Goal: Task Accomplishment & Management: Use online tool/utility

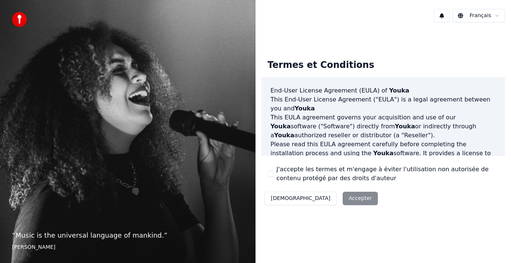
click at [320, 203] on div "Décliner Accepter" at bounding box center [320, 198] width 119 height 19
click at [316, 197] on div "Décliner Accepter" at bounding box center [320, 198] width 119 height 19
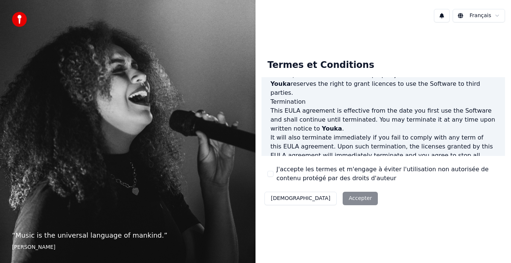
scroll to position [513, 0]
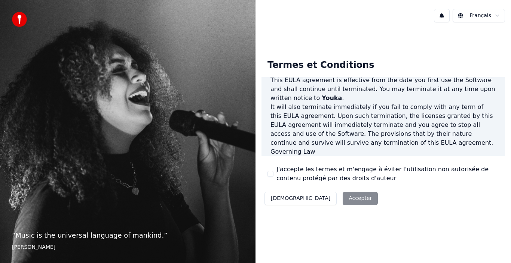
click at [300, 157] on p "This EULA agreement, and any dispute arising out of or in connection with this …" at bounding box center [382, 170] width 225 height 27
click at [275, 178] on div "J'accepte les termes et m'engage à éviter l'utilisation non autorisée de conten…" at bounding box center [382, 174] width 231 height 18
click at [272, 174] on button "J'accepte les termes et m'engage à éviter l'utilisation non autorisée de conten…" at bounding box center [270, 174] width 6 height 6
click at [342, 198] on button "Accepter" at bounding box center [359, 198] width 35 height 13
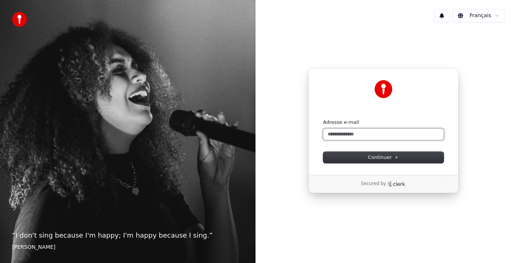
click at [344, 167] on div "Continuer avec Google ou Adresse e-mail Continuer" at bounding box center [383, 121] width 150 height 107
click at [345, 136] on input "Adresse e-mail" at bounding box center [383, 134] width 120 height 11
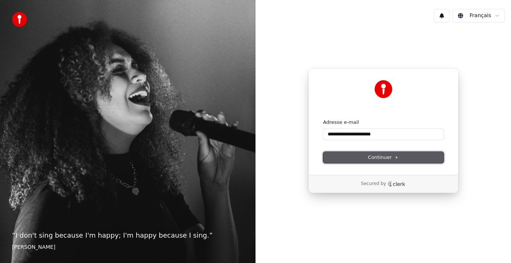
click at [373, 158] on span "Continuer" at bounding box center [383, 157] width 31 height 7
type input "**********"
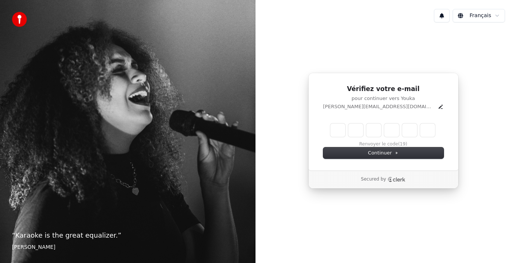
type input "*"
type input "**"
type input "*"
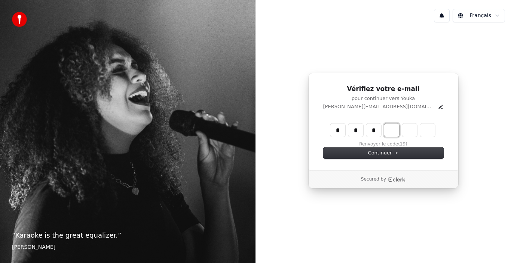
type input "***"
type input "*"
type input "****"
type input "*"
type input "******"
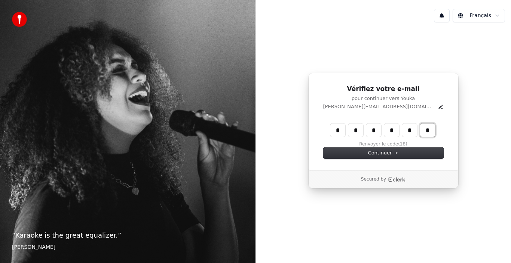
type input "*"
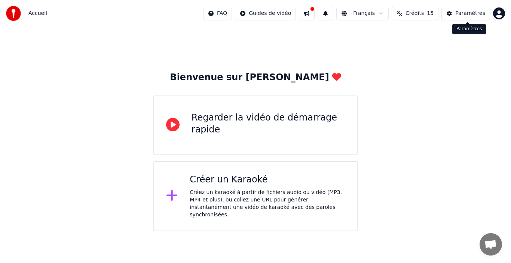
click at [454, 13] on button "Paramètres" at bounding box center [465, 13] width 49 height 13
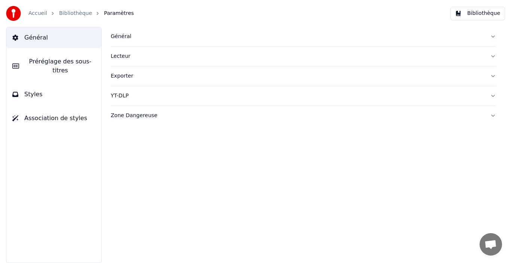
click at [40, 10] on link "Accueil" at bounding box center [37, 13] width 19 height 7
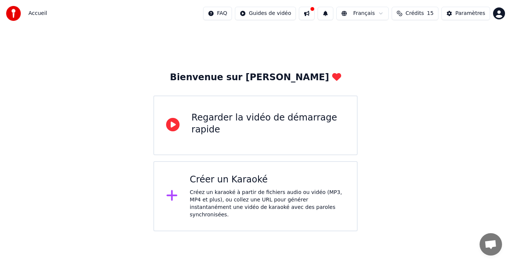
click at [211, 197] on div "Créez un karaoké à partir de fichiers audio ou vidéo (MP3, MP4 et plus), ou col…" at bounding box center [266, 204] width 155 height 30
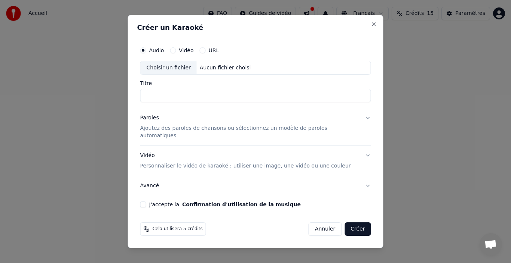
click at [173, 70] on div "Choisir un fichier" at bounding box center [169, 67] width 56 height 13
drag, startPoint x: 273, startPoint y: 99, endPoint x: 142, endPoint y: 92, distance: 130.6
click at [142, 92] on div "**********" at bounding box center [255, 132] width 255 height 234
type input "**********"
click at [168, 133] on p "Ajoutez des paroles de chansons ou sélectionnez un modèle de paroles automatiqu…" at bounding box center [249, 132] width 219 height 15
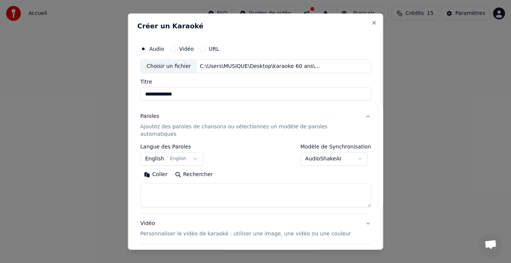
click at [164, 184] on textarea at bounding box center [255, 196] width 231 height 24
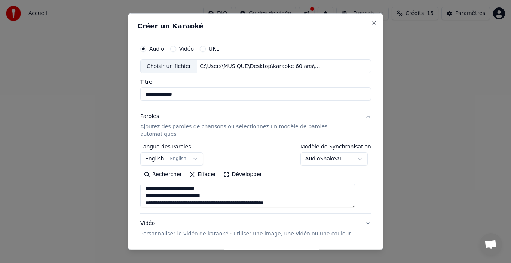
click at [231, 195] on textarea "**********" at bounding box center [247, 196] width 215 height 24
click at [232, 198] on textarea "**********" at bounding box center [247, 196] width 215 height 24
type textarea "**********"
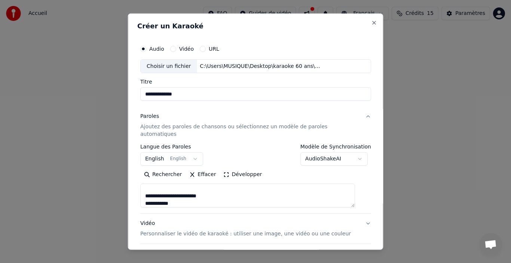
drag, startPoint x: 184, startPoint y: 196, endPoint x: 112, endPoint y: 129, distance: 98.9
click at [112, 129] on body "**********" at bounding box center [255, 116] width 511 height 232
click at [186, 194] on textarea "**********" at bounding box center [247, 196] width 215 height 24
click at [225, 197] on textarea "**********" at bounding box center [247, 196] width 215 height 24
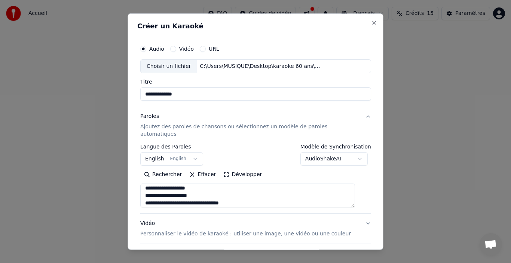
scroll to position [47, 0]
click at [211, 190] on textarea "**********" at bounding box center [247, 196] width 215 height 24
click at [216, 189] on textarea "**********" at bounding box center [247, 196] width 215 height 24
click at [194, 192] on textarea "**********" at bounding box center [247, 196] width 215 height 24
click at [155, 197] on textarea "**********" at bounding box center [247, 196] width 215 height 24
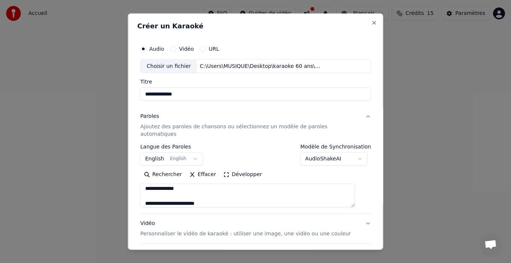
scroll to position [107, 0]
click at [192, 193] on textarea "**********" at bounding box center [247, 196] width 215 height 24
click at [188, 194] on textarea "**********" at bounding box center [247, 196] width 215 height 24
click at [239, 199] on textarea "**********" at bounding box center [247, 196] width 215 height 24
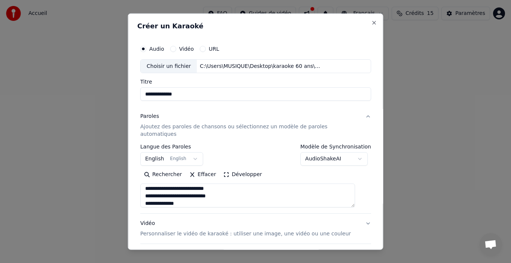
click at [198, 195] on textarea "**********" at bounding box center [247, 196] width 215 height 24
drag, startPoint x: 241, startPoint y: 197, endPoint x: 61, endPoint y: 72, distance: 219.6
click at [69, 85] on body "**********" at bounding box center [255, 116] width 511 height 232
type textarea "**********"
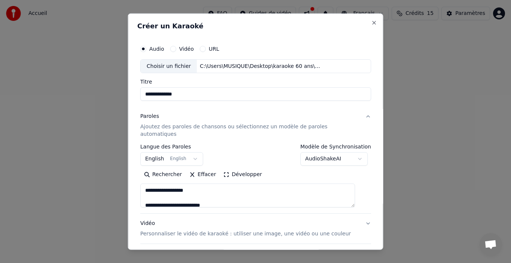
click at [234, 184] on textarea at bounding box center [247, 196] width 215 height 24
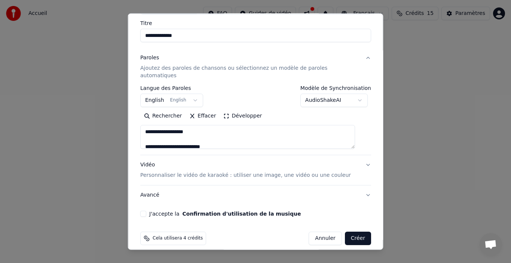
click at [327, 172] on p "Personnaliser le vidéo de karaoké : utiliser une image, une vidéo ou une couleur" at bounding box center [245, 175] width 210 height 7
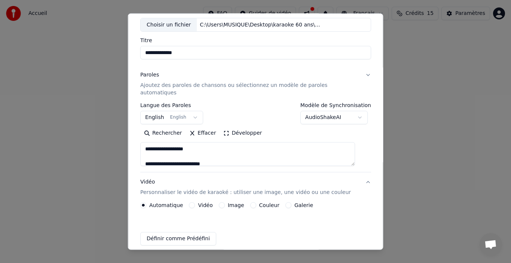
scroll to position [38, 0]
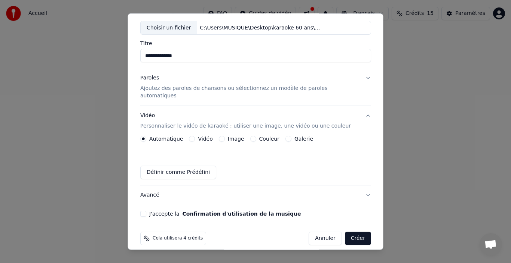
click at [251, 136] on button "Couleur" at bounding box center [253, 139] width 6 height 6
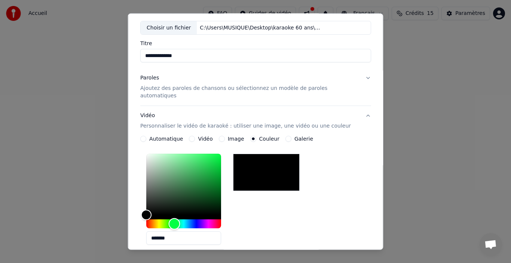
drag, startPoint x: 150, startPoint y: 215, endPoint x: 179, endPoint y: 216, distance: 28.8
click at [179, 219] on div "Hue" at bounding box center [175, 225] width 12 height 12
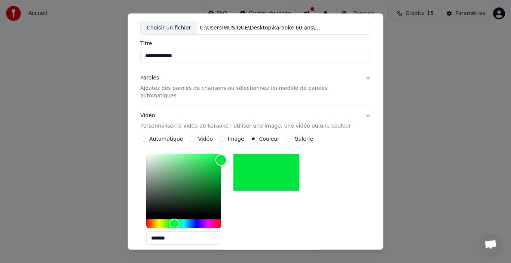
type input "*******"
drag, startPoint x: 152, startPoint y: 209, endPoint x: 247, endPoint y: 152, distance: 111.5
click at [247, 152] on div "*******" at bounding box center [255, 201] width 231 height 100
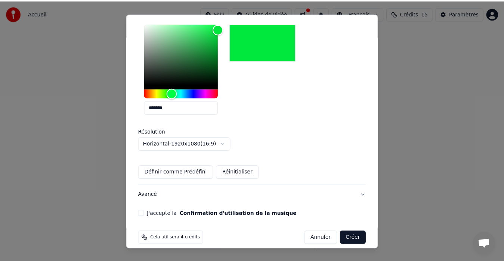
scroll to position [169, 0]
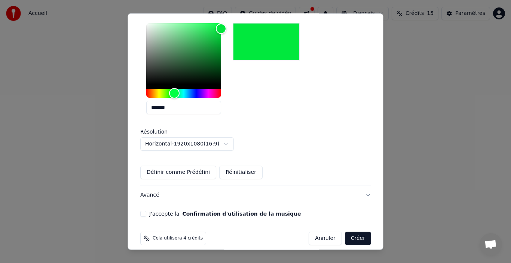
click at [171, 212] on label "J'accepte la Confirmation d'utilisation de la musique" at bounding box center [224, 214] width 151 height 5
click at [146, 211] on button "J'accepte la Confirmation d'utilisation de la musique" at bounding box center [143, 214] width 6 height 6
click at [350, 232] on button "Créer" at bounding box center [357, 238] width 26 height 13
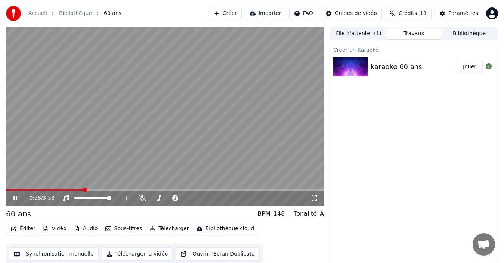
scroll to position [5, 0]
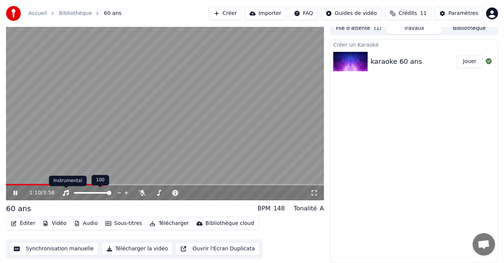
click at [66, 192] on icon at bounding box center [66, 193] width 6 height 6
click at [66, 192] on icon at bounding box center [65, 193] width 7 height 6
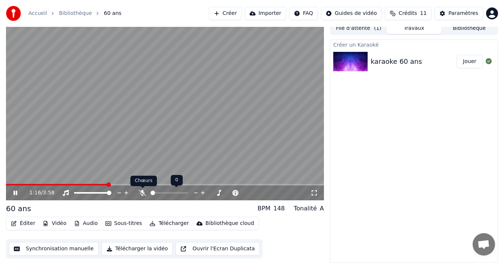
click at [142, 191] on icon at bounding box center [142, 193] width 7 height 6
click at [142, 191] on icon at bounding box center [143, 193] width 4 height 6
click at [14, 191] on icon at bounding box center [20, 193] width 17 height 6
click at [164, 224] on button "Télécharger" at bounding box center [168, 224] width 45 height 10
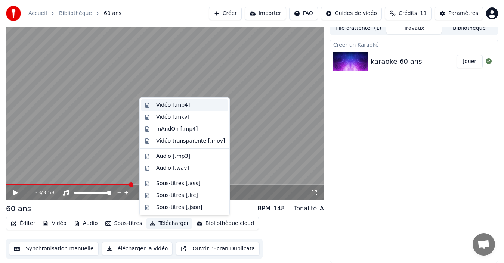
click at [170, 104] on div "Vidéo [.mp4]" at bounding box center [173, 105] width 34 height 7
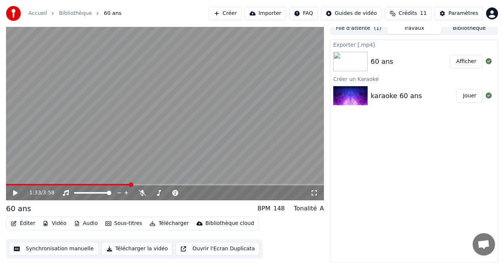
click at [464, 62] on button "Afficher" at bounding box center [466, 61] width 33 height 13
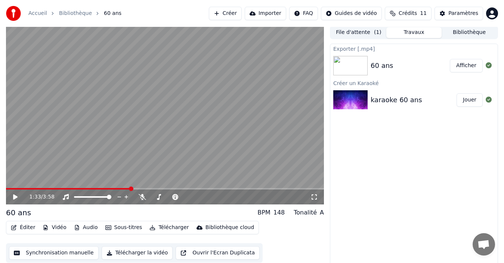
scroll to position [0, 0]
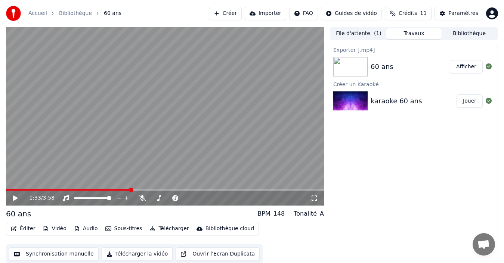
click at [60, 13] on link "Bibliothèque" at bounding box center [75, 13] width 33 height 7
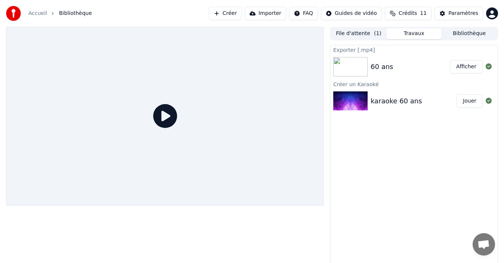
click at [42, 14] on link "Accueil" at bounding box center [37, 13] width 19 height 7
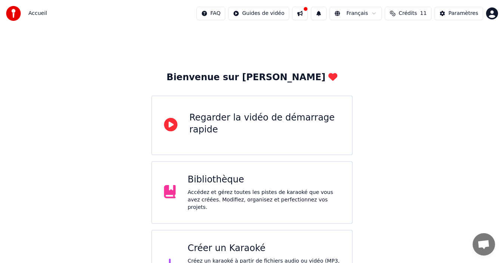
click at [62, 14] on div "Accueil FAQ Guides de vidéo Français Crédits 11 Paramètres" at bounding box center [252, 13] width 504 height 27
click at [217, 193] on div "Accédez et gérez toutes les pistes de karaoké que vous avez créées. Modifiez, o…" at bounding box center [264, 200] width 152 height 22
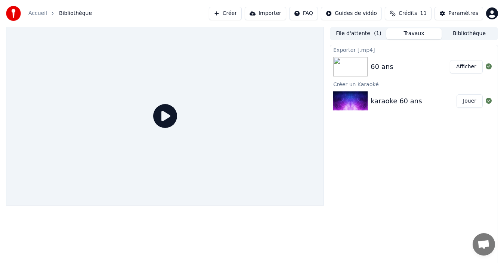
click at [361, 96] on img at bounding box center [350, 101] width 34 height 19
click at [360, 102] on img at bounding box center [350, 101] width 34 height 19
drag, startPoint x: 462, startPoint y: 36, endPoint x: 360, endPoint y: 36, distance: 101.7
click at [460, 35] on button "Bibliothèque" at bounding box center [469, 33] width 55 height 11
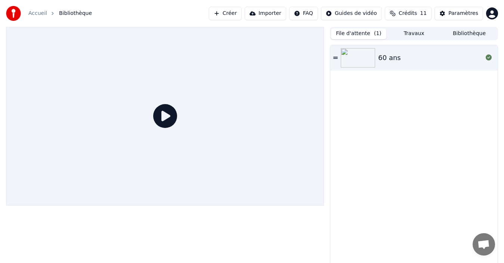
click at [341, 29] on button "File d'attente ( 1 )" at bounding box center [358, 33] width 55 height 11
click at [242, 15] on button "Créer" at bounding box center [225, 13] width 33 height 13
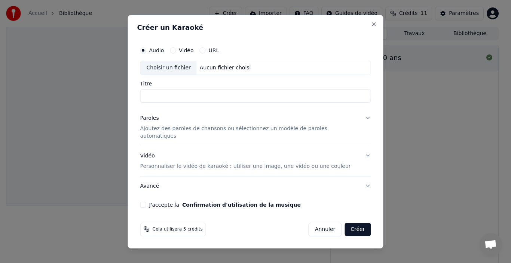
click at [161, 183] on button "Avancé" at bounding box center [255, 185] width 231 height 19
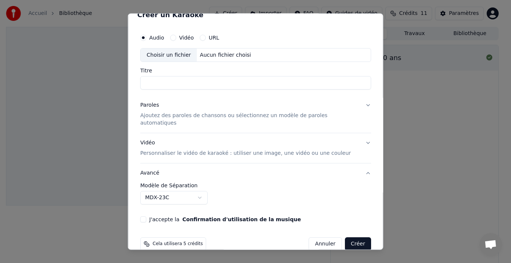
scroll to position [17, 0]
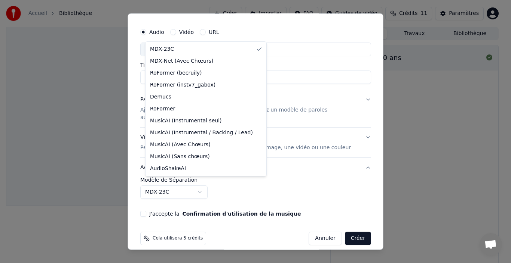
click at [177, 183] on body "**********" at bounding box center [252, 131] width 504 height 263
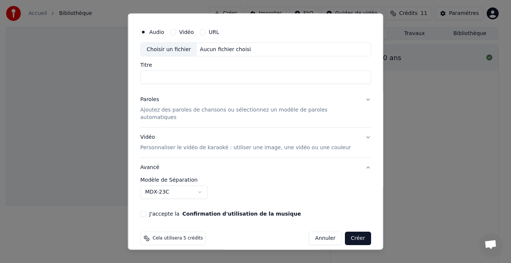
click at [232, 189] on body "**********" at bounding box center [252, 131] width 504 height 263
click at [177, 186] on button "MDX-23C" at bounding box center [173, 192] width 67 height 13
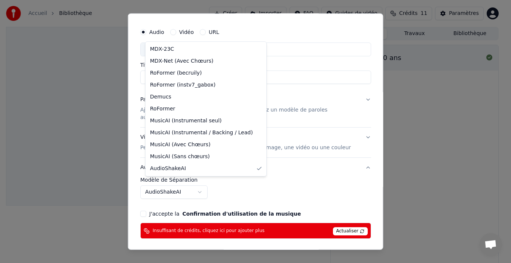
click at [161, 181] on body "**********" at bounding box center [252, 131] width 504 height 263
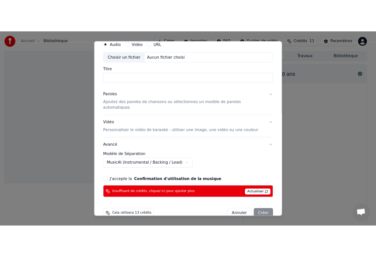
scroll to position [38, 0]
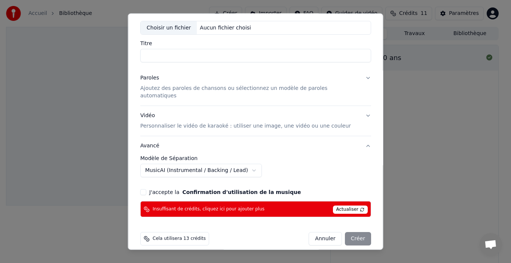
click at [178, 169] on body "**********" at bounding box center [252, 131] width 504 height 263
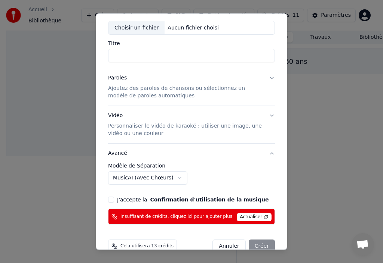
select select "******"
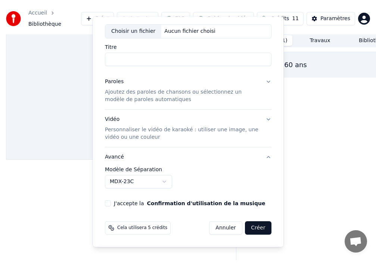
scroll to position [0, 0]
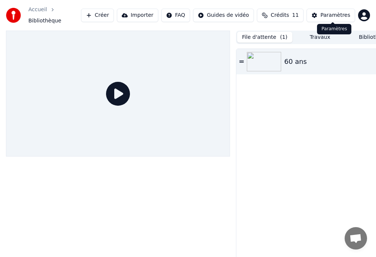
click at [317, 15] on button "Paramètres" at bounding box center [331, 15] width 49 height 13
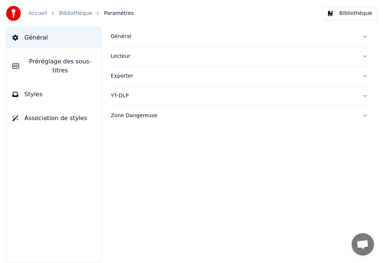
click at [31, 14] on link "Accueil" at bounding box center [37, 13] width 19 height 7
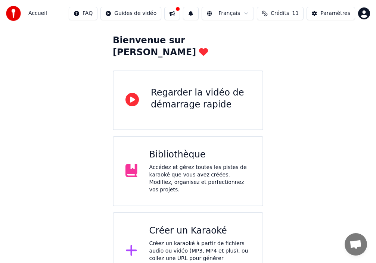
click at [167, 164] on div "Accédez et gérez toutes les pistes de karaoké que vous avez créées. Modifiez, o…" at bounding box center [199, 179] width 101 height 30
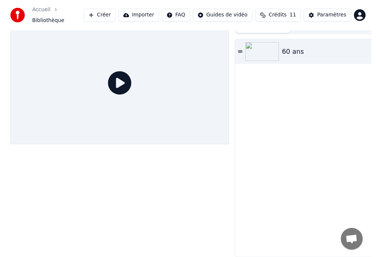
scroll to position [12, 0]
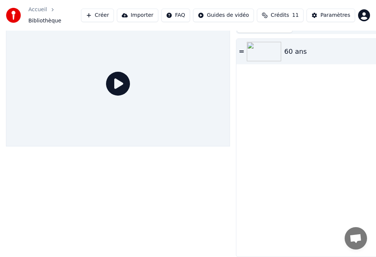
click at [243, 49] on icon at bounding box center [242, 51] width 4 height 5
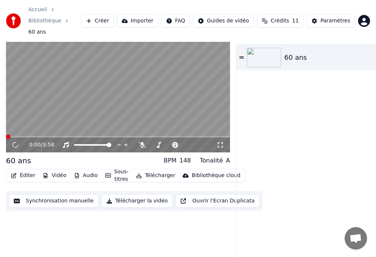
click at [16, 173] on icon "button" at bounding box center [14, 175] width 6 height 5
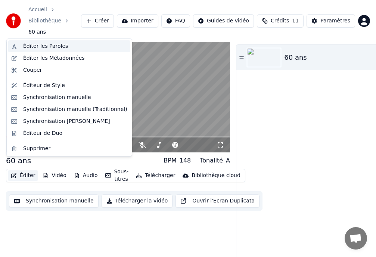
click at [35, 46] on div "Éditer les Paroles" at bounding box center [45, 46] width 45 height 7
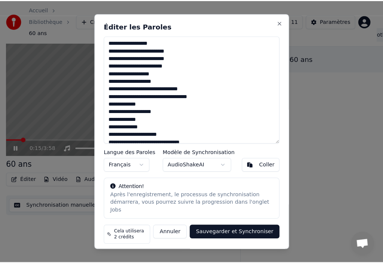
scroll to position [9, 0]
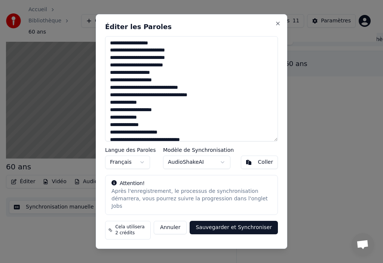
drag, startPoint x: 176, startPoint y: 53, endPoint x: 201, endPoint y: 13, distance: 47.3
click at [176, 53] on textarea at bounding box center [191, 88] width 173 height 105
click at [123, 61] on textarea at bounding box center [191, 88] width 173 height 105
click at [170, 77] on textarea at bounding box center [191, 88] width 173 height 105
click at [170, 85] on textarea at bounding box center [191, 88] width 173 height 105
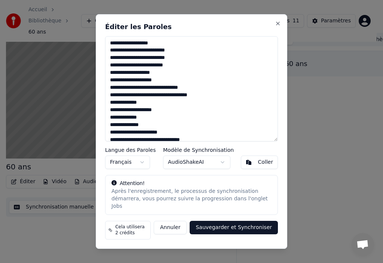
click at [140, 92] on textarea at bounding box center [191, 88] width 173 height 105
click at [159, 93] on textarea at bounding box center [191, 88] width 173 height 105
click at [175, 89] on textarea at bounding box center [191, 88] width 173 height 105
click at [113, 123] on textarea at bounding box center [191, 88] width 173 height 105
drag, startPoint x: 126, startPoint y: 107, endPoint x: 154, endPoint y: 107, distance: 27.7
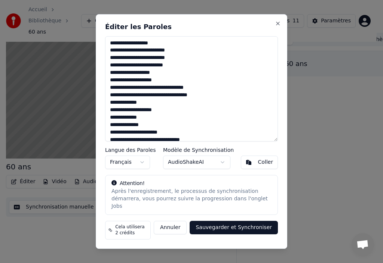
click at [127, 107] on textarea at bounding box center [191, 88] width 173 height 105
click at [126, 119] on textarea at bounding box center [191, 88] width 173 height 105
click at [115, 129] on textarea at bounding box center [191, 88] width 173 height 105
click at [160, 130] on textarea at bounding box center [191, 88] width 173 height 105
click at [149, 138] on textarea at bounding box center [191, 88] width 173 height 105
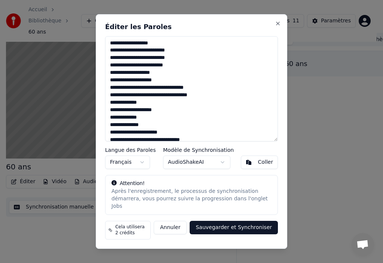
click at [117, 129] on textarea at bounding box center [191, 88] width 173 height 105
click at [181, 136] on textarea at bounding box center [191, 88] width 173 height 105
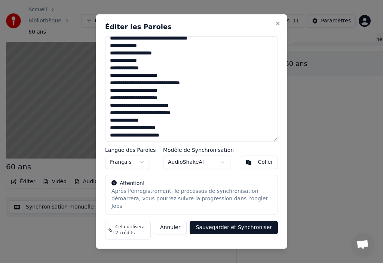
scroll to position [75, 0]
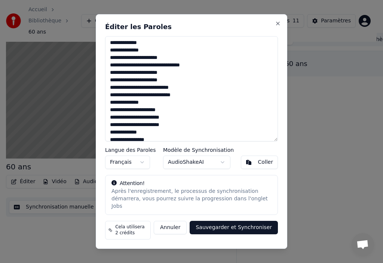
click at [131, 68] on textarea at bounding box center [191, 88] width 173 height 105
drag, startPoint x: 148, startPoint y: 75, endPoint x: 195, endPoint y: 88, distance: 48.1
click at [148, 76] on textarea at bounding box center [191, 88] width 173 height 105
click at [139, 84] on textarea at bounding box center [191, 88] width 173 height 105
click at [120, 90] on textarea at bounding box center [191, 88] width 173 height 105
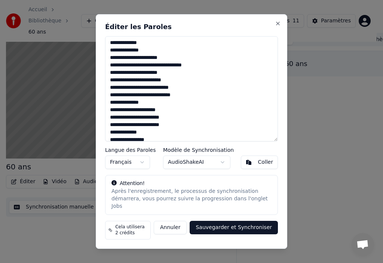
click at [140, 90] on textarea at bounding box center [191, 88] width 173 height 105
click at [112, 99] on textarea at bounding box center [191, 88] width 173 height 105
click at [173, 102] on textarea at bounding box center [191, 88] width 173 height 105
click at [130, 105] on textarea at bounding box center [191, 88] width 173 height 105
click at [160, 122] on textarea at bounding box center [191, 88] width 173 height 105
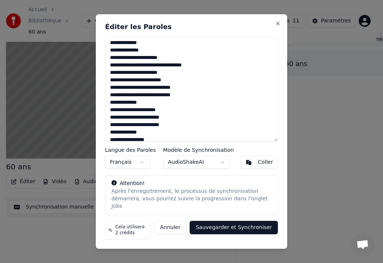
click at [179, 129] on textarea at bounding box center [191, 88] width 173 height 105
click at [112, 137] on textarea at bounding box center [191, 88] width 173 height 105
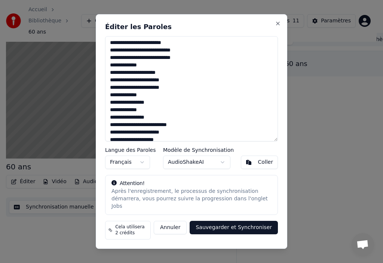
click at [148, 105] on textarea at bounding box center [191, 88] width 173 height 105
click at [111, 115] on textarea at bounding box center [191, 88] width 173 height 105
click at [157, 129] on textarea at bounding box center [191, 88] width 173 height 105
click at [185, 136] on textarea at bounding box center [191, 88] width 173 height 105
click at [122, 136] on textarea at bounding box center [191, 88] width 173 height 105
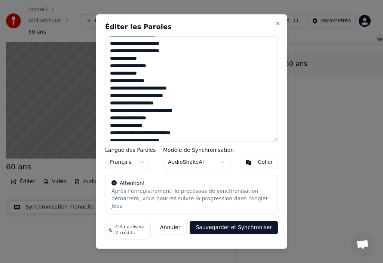
scroll to position [149, 0]
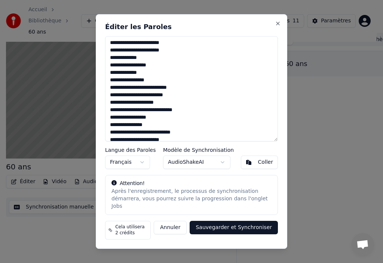
click at [150, 107] on textarea at bounding box center [191, 88] width 173 height 105
click at [161, 121] on textarea at bounding box center [191, 88] width 173 height 105
click at [150, 129] on textarea at bounding box center [191, 88] width 173 height 105
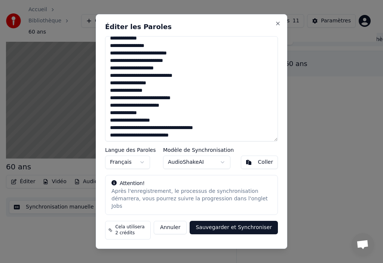
scroll to position [187, 0]
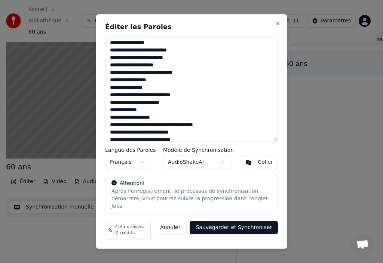
click at [112, 99] on textarea at bounding box center [191, 88] width 173 height 105
click at [113, 98] on textarea at bounding box center [191, 88] width 173 height 105
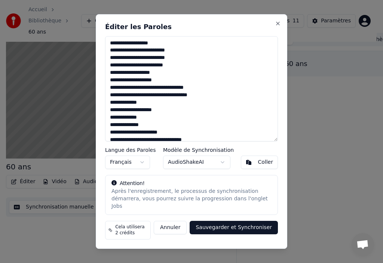
click at [111, 55] on textarea at bounding box center [191, 88] width 173 height 105
click at [111, 63] on textarea at bounding box center [191, 88] width 173 height 105
click at [113, 62] on textarea at bounding box center [191, 88] width 173 height 105
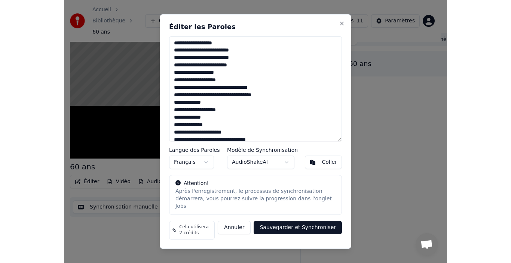
scroll to position [5, 0]
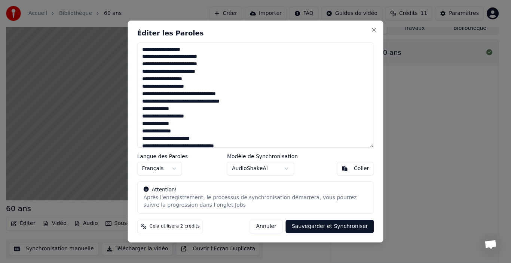
click at [142, 80] on textarea at bounding box center [255, 95] width 237 height 105
click at [205, 85] on textarea at bounding box center [255, 95] width 237 height 105
click at [143, 93] on textarea at bounding box center [255, 95] width 237 height 105
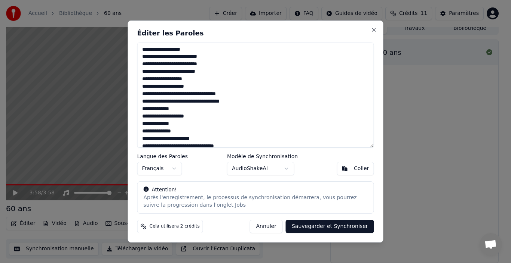
click at [200, 107] on textarea at bounding box center [255, 95] width 237 height 105
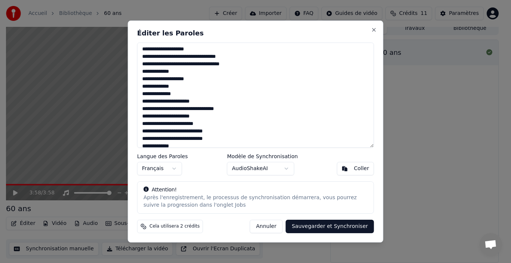
click at [141, 78] on textarea at bounding box center [255, 95] width 237 height 105
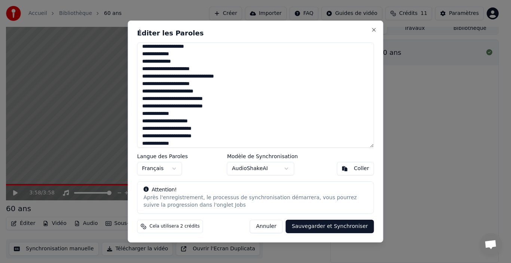
scroll to position [33, 0]
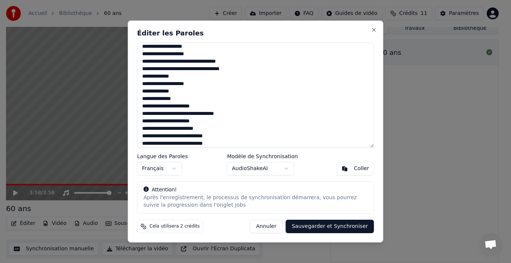
click at [144, 99] on textarea at bounding box center [255, 95] width 237 height 105
click at [189, 99] on textarea at bounding box center [255, 95] width 237 height 105
click at [210, 106] on textarea at bounding box center [255, 95] width 237 height 105
click at [210, 107] on textarea at bounding box center [255, 95] width 237 height 105
click at [235, 114] on textarea at bounding box center [255, 95] width 237 height 105
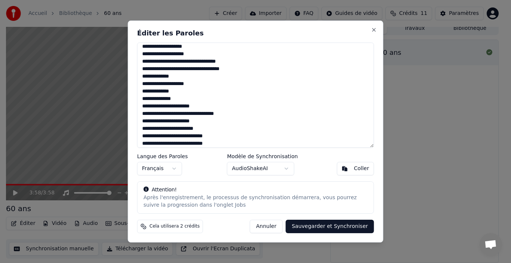
click at [220, 103] on textarea at bounding box center [255, 95] width 237 height 105
click at [149, 122] on textarea at bounding box center [255, 95] width 237 height 105
click at [142, 130] on textarea at bounding box center [255, 95] width 237 height 105
click at [153, 129] on textarea at bounding box center [255, 95] width 237 height 105
click at [223, 136] on textarea at bounding box center [255, 95] width 237 height 105
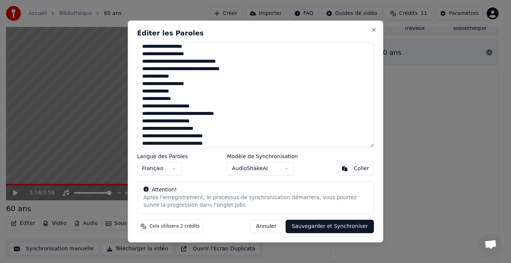
click at [145, 138] on textarea at bounding box center [255, 95] width 237 height 105
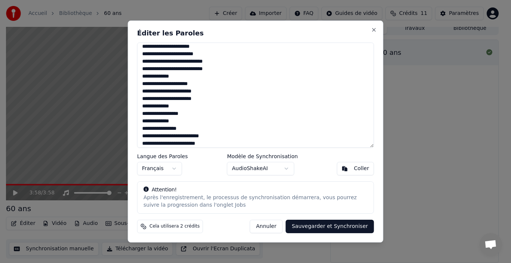
scroll to position [70, 0]
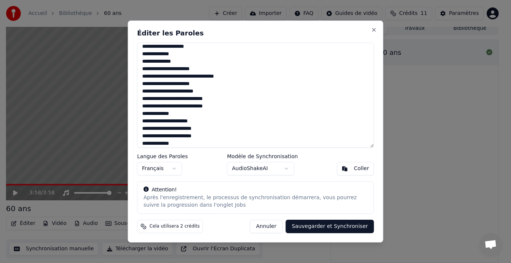
click at [186, 114] on textarea at bounding box center [255, 95] width 237 height 105
click at [144, 114] on textarea at bounding box center [255, 95] width 237 height 105
click at [209, 130] on textarea at bounding box center [255, 95] width 237 height 105
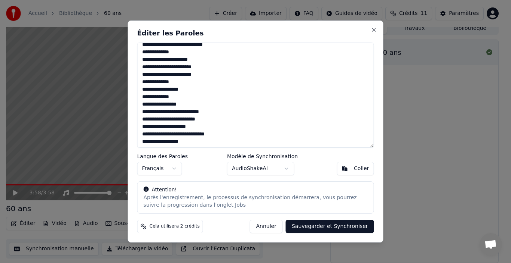
scroll to position [145, 0]
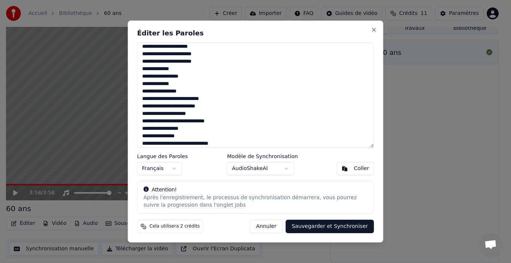
click at [141, 76] on textarea at bounding box center [255, 95] width 237 height 105
click at [142, 92] on textarea at bounding box center [255, 95] width 237 height 105
drag, startPoint x: 142, startPoint y: 99, endPoint x: 176, endPoint y: 104, distance: 33.7
click at [143, 98] on textarea at bounding box center [255, 95] width 237 height 105
click at [145, 113] on textarea at bounding box center [255, 95] width 237 height 105
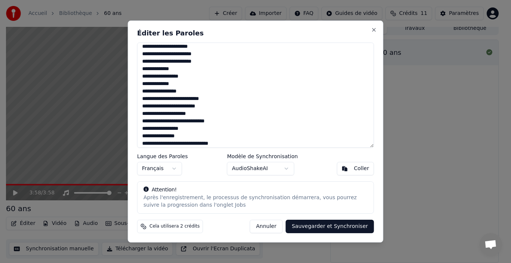
click at [202, 115] on textarea at bounding box center [255, 95] width 237 height 105
click at [225, 122] on textarea at bounding box center [255, 95] width 237 height 105
click at [143, 131] on textarea at bounding box center [255, 95] width 237 height 105
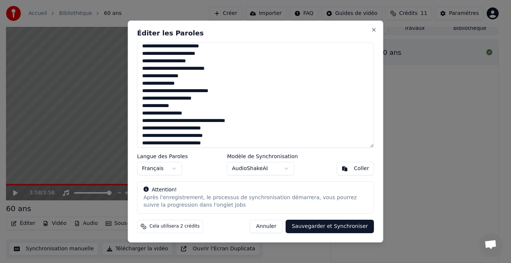
scroll to position [200, 0]
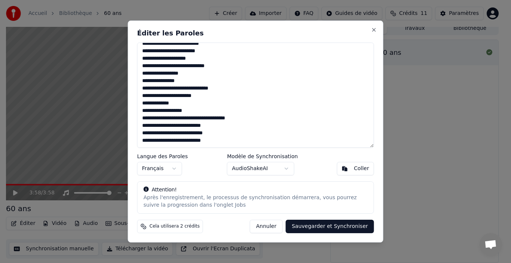
click at [182, 88] on textarea at bounding box center [255, 95] width 237 height 105
click at [146, 97] on textarea at bounding box center [255, 95] width 237 height 105
click at [216, 97] on textarea at bounding box center [255, 95] width 237 height 105
click at [144, 105] on textarea at bounding box center [255, 95] width 237 height 105
click at [159, 101] on textarea at bounding box center [255, 95] width 237 height 105
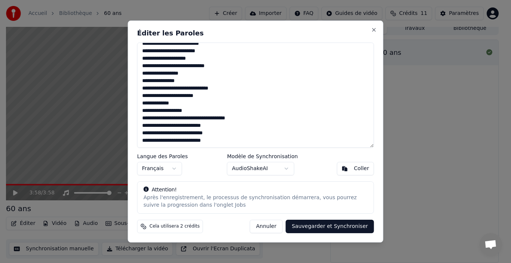
click at [145, 111] on textarea at bounding box center [255, 95] width 237 height 105
click at [180, 112] on textarea at bounding box center [255, 95] width 237 height 105
click at [144, 118] on textarea at bounding box center [255, 95] width 237 height 105
click at [152, 118] on textarea at bounding box center [255, 95] width 237 height 105
click at [287, 112] on textarea at bounding box center [255, 95] width 237 height 105
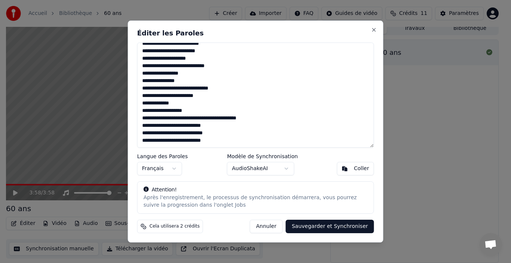
click at [278, 118] on textarea at bounding box center [255, 95] width 237 height 105
click at [166, 128] on textarea at bounding box center [255, 95] width 237 height 105
click at [144, 134] on textarea at bounding box center [255, 95] width 237 height 105
click at [184, 133] on textarea at bounding box center [255, 95] width 237 height 105
click at [227, 133] on textarea at bounding box center [255, 95] width 237 height 105
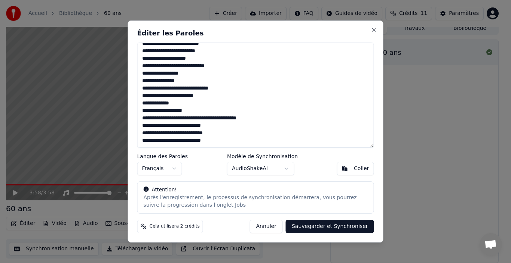
click at [145, 141] on textarea at bounding box center [255, 95] width 237 height 105
click at [240, 141] on textarea at bounding box center [255, 95] width 237 height 105
click at [214, 142] on textarea at bounding box center [255, 95] width 237 height 105
click at [265, 144] on textarea at bounding box center [255, 95] width 237 height 105
click at [252, 117] on textarea at bounding box center [255, 95] width 237 height 105
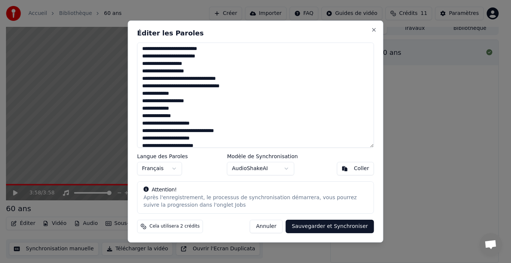
scroll to position [0, 0]
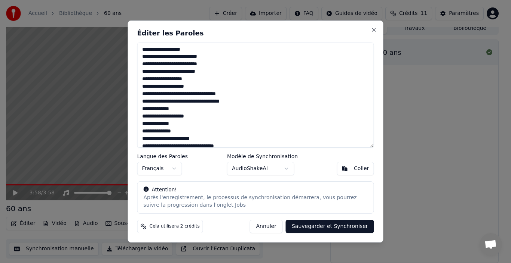
click at [195, 71] on textarea at bounding box center [255, 95] width 237 height 105
click at [210, 81] on textarea at bounding box center [255, 95] width 237 height 105
click at [212, 84] on textarea at bounding box center [255, 95] width 237 height 105
click at [243, 94] on textarea at bounding box center [255, 95] width 237 height 105
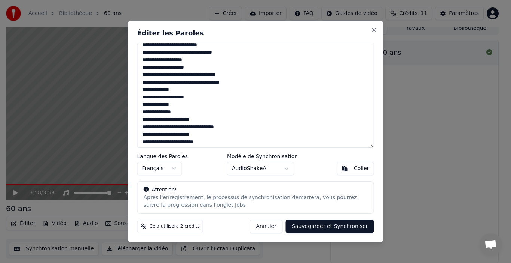
scroll to position [37, 0]
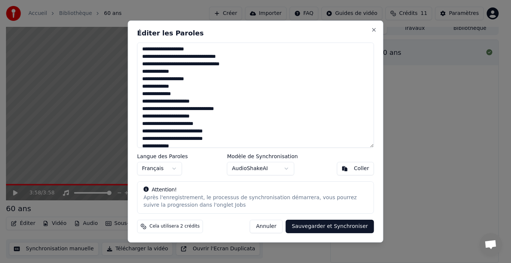
click at [177, 64] on textarea at bounding box center [255, 95] width 237 height 105
click at [244, 67] on textarea at bounding box center [255, 95] width 237 height 105
click at [176, 64] on textarea at bounding box center [255, 95] width 237 height 105
click at [194, 69] on textarea at bounding box center [255, 95] width 237 height 105
click at [207, 79] on textarea at bounding box center [255, 95] width 237 height 105
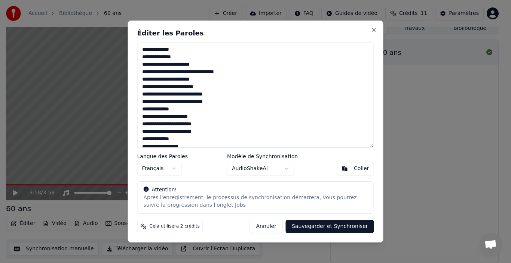
scroll to position [75, 0]
click at [218, 67] on textarea at bounding box center [255, 95] width 237 height 105
click at [240, 70] on textarea at bounding box center [255, 95] width 237 height 105
click at [209, 78] on textarea at bounding box center [255, 95] width 237 height 105
click at [143, 86] on textarea at bounding box center [255, 95] width 237 height 105
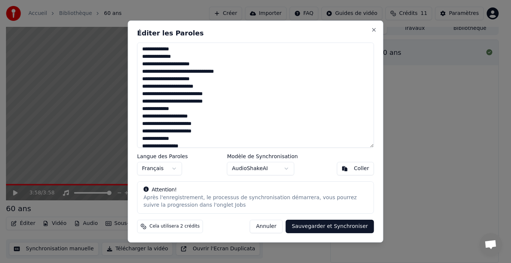
click at [219, 94] on textarea at bounding box center [255, 95] width 237 height 105
click at [219, 100] on textarea at bounding box center [255, 95] width 237 height 105
click at [218, 108] on textarea at bounding box center [255, 95] width 237 height 105
click at [216, 118] on textarea at bounding box center [255, 95] width 237 height 105
click at [214, 124] on textarea at bounding box center [255, 95] width 237 height 105
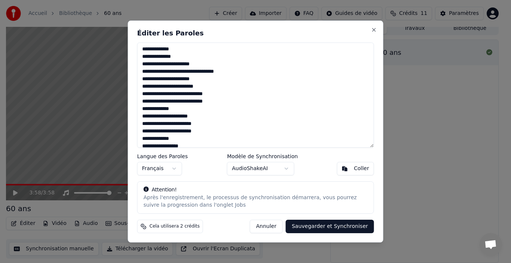
click at [212, 131] on textarea at bounding box center [255, 95] width 237 height 105
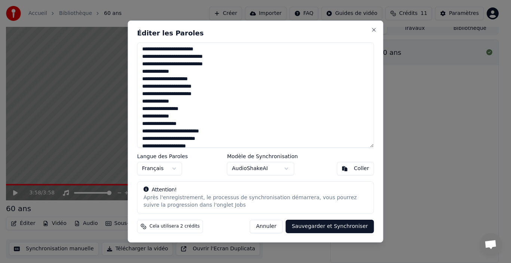
click at [197, 100] on textarea at bounding box center [255, 95] width 237 height 105
click at [198, 107] on textarea at bounding box center [255, 95] width 237 height 105
click at [201, 118] on textarea at bounding box center [255, 95] width 237 height 105
click at [203, 124] on textarea at bounding box center [255, 95] width 237 height 105
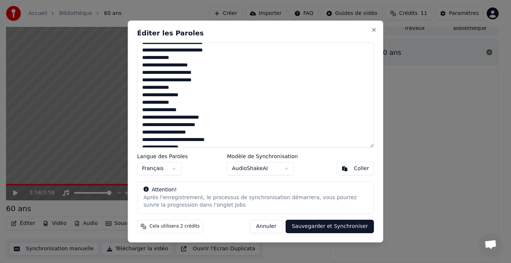
scroll to position [149, 0]
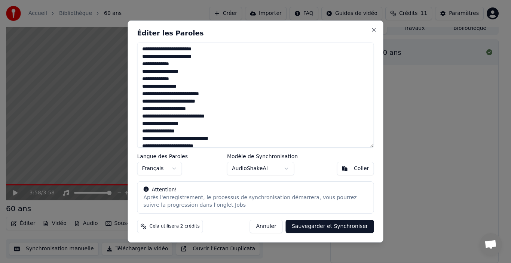
click at [219, 101] on textarea at bounding box center [255, 95] width 237 height 105
click at [214, 109] on textarea at bounding box center [255, 95] width 237 height 105
click at [217, 116] on textarea at bounding box center [255, 95] width 237 height 105
click at [203, 125] on textarea at bounding box center [255, 95] width 237 height 105
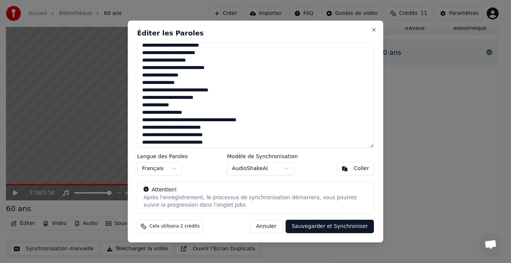
scroll to position [200, 0]
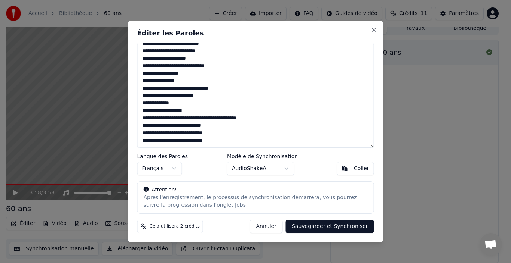
click at [172, 98] on textarea at bounding box center [255, 95] width 237 height 105
click at [201, 112] on textarea at bounding box center [255, 95] width 237 height 105
click at [287, 119] on textarea at bounding box center [255, 95] width 237 height 105
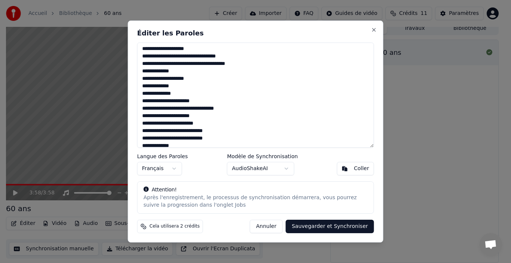
scroll to position [0, 0]
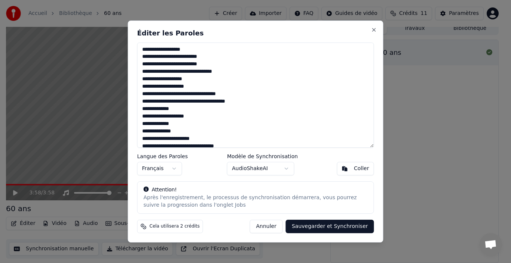
click at [166, 88] on textarea at bounding box center [255, 95] width 237 height 105
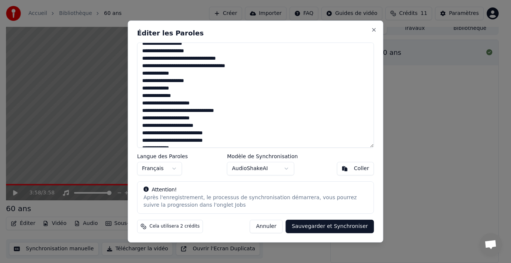
scroll to position [37, 0]
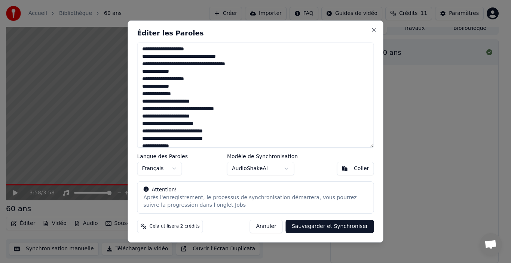
click at [194, 87] on textarea at bounding box center [255, 95] width 237 height 105
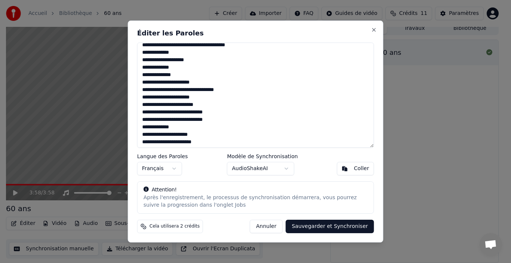
scroll to position [75, 0]
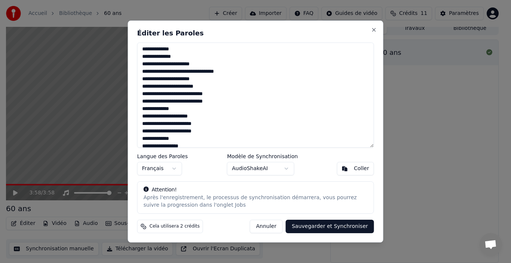
click at [140, 73] on textarea at bounding box center [255, 95] width 237 height 105
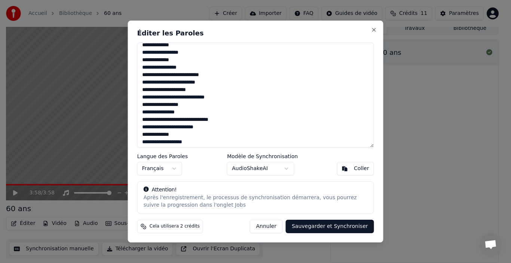
scroll to position [187, 0]
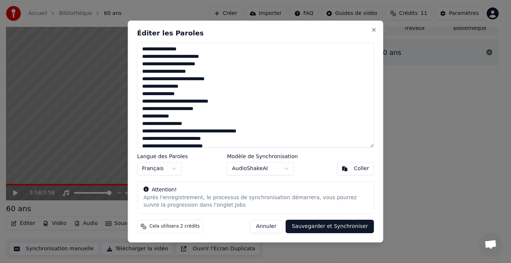
drag, startPoint x: 152, startPoint y: 75, endPoint x: 138, endPoint y: 73, distance: 14.3
click at [138, 73] on textarea at bounding box center [255, 95] width 237 height 105
click at [214, 71] on textarea at bounding box center [255, 95] width 237 height 105
click at [140, 81] on textarea at bounding box center [255, 95] width 237 height 105
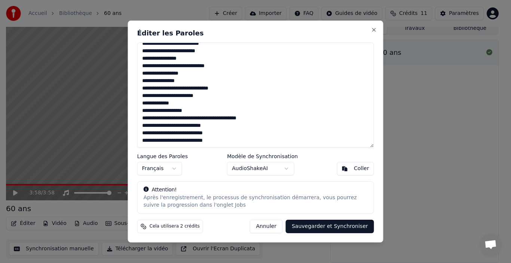
click at [187, 133] on textarea at bounding box center [255, 95] width 237 height 105
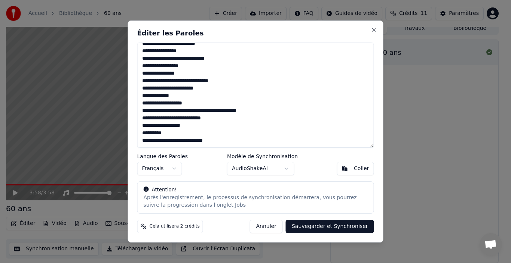
click at [207, 134] on textarea at bounding box center [255, 95] width 237 height 105
click at [203, 105] on textarea at bounding box center [255, 95] width 237 height 105
click at [181, 97] on textarea at bounding box center [255, 95] width 237 height 105
click at [141, 105] on textarea at bounding box center [255, 95] width 237 height 105
drag, startPoint x: 197, startPoint y: 103, endPoint x: 137, endPoint y: 100, distance: 59.5
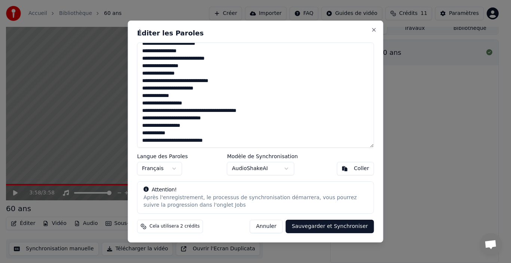
click at [137, 100] on textarea at bounding box center [255, 95] width 237 height 105
click at [204, 101] on textarea at bounding box center [255, 95] width 237 height 105
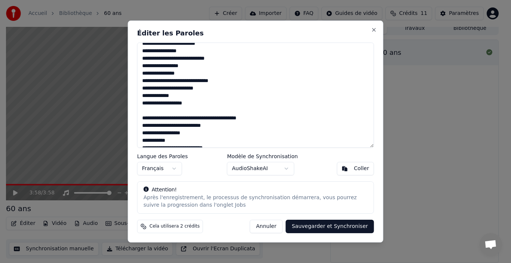
scroll to position [215, 0]
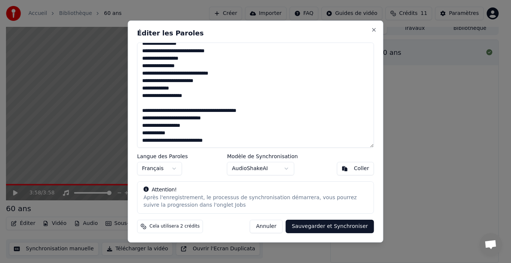
drag, startPoint x: 186, startPoint y: 89, endPoint x: 135, endPoint y: 84, distance: 51.4
click at [136, 85] on div "Éditer les Paroles Langue des Paroles Français Modèle de Synchronisation AudioS…" at bounding box center [255, 132] width 255 height 223
click at [183, 89] on textarea at bounding box center [255, 95] width 237 height 105
click at [198, 95] on textarea at bounding box center [255, 95] width 237 height 105
click at [185, 87] on textarea at bounding box center [255, 95] width 237 height 105
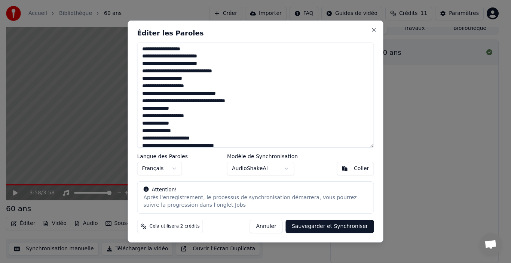
scroll to position [0, 0]
click at [172, 110] on textarea at bounding box center [255, 95] width 237 height 105
drag, startPoint x: 170, startPoint y: 123, endPoint x: 160, endPoint y: 126, distance: 11.1
click at [160, 126] on textarea at bounding box center [255, 95] width 237 height 105
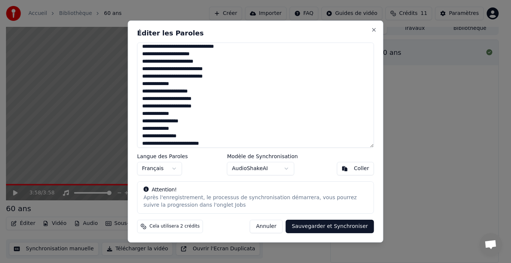
scroll to position [112, 0]
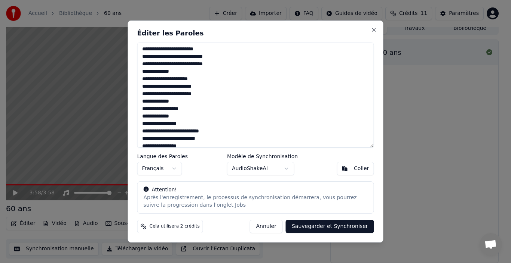
drag, startPoint x: 172, startPoint y: 99, endPoint x: 158, endPoint y: 105, distance: 15.6
click at [158, 105] on textarea at bounding box center [255, 95] width 237 height 105
drag, startPoint x: 171, startPoint y: 114, endPoint x: 159, endPoint y: 120, distance: 13.5
click at [159, 120] on textarea at bounding box center [255, 95] width 237 height 105
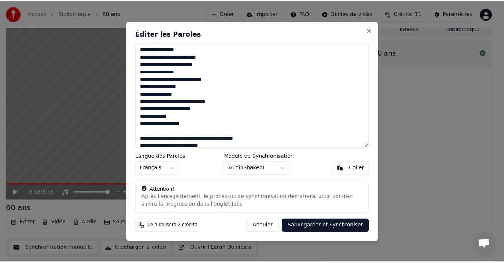
scroll to position [215, 0]
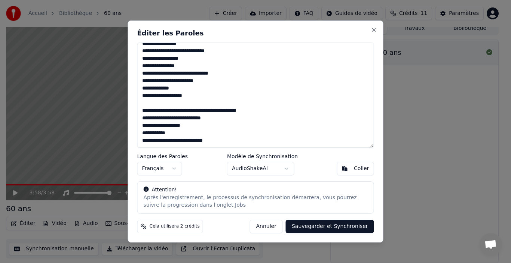
drag, startPoint x: 171, startPoint y: 87, endPoint x: 160, endPoint y: 90, distance: 11.9
click at [160, 90] on textarea at bounding box center [255, 95] width 237 height 105
click at [241, 137] on textarea at bounding box center [255, 95] width 237 height 105
click at [242, 146] on textarea at bounding box center [255, 95] width 237 height 105
type textarea "**********"
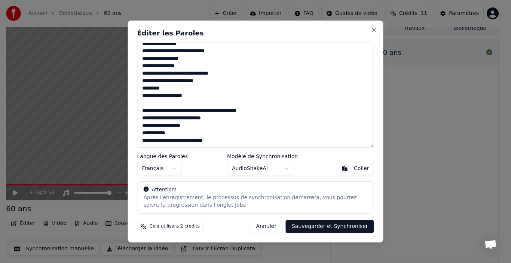
click at [287, 169] on button "AudioShakeAI" at bounding box center [260, 168] width 67 height 13
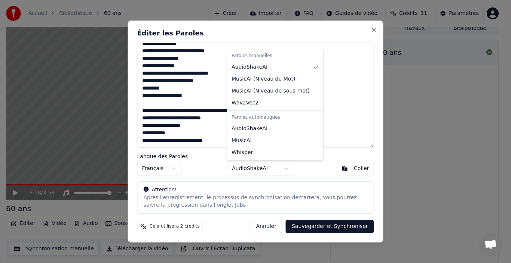
click at [287, 169] on body "Accueil Bibliothèque 60 ans Créer Importer FAQ Guides de vidéo Crédits 11 Param…" at bounding box center [252, 126] width 504 height 263
click at [289, 173] on body "Accueil Bibliothèque 60 ans Créer Importer FAQ Guides de vidéo Crédits 11 Param…" at bounding box center [252, 126] width 504 height 263
click at [285, 167] on body "Accueil Bibliothèque 60 ans Créer Importer FAQ Guides de vidéo Crédits 11 Param…" at bounding box center [252, 126] width 504 height 263
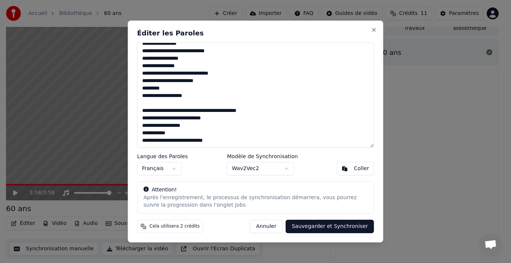
click at [276, 169] on body "Accueil Bibliothèque 60 ans Créer Importer FAQ Guides de vidéo Crédits 11 Param…" at bounding box center [252, 126] width 504 height 263
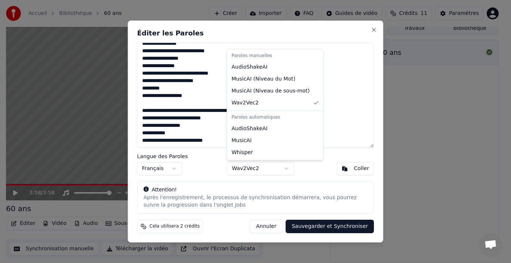
click at [276, 169] on body "Accueil Bibliothèque 60 ans Créer Importer FAQ Guides de vidéo Crédits 11 Param…" at bounding box center [252, 126] width 504 height 263
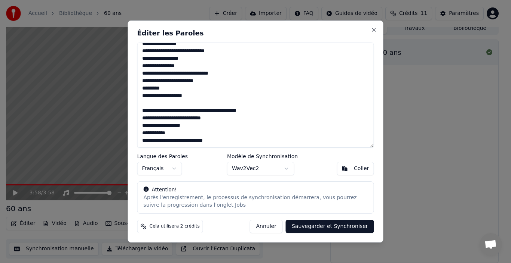
click at [340, 226] on button "Sauvegarder et Synchroniser" at bounding box center [330, 226] width 88 height 13
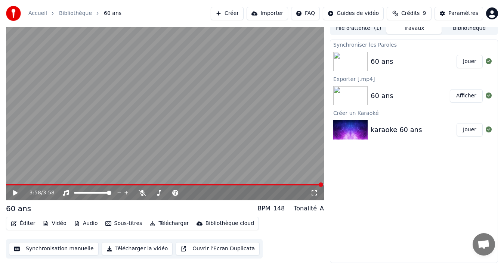
click at [470, 63] on button "Jouer" at bounding box center [470, 61] width 26 height 13
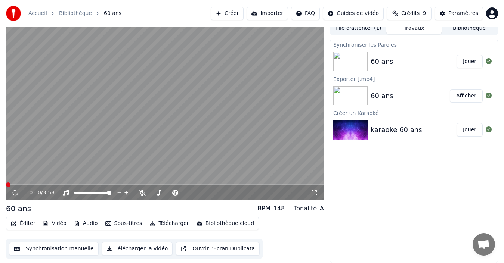
click at [317, 196] on icon at bounding box center [314, 193] width 7 height 6
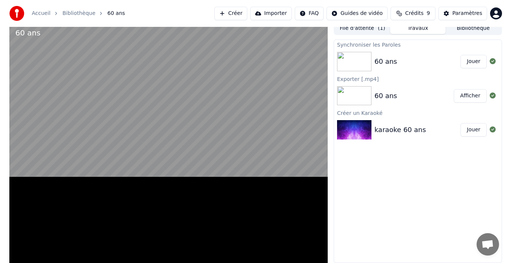
scroll to position [2, 0]
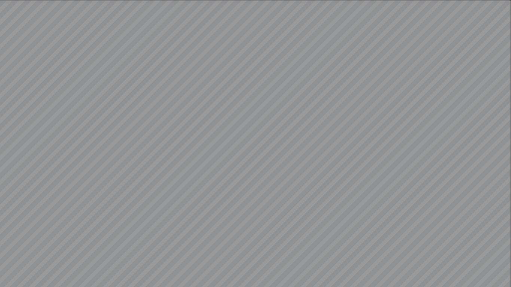
click at [498, 263] on video at bounding box center [255, 143] width 511 height 287
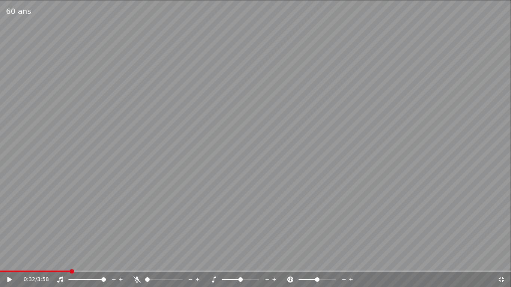
click at [499, 263] on icon at bounding box center [500, 279] width 5 height 5
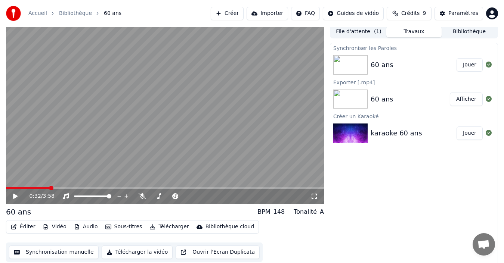
click at [475, 101] on button "Afficher" at bounding box center [466, 99] width 33 height 13
click at [22, 186] on span at bounding box center [24, 188] width 4 height 4
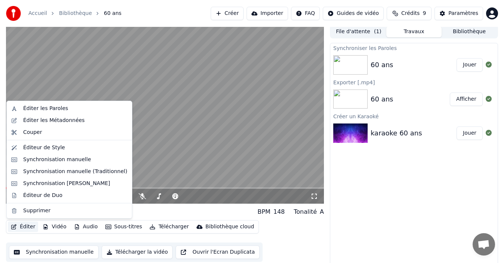
click at [26, 228] on button "Éditer" at bounding box center [23, 227] width 30 height 10
click at [56, 108] on div "Éditer les Paroles" at bounding box center [45, 108] width 45 height 7
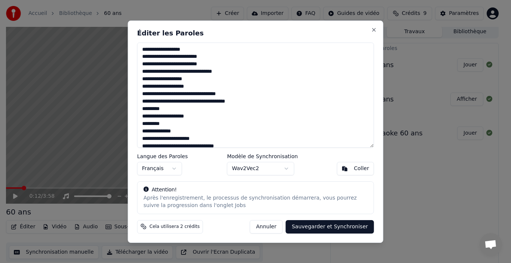
click at [178, 47] on textarea at bounding box center [255, 95] width 237 height 105
click at [207, 48] on textarea at bounding box center [255, 95] width 237 height 105
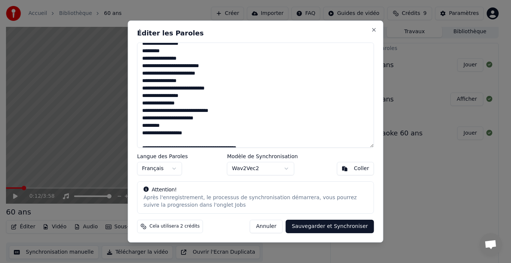
scroll to position [215, 0]
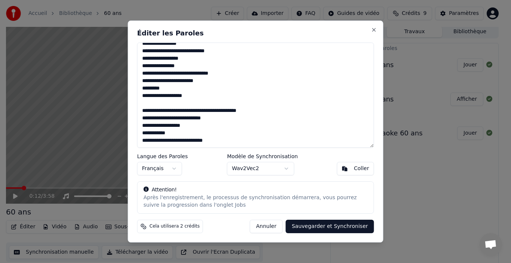
click at [186, 133] on textarea at bounding box center [255, 95] width 237 height 105
click at [277, 224] on button "Annuler" at bounding box center [266, 226] width 33 height 13
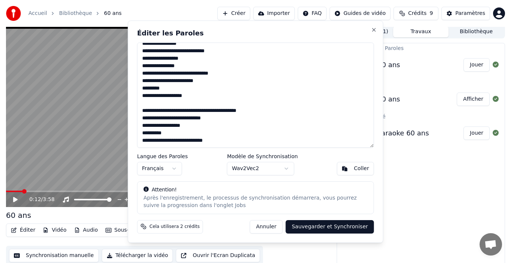
type textarea "**********"
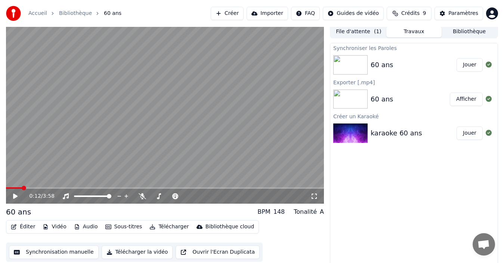
click at [15, 196] on icon at bounding box center [15, 196] width 4 height 5
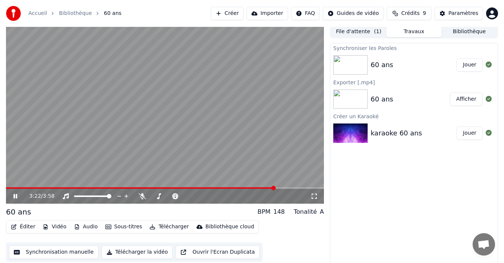
click at [276, 186] on span at bounding box center [273, 188] width 4 height 4
click at [17, 226] on button "Éditer" at bounding box center [23, 227] width 30 height 10
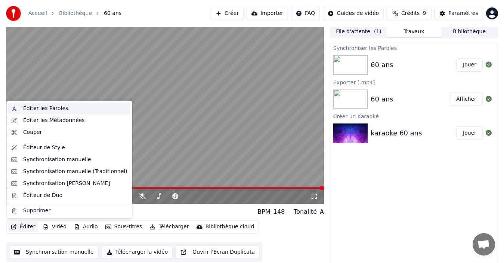
click at [55, 110] on div "Éditer les Paroles" at bounding box center [45, 108] width 45 height 7
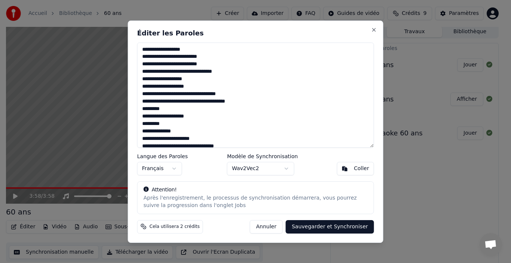
click at [177, 48] on textarea at bounding box center [255, 95] width 237 height 105
click at [213, 58] on textarea at bounding box center [255, 95] width 237 height 105
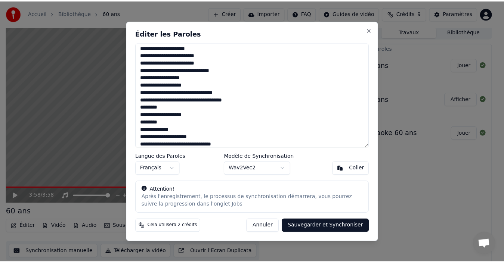
scroll to position [0, 0]
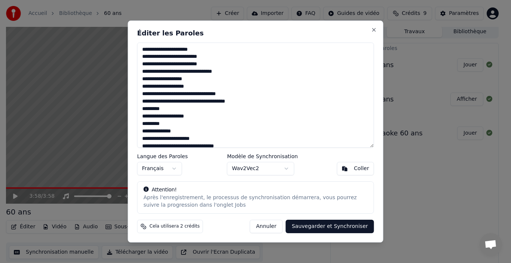
drag, startPoint x: 199, startPoint y: 88, endPoint x: 139, endPoint y: 87, distance: 60.6
click at [139, 87] on textarea at bounding box center [255, 95] width 237 height 105
click at [201, 87] on textarea at bounding box center [255, 95] width 237 height 105
type textarea "**********"
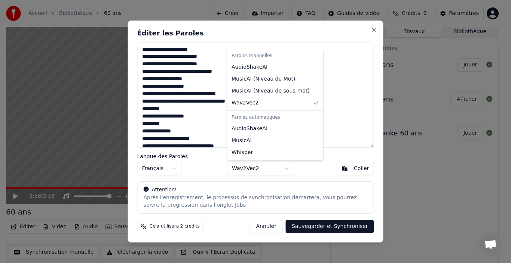
click at [286, 168] on body "Accueil Bibliothèque 60 ans Créer Importer FAQ Guides de vidéo Crédits 9 Paramè…" at bounding box center [252, 129] width 504 height 263
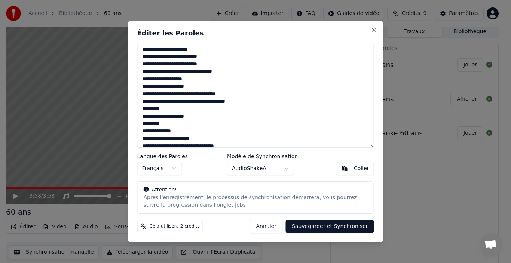
click at [312, 171] on div "Langue des Paroles Français Modèle de Synchronisation AudioShakeAI Coller" at bounding box center [255, 165] width 237 height 22
click at [330, 225] on button "Sauvegarder et Synchroniser" at bounding box center [330, 226] width 88 height 13
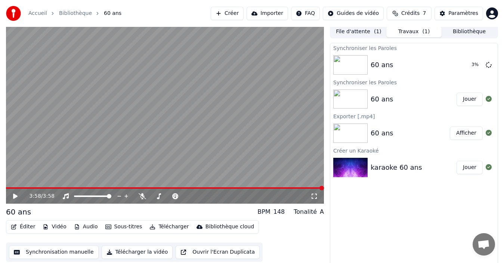
click at [21, 229] on button "Éditer" at bounding box center [23, 227] width 30 height 10
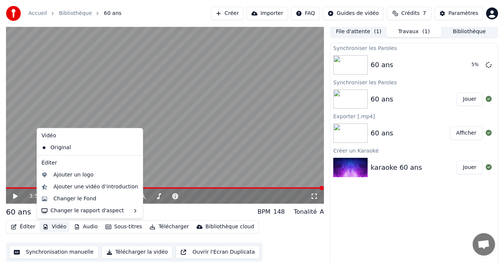
click at [312, 233] on div "Éditer Vidéo Audio Sous-titres Télécharger Bibliothèque cloud Synchronisation m…" at bounding box center [165, 241] width 318 height 42
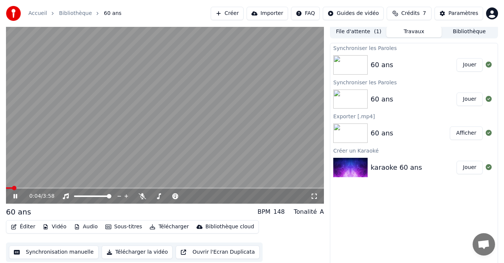
click at [465, 67] on button "Jouer" at bounding box center [470, 64] width 26 height 13
click at [314, 195] on icon at bounding box center [314, 197] width 7 height 6
click at [15, 197] on icon at bounding box center [20, 197] width 17 height 6
click at [17, 226] on button "Éditer" at bounding box center [23, 227] width 30 height 10
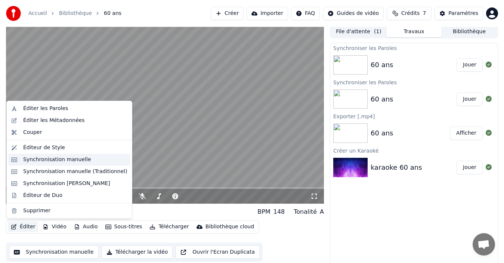
click at [80, 159] on div "Synchronisation manuelle" at bounding box center [57, 159] width 68 height 7
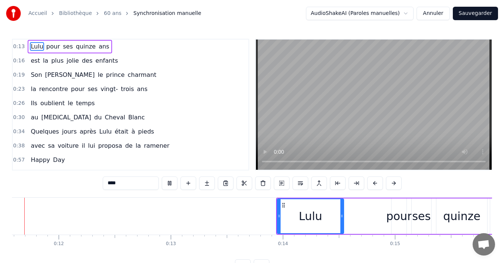
scroll to position [0, 1239]
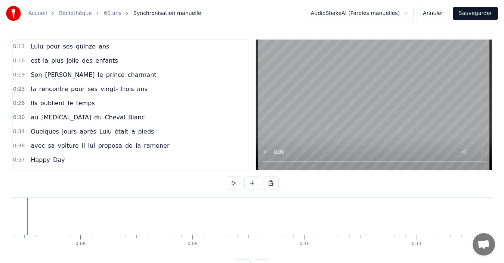
scroll to position [0, 806]
click at [229, 181] on button at bounding box center [234, 183] width 16 height 13
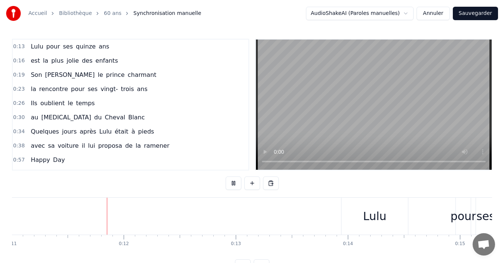
scroll to position [0, 1236]
click at [226, 177] on button at bounding box center [234, 183] width 16 height 13
click at [232, 183] on button at bounding box center [234, 183] width 16 height 13
click at [342, 217] on div "Lulu" at bounding box center [372, 216] width 67 height 37
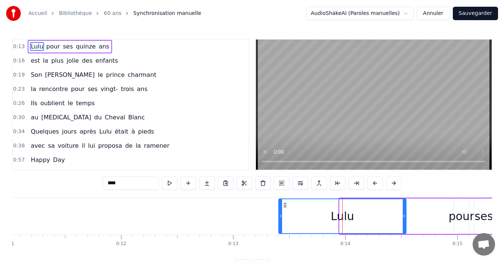
drag, startPoint x: 341, startPoint y: 219, endPoint x: 280, endPoint y: 225, distance: 61.2
click at [280, 225] on div at bounding box center [280, 217] width 3 height 34
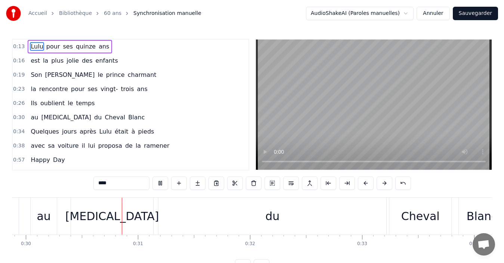
scroll to position [0, 3373]
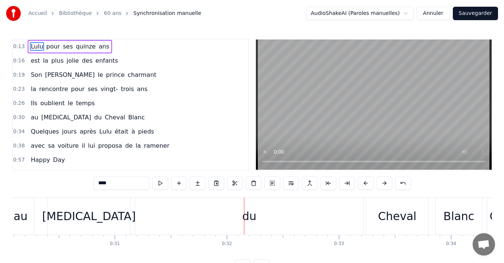
click at [450, 220] on div "Blanc" at bounding box center [459, 216] width 31 height 17
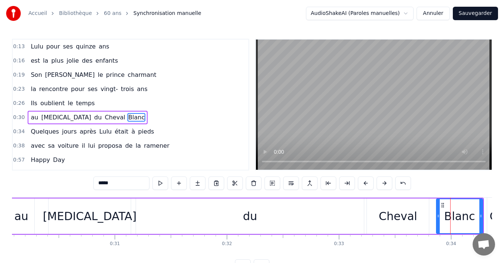
scroll to position [13, 0]
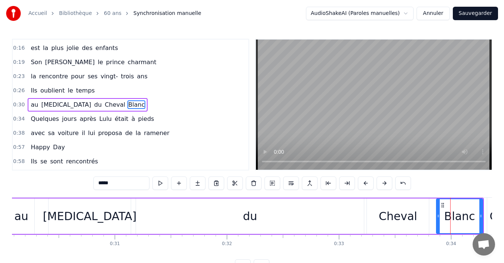
click at [88, 220] on div "[MEDICAL_DATA]" at bounding box center [90, 216] width 94 height 17
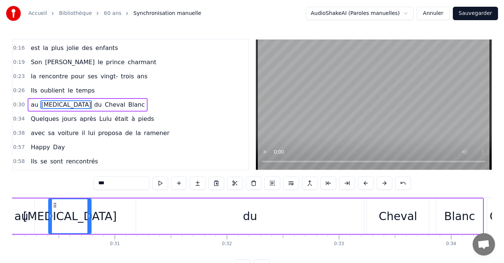
drag, startPoint x: 129, startPoint y: 223, endPoint x: 89, endPoint y: 225, distance: 39.7
click at [89, 225] on div at bounding box center [89, 217] width 3 height 34
click at [194, 225] on div "du" at bounding box center [250, 217] width 228 height 36
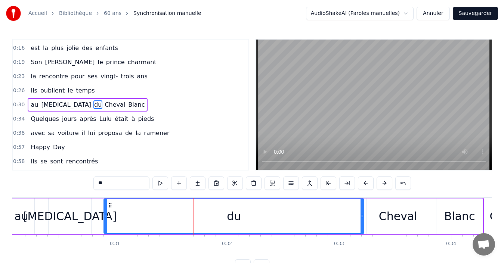
drag, startPoint x: 138, startPoint y: 218, endPoint x: 106, endPoint y: 219, distance: 32.2
click at [106, 219] on div at bounding box center [105, 217] width 3 height 34
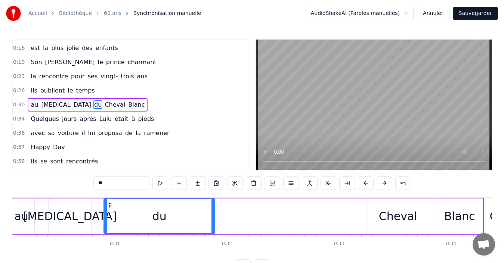
drag, startPoint x: 363, startPoint y: 231, endPoint x: 214, endPoint y: 222, distance: 149.4
click at [214, 222] on div at bounding box center [213, 217] width 3 height 34
click at [386, 221] on div "Cheval" at bounding box center [398, 216] width 38 height 17
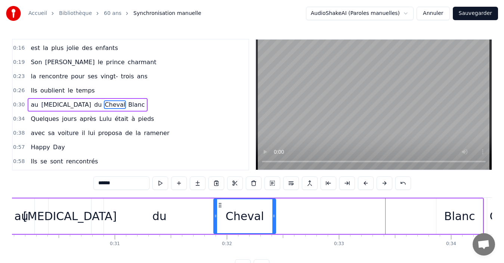
drag, startPoint x: 373, startPoint y: 205, endPoint x: 220, endPoint y: 200, distance: 153.3
click at [220, 200] on div "Cheval" at bounding box center [244, 217] width 61 height 34
click at [19, 215] on div "au" at bounding box center [21, 216] width 14 height 17
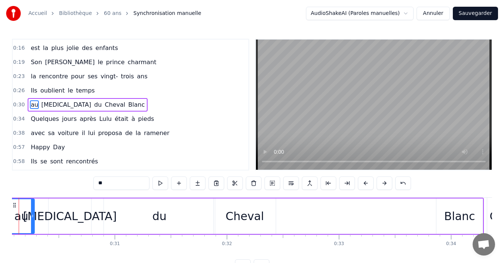
scroll to position [0, 3342]
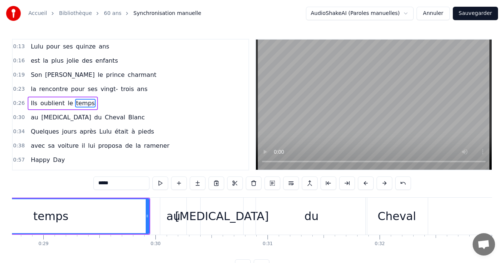
scroll to position [0, 3214]
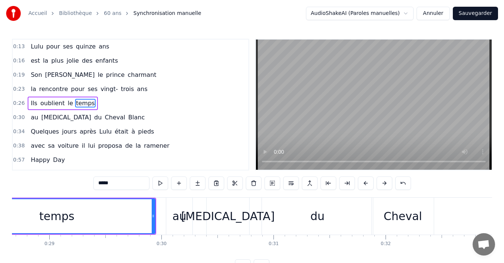
click at [52, 217] on div "temps" at bounding box center [56, 216] width 35 height 17
click at [308, 221] on div "du" at bounding box center [317, 216] width 111 height 37
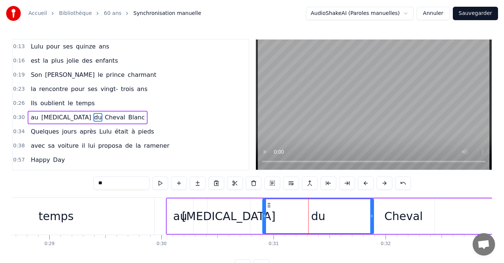
scroll to position [13, 0]
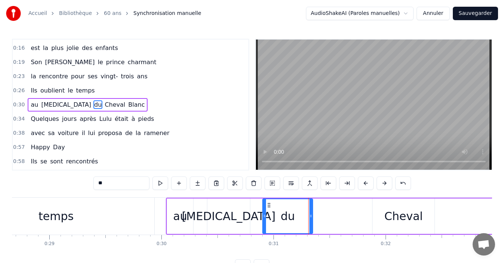
drag, startPoint x: 371, startPoint y: 218, endPoint x: 310, endPoint y: 222, distance: 61.1
click at [310, 222] on div at bounding box center [310, 217] width 3 height 34
click at [403, 224] on div "Cheval" at bounding box center [404, 216] width 38 height 17
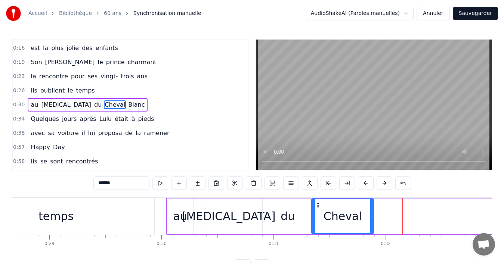
drag, startPoint x: 377, startPoint y: 206, endPoint x: 317, endPoint y: 210, distance: 61.1
click at [317, 210] on div "Cheval" at bounding box center [342, 217] width 61 height 34
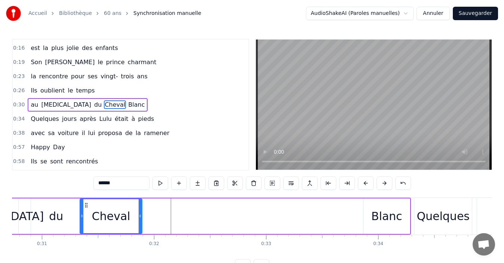
scroll to position [0, 3453]
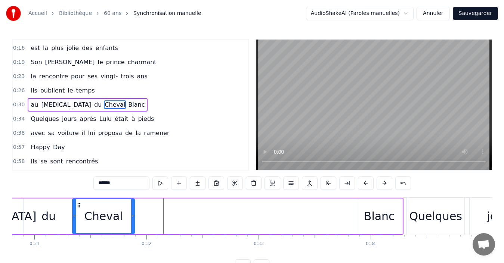
click at [375, 216] on div "Blanc" at bounding box center [379, 216] width 31 height 17
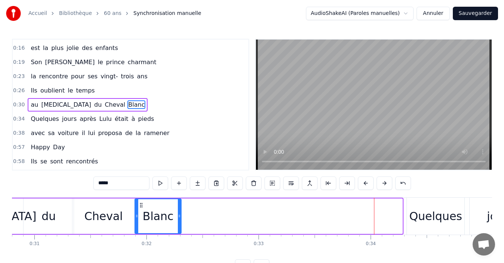
drag, startPoint x: 361, startPoint y: 203, endPoint x: 139, endPoint y: 204, distance: 221.6
click at [139, 204] on icon at bounding box center [141, 206] width 6 height 6
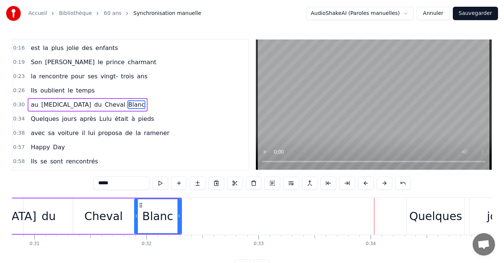
click at [425, 215] on div "Quelques" at bounding box center [435, 216] width 53 height 17
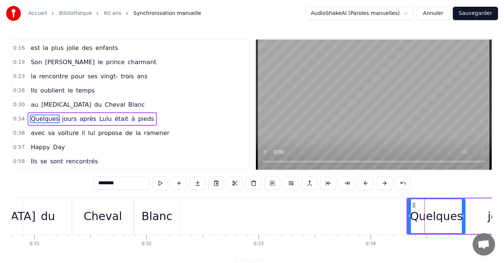
scroll to position [27, 0]
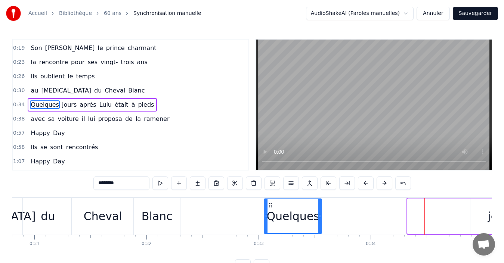
drag, startPoint x: 413, startPoint y: 204, endPoint x: 270, endPoint y: 208, distance: 143.6
click at [270, 208] on icon at bounding box center [271, 206] width 6 height 6
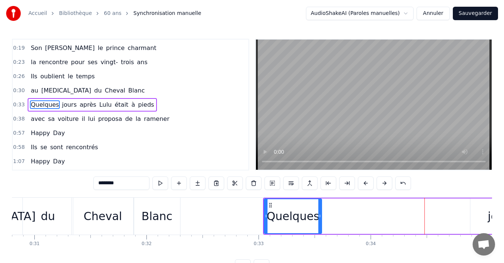
click at [489, 218] on div "jours" at bounding box center [502, 216] width 28 height 17
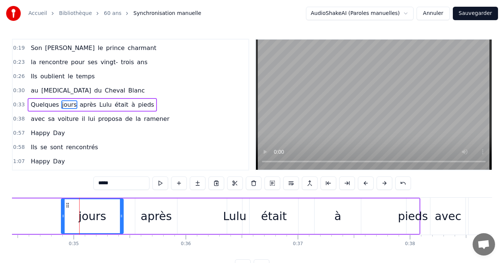
scroll to position [0, 3892]
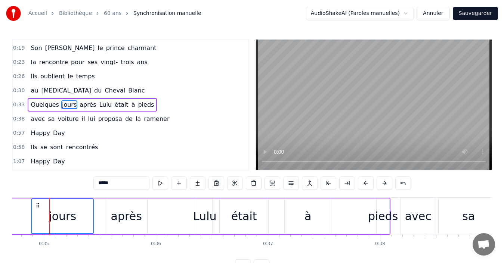
click at [416, 221] on div "avec" at bounding box center [418, 216] width 27 height 17
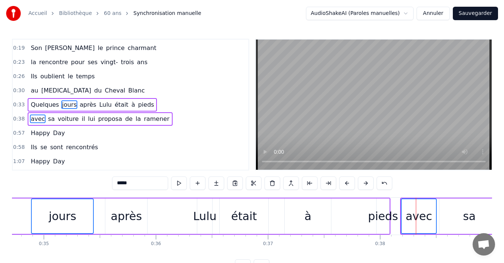
click at [81, 216] on div "jours" at bounding box center [62, 217] width 61 height 34
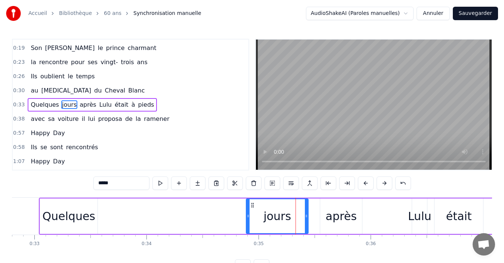
scroll to position [0, 3399]
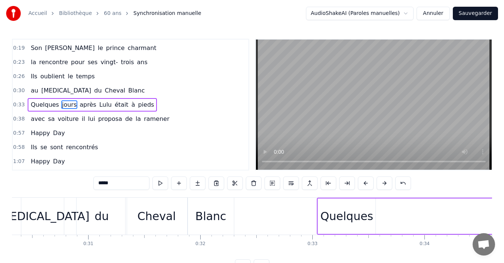
click at [35, 212] on div "[MEDICAL_DATA]" at bounding box center [43, 216] width 94 height 17
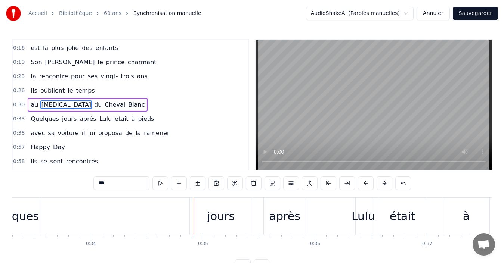
scroll to position [0, 3730]
click at [229, 214] on div "jours" at bounding box center [224, 216] width 28 height 17
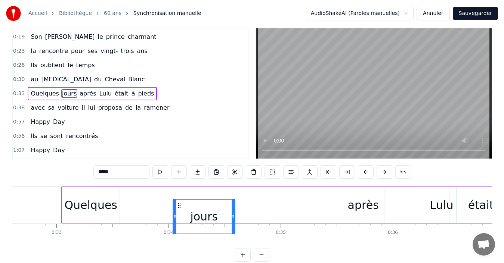
scroll to position [13, 0]
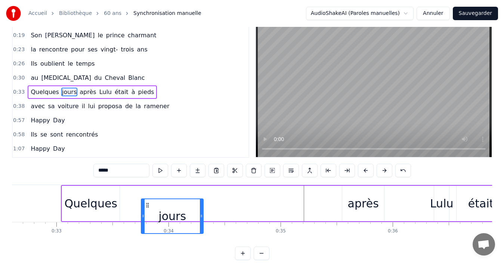
drag, startPoint x: 201, startPoint y: 204, endPoint x: 146, endPoint y: 177, distance: 60.8
click at [146, 176] on div "0:13 Lulu pour ses quinze ans 0:16 est la plus jolie des enfants 0:19 Son Claud…" at bounding box center [252, 143] width 480 height 234
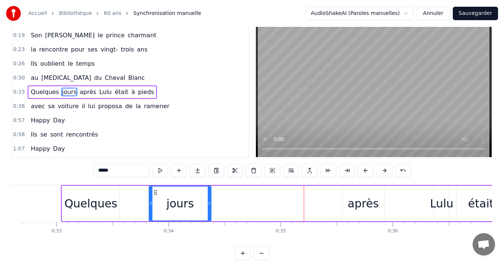
drag, startPoint x: 145, startPoint y: 191, endPoint x: 155, endPoint y: 195, distance: 11.0
click at [155, 195] on icon at bounding box center [155, 193] width 6 height 6
click at [79, 196] on div "Quelques" at bounding box center [90, 203] width 53 height 17
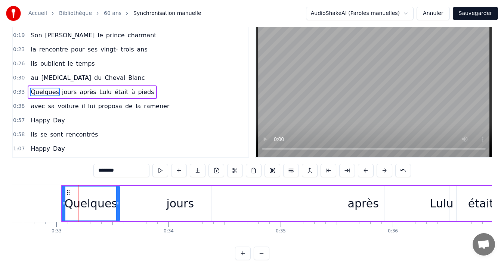
scroll to position [0, 0]
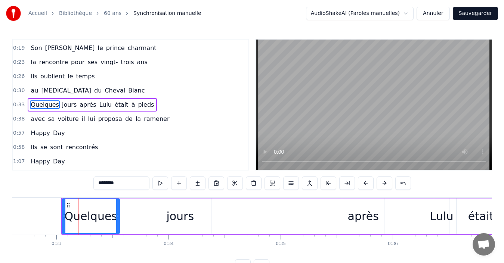
click at [166, 215] on div "jours" at bounding box center [180, 217] width 62 height 36
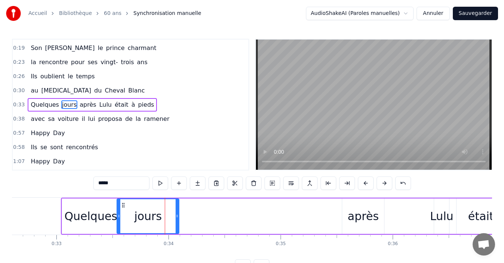
drag, startPoint x: 156, startPoint y: 207, endPoint x: 123, endPoint y: 207, distance: 33.3
click at [123, 207] on icon at bounding box center [123, 206] width 6 height 6
click at [87, 209] on div "Quelques" at bounding box center [90, 216] width 53 height 17
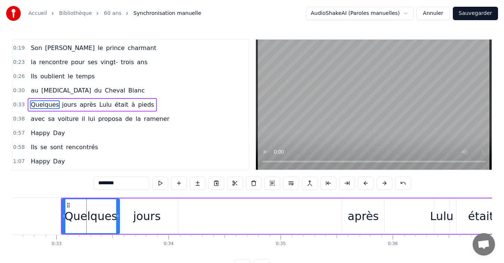
click at [146, 215] on div "jours" at bounding box center [147, 216] width 28 height 17
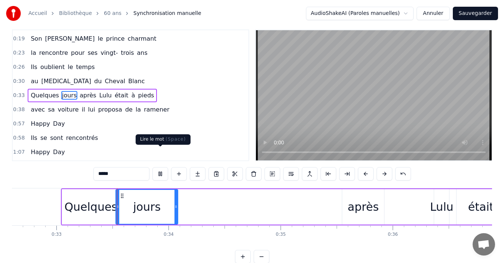
scroll to position [28, 0]
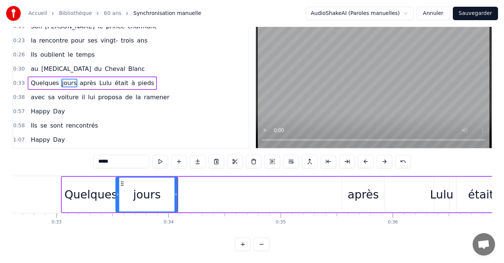
click at [79, 186] on div "Quelques" at bounding box center [90, 194] width 53 height 17
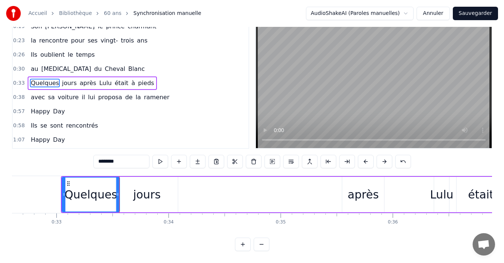
click at [144, 192] on div "jours" at bounding box center [147, 194] width 28 height 17
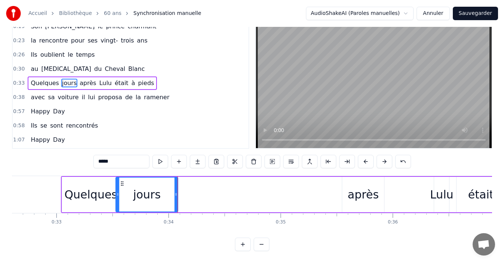
click at [365, 189] on div "après" at bounding box center [363, 194] width 31 height 17
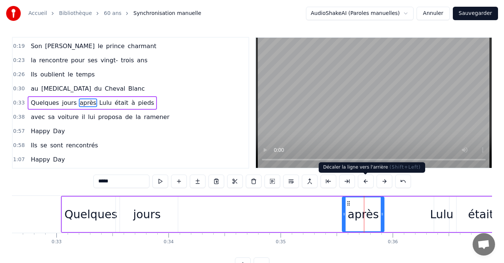
scroll to position [0, 0]
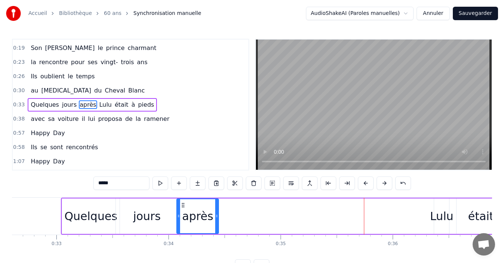
drag, startPoint x: 349, startPoint y: 207, endPoint x: 184, endPoint y: 210, distance: 164.8
click at [184, 210] on div "après" at bounding box center [197, 217] width 41 height 34
click at [443, 207] on div "Lulu" at bounding box center [441, 217] width 15 height 36
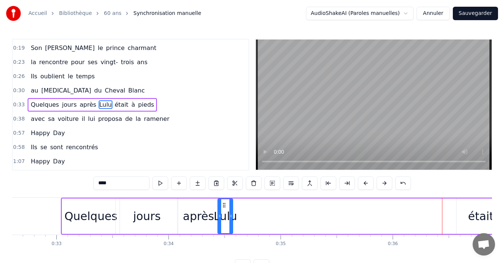
drag, startPoint x: 439, startPoint y: 203, endPoint x: 223, endPoint y: 212, distance: 216.6
click at [223, 212] on div "Lulu" at bounding box center [225, 217] width 14 height 34
click at [484, 212] on div "était" at bounding box center [481, 216] width 26 height 17
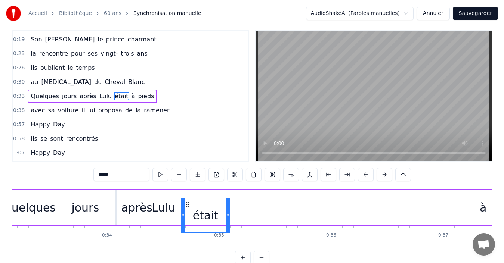
scroll to position [11, 0]
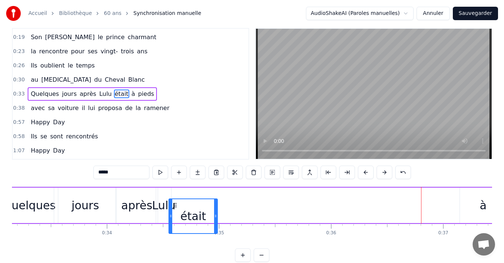
drag, startPoint x: 29, startPoint y: 206, endPoint x: 175, endPoint y: 181, distance: 147.8
click at [175, 181] on div "0:13 Lulu pour ses quinze ans 0:16 est la plus jolie des enfants 0:19 Son Claud…" at bounding box center [252, 145] width 480 height 234
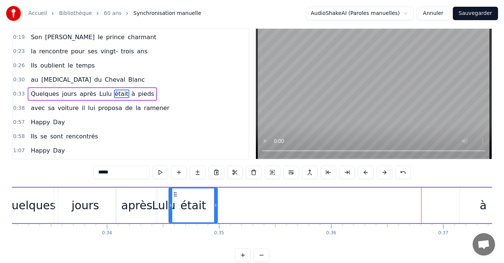
click at [475, 209] on div "à" at bounding box center [483, 206] width 46 height 36
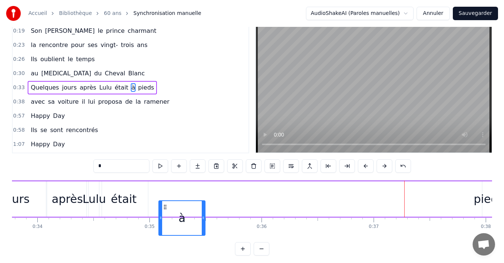
scroll to position [19, 0]
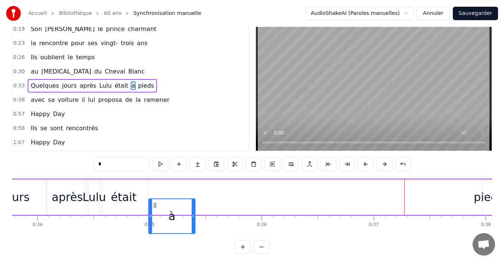
drag, startPoint x: 43, startPoint y: 205, endPoint x: 155, endPoint y: 188, distance: 114.1
click at [155, 188] on div "Quelques jours après Lulu était à pieds" at bounding box center [213, 197] width 567 height 37
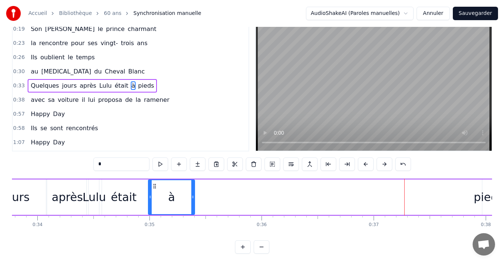
click at [480, 195] on div "pieds" at bounding box center [489, 197] width 30 height 17
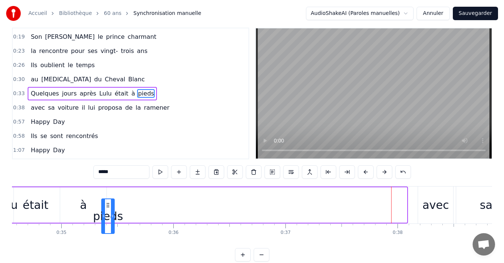
scroll to position [0, 3874]
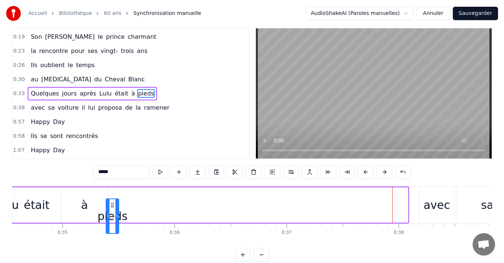
drag, startPoint x: 56, startPoint y: 204, endPoint x: 110, endPoint y: 204, distance: 53.8
click at [110, 204] on icon at bounding box center [112, 206] width 6 height 6
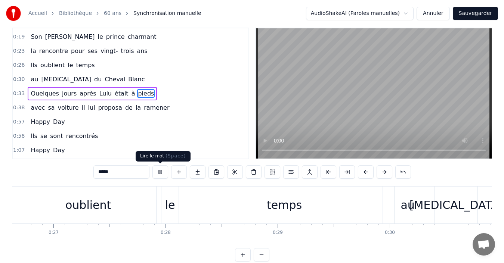
scroll to position [0, 3220]
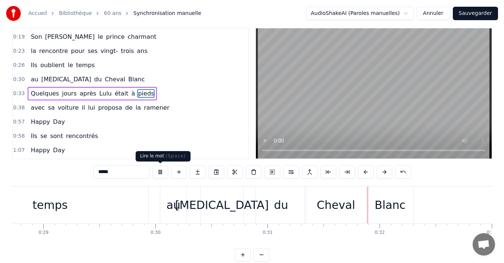
click at [159, 171] on button at bounding box center [160, 172] width 16 height 13
click at [168, 203] on div "au" at bounding box center [173, 205] width 14 height 17
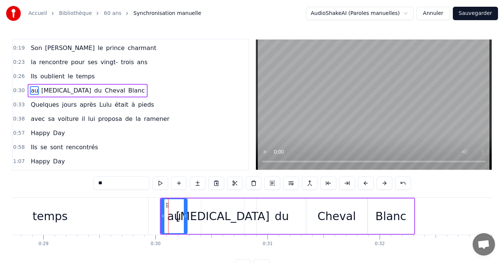
scroll to position [13, 0]
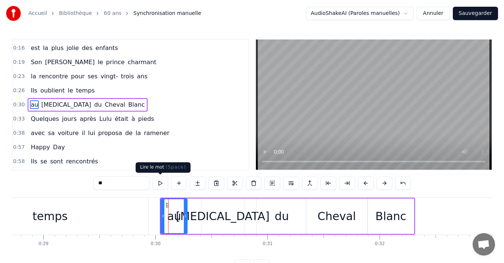
click at [162, 182] on button at bounding box center [160, 183] width 16 height 13
click at [101, 223] on div "temps" at bounding box center [50, 216] width 197 height 37
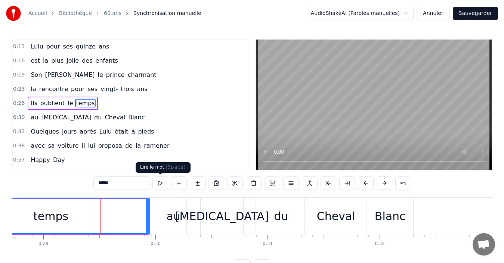
click at [158, 181] on button at bounding box center [160, 183] width 16 height 13
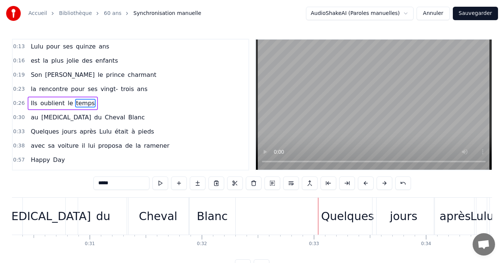
scroll to position [0, 3357]
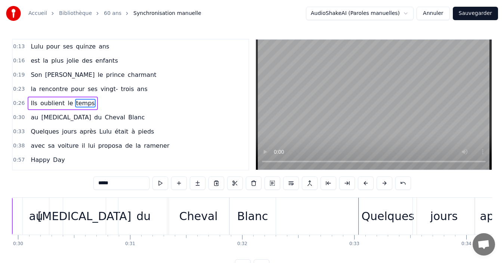
click at [254, 220] on div "Blanc" at bounding box center [252, 216] width 31 height 17
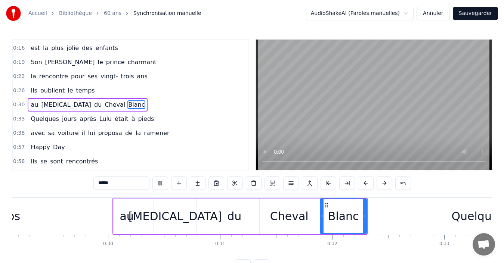
scroll to position [0, 3133]
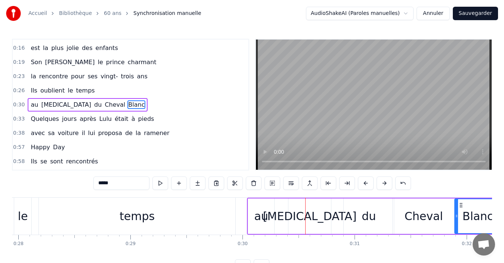
click at [159, 218] on div "temps" at bounding box center [137, 216] width 197 height 37
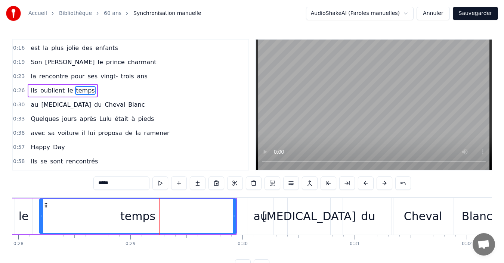
scroll to position [0, 0]
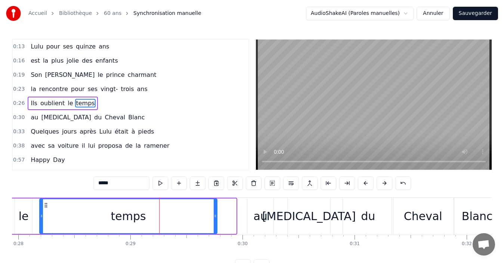
drag, startPoint x: 233, startPoint y: 219, endPoint x: 214, endPoint y: 223, distance: 19.5
click at [214, 223] on div at bounding box center [215, 217] width 3 height 34
click at [254, 220] on div "au" at bounding box center [260, 216] width 26 height 37
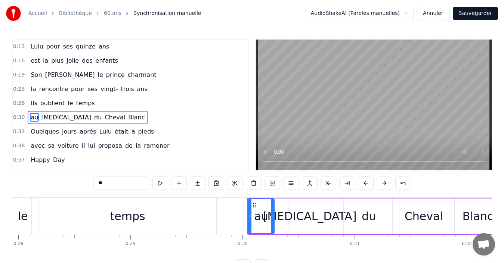
scroll to position [13, 0]
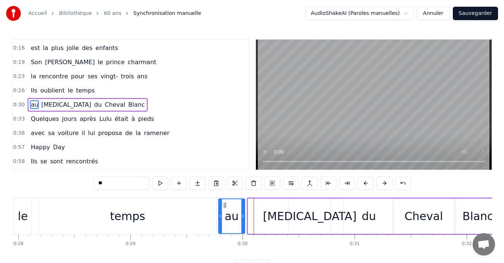
drag, startPoint x: 255, startPoint y: 204, endPoint x: 225, endPoint y: 209, distance: 29.8
click at [225, 209] on div "au" at bounding box center [231, 217] width 25 height 34
click at [308, 202] on div "[MEDICAL_DATA]" at bounding box center [310, 217] width 43 height 36
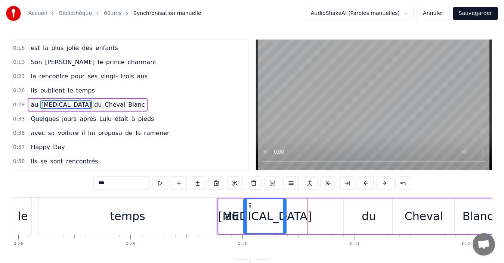
drag, startPoint x: 295, startPoint y: 205, endPoint x: 250, endPoint y: 207, distance: 44.9
click at [250, 207] on icon at bounding box center [250, 206] width 6 height 6
drag, startPoint x: 284, startPoint y: 219, endPoint x: 269, endPoint y: 223, distance: 15.4
click at [269, 223] on div at bounding box center [269, 217] width 3 height 34
click at [371, 219] on div "du" at bounding box center [369, 216] width 14 height 17
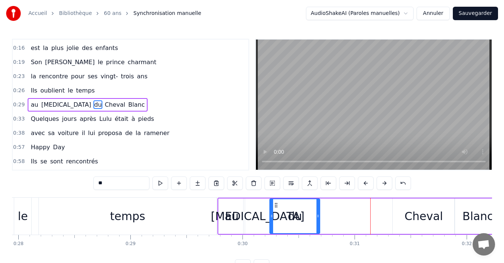
drag, startPoint x: 351, startPoint y: 207, endPoint x: 277, endPoint y: 205, distance: 74.0
click at [277, 205] on icon at bounding box center [276, 206] width 6 height 6
drag, startPoint x: 317, startPoint y: 218, endPoint x: 287, endPoint y: 219, distance: 30.3
click at [287, 219] on icon at bounding box center [287, 216] width 3 height 6
click at [416, 223] on div "Cheval" at bounding box center [424, 216] width 38 height 17
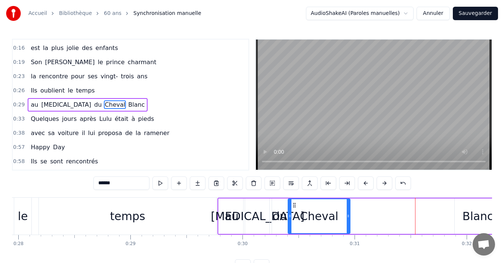
drag, startPoint x: 398, startPoint y: 206, endPoint x: 293, endPoint y: 204, distance: 104.7
click at [293, 204] on icon at bounding box center [295, 206] width 6 height 6
drag, startPoint x: 349, startPoint y: 220, endPoint x: 322, endPoint y: 219, distance: 26.9
click at [322, 219] on div at bounding box center [321, 217] width 3 height 34
click at [471, 209] on div "Blanc" at bounding box center [478, 216] width 31 height 17
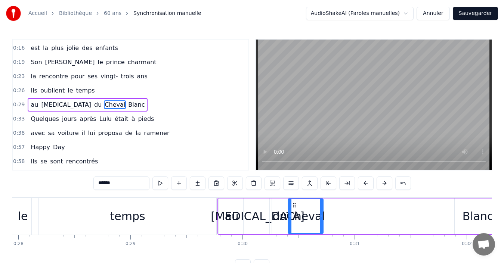
type input "*****"
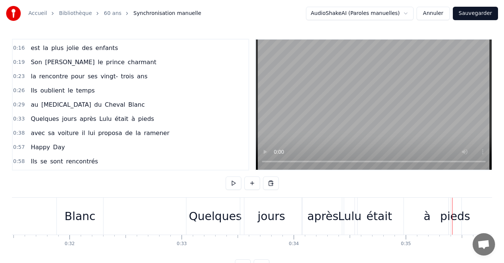
scroll to position [0, 3553]
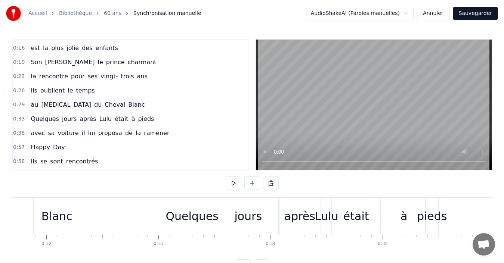
click at [51, 231] on div "Blanc" at bounding box center [57, 216] width 46 height 37
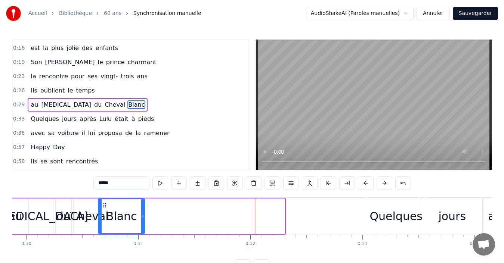
scroll to position [0, 3346]
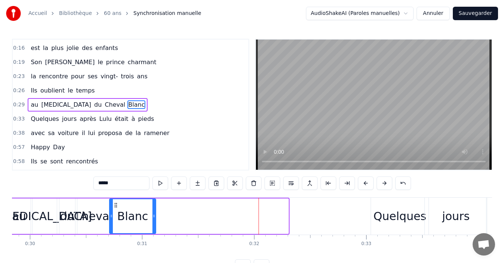
drag, startPoint x: 201, startPoint y: 206, endPoint x: 114, endPoint y: 213, distance: 87.7
click at [114, 212] on div "Blanc" at bounding box center [133, 217] width 46 height 34
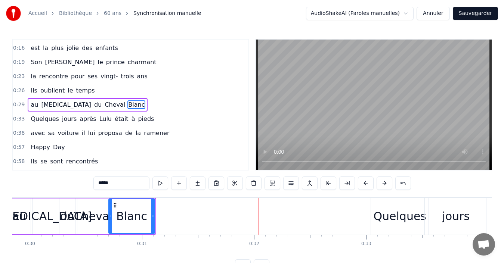
drag, startPoint x: 153, startPoint y: 216, endPoint x: 153, endPoint y: 223, distance: 7.1
click at [153, 223] on div at bounding box center [152, 217] width 3 height 34
click at [374, 203] on div "Quelques" at bounding box center [400, 216] width 58 height 37
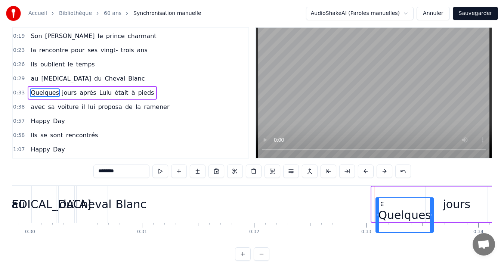
scroll to position [15, 0]
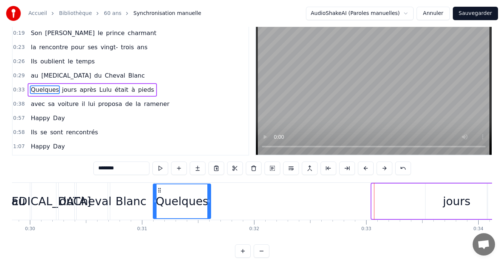
drag, startPoint x: 378, startPoint y: 204, endPoint x: 143, endPoint y: 199, distance: 235.5
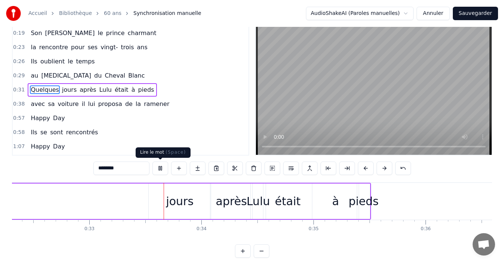
scroll to position [0, 3666]
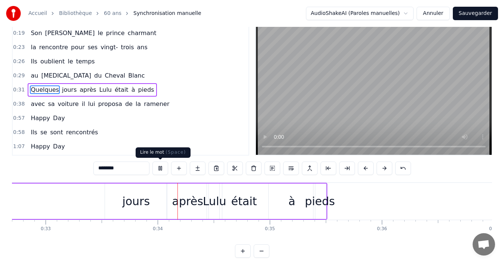
click at [160, 171] on button at bounding box center [160, 168] width 16 height 13
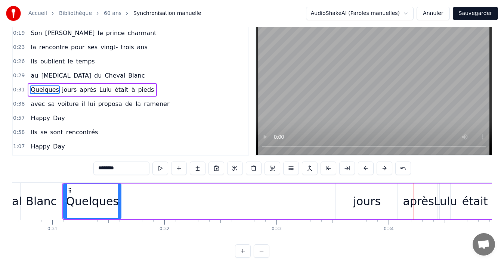
scroll to position [0, 3427]
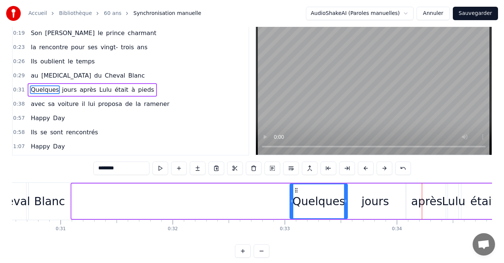
drag, startPoint x: 79, startPoint y: 190, endPoint x: 297, endPoint y: 199, distance: 218.4
click at [297, 199] on div "Quelques" at bounding box center [318, 202] width 57 height 34
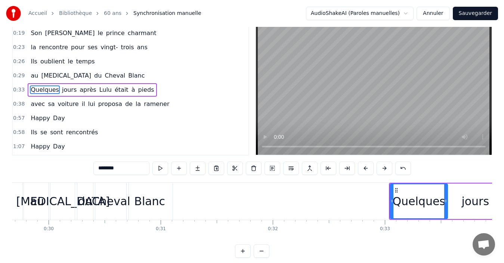
scroll to position [0, 3322]
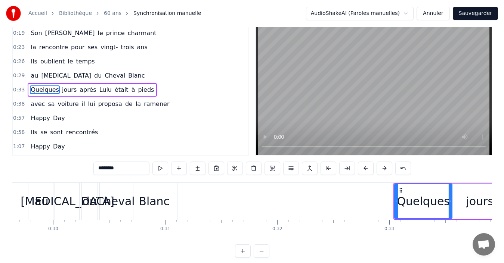
click at [47, 198] on div "au" at bounding box center [41, 201] width 14 height 17
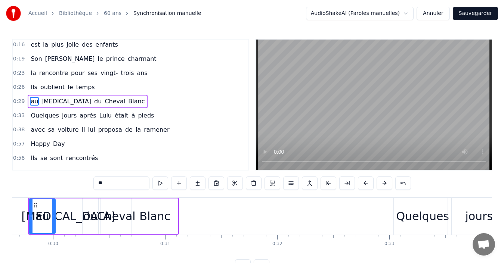
scroll to position [0, 3320]
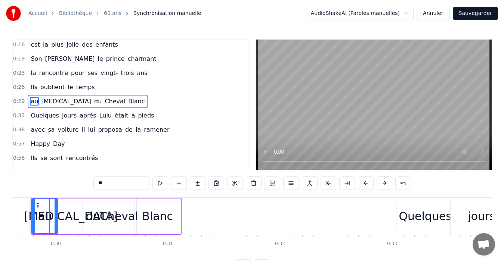
click at [170, 219] on div "Blanc" at bounding box center [157, 216] width 31 height 17
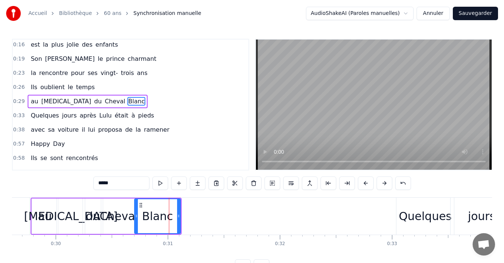
scroll to position [13, 0]
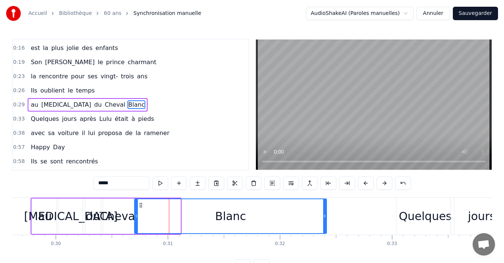
drag, startPoint x: 179, startPoint y: 218, endPoint x: 326, endPoint y: 224, distance: 146.3
click at [326, 224] on div at bounding box center [324, 217] width 3 height 34
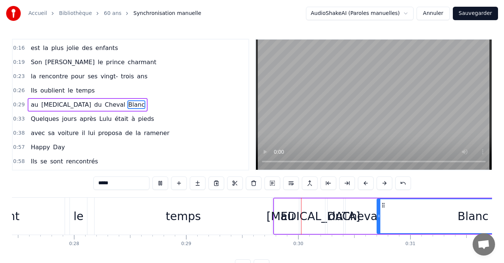
scroll to position [0, 3283]
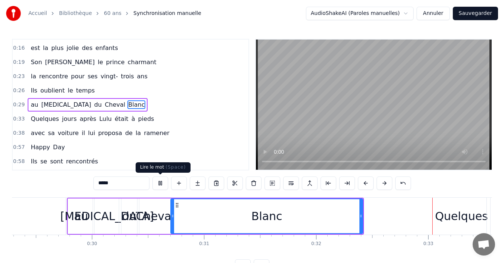
click at [163, 184] on button at bounding box center [160, 183] width 16 height 13
click at [144, 219] on div "Cheval" at bounding box center [155, 216] width 38 height 17
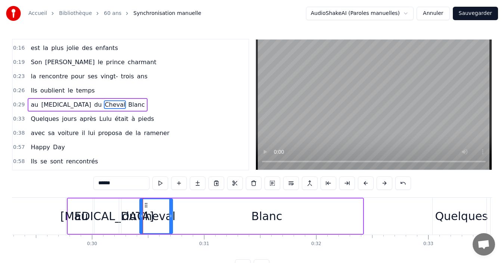
click at [141, 219] on icon at bounding box center [141, 216] width 3 height 6
drag, startPoint x: 171, startPoint y: 219, endPoint x: 176, endPoint y: 222, distance: 5.7
click at [176, 222] on div at bounding box center [175, 217] width 3 height 34
click at [237, 227] on div "Blanc" at bounding box center [267, 217] width 192 height 36
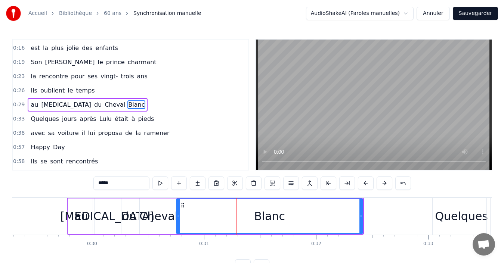
drag, startPoint x: 173, startPoint y: 219, endPoint x: 179, endPoint y: 219, distance: 5.7
click at [179, 219] on div at bounding box center [178, 217] width 3 height 34
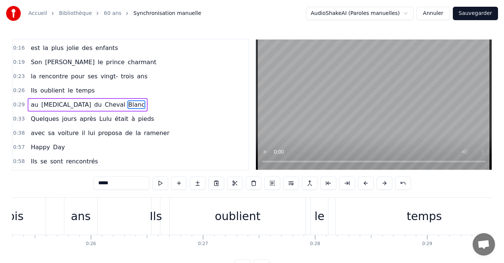
scroll to position [0, 2835]
click at [160, 218] on div "Ils" at bounding box center [157, 216] width 12 height 17
type input "***"
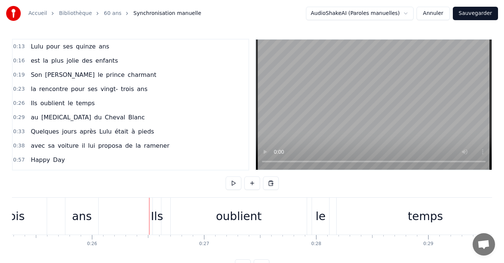
click at [153, 219] on div "Ils" at bounding box center [157, 216] width 12 height 17
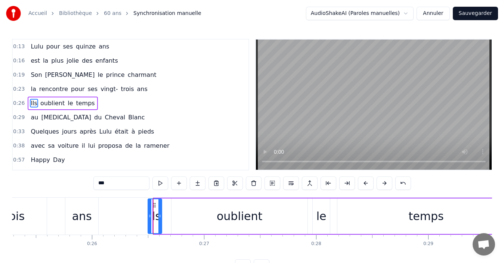
drag, startPoint x: 156, startPoint y: 218, endPoint x: 150, endPoint y: 219, distance: 5.7
click at [150, 219] on icon at bounding box center [149, 216] width 3 height 6
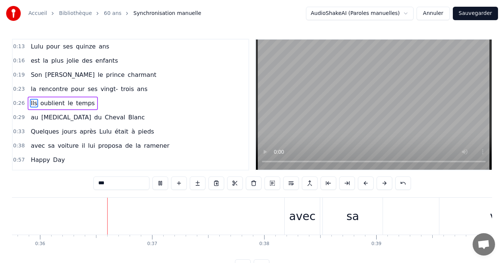
scroll to position [0, 4013]
click at [19, 116] on span "0:29" at bounding box center [19, 117] width 12 height 7
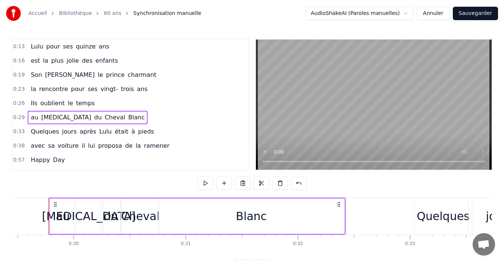
scroll to position [0, 3301]
click at [407, 11] on html "Accueil Bibliothèque 60 ans Synchronisation manuelle AudioShakeAI (Paroles manu…" at bounding box center [252, 142] width 504 height 285
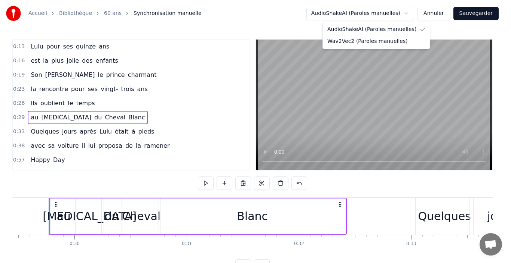
click at [409, 14] on html "Accueil Bibliothèque 60 ans Synchronisation manuelle AudioShakeAI (Paroles manu…" at bounding box center [255, 142] width 511 height 285
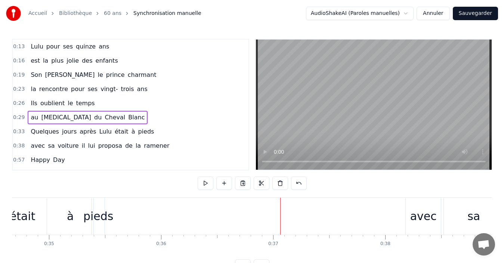
scroll to position [0, 3892]
click at [405, 210] on div "avec" at bounding box center [418, 216] width 35 height 37
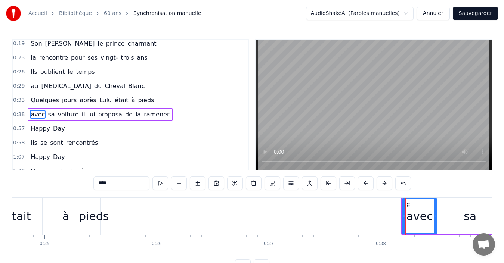
scroll to position [41, 0]
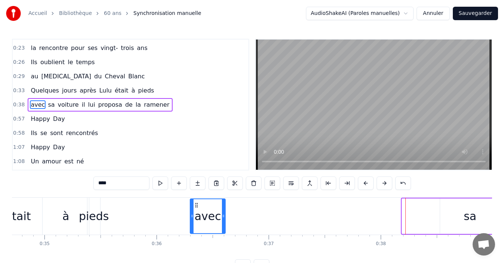
drag, startPoint x: 408, startPoint y: 205, endPoint x: 196, endPoint y: 209, distance: 211.9
click at [196, 209] on div "avec" at bounding box center [208, 217] width 34 height 34
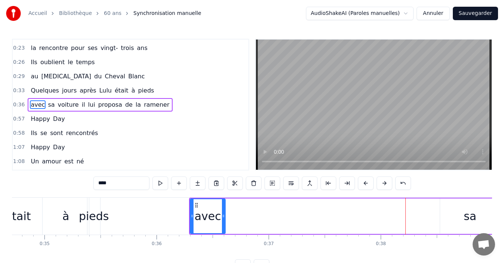
click at [446, 207] on div "sa" at bounding box center [470, 217] width 60 height 36
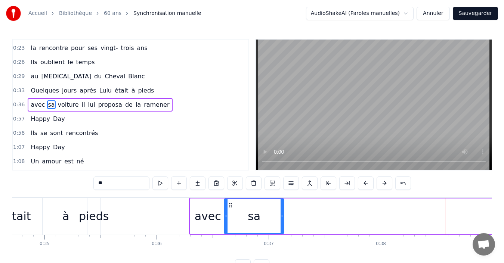
drag, startPoint x: 436, startPoint y: 208, endPoint x: 231, endPoint y: 212, distance: 204.8
click at [231, 212] on div "sa" at bounding box center [254, 217] width 59 height 34
click at [214, 212] on div "avec" at bounding box center [208, 216] width 27 height 17
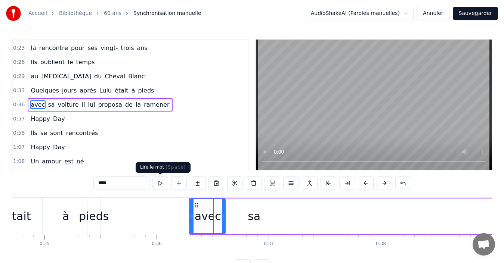
click at [159, 181] on button at bounding box center [160, 183] width 16 height 13
click at [255, 207] on div "sa" at bounding box center [254, 217] width 60 height 36
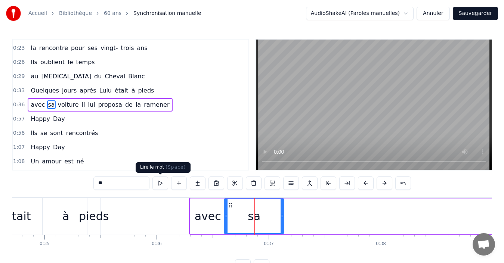
click at [162, 183] on button at bounding box center [160, 183] width 16 height 13
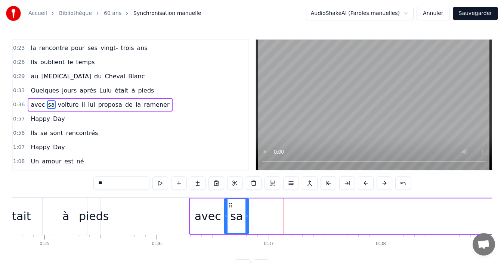
drag, startPoint x: 282, startPoint y: 219, endPoint x: 247, endPoint y: 220, distance: 35.1
click at [247, 220] on div at bounding box center [247, 217] width 3 height 34
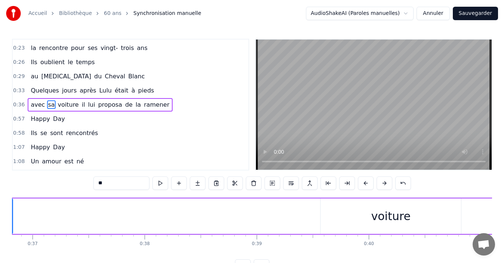
scroll to position [0, 4131]
click at [344, 210] on div "voiture" at bounding box center [388, 217] width 141 height 36
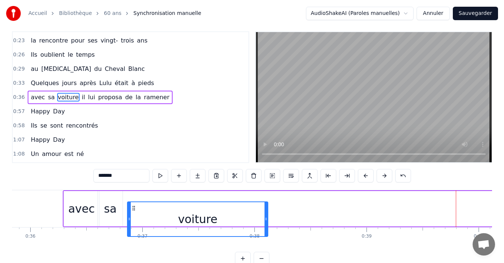
scroll to position [14, 0]
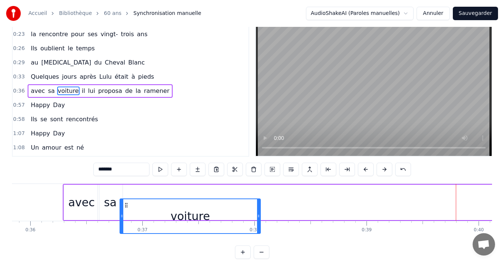
drag, startPoint x: 323, startPoint y: 206, endPoint x: 126, endPoint y: 188, distance: 198.4
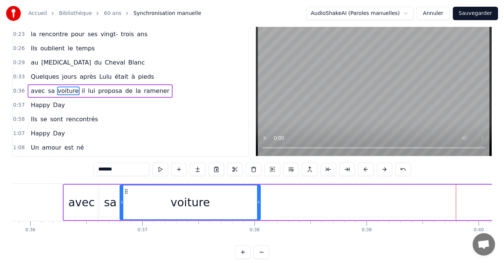
click at [109, 199] on div "sa" at bounding box center [110, 202] width 13 height 17
type input "**"
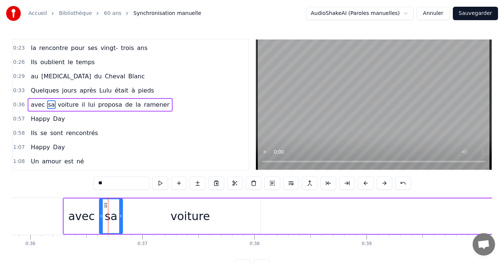
click at [101, 218] on icon at bounding box center [101, 216] width 3 height 6
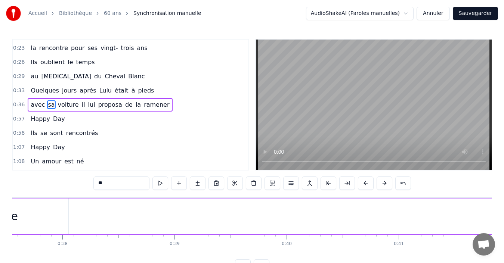
scroll to position [0, 4197]
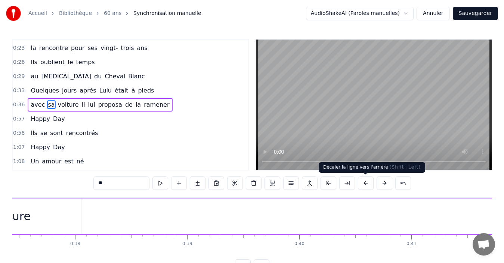
click at [365, 182] on button at bounding box center [366, 183] width 16 height 13
click at [381, 182] on button at bounding box center [385, 183] width 16 height 13
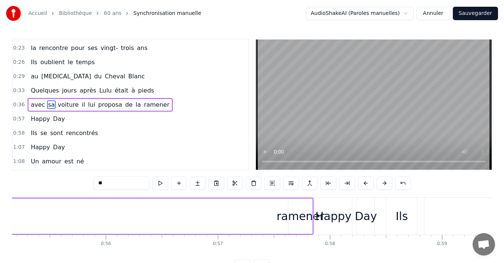
scroll to position [0, 6185]
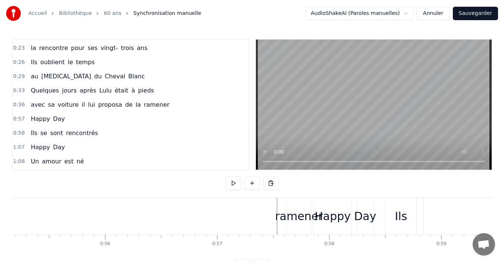
click at [281, 220] on div "ramener" at bounding box center [299, 216] width 48 height 17
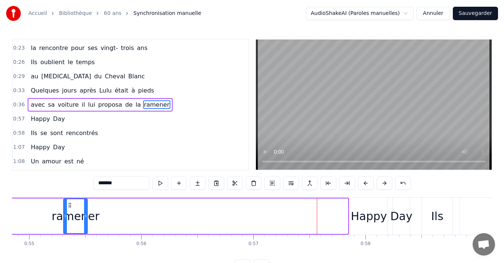
drag, startPoint x: 294, startPoint y: 205, endPoint x: 23, endPoint y: 204, distance: 271.0
click at [67, 204] on icon at bounding box center [70, 206] width 6 height 6
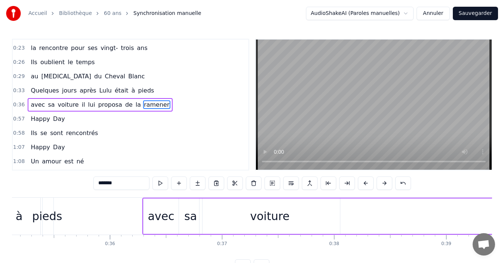
scroll to position [0, 3913]
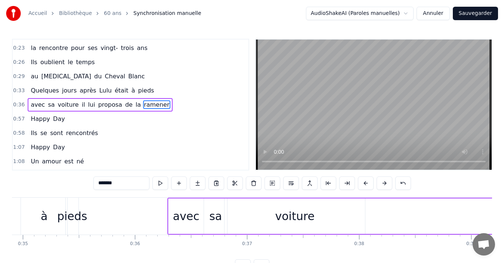
click at [44, 218] on div "à" at bounding box center [44, 216] width 7 height 17
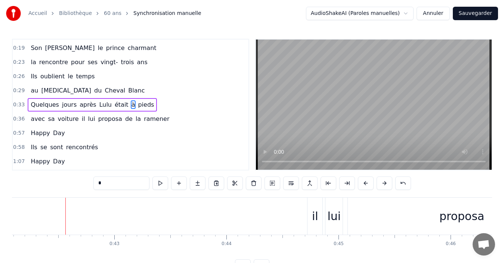
scroll to position [0, 4727]
click at [307, 219] on div "il" at bounding box center [306, 216] width 6 height 17
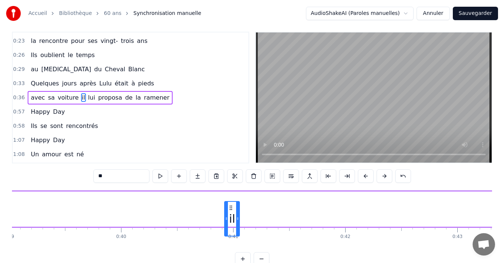
scroll to position [10, 0]
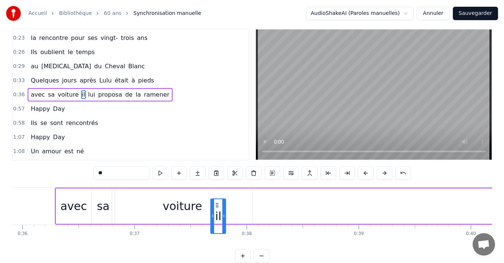
drag, startPoint x: 306, startPoint y: 204, endPoint x: 47, endPoint y: 185, distance: 259.3
click at [47, 185] on div "0:13 Lulu pour ses quinze ans 0:16 est la plus jolie des enfants 0:19 Son Claud…" at bounding box center [252, 146] width 480 height 234
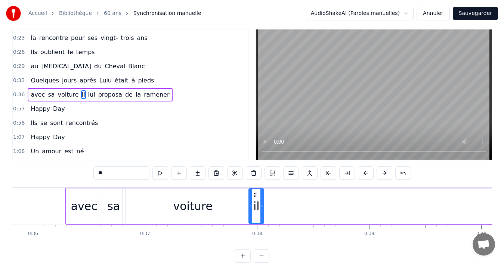
drag, startPoint x: 195, startPoint y: 196, endPoint x: 257, endPoint y: 193, distance: 62.5
click at [257, 193] on icon at bounding box center [255, 195] width 6 height 6
click at [186, 206] on div "voiture" at bounding box center [192, 206] width 39 height 17
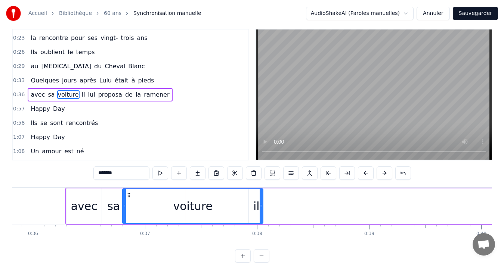
scroll to position [0, 0]
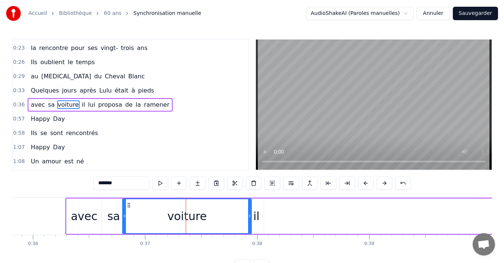
drag, startPoint x: 260, startPoint y: 224, endPoint x: 248, endPoint y: 225, distance: 12.4
click at [248, 225] on div at bounding box center [249, 217] width 3 height 34
click at [77, 211] on div "avec" at bounding box center [84, 216] width 27 height 17
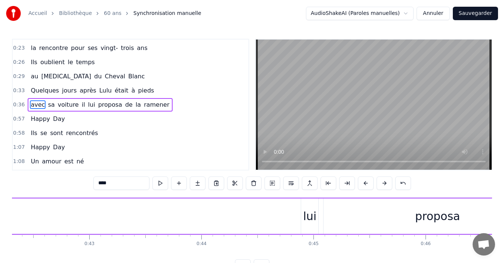
scroll to position [0, 4748]
click at [301, 214] on div "lui" at bounding box center [305, 216] width 13 height 17
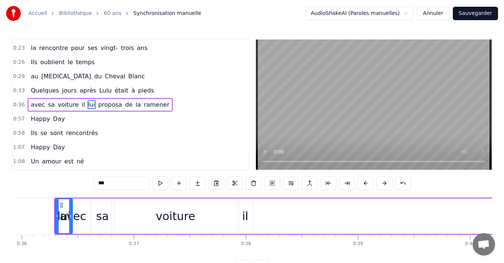
scroll to position [0, 4019]
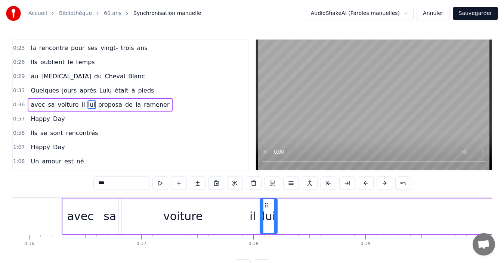
drag, startPoint x: 305, startPoint y: 206, endPoint x: 268, endPoint y: 213, distance: 37.7
click at [268, 213] on div "lui" at bounding box center [268, 217] width 16 height 34
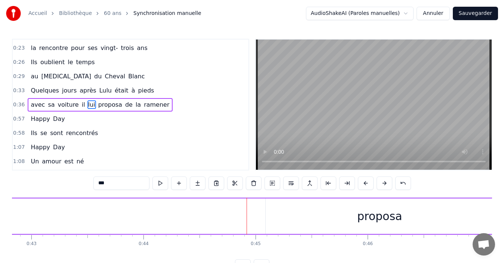
scroll to position [0, 4811]
click at [260, 206] on div "proposa" at bounding box center [370, 217] width 228 height 36
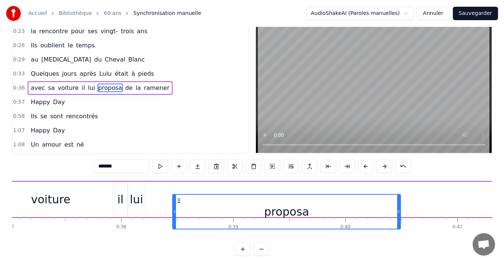
scroll to position [27, 0]
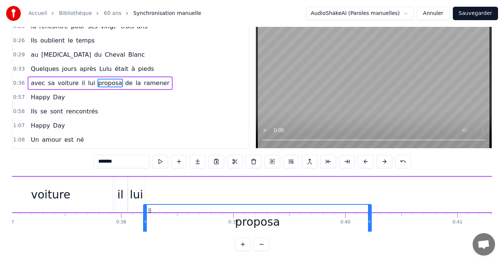
drag, startPoint x: 262, startPoint y: 204, endPoint x: 149, endPoint y: 172, distance: 117.1
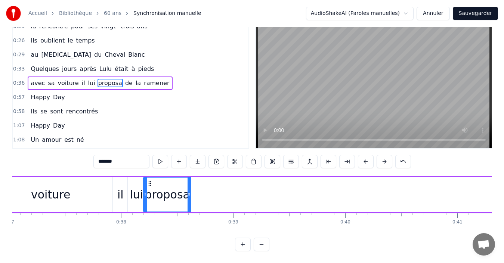
drag, startPoint x: 370, startPoint y: 195, endPoint x: 190, endPoint y: 197, distance: 180.5
click at [190, 197] on div at bounding box center [189, 195] width 3 height 34
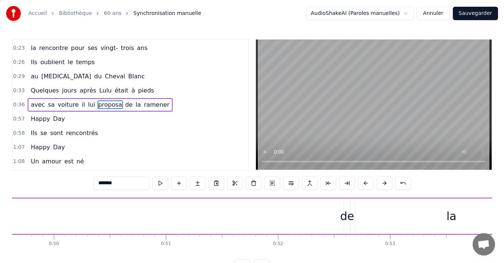
scroll to position [0, 5601]
click at [309, 214] on div "de" at bounding box center [310, 216] width 14 height 17
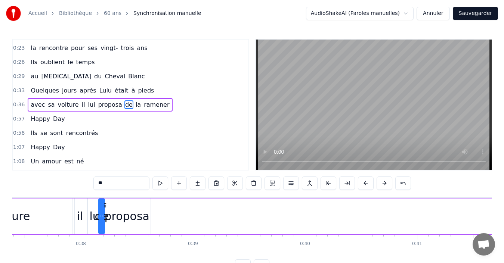
scroll to position [0, 4184]
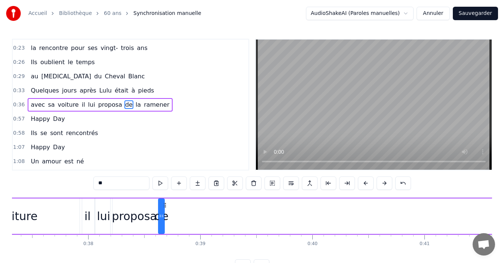
drag, startPoint x: 314, startPoint y: 206, endPoint x: 166, endPoint y: 210, distance: 148.4
click at [164, 210] on div "de" at bounding box center [161, 217] width 5 height 34
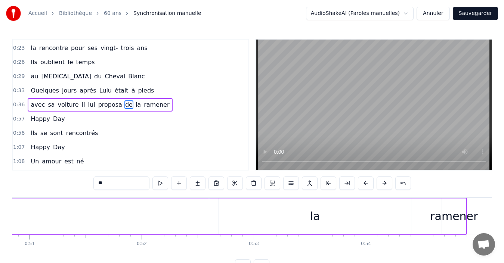
scroll to position [0, 5709]
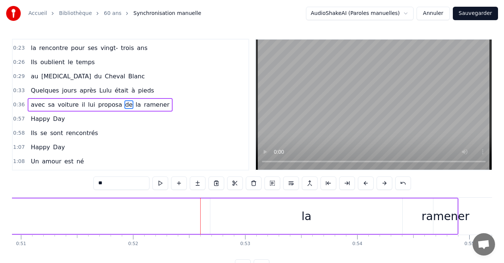
click at [345, 208] on div "la" at bounding box center [306, 217] width 192 height 36
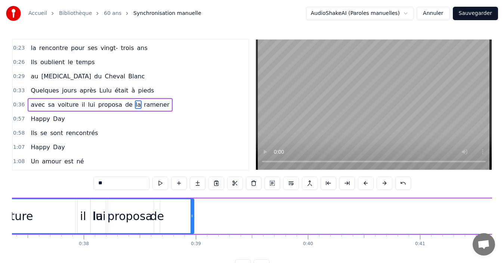
scroll to position [0, 4177]
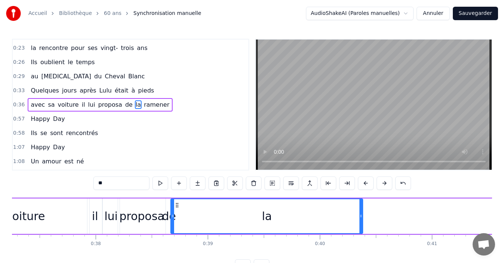
drag, startPoint x: 218, startPoint y: 206, endPoint x: 178, endPoint y: 216, distance: 40.9
click at [178, 216] on div "la" at bounding box center [266, 217] width 191 height 34
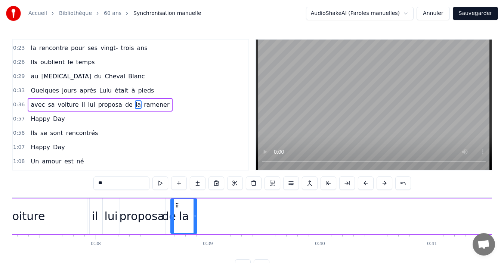
drag, startPoint x: 362, startPoint y: 218, endPoint x: 196, endPoint y: 225, distance: 166.1
click at [196, 225] on div at bounding box center [195, 217] width 3 height 34
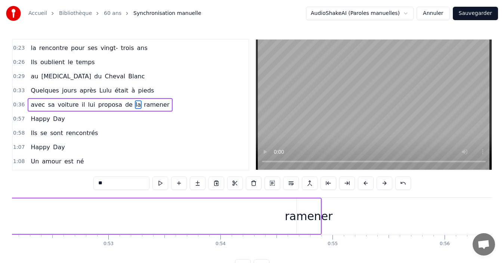
scroll to position [0, 5851]
click at [305, 225] on div "ramener" at bounding box center [304, 216] width 48 height 17
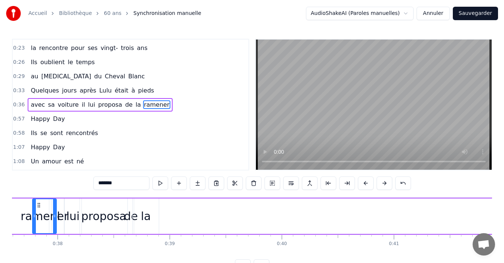
scroll to position [0, 4206]
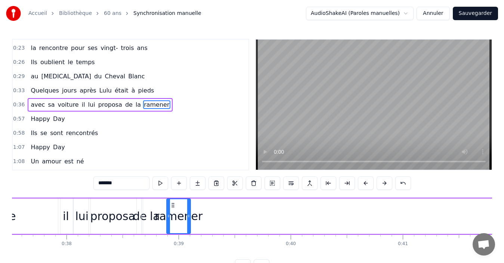
drag, startPoint x: 299, startPoint y: 206, endPoint x: 174, endPoint y: 215, distance: 125.2
click at [174, 215] on div "ramener" at bounding box center [178, 217] width 23 height 34
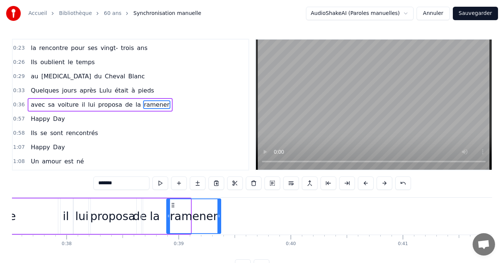
drag, startPoint x: 188, startPoint y: 221, endPoint x: 219, endPoint y: 226, distance: 30.7
click at [219, 226] on div at bounding box center [219, 217] width 3 height 34
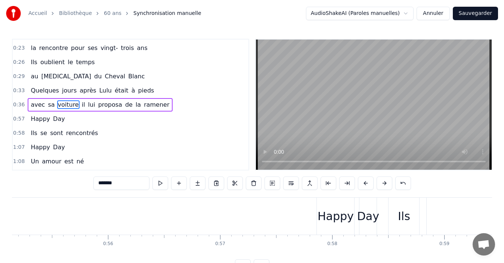
scroll to position [0, 6188]
click at [333, 212] on div "Happy" at bounding box center [330, 216] width 36 height 17
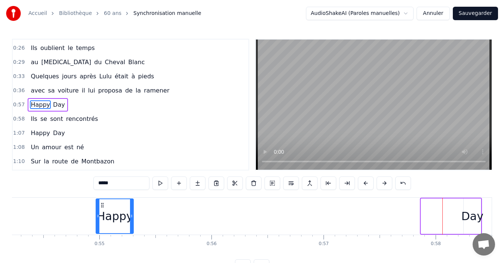
scroll to position [0, 6079]
drag, startPoint x: 318, startPoint y: 207, endPoint x: 2, endPoint y: 215, distance: 316.3
click at [2, 215] on div "Accueil Bibliothèque 60 ans Synchronisation manuelle AudioShakeAI (Paroles manu…" at bounding box center [252, 136] width 504 height 273
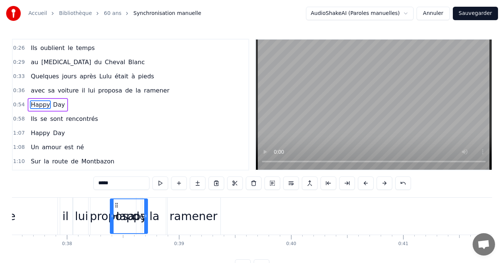
scroll to position [0, 4202]
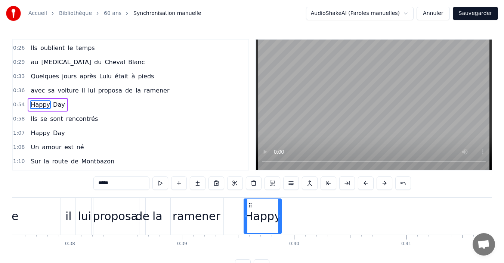
drag, startPoint x: 90, startPoint y: 206, endPoint x: 250, endPoint y: 207, distance: 160.0
click at [250, 207] on icon at bounding box center [250, 206] width 6 height 6
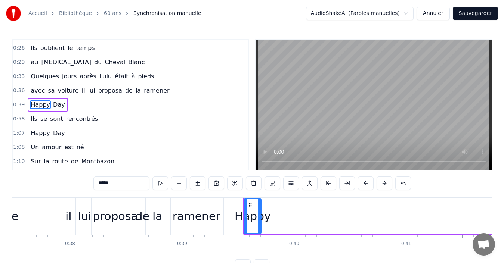
drag, startPoint x: 281, startPoint y: 223, endPoint x: 260, endPoint y: 221, distance: 20.3
click at [260, 221] on div at bounding box center [259, 217] width 3 height 34
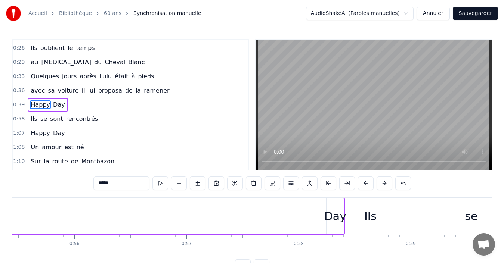
scroll to position [0, 6221]
click at [330, 219] on div "Day" at bounding box center [331, 216] width 22 height 17
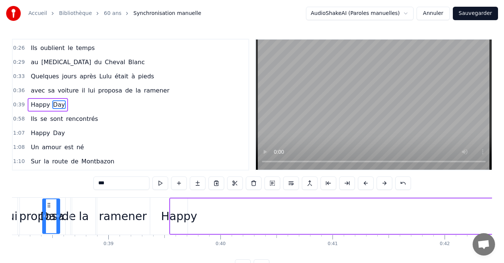
scroll to position [0, 4272]
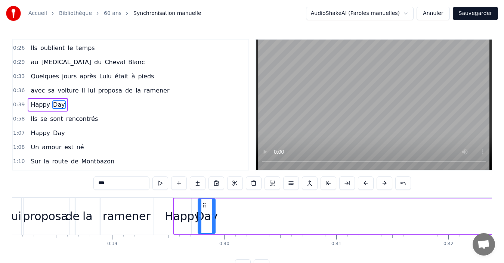
drag, startPoint x: 328, startPoint y: 207, endPoint x: 204, endPoint y: 206, distance: 124.1
click at [204, 206] on icon at bounding box center [204, 206] width 6 height 6
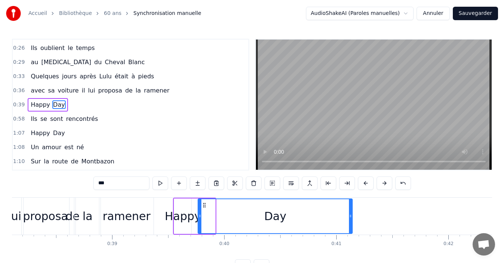
drag, startPoint x: 215, startPoint y: 216, endPoint x: 352, endPoint y: 222, distance: 137.3
click at [352, 222] on div at bounding box center [350, 217] width 3 height 34
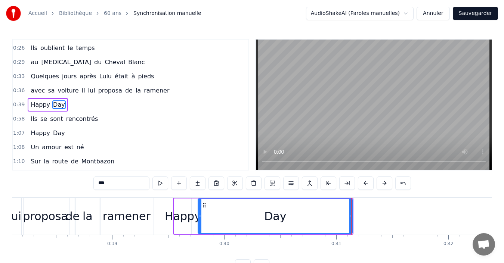
click at [190, 218] on div "Happy" at bounding box center [183, 216] width 36 height 17
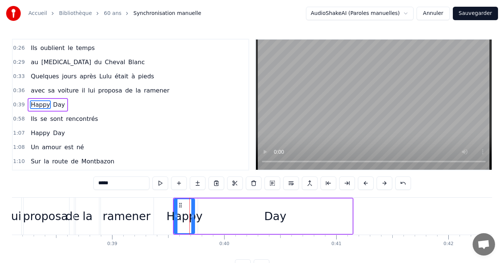
click at [194, 218] on icon at bounding box center [192, 216] width 3 height 6
click at [206, 216] on div "Day" at bounding box center [275, 217] width 154 height 36
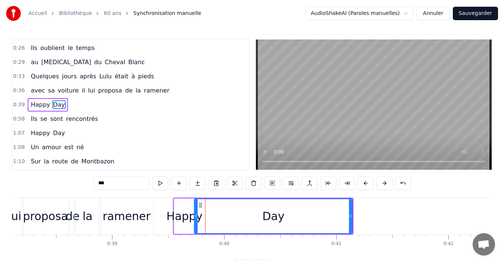
drag, startPoint x: 200, startPoint y: 219, endPoint x: 196, endPoint y: 220, distance: 4.0
click at [196, 220] on div at bounding box center [196, 217] width 3 height 34
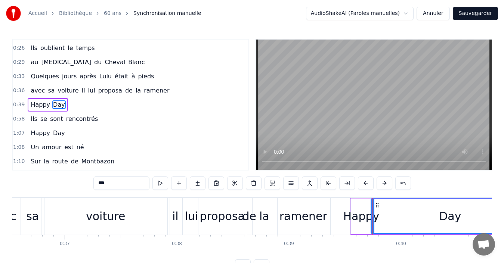
scroll to position [0, 4093]
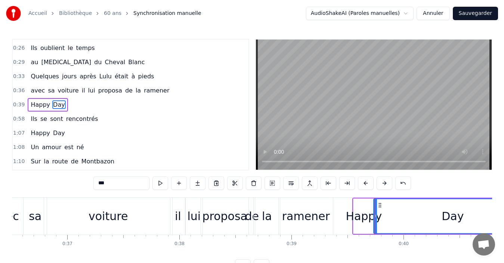
click at [179, 216] on div "il" at bounding box center [178, 216] width 6 height 17
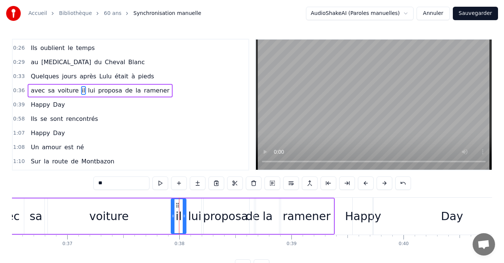
scroll to position [41, 0]
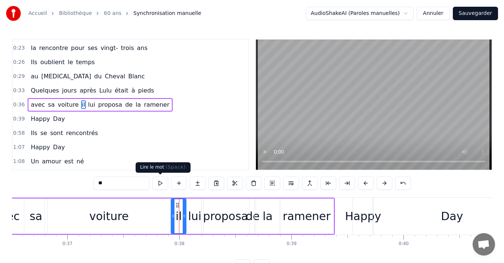
click at [163, 185] on button at bounding box center [160, 183] width 16 height 13
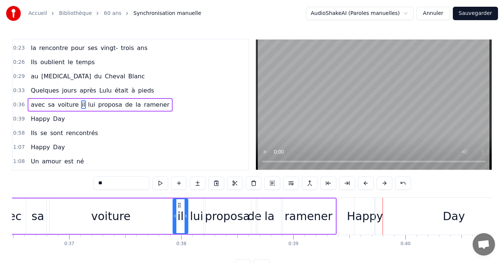
scroll to position [0, 4091]
click at [89, 212] on div "voiture" at bounding box center [111, 217] width 128 height 36
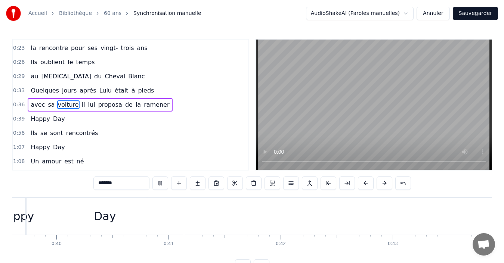
scroll to position [0, 4472]
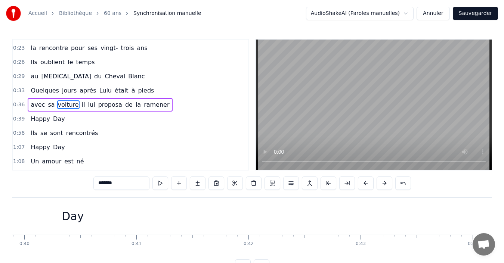
click at [91, 212] on div "Day" at bounding box center [73, 216] width 158 height 37
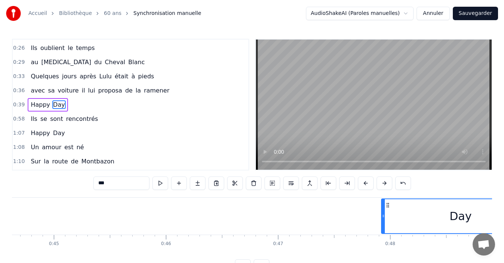
scroll to position [0, 5003]
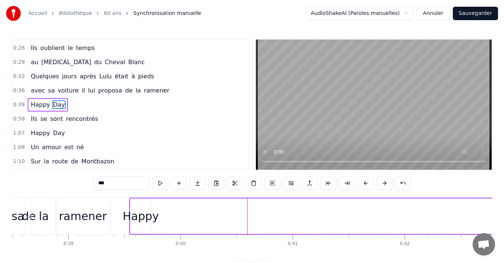
scroll to position [0, 4316]
click at [134, 204] on div "Happy" at bounding box center [141, 217] width 21 height 36
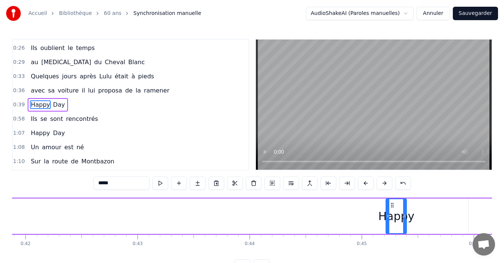
scroll to position [0, 4695]
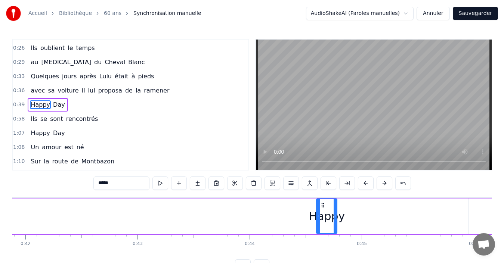
drag, startPoint x: 138, startPoint y: 203, endPoint x: 323, endPoint y: 192, distance: 186.1
click at [323, 192] on div "0:13 Lulu pour ses quinze ans 0:16 est la plus jolie des enfants 0:19 Son Claud…" at bounding box center [252, 156] width 480 height 234
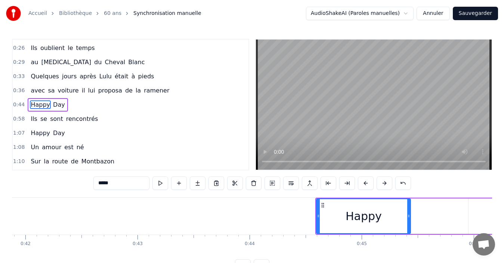
drag, startPoint x: 336, startPoint y: 220, endPoint x: 409, endPoint y: 217, distance: 73.7
click at [409, 217] on div at bounding box center [408, 217] width 3 height 34
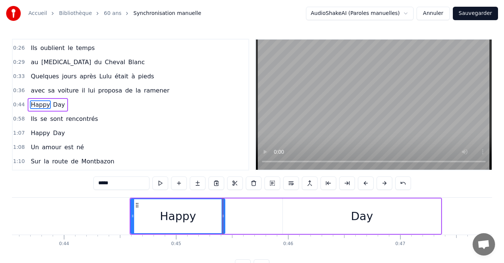
scroll to position [0, 4890]
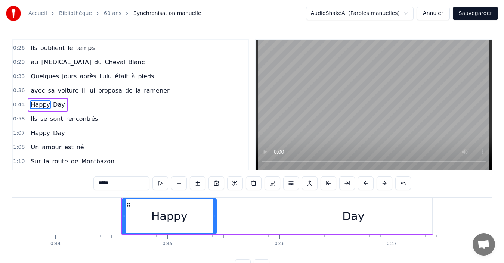
click at [315, 216] on div "Day" at bounding box center [353, 217] width 158 height 36
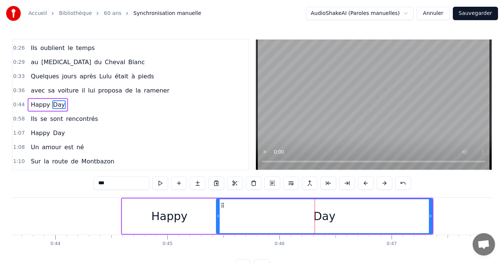
drag, startPoint x: 277, startPoint y: 214, endPoint x: 219, endPoint y: 218, distance: 58.0
click at [219, 218] on icon at bounding box center [218, 216] width 3 height 6
click at [138, 216] on div "Happy" at bounding box center [169, 217] width 94 height 36
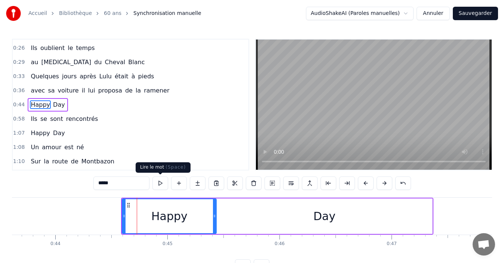
click at [157, 182] on button at bounding box center [160, 183] width 16 height 13
click at [222, 217] on div "Day" at bounding box center [324, 217] width 216 height 36
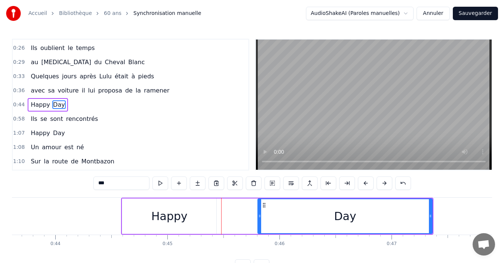
drag, startPoint x: 218, startPoint y: 216, endPoint x: 259, endPoint y: 218, distance: 41.5
click at [259, 218] on icon at bounding box center [259, 216] width 3 height 6
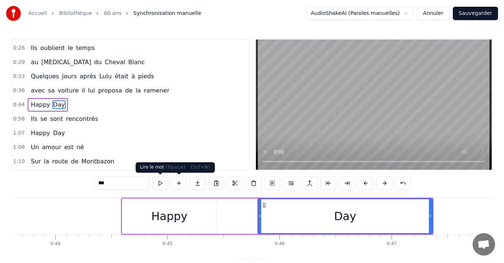
click at [167, 183] on button at bounding box center [160, 183] width 16 height 13
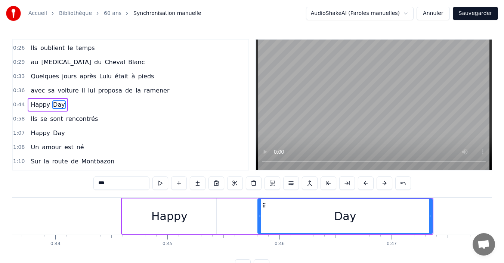
click at [185, 214] on div "Happy" at bounding box center [169, 216] width 36 height 17
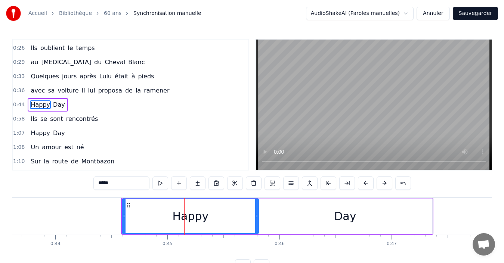
drag, startPoint x: 214, startPoint y: 223, endPoint x: 256, endPoint y: 220, distance: 42.3
click at [256, 220] on div at bounding box center [256, 217] width 3 height 34
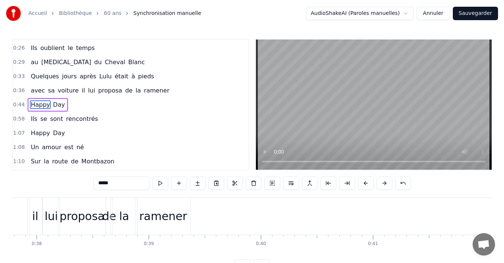
scroll to position [0, 4232]
click at [86, 210] on div "proposa" at bounding box center [85, 216] width 45 height 17
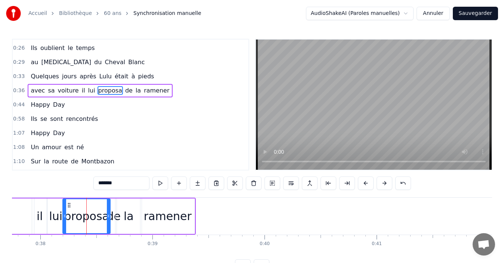
scroll to position [41, 0]
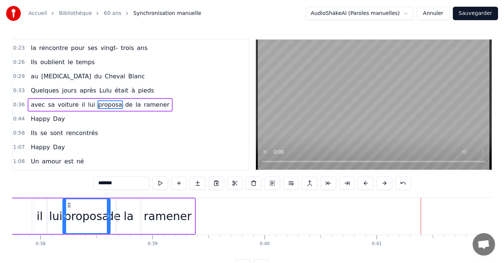
click at [132, 219] on div "la" at bounding box center [129, 216] width 10 height 17
type input "**"
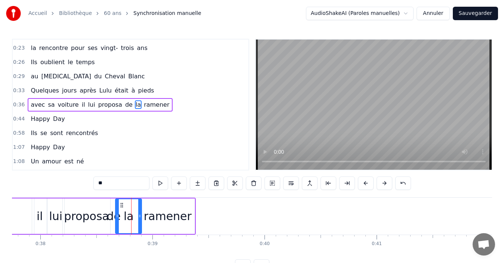
drag, startPoint x: 129, startPoint y: 220, endPoint x: 194, endPoint y: 213, distance: 64.6
click at [194, 213] on div "avec sa voiture il lui proposa de la ramener" at bounding box center [22, 216] width 347 height 37
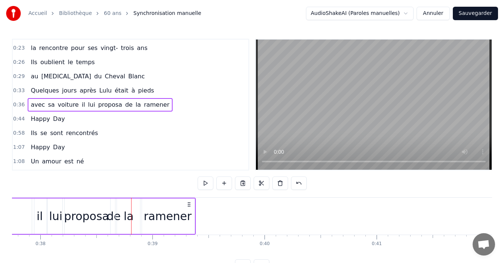
click at [181, 217] on div "ramener" at bounding box center [168, 216] width 48 height 17
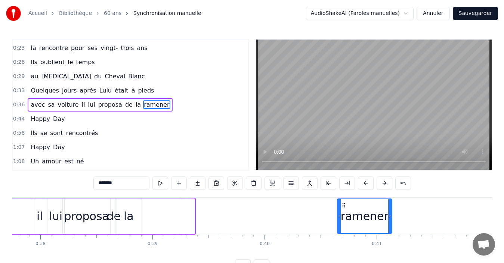
drag, startPoint x: 148, startPoint y: 207, endPoint x: 345, endPoint y: 211, distance: 196.6
click at [345, 211] on div "ramener" at bounding box center [364, 217] width 53 height 34
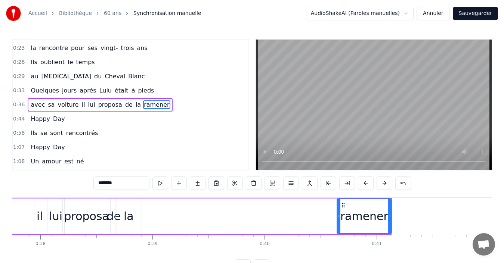
click at [123, 218] on div "la" at bounding box center [128, 217] width 26 height 36
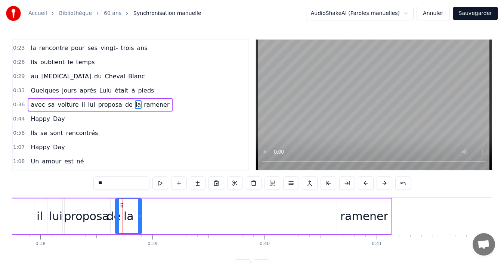
drag, startPoint x: 128, startPoint y: 216, endPoint x: 140, endPoint y: 217, distance: 11.7
click at [140, 217] on div "la" at bounding box center [128, 217] width 25 height 34
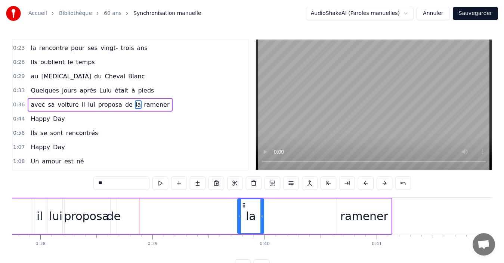
drag, startPoint x: 121, startPoint y: 206, endPoint x: 244, endPoint y: 209, distance: 122.3
click at [244, 209] on div "la" at bounding box center [250, 217] width 25 height 34
click at [116, 217] on div "de" at bounding box center [114, 216] width 14 height 17
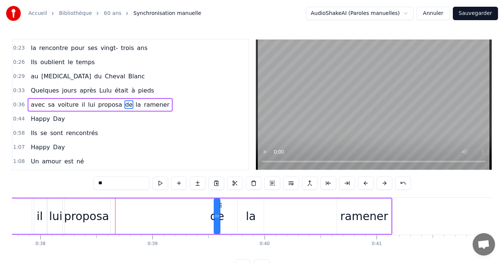
drag, startPoint x: 117, startPoint y: 204, endPoint x: 221, endPoint y: 213, distance: 103.9
click at [220, 213] on div "de" at bounding box center [217, 217] width 5 height 34
drag, startPoint x: 219, startPoint y: 217, endPoint x: 237, endPoint y: 218, distance: 17.6
click at [237, 218] on icon at bounding box center [235, 216] width 3 height 6
click at [355, 207] on div "ramener" at bounding box center [364, 217] width 54 height 36
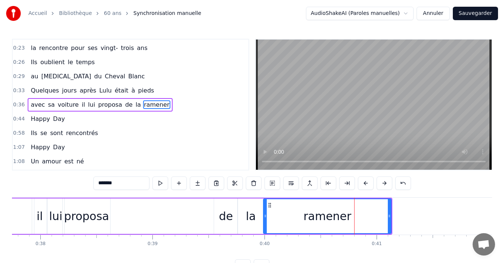
drag, startPoint x: 339, startPoint y: 220, endPoint x: 265, endPoint y: 228, distance: 74.0
click at [265, 228] on div at bounding box center [265, 217] width 3 height 34
click at [87, 215] on div "proposa" at bounding box center [86, 216] width 45 height 17
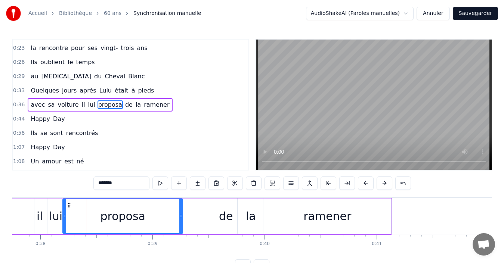
drag, startPoint x: 110, startPoint y: 221, endPoint x: 154, endPoint y: 226, distance: 44.0
click at [182, 226] on div at bounding box center [180, 217] width 3 height 34
drag, startPoint x: 64, startPoint y: 218, endPoint x: 81, endPoint y: 222, distance: 17.2
click at [81, 222] on div at bounding box center [81, 217] width 3 height 34
click at [58, 223] on div "lui" at bounding box center [55, 216] width 13 height 17
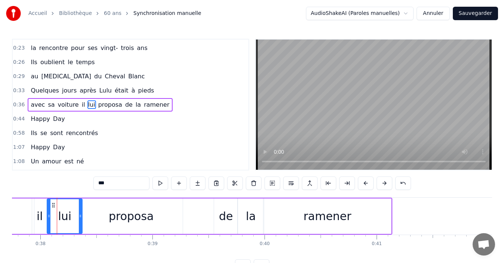
drag, startPoint x: 64, startPoint y: 216, endPoint x: 81, endPoint y: 222, distance: 19.2
click at [81, 222] on div at bounding box center [80, 217] width 3 height 34
click at [51, 217] on icon at bounding box center [51, 216] width 3 height 6
click at [41, 224] on div "il" at bounding box center [40, 216] width 6 height 17
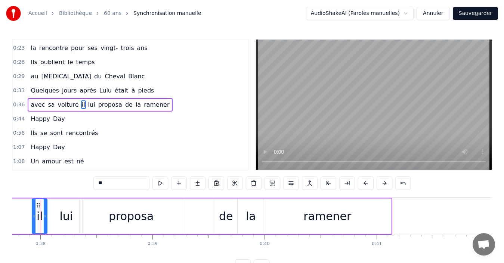
scroll to position [0, 4223]
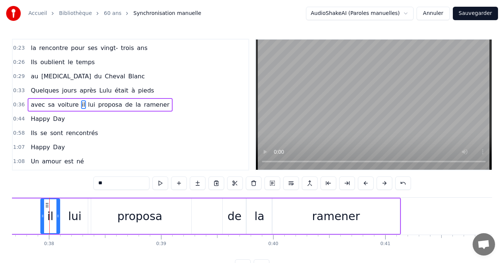
drag, startPoint x: 53, startPoint y: 215, endPoint x: 58, endPoint y: 212, distance: 5.6
click at [58, 212] on div at bounding box center [57, 217] width 3 height 34
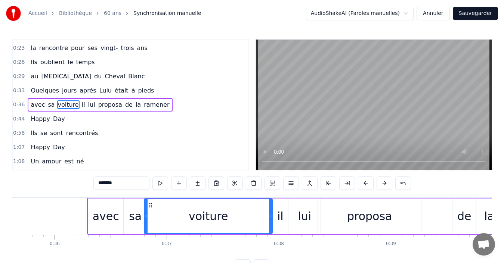
scroll to position [0, 3982]
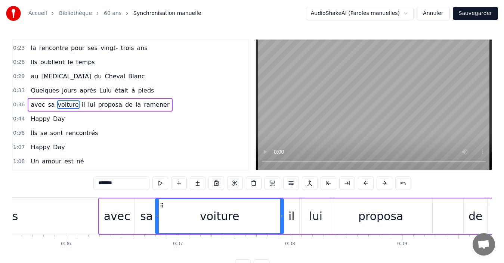
click at [298, 220] on div "il" at bounding box center [291, 217] width 19 height 36
type input "**"
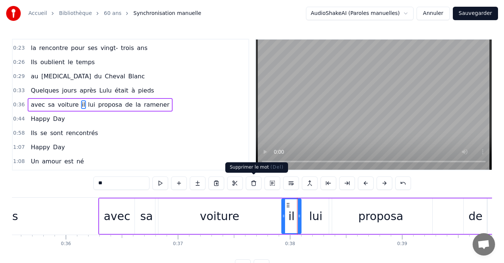
click at [256, 183] on button at bounding box center [254, 183] width 16 height 13
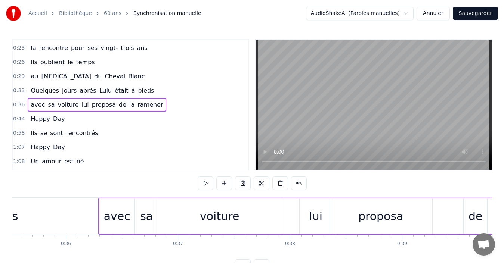
click at [321, 217] on div "lui" at bounding box center [315, 216] width 13 height 17
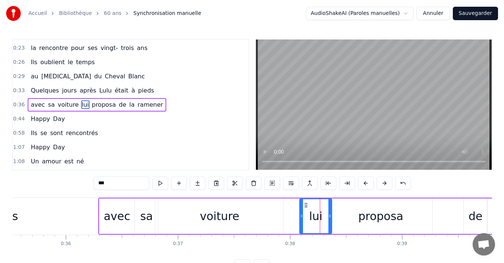
drag, startPoint x: 108, startPoint y: 186, endPoint x: 57, endPoint y: 178, distance: 52.2
click at [57, 178] on div "0:13 Lulu pour ses quinze ans 0:16 est la plus jolie des enfants 0:19 Son Claud…" at bounding box center [252, 156] width 480 height 234
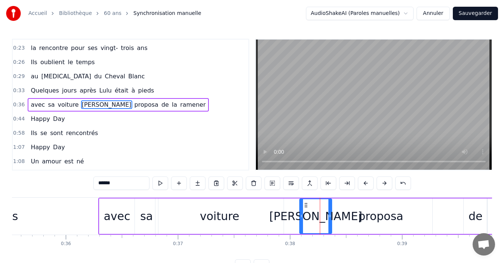
click at [68, 189] on div "0:13 Lulu pour ses quinze ans 0:16 est la plus jolie des enfants 0:19 Son Claud…" at bounding box center [252, 156] width 480 height 234
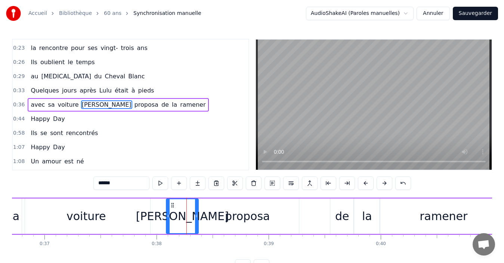
scroll to position [0, 4117]
click at [107, 209] on div "voiture" at bounding box center [85, 217] width 128 height 36
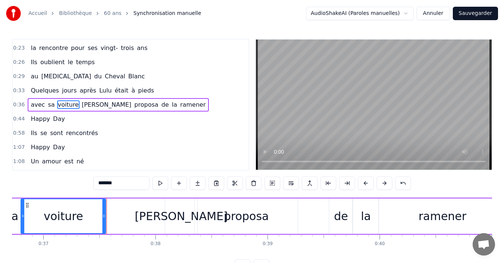
drag, startPoint x: 147, startPoint y: 221, endPoint x: 104, endPoint y: 223, distance: 43.4
click at [104, 223] on div at bounding box center [103, 217] width 3 height 34
click at [175, 219] on div "[PERSON_NAME]" at bounding box center [181, 216] width 93 height 17
type input "******"
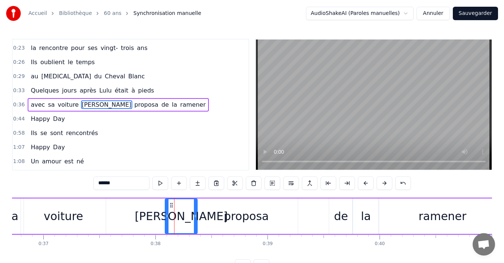
drag, startPoint x: 165, startPoint y: 218, endPoint x: 112, endPoint y: 216, distance: 52.3
click at [112, 217] on div "avec sa voiture Claude proposa de la ramener" at bounding box center [236, 216] width 544 height 37
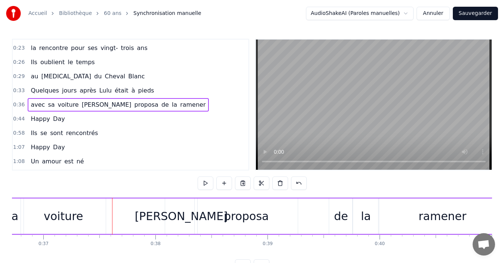
click at [171, 218] on div "[PERSON_NAME]" at bounding box center [181, 216] width 93 height 17
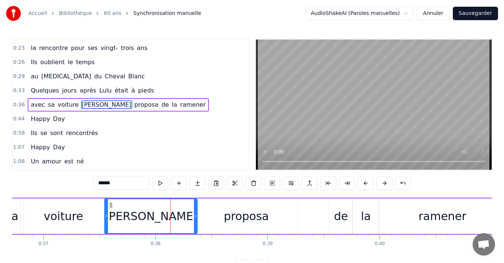
drag, startPoint x: 167, startPoint y: 217, endPoint x: 107, endPoint y: 217, distance: 60.5
click at [107, 217] on circle at bounding box center [107, 217] width 0 height 0
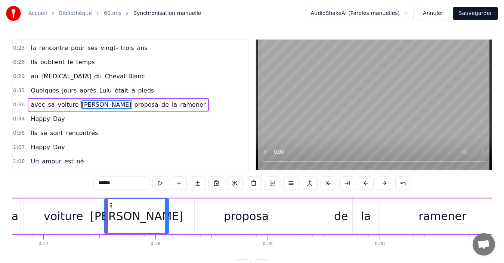
drag, startPoint x: 195, startPoint y: 218, endPoint x: 166, endPoint y: 222, distance: 29.4
click at [166, 222] on div at bounding box center [166, 217] width 3 height 34
click at [248, 225] on div "proposa" at bounding box center [246, 216] width 45 height 17
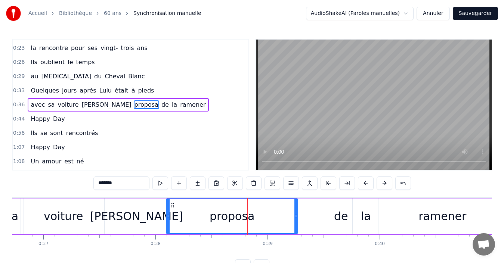
drag, startPoint x: 197, startPoint y: 218, endPoint x: 169, endPoint y: 221, distance: 28.5
click at [169, 221] on div at bounding box center [168, 217] width 3 height 34
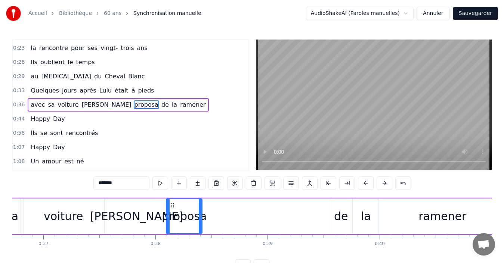
drag, startPoint x: 296, startPoint y: 221, endPoint x: 201, endPoint y: 219, distance: 95.7
click at [201, 219] on div at bounding box center [200, 217] width 3 height 34
click at [343, 221] on div "de" at bounding box center [341, 216] width 14 height 17
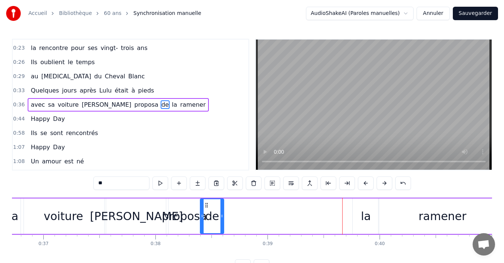
drag, startPoint x: 334, startPoint y: 204, endPoint x: 205, endPoint y: 205, distance: 128.9
click at [205, 205] on icon at bounding box center [207, 206] width 6 height 6
click at [360, 210] on div "la" at bounding box center [366, 217] width 26 height 36
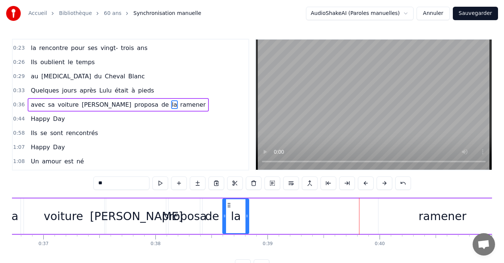
drag, startPoint x: 359, startPoint y: 204, endPoint x: 229, endPoint y: 198, distance: 130.2
click at [229, 198] on div "avec sa voiture Claude proposa de la ramener" at bounding box center [236, 216] width 544 height 37
click at [414, 212] on div "ramener" at bounding box center [443, 217] width 128 height 36
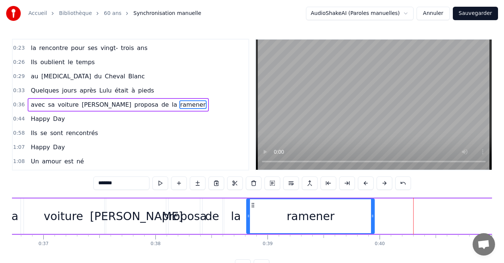
drag, startPoint x: 385, startPoint y: 206, endPoint x: 254, endPoint y: 200, distance: 131.3
click at [254, 200] on div "ramener" at bounding box center [310, 217] width 127 height 34
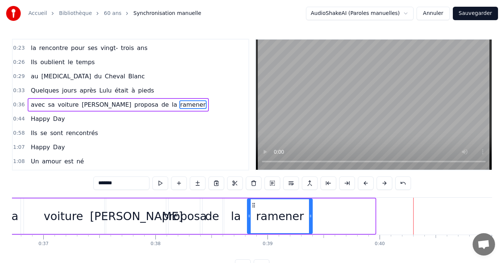
drag, startPoint x: 374, startPoint y: 222, endPoint x: 311, endPoint y: 225, distance: 62.9
click at [311, 225] on div at bounding box center [310, 217] width 3 height 34
click at [18, 216] on div "sa" at bounding box center [11, 217] width 23 height 36
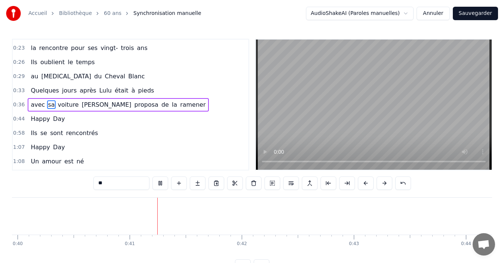
scroll to position [0, 4516]
click at [489, 260] on div "0:13 Lulu pour ses quinze ans 0:16 est la plus jolie des enfants 0:19 Son Claud…" at bounding box center [252, 156] width 480 height 234
click at [228, 216] on div "Happy" at bounding box center [249, 216] width 136 height 37
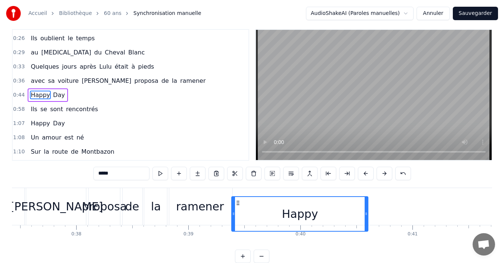
scroll to position [11, 0]
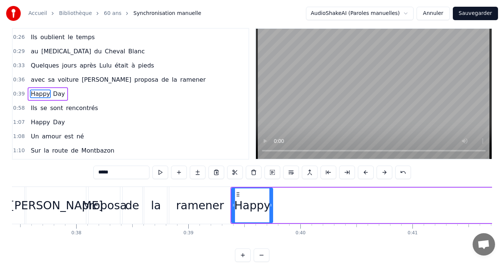
drag, startPoint x: 367, startPoint y: 207, endPoint x: 271, endPoint y: 216, distance: 95.8
click at [271, 216] on div at bounding box center [270, 206] width 3 height 34
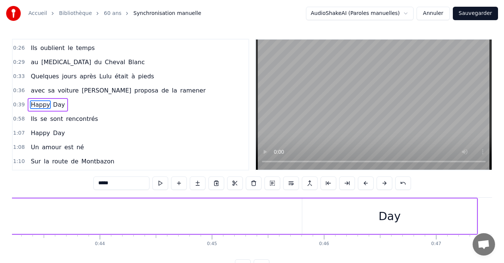
scroll to position [0, 4854]
click at [358, 220] on div "Day" at bounding box center [381, 217] width 175 height 36
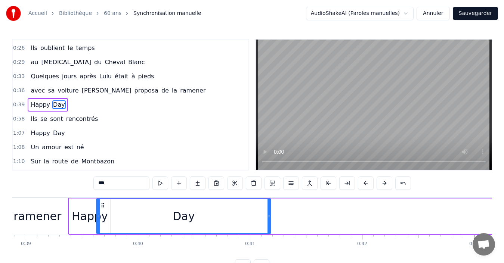
scroll to position [0, 4355]
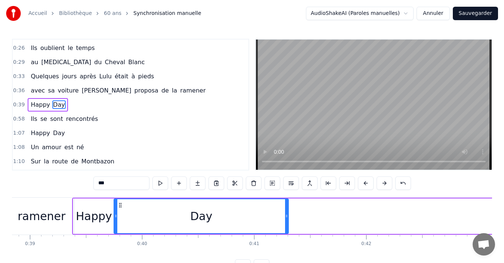
drag, startPoint x: 300, startPoint y: 203, endPoint x: 120, endPoint y: 210, distance: 179.9
click at [120, 210] on div "Day" at bounding box center [201, 217] width 174 height 34
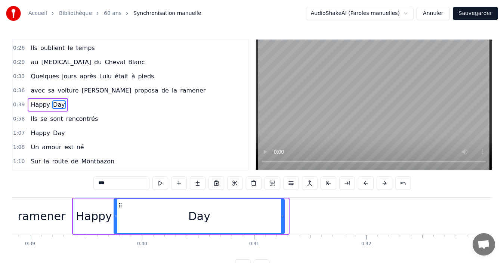
drag, startPoint x: 286, startPoint y: 223, endPoint x: 282, endPoint y: 225, distance: 4.5
click at [282, 225] on div at bounding box center [282, 217] width 3 height 34
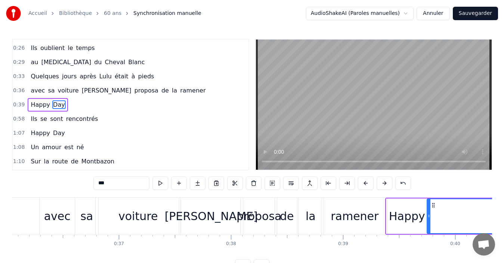
scroll to position [0, 4011]
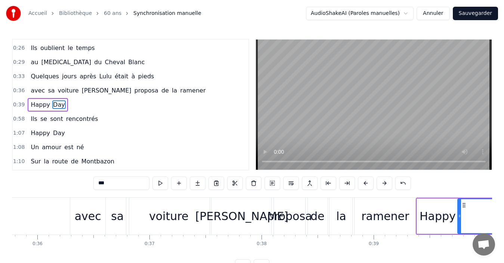
click at [319, 222] on div "de" at bounding box center [318, 216] width 14 height 17
type input "**"
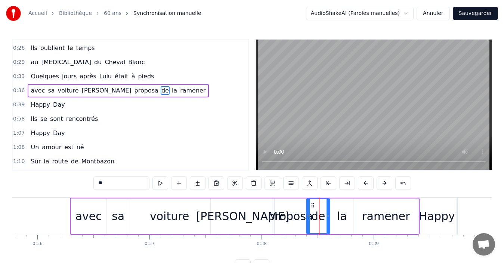
scroll to position [41, 0]
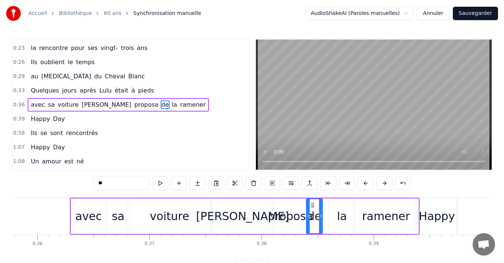
drag, startPoint x: 328, startPoint y: 217, endPoint x: 319, endPoint y: 223, distance: 11.2
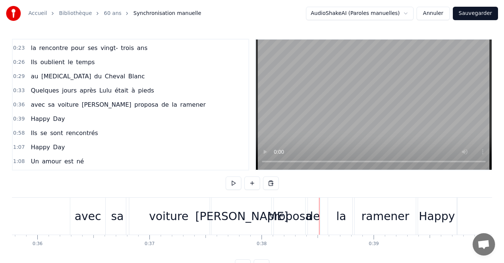
click at [345, 218] on div "la" at bounding box center [341, 216] width 10 height 17
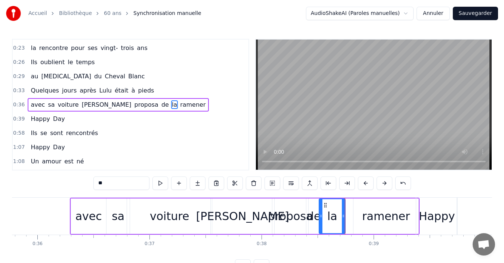
drag, startPoint x: 336, startPoint y: 205, endPoint x: 326, endPoint y: 208, distance: 10.2
click at [326, 208] on icon at bounding box center [326, 206] width 6 height 6
drag, startPoint x: 343, startPoint y: 223, endPoint x: 333, endPoint y: 225, distance: 10.4
click at [333, 225] on div at bounding box center [333, 217] width 3 height 34
click at [367, 218] on div "ramener" at bounding box center [386, 216] width 48 height 17
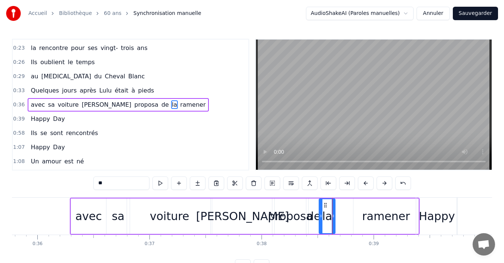
type input "*******"
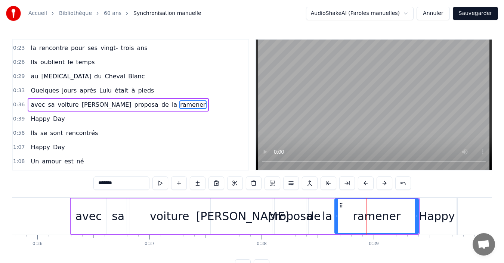
drag, startPoint x: 354, startPoint y: 216, endPoint x: 336, endPoint y: 218, distance: 18.7
click at [336, 218] on icon at bounding box center [336, 216] width 3 height 6
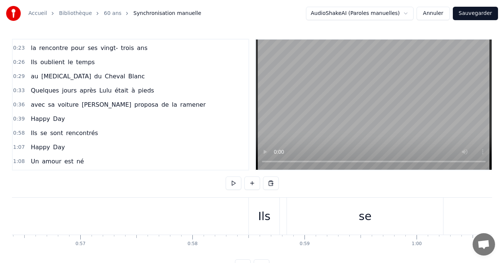
scroll to position [0, 6329]
click at [263, 210] on div "Ils" at bounding box center [258, 216] width 12 height 17
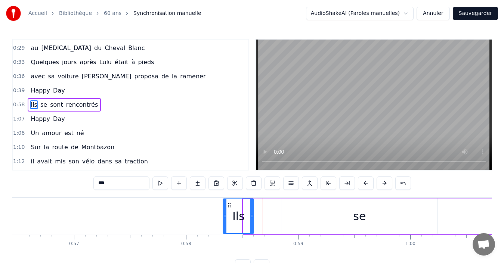
drag, startPoint x: 250, startPoint y: 204, endPoint x: 230, endPoint y: 204, distance: 20.2
click at [230, 204] on icon at bounding box center [229, 206] width 6 height 6
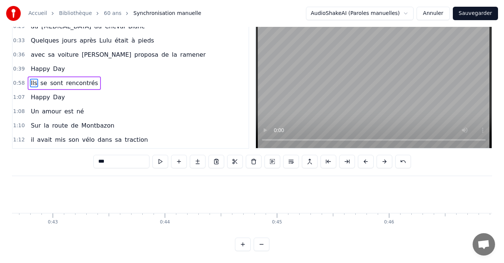
scroll to position [28, 0]
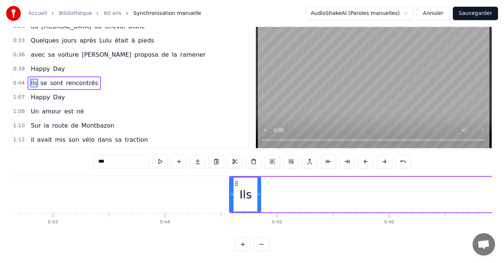
click at [258, 244] on button at bounding box center [262, 244] width 16 height 13
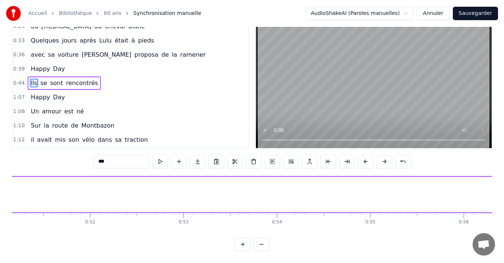
click at [258, 244] on button at bounding box center [262, 244] width 16 height 13
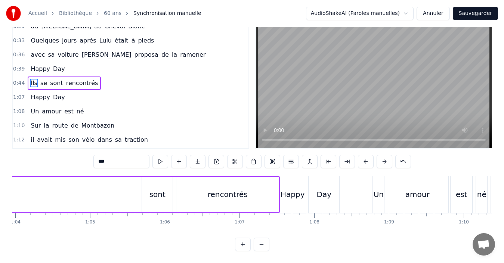
click at [258, 244] on button at bounding box center [262, 244] width 16 height 13
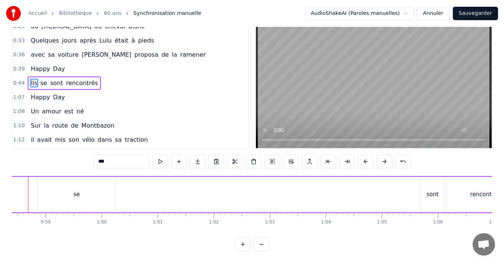
scroll to position [0, 3252]
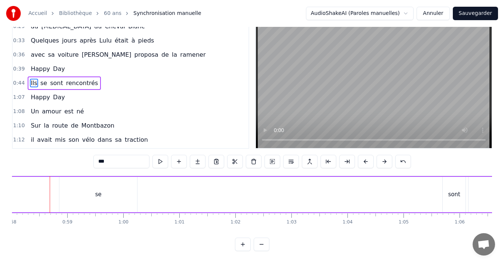
click at [259, 241] on button at bounding box center [262, 244] width 16 height 13
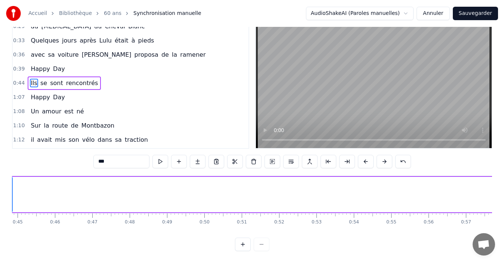
scroll to position [0, 1692]
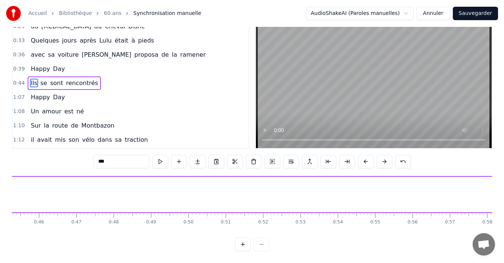
click at [261, 245] on div at bounding box center [252, 244] width 34 height 13
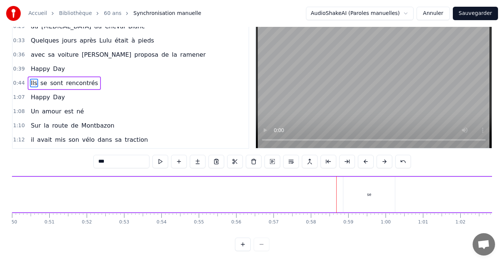
scroll to position [0, 1872]
click at [362, 186] on div "se" at bounding box center [366, 195] width 52 height 36
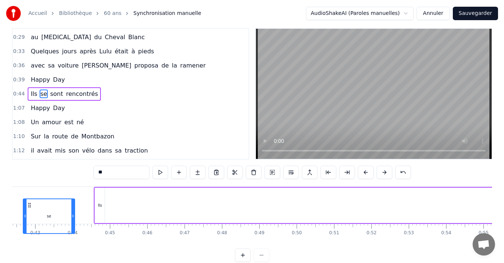
scroll to position [0, 1555]
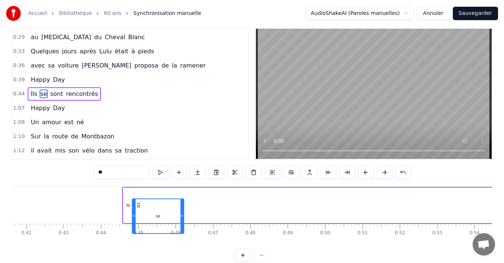
drag, startPoint x: 348, startPoint y: 205, endPoint x: 140, endPoint y: 196, distance: 208.3
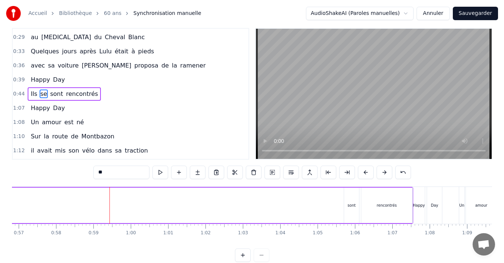
scroll to position [0, 2166]
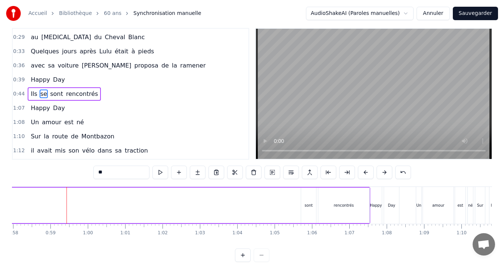
click at [310, 205] on div "sont" at bounding box center [309, 206] width 8 height 6
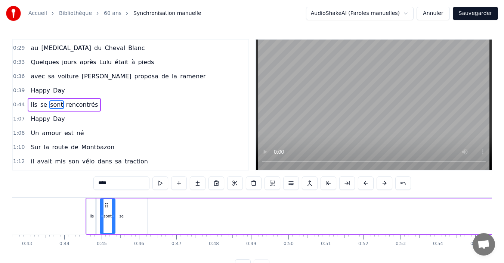
scroll to position [0, 1587]
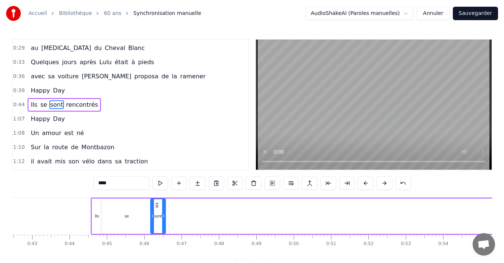
drag, startPoint x: 308, startPoint y: 204, endPoint x: 158, endPoint y: 212, distance: 150.8
click at [158, 212] on div "sont" at bounding box center [158, 217] width 14 height 34
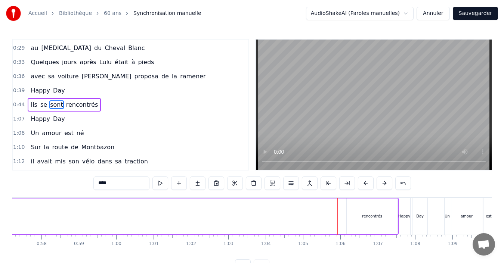
scroll to position [0, 2159]
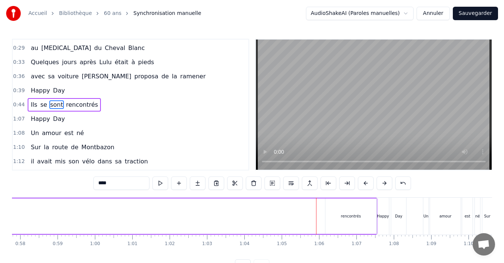
click at [348, 210] on div "rencontrés" at bounding box center [351, 217] width 51 height 36
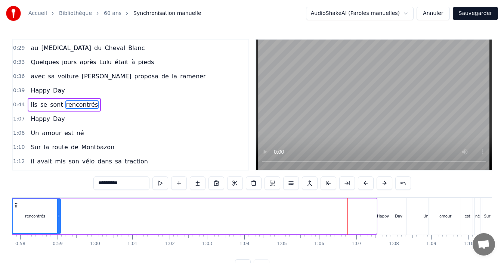
drag, startPoint x: 333, startPoint y: 207, endPoint x: 17, endPoint y: 214, distance: 315.9
click at [17, 214] on div "rencontrés" at bounding box center [35, 217] width 50 height 34
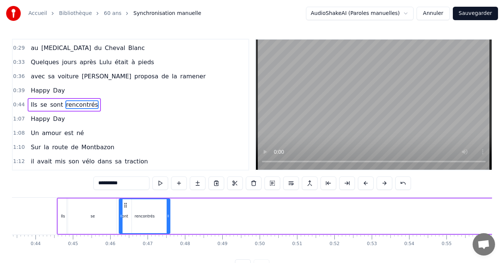
scroll to position [0, 1620]
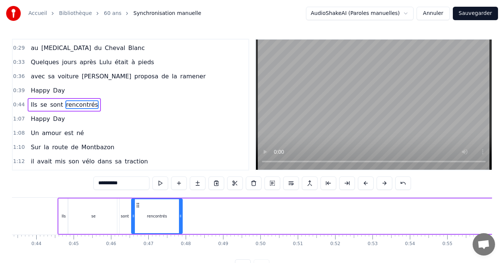
drag, startPoint x: 364, startPoint y: 204, endPoint x: 137, endPoint y: 215, distance: 227.9
click at [137, 215] on div "rencontrés" at bounding box center [157, 217] width 50 height 34
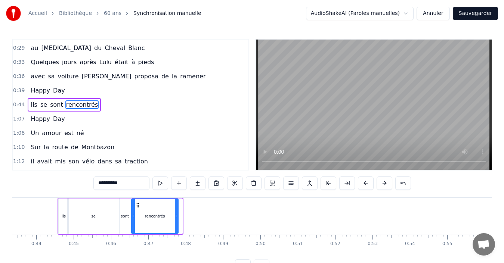
drag, startPoint x: 182, startPoint y: 224, endPoint x: 178, endPoint y: 225, distance: 4.3
click at [178, 225] on div at bounding box center [176, 217] width 3 height 34
click at [62, 217] on div "Ils" at bounding box center [64, 217] width 4 height 6
type input "***"
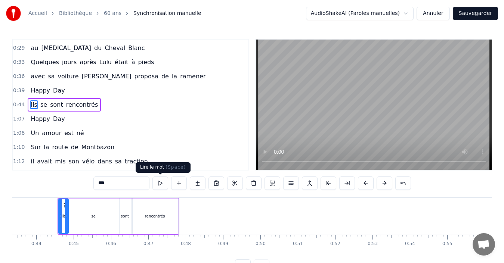
click at [160, 181] on button at bounding box center [160, 183] width 16 height 13
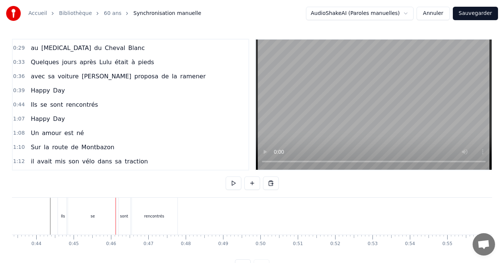
click at [90, 216] on div "se" at bounding box center [93, 216] width 52 height 37
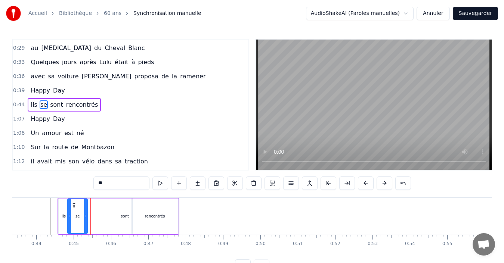
drag, startPoint x: 116, startPoint y: 222, endPoint x: 84, endPoint y: 226, distance: 32.0
click at [84, 226] on div at bounding box center [85, 217] width 3 height 34
click at [125, 218] on div "sont" at bounding box center [125, 217] width 8 height 6
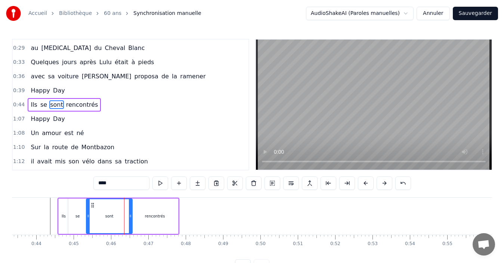
drag, startPoint x: 118, startPoint y: 218, endPoint x: 88, endPoint y: 221, distance: 30.4
click at [88, 221] on div at bounding box center [88, 217] width 3 height 34
drag, startPoint x: 131, startPoint y: 223, endPoint x: 106, endPoint y: 229, distance: 25.7
click at [106, 229] on div at bounding box center [105, 217] width 3 height 34
click at [132, 221] on div "rencontrés" at bounding box center [154, 217] width 47 height 36
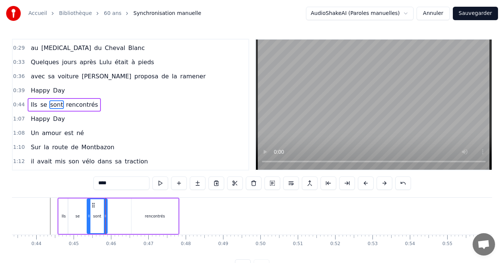
type input "**********"
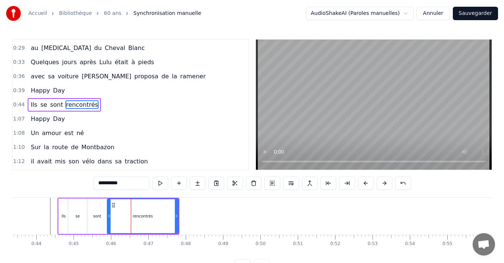
drag, startPoint x: 133, startPoint y: 220, endPoint x: 108, endPoint y: 224, distance: 24.7
click at [108, 224] on div at bounding box center [109, 217] width 3 height 34
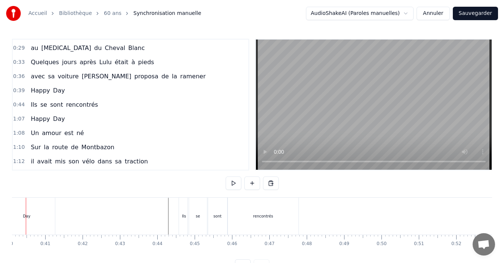
scroll to position [0, 1475]
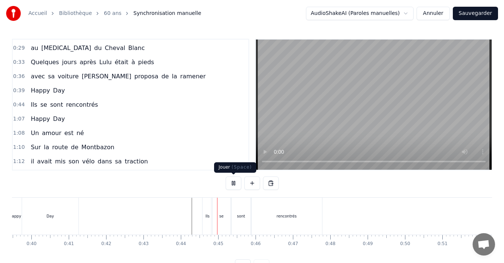
click at [235, 185] on button at bounding box center [234, 183] width 16 height 13
click at [222, 222] on div "se" at bounding box center [222, 216] width 20 height 37
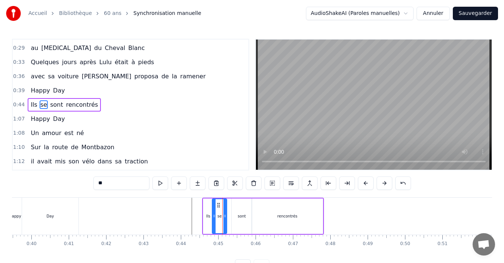
drag, startPoint x: 230, startPoint y: 217, endPoint x: 225, endPoint y: 220, distance: 6.2
click at [225, 220] on div at bounding box center [224, 217] width 3 height 34
click at [237, 220] on div "sont" at bounding box center [242, 217] width 20 height 36
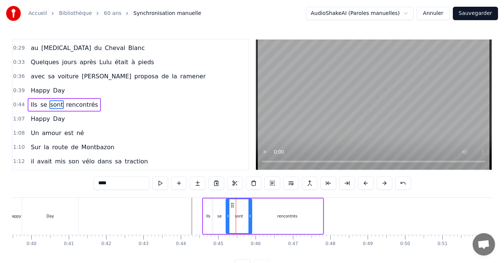
drag, startPoint x: 232, startPoint y: 219, endPoint x: 226, endPoint y: 223, distance: 7.8
click at [226, 223] on div at bounding box center [227, 217] width 3 height 34
drag, startPoint x: 249, startPoint y: 222, endPoint x: 234, endPoint y: 226, distance: 15.6
click at [234, 226] on div at bounding box center [235, 217] width 3 height 34
click at [263, 221] on div "rencontrés" at bounding box center [287, 217] width 71 height 36
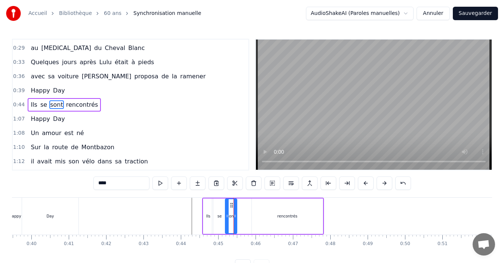
type input "**********"
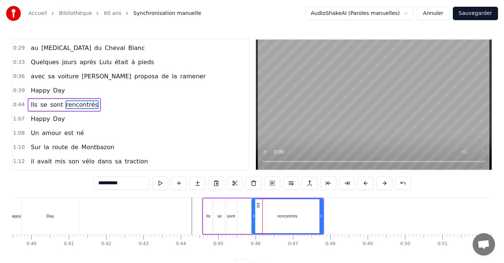
drag, startPoint x: 252, startPoint y: 220, endPoint x: 242, endPoint y: 222, distance: 10.3
click at [242, 222] on div "Ils se sont rencontrés" at bounding box center [263, 216] width 122 height 37
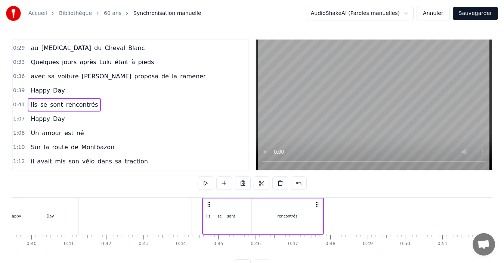
click at [253, 220] on div "rencontrés" at bounding box center [287, 217] width 71 height 36
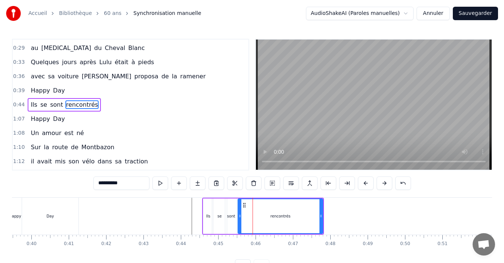
drag, startPoint x: 253, startPoint y: 220, endPoint x: 239, endPoint y: 223, distance: 14.9
click at [239, 223] on div at bounding box center [239, 217] width 3 height 34
drag, startPoint x: 322, startPoint y: 225, endPoint x: 303, endPoint y: 227, distance: 18.8
click at [303, 227] on div at bounding box center [302, 217] width 3 height 34
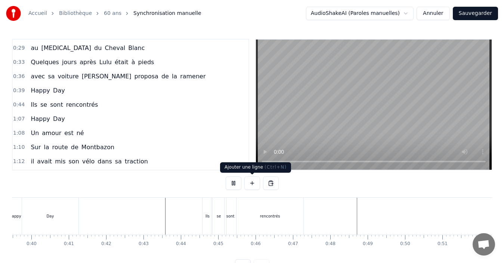
click at [300, 220] on div "rencontrés" at bounding box center [270, 216] width 67 height 37
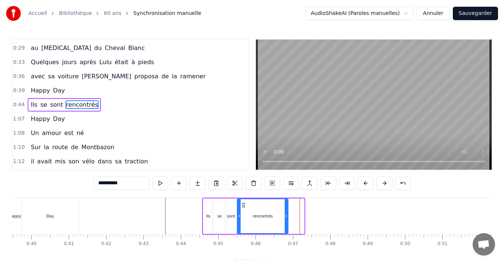
drag, startPoint x: 303, startPoint y: 221, endPoint x: 286, endPoint y: 225, distance: 16.8
click at [286, 225] on div at bounding box center [286, 217] width 3 height 34
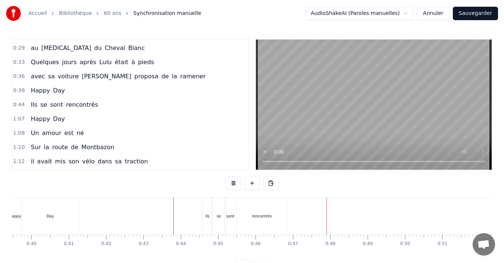
click at [286, 229] on div "rencontrés" at bounding box center [262, 216] width 50 height 37
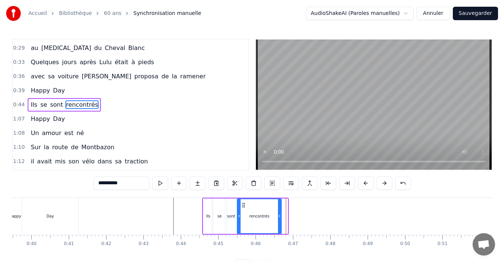
drag, startPoint x: 287, startPoint y: 222, endPoint x: 280, endPoint y: 227, distance: 8.0
click at [280, 227] on div at bounding box center [279, 217] width 3 height 34
click at [219, 222] on div "se" at bounding box center [219, 217] width 15 height 36
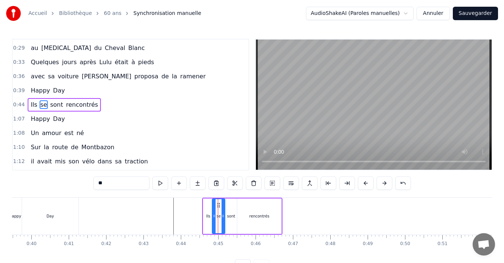
click at [223, 221] on div at bounding box center [223, 217] width 3 height 34
click at [228, 221] on div "sont" at bounding box center [231, 217] width 12 height 36
drag, startPoint x: 226, startPoint y: 217, endPoint x: 223, endPoint y: 219, distance: 4.0
click at [223, 219] on div at bounding box center [224, 217] width 3 height 34
click at [232, 222] on div at bounding box center [232, 217] width 3 height 34
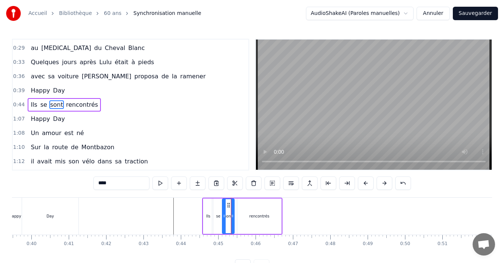
click at [250, 220] on div "rencontrés" at bounding box center [259, 217] width 44 height 36
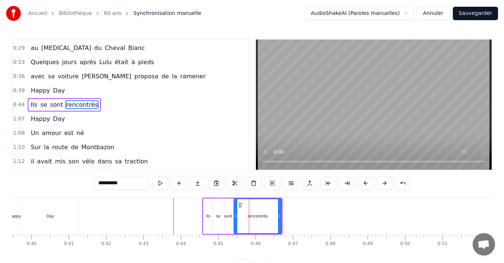
drag, startPoint x: 238, startPoint y: 219, endPoint x: 235, endPoint y: 221, distance: 3.8
click at [235, 221] on div at bounding box center [235, 217] width 3 height 34
click at [218, 221] on div "se" at bounding box center [218, 217] width 12 height 36
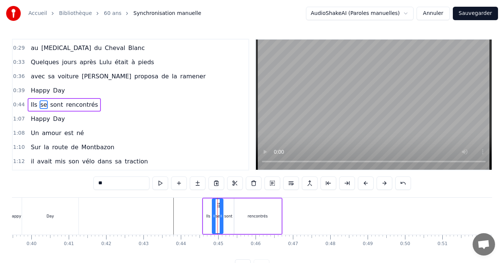
click at [222, 221] on div at bounding box center [221, 217] width 3 height 34
click at [230, 216] on div "sont" at bounding box center [228, 217] width 8 height 6
type input "****"
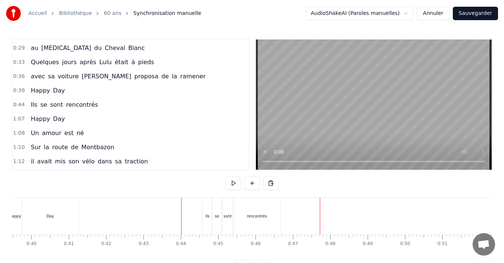
click at [269, 228] on div "rencontrés" at bounding box center [256, 216] width 47 height 37
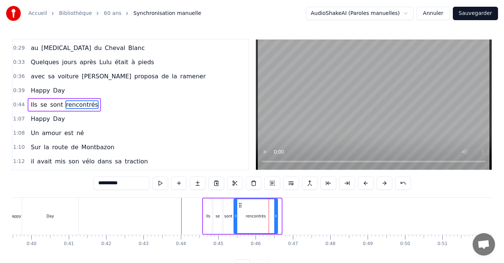
drag, startPoint x: 279, startPoint y: 221, endPoint x: 275, endPoint y: 223, distance: 4.4
click at [275, 223] on div at bounding box center [275, 217] width 3 height 34
click at [216, 222] on div "se" at bounding box center [217, 217] width 11 height 36
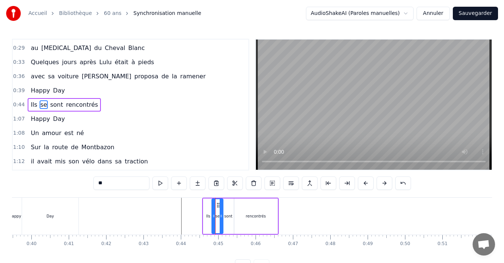
click at [213, 226] on div at bounding box center [213, 217] width 3 height 34
click at [229, 223] on div "sont" at bounding box center [228, 217] width 12 height 36
click at [221, 222] on div at bounding box center [222, 217] width 3 height 34
click at [237, 216] on div "rencontrés" at bounding box center [256, 217] width 44 height 36
type input "**********"
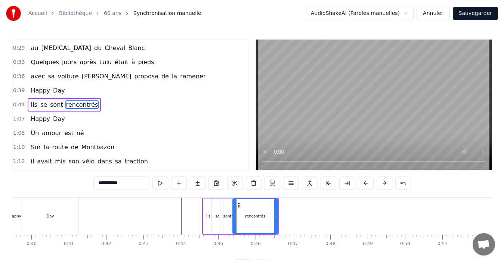
click at [234, 218] on icon at bounding box center [234, 216] width 3 height 6
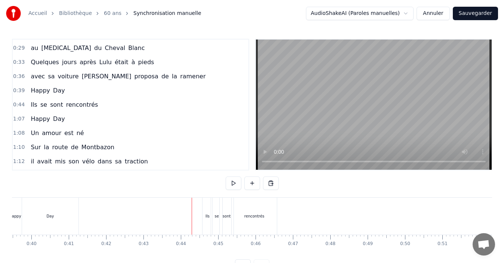
click at [258, 212] on div "rencontrés" at bounding box center [254, 216] width 45 height 37
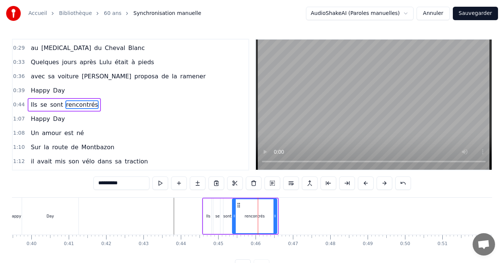
drag, startPoint x: 275, startPoint y: 223, endPoint x: 274, endPoint y: 228, distance: 4.5
click at [274, 228] on div at bounding box center [275, 217] width 3 height 34
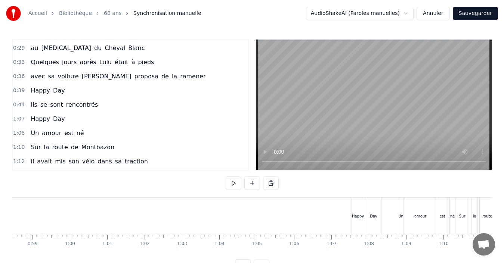
scroll to position [0, 2185]
click at [357, 218] on div "Happy" at bounding box center [357, 217] width 12 height 6
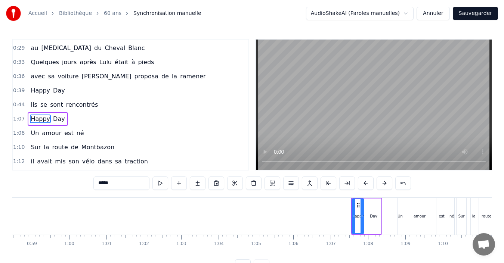
scroll to position [84, 0]
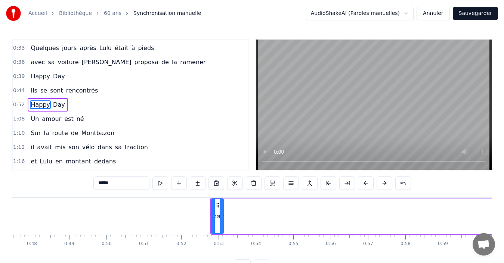
scroll to position [0, 1770]
drag, startPoint x: 222, startPoint y: 206, endPoint x: 212, endPoint y: 209, distance: 10.3
click at [212, 209] on div "Happy" at bounding box center [212, 217] width 11 height 34
click at [215, 226] on div at bounding box center [213, 217] width 3 height 34
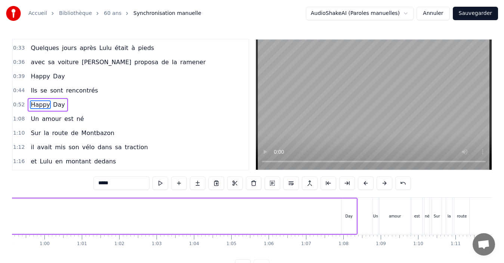
scroll to position [0, 2218]
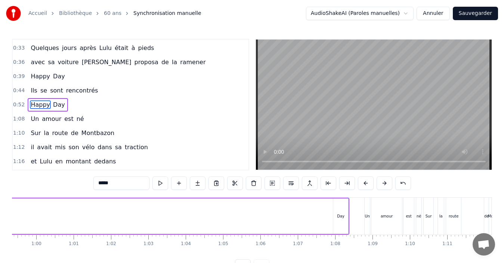
click at [343, 220] on div "Day" at bounding box center [340, 217] width 15 height 36
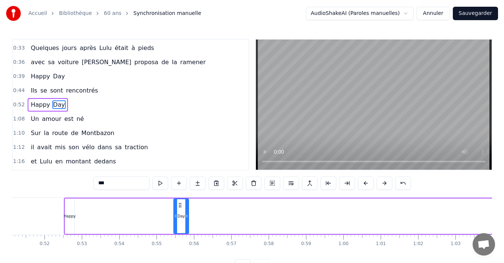
scroll to position [1, 0]
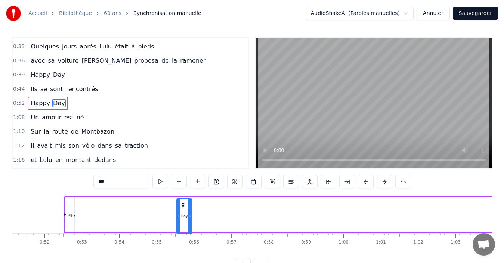
drag, startPoint x: 341, startPoint y: 206, endPoint x: 88, endPoint y: 215, distance: 253.2
click at [88, 215] on div "Happy Day" at bounding box center [360, 215] width 593 height 37
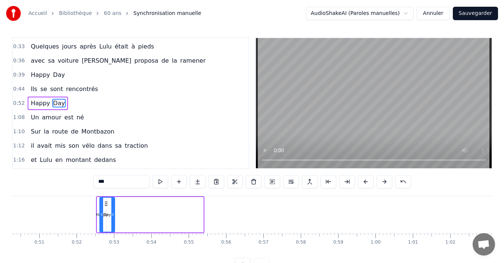
scroll to position [0, 1878]
drag, startPoint x: 161, startPoint y: 205, endPoint x: 112, endPoint y: 211, distance: 49.4
click at [112, 211] on div "Day" at bounding box center [115, 215] width 14 height 34
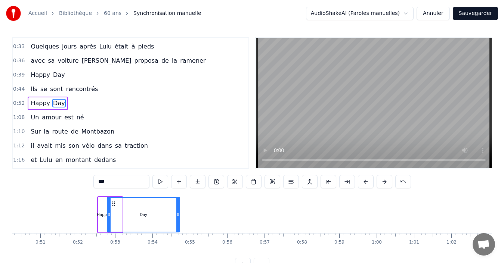
drag, startPoint x: 121, startPoint y: 215, endPoint x: 179, endPoint y: 218, distance: 57.6
click at [179, 218] on icon at bounding box center [177, 215] width 3 height 6
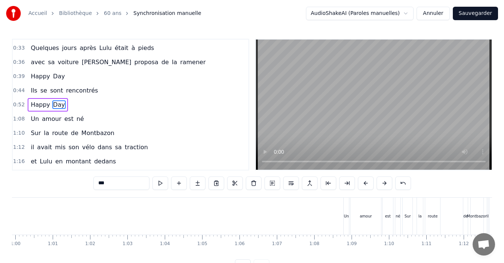
scroll to position [0, 2265]
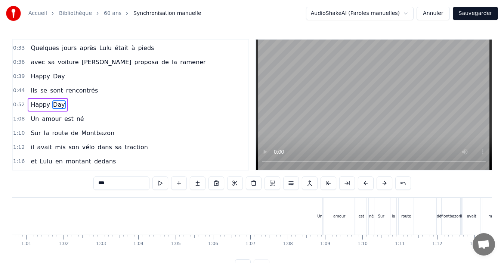
click at [320, 217] on div "Un" at bounding box center [319, 217] width 5 height 6
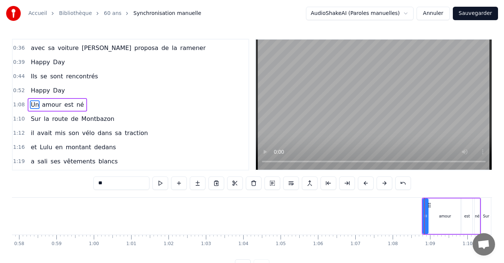
scroll to position [0, 2206]
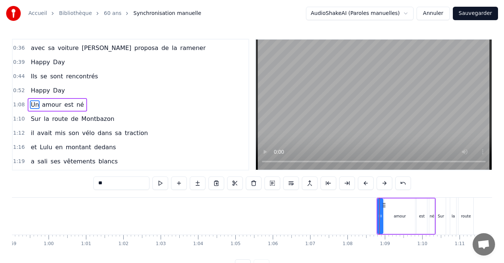
click at [393, 215] on div "amour" at bounding box center [400, 217] width 31 height 36
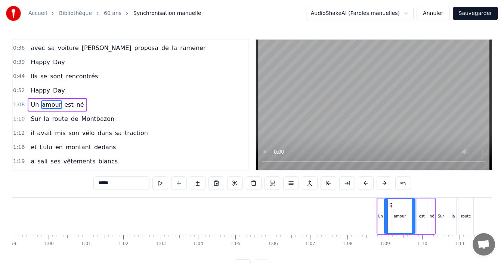
click at [382, 219] on div "Un" at bounding box center [380, 217] width 5 height 36
drag, startPoint x: 382, startPoint y: 205, endPoint x: 387, endPoint y: 207, distance: 5.7
click at [386, 207] on div at bounding box center [384, 217] width 3 height 34
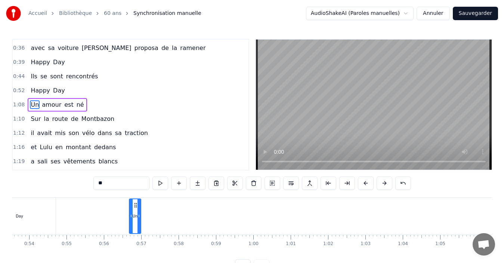
scroll to position [0, 1998]
drag, startPoint x: 383, startPoint y: 206, endPoint x: 165, endPoint y: 216, distance: 218.5
click at [165, 216] on div "Un" at bounding box center [165, 217] width 11 height 34
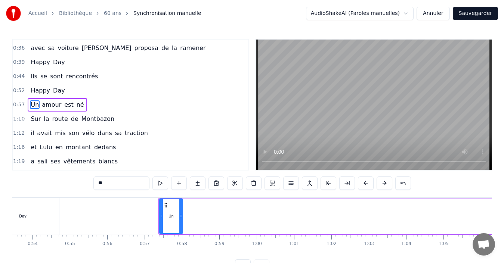
drag, startPoint x: 169, startPoint y: 214, endPoint x: 181, endPoint y: 219, distance: 12.7
click at [181, 219] on div at bounding box center [180, 217] width 3 height 34
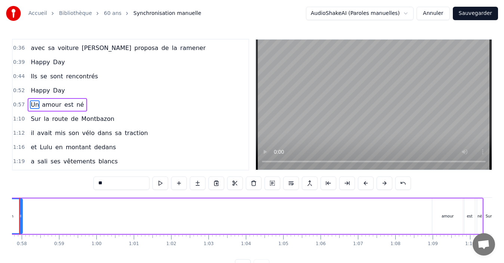
scroll to position [0, 2162]
click at [449, 223] on div "amour" at bounding box center [443, 217] width 31 height 36
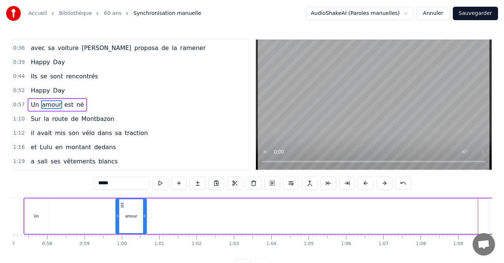
scroll to position [0, 2128]
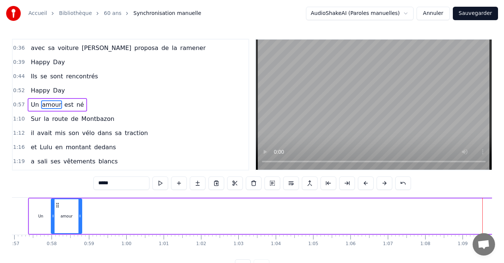
drag, startPoint x: 435, startPoint y: 206, endPoint x: 58, endPoint y: 215, distance: 377.2
click at [58, 215] on div "amour" at bounding box center [67, 217] width 30 height 34
drag, startPoint x: 80, startPoint y: 218, endPoint x: 67, endPoint y: 223, distance: 14.9
click at [67, 223] on div at bounding box center [66, 217] width 3 height 34
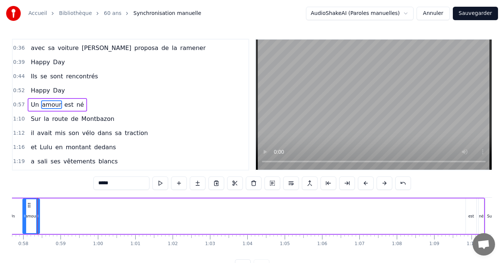
scroll to position [0, 2158]
click at [472, 219] on div "est" at bounding box center [470, 217] width 6 height 6
type input "***"
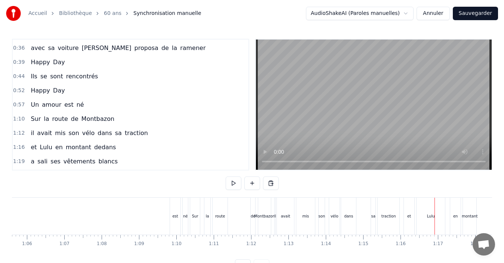
scroll to position [0, 2415]
click at [214, 212] on div "est" at bounding box center [212, 216] width 10 height 37
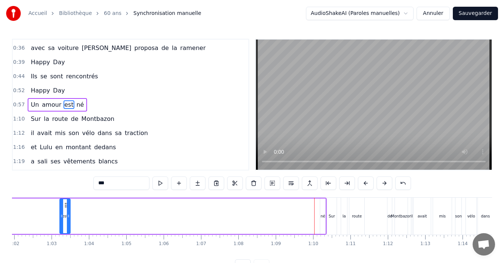
drag, startPoint x: 213, startPoint y: 205, endPoint x: 63, endPoint y: 206, distance: 149.5
click at [65, 206] on circle at bounding box center [65, 205] width 0 height 0
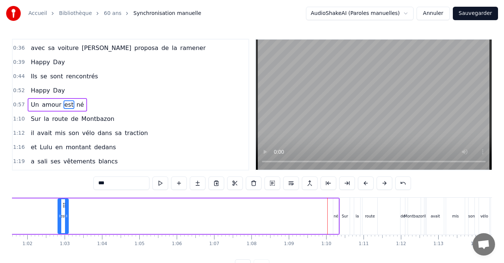
click at [334, 217] on div "né" at bounding box center [336, 217] width 5 height 6
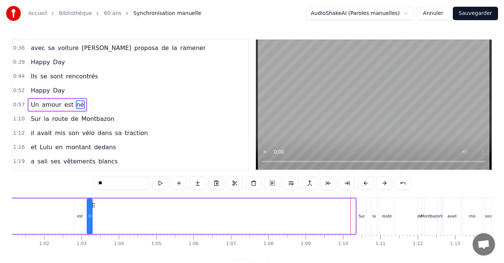
drag, startPoint x: 339, startPoint y: 205, endPoint x: 71, endPoint y: 206, distance: 268.7
click at [90, 206] on icon at bounding box center [93, 206] width 6 height 6
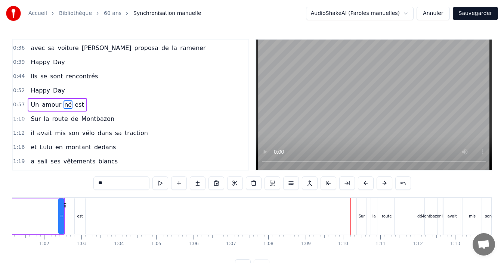
scroll to position [0, 2279]
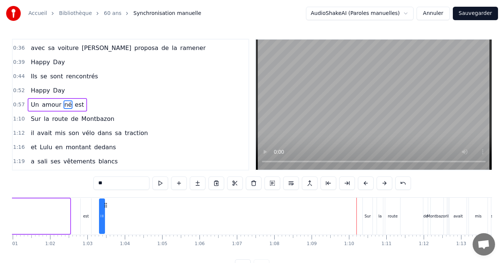
drag, startPoint x: 72, startPoint y: 205, endPoint x: 107, endPoint y: 203, distance: 35.5
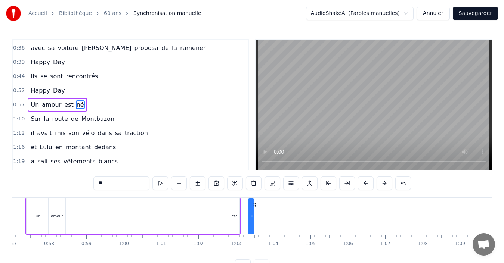
scroll to position [0, 2129]
click at [235, 215] on div "est" at bounding box center [235, 217] width 6 height 6
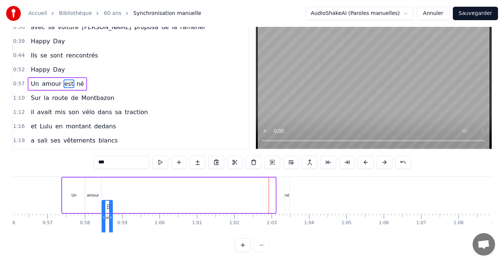
scroll to position [23, 0]
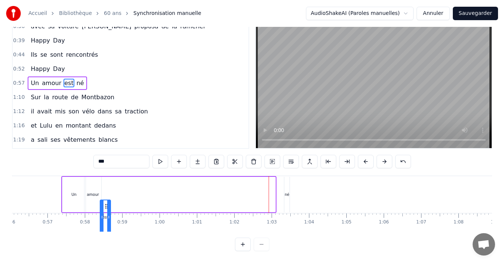
drag, startPoint x: 236, startPoint y: 206, endPoint x: 106, endPoint y: 213, distance: 130.2
click at [106, 213] on div "est" at bounding box center [106, 218] width 10 height 34
drag, startPoint x: 110, startPoint y: 194, endPoint x: 115, endPoint y: 198, distance: 5.8
click at [115, 198] on div at bounding box center [113, 195] width 3 height 34
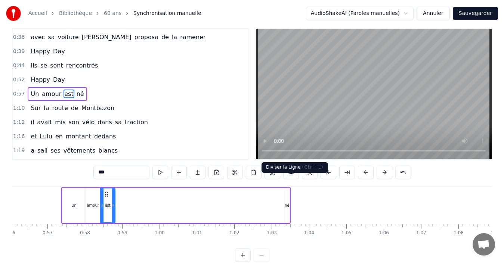
scroll to position [0, 0]
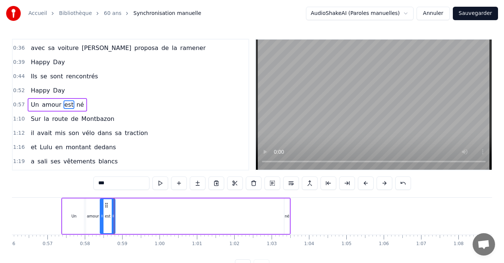
click at [286, 215] on div "né" at bounding box center [287, 217] width 5 height 6
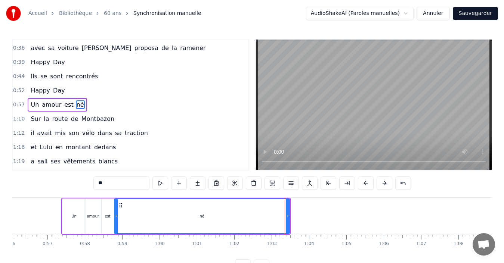
drag, startPoint x: 285, startPoint y: 216, endPoint x: 115, endPoint y: 228, distance: 170.4
click at [115, 228] on div at bounding box center [116, 217] width 3 height 34
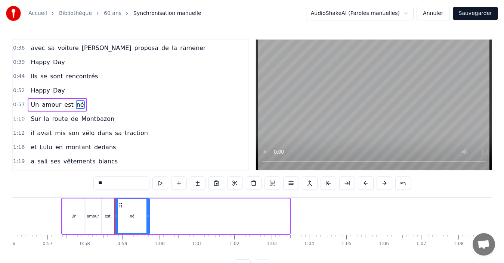
drag, startPoint x: 289, startPoint y: 225, endPoint x: 149, endPoint y: 232, distance: 140.3
click at [149, 232] on div at bounding box center [147, 217] width 3 height 34
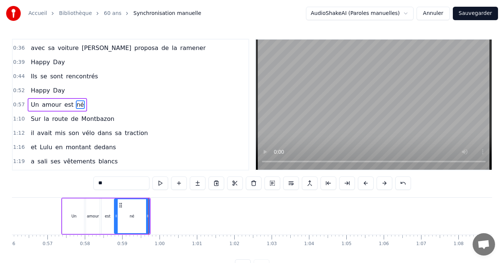
click at [70, 224] on div "Un" at bounding box center [73, 217] width 23 height 36
type input "**"
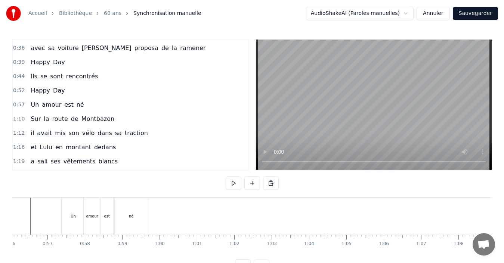
scroll to position [0, 2076]
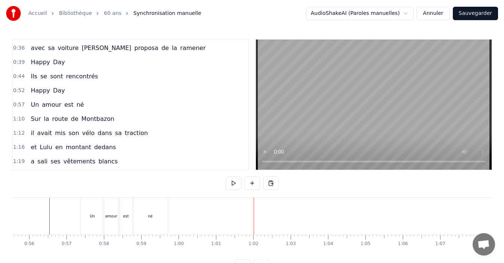
click at [107, 215] on div "amour" at bounding box center [111, 217] width 12 height 6
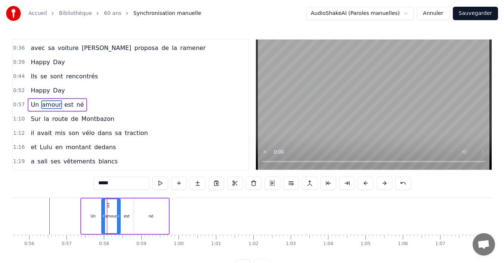
click at [103, 221] on div at bounding box center [103, 217] width 3 height 34
click at [95, 221] on div "Un" at bounding box center [92, 217] width 23 height 36
type input "**"
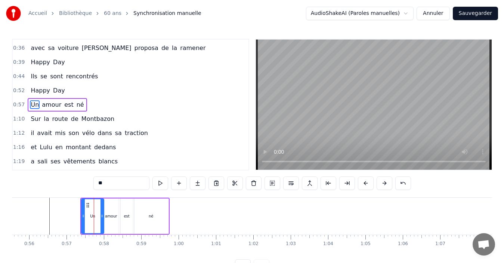
click at [103, 221] on div at bounding box center [102, 217] width 3 height 34
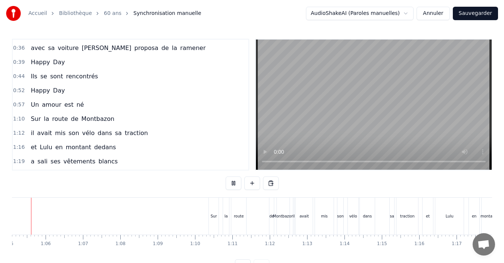
scroll to position [0, 2413]
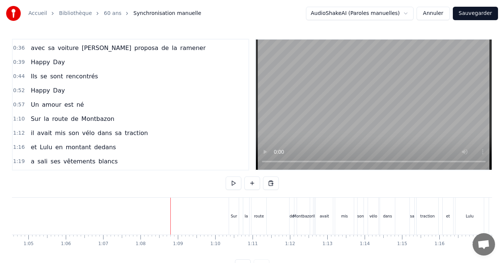
click at [237, 210] on div "Sur" at bounding box center [234, 216] width 10 height 37
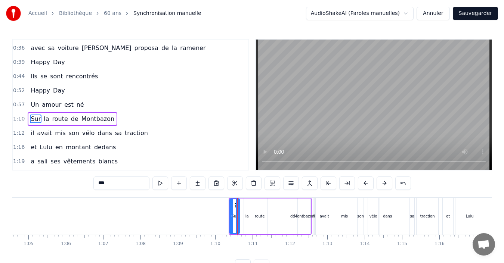
scroll to position [112, 0]
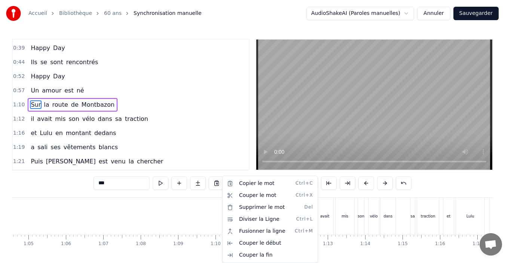
click at [199, 139] on html "Accueil Bibliothèque 60 ans Synchronisation manuelle AudioShakeAI (Paroles manu…" at bounding box center [255, 142] width 511 height 285
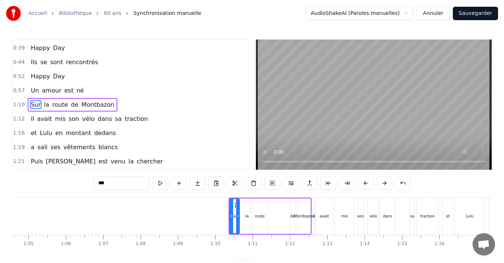
drag, startPoint x: 120, startPoint y: 185, endPoint x: 70, endPoint y: 186, distance: 49.7
click at [71, 186] on div "0:13 Lulu pour ses quinze ans 0:16 est la plus jolie des enfants 0:19 Son Claud…" at bounding box center [252, 156] width 480 height 234
click at [68, 183] on div "0:13 Lulu pour ses quinze ans 0:16 est la plus jolie des enfants 0:19 Son Claud…" at bounding box center [252, 156] width 480 height 234
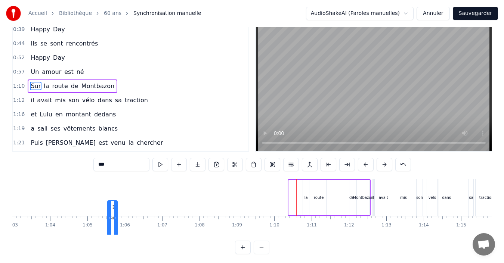
scroll to position [23, 0]
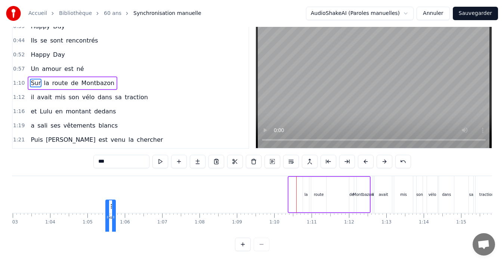
drag, startPoint x: 234, startPoint y: 203, endPoint x: 110, endPoint y: 212, distance: 124.3
click at [110, 212] on div "Sur" at bounding box center [110, 218] width 9 height 34
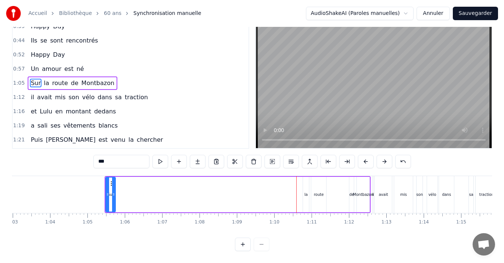
click at [318, 192] on div "route" at bounding box center [319, 195] width 10 height 6
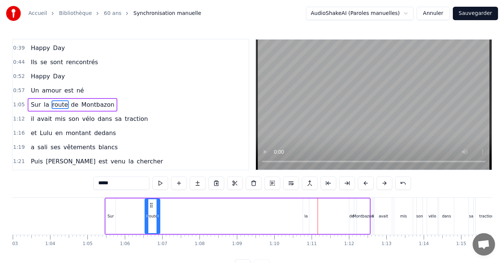
drag, startPoint x: 296, startPoint y: 210, endPoint x: 151, endPoint y: 213, distance: 144.7
click at [151, 213] on div "route" at bounding box center [152, 217] width 14 height 34
click at [306, 210] on div "la" at bounding box center [306, 217] width 6 height 36
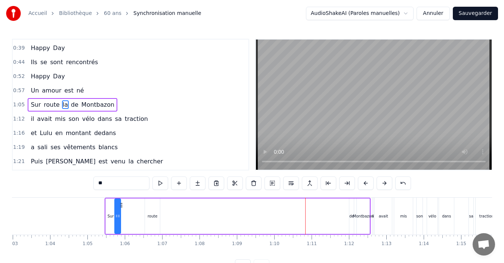
drag, startPoint x: 309, startPoint y: 204, endPoint x: 121, endPoint y: 210, distance: 188.5
click at [121, 210] on div "la" at bounding box center [117, 217] width 7 height 36
drag, startPoint x: 120, startPoint y: 219, endPoint x: 127, endPoint y: 218, distance: 7.5
click at [127, 218] on icon at bounding box center [126, 216] width 3 height 6
click at [157, 217] on div "route" at bounding box center [152, 217] width 15 height 36
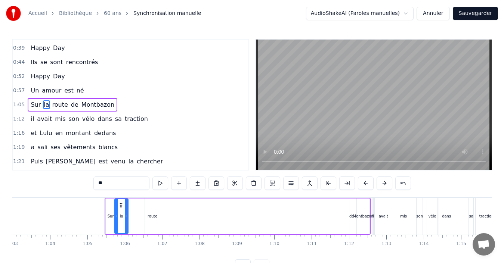
type input "*****"
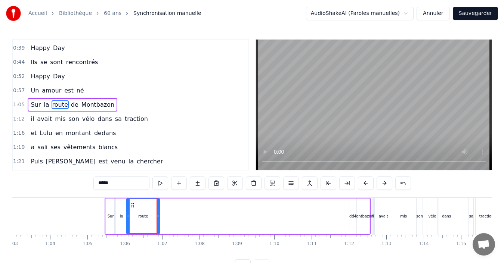
drag, startPoint x: 147, startPoint y: 210, endPoint x: 129, endPoint y: 216, distance: 19.4
click at [129, 216] on div at bounding box center [128, 217] width 3 height 34
click at [156, 223] on div at bounding box center [155, 217] width 3 height 34
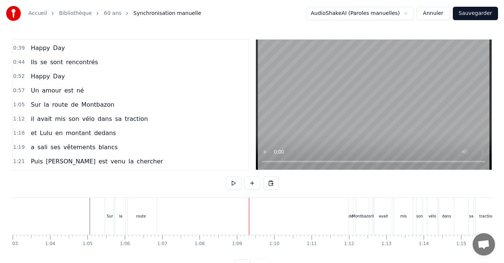
click at [147, 212] on div "route" at bounding box center [141, 216] width 31 height 37
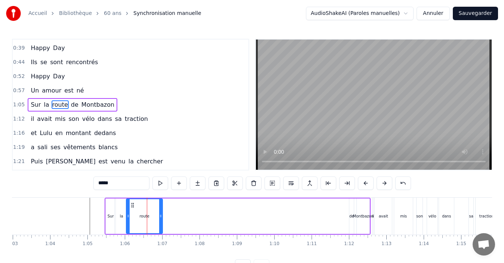
drag, startPoint x: 156, startPoint y: 217, endPoint x: 161, endPoint y: 219, distance: 5.6
click at [161, 219] on icon at bounding box center [160, 216] width 3 height 6
click at [350, 214] on div "de" at bounding box center [351, 217] width 5 height 6
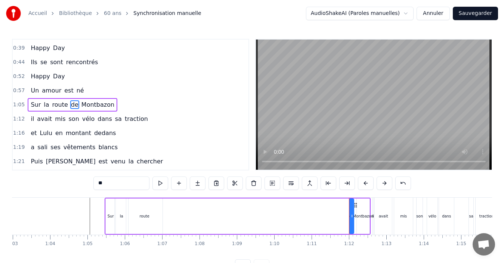
type input "**"
drag, startPoint x: 351, startPoint y: 215, endPoint x: 319, endPoint y: 215, distance: 32.1
click at [319, 215] on div "Sur la route de Montbazon" at bounding box center [238, 216] width 266 height 37
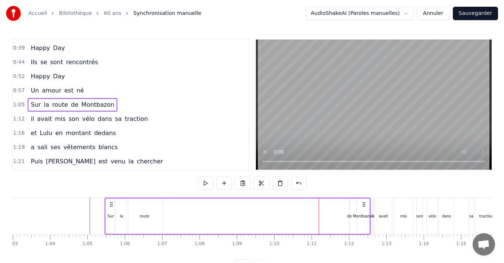
click at [349, 216] on div "de" at bounding box center [349, 217] width 5 height 6
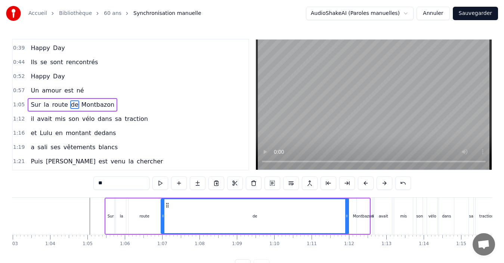
drag, startPoint x: 351, startPoint y: 216, endPoint x: 163, endPoint y: 222, distance: 188.4
click at [163, 222] on div at bounding box center [162, 217] width 3 height 34
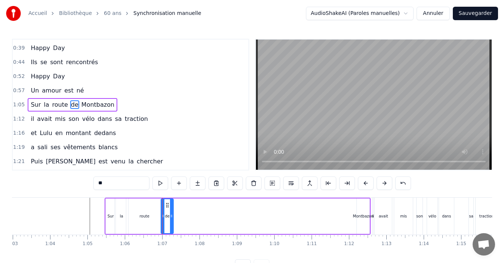
drag, startPoint x: 346, startPoint y: 218, endPoint x: 170, endPoint y: 229, distance: 175.6
click at [170, 229] on div at bounding box center [171, 217] width 3 height 34
click at [364, 219] on div "Montbazon" at bounding box center [363, 217] width 13 height 36
type input "*********"
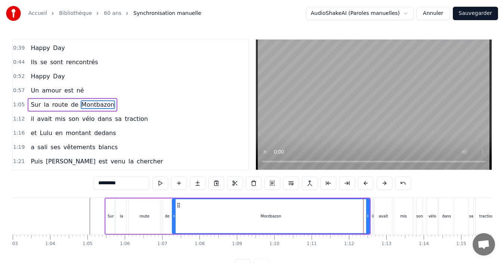
drag, startPoint x: 358, startPoint y: 219, endPoint x: 173, endPoint y: 229, distance: 184.9
click at [173, 229] on div at bounding box center [174, 217] width 3 height 34
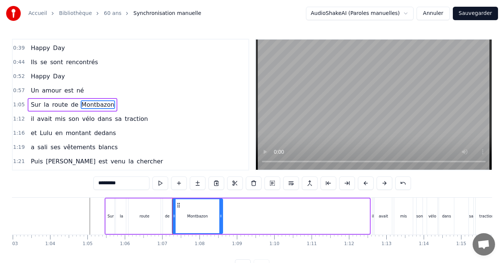
drag, startPoint x: 368, startPoint y: 222, endPoint x: 222, endPoint y: 231, distance: 147.1
click at [222, 231] on div at bounding box center [220, 217] width 3 height 34
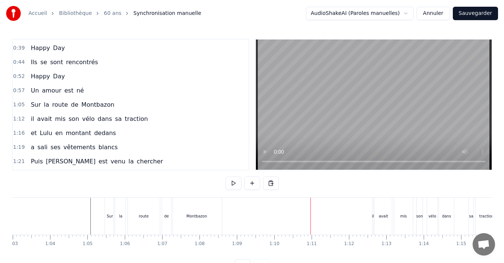
click at [188, 223] on div "Montbazon" at bounding box center [197, 216] width 50 height 37
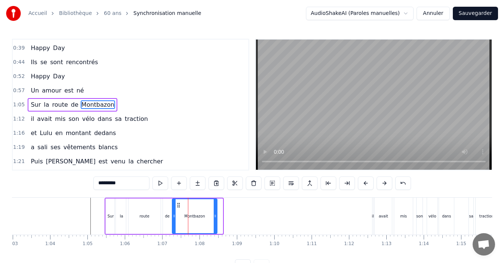
drag, startPoint x: 220, startPoint y: 221, endPoint x: 215, endPoint y: 222, distance: 6.0
click at [215, 222] on div at bounding box center [215, 217] width 3 height 34
click at [373, 219] on div "il" at bounding box center [373, 217] width 2 height 6
type input "**"
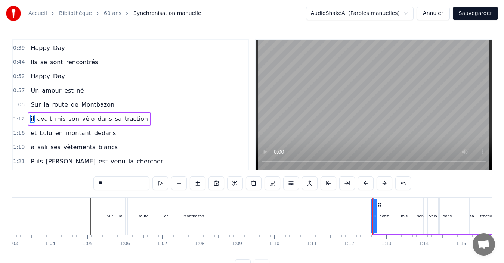
scroll to position [126, 0]
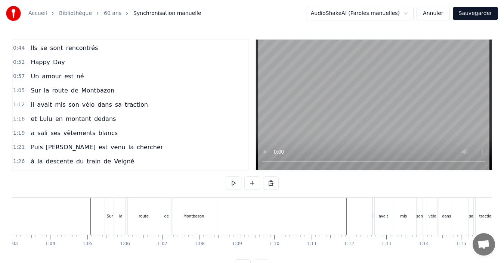
click at [374, 218] on div "il" at bounding box center [372, 217] width 2 height 6
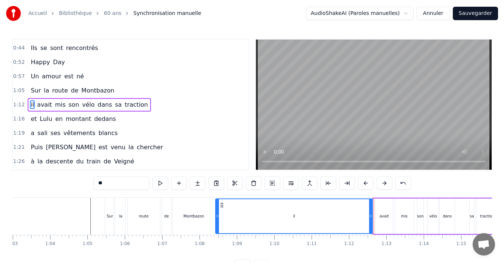
drag, startPoint x: 375, startPoint y: 217, endPoint x: 217, endPoint y: 233, distance: 158.5
click at [217, 233] on div at bounding box center [217, 217] width 3 height 34
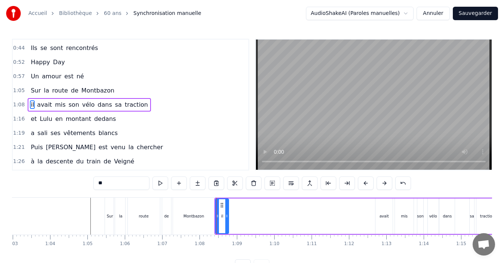
drag, startPoint x: 371, startPoint y: 225, endPoint x: 227, endPoint y: 227, distance: 143.9
click at [227, 227] on div at bounding box center [226, 217] width 3 height 34
click at [380, 209] on div "avait" at bounding box center [384, 217] width 17 height 36
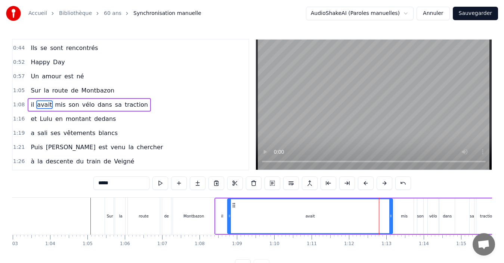
drag, startPoint x: 377, startPoint y: 220, endPoint x: 229, endPoint y: 222, distance: 148.0
click at [229, 222] on div at bounding box center [229, 217] width 3 height 34
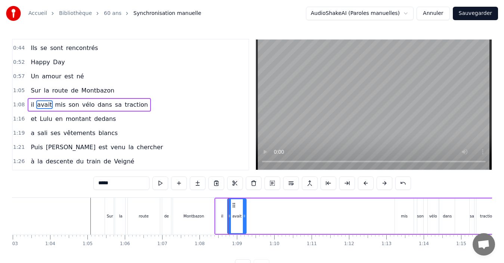
drag, startPoint x: 391, startPoint y: 221, endPoint x: 244, endPoint y: 223, distance: 146.5
click at [244, 223] on div at bounding box center [244, 217] width 3 height 34
click at [407, 220] on div "mis" at bounding box center [404, 217] width 19 height 36
type input "***"
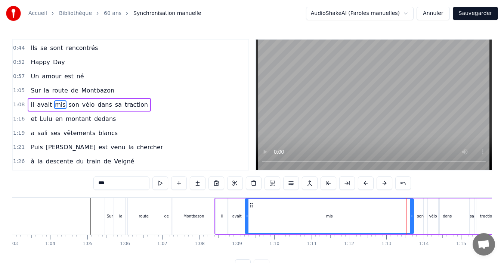
drag, startPoint x: 397, startPoint y: 219, endPoint x: 247, endPoint y: 229, distance: 150.2
click at [247, 229] on div at bounding box center [247, 217] width 3 height 34
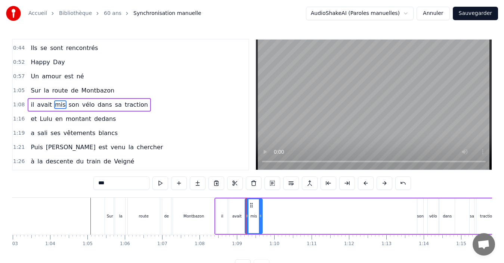
drag, startPoint x: 412, startPoint y: 220, endPoint x: 260, endPoint y: 226, distance: 151.9
click at [260, 226] on div at bounding box center [260, 217] width 3 height 34
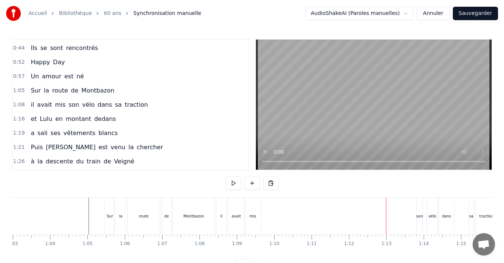
click at [419, 219] on div "son" at bounding box center [420, 216] width 6 height 37
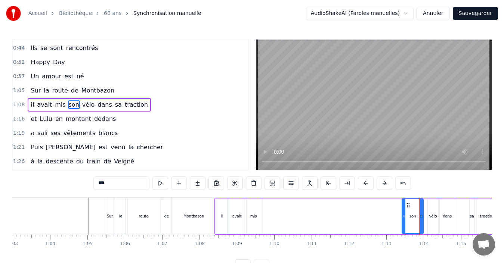
drag, startPoint x: 418, startPoint y: 211, endPoint x: 395, endPoint y: 216, distance: 23.2
click at [402, 216] on div at bounding box center [403, 217] width 3 height 34
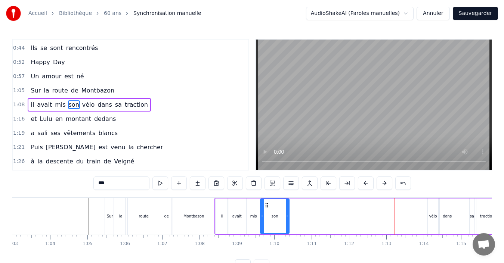
drag, startPoint x: 401, startPoint y: 207, endPoint x: 267, endPoint y: 212, distance: 134.3
click at [267, 212] on div "son" at bounding box center [275, 217] width 28 height 34
click at [435, 216] on div "vélo" at bounding box center [433, 217] width 8 height 6
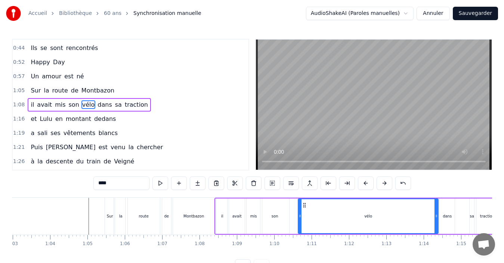
drag, startPoint x: 429, startPoint y: 210, endPoint x: 300, endPoint y: 219, distance: 130.0
click at [300, 219] on div at bounding box center [300, 217] width 3 height 34
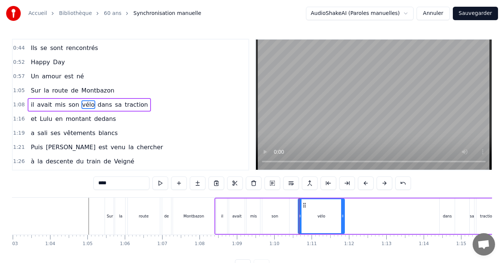
drag, startPoint x: 437, startPoint y: 222, endPoint x: 343, endPoint y: 225, distance: 93.8
click at [343, 225] on div at bounding box center [342, 217] width 3 height 34
click at [287, 217] on div "son" at bounding box center [274, 217] width 29 height 36
type input "***"
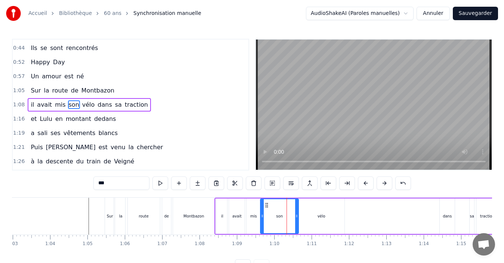
drag, startPoint x: 289, startPoint y: 216, endPoint x: 298, endPoint y: 218, distance: 9.5
click at [298, 218] on icon at bounding box center [296, 216] width 3 height 6
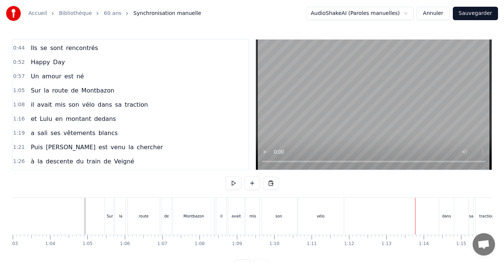
click at [330, 217] on div "vélo" at bounding box center [320, 216] width 46 height 37
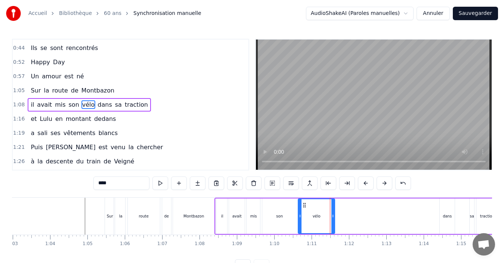
drag, startPoint x: 342, startPoint y: 221, endPoint x: 333, endPoint y: 226, distance: 10.9
click at [333, 226] on div at bounding box center [332, 217] width 3 height 34
click at [274, 214] on div "son" at bounding box center [279, 217] width 38 height 36
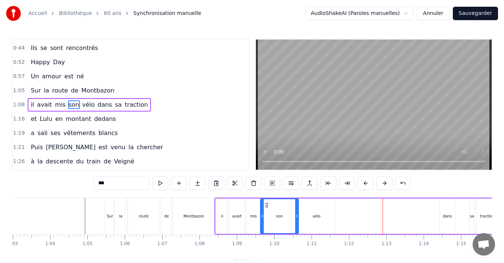
click at [330, 223] on div "vélo" at bounding box center [316, 217] width 37 height 36
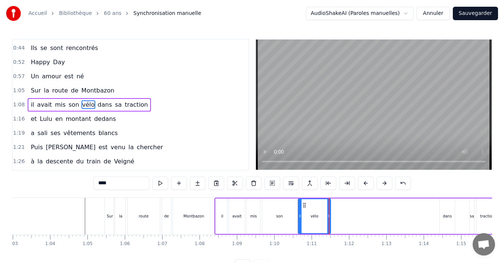
drag, startPoint x: 333, startPoint y: 220, endPoint x: 329, endPoint y: 221, distance: 4.1
click at [329, 221] on div at bounding box center [328, 217] width 3 height 34
click at [447, 220] on div "dans" at bounding box center [447, 217] width 15 height 36
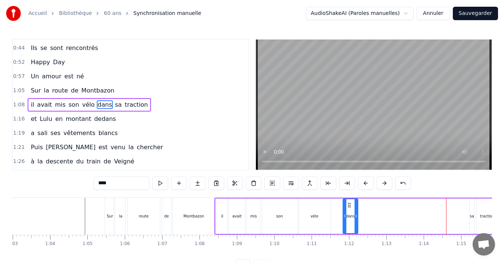
drag, startPoint x: 445, startPoint y: 204, endPoint x: 348, endPoint y: 207, distance: 96.9
click at [348, 207] on icon at bounding box center [349, 206] width 6 height 6
click at [354, 220] on div at bounding box center [354, 217] width 3 height 34
click at [311, 220] on div "vélo" at bounding box center [314, 217] width 33 height 36
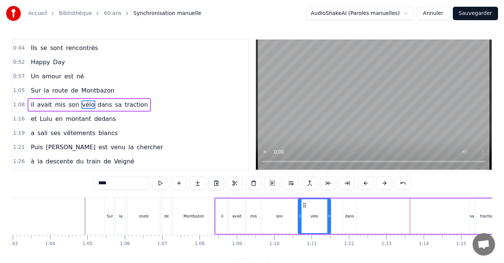
click at [472, 222] on div "sa" at bounding box center [472, 217] width 4 height 36
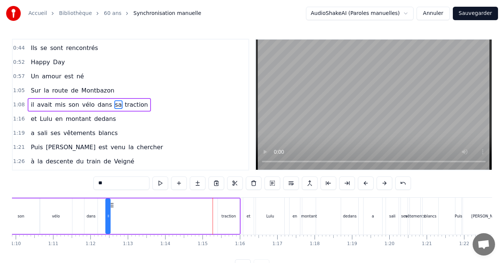
scroll to position [0, 2612]
drag, startPoint x: 54, startPoint y: 204, endPoint x: 103, endPoint y: 213, distance: 50.1
click at [103, 213] on div "il avait mis son vélo dans sa traction" at bounding box center [98, 216] width 285 height 37
click at [106, 217] on icon at bounding box center [104, 216] width 3 height 6
click at [231, 214] on div "traction" at bounding box center [229, 217] width 15 height 6
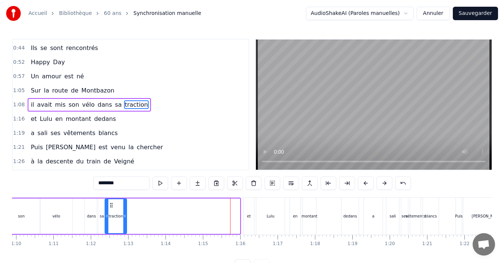
drag, startPoint x: 223, startPoint y: 206, endPoint x: 110, endPoint y: 212, distance: 113.4
click at [110, 212] on div "traction" at bounding box center [115, 217] width 21 height 34
click at [20, 210] on div "son" at bounding box center [21, 217] width 38 height 36
type input "***"
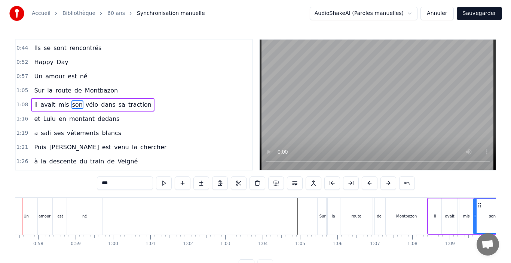
scroll to position [0, 2114]
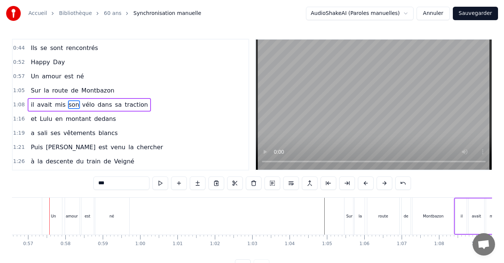
click at [479, 12] on button "Sauvegarder" at bounding box center [475, 13] width 45 height 13
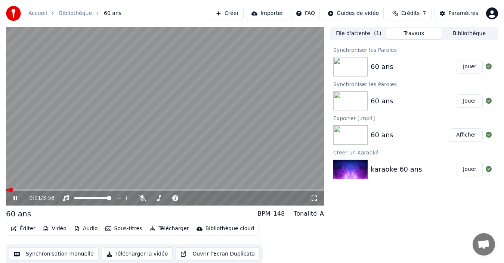
click at [13, 200] on icon at bounding box center [20, 198] width 17 height 6
click at [414, 12] on span "Crédits" at bounding box center [410, 13] width 18 height 7
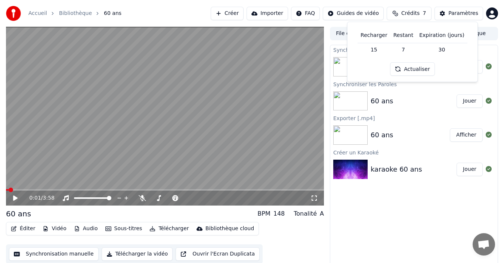
click at [380, 36] on th "Recharger" at bounding box center [374, 35] width 33 height 15
click at [26, 228] on button "Éditer" at bounding box center [23, 229] width 30 height 10
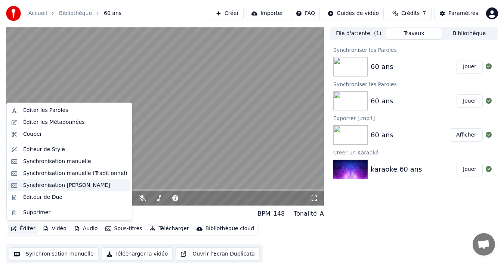
click at [86, 185] on div "Synchronisation [PERSON_NAME]" at bounding box center [66, 185] width 87 height 7
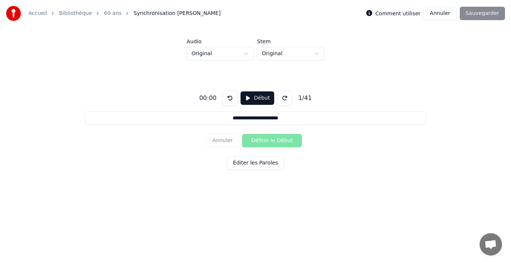
click at [453, 15] on button "Annuler" at bounding box center [439, 13] width 33 height 13
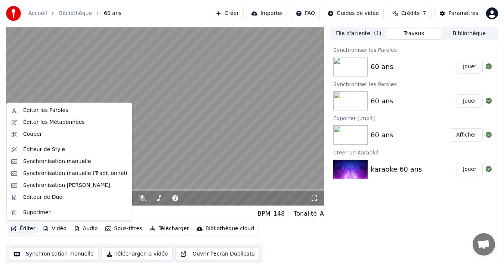
click at [20, 225] on button "Éditer" at bounding box center [23, 229] width 30 height 10
click at [78, 174] on div "Synchronisation manuelle (Traditionnel)" at bounding box center [75, 173] width 104 height 7
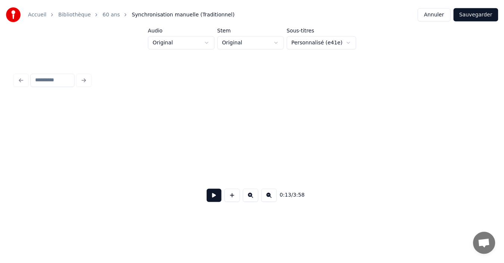
scroll to position [0, 1001]
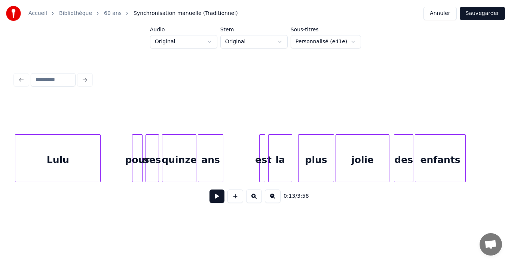
click at [139, 160] on div "pour" at bounding box center [137, 160] width 10 height 51
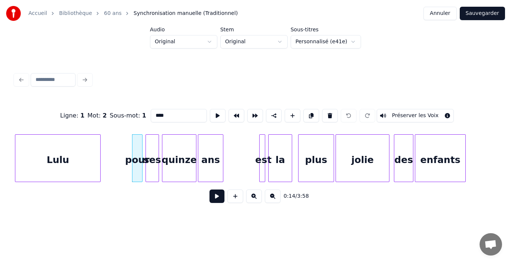
click at [435, 15] on button "Annuler" at bounding box center [439, 13] width 33 height 13
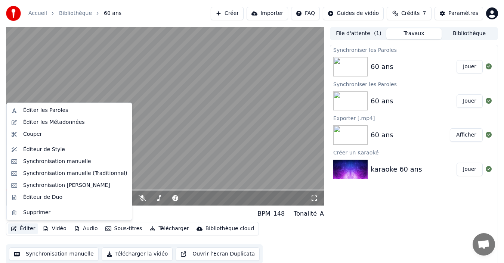
click at [26, 229] on button "Éditer" at bounding box center [23, 229] width 30 height 10
click at [76, 161] on div "Synchronisation manuelle" at bounding box center [57, 161] width 68 height 7
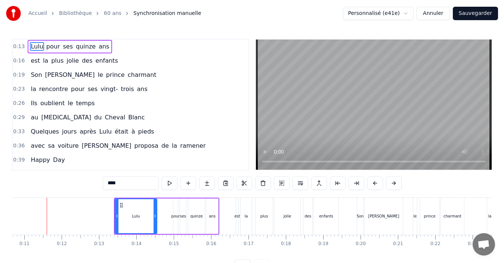
scroll to position [0, 396]
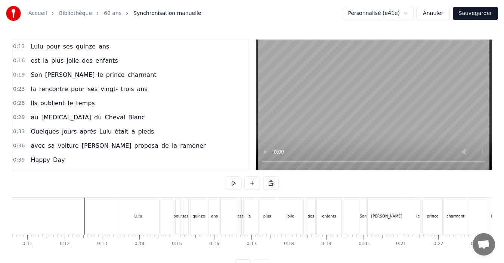
click at [436, 13] on button "Annuler" at bounding box center [433, 13] width 33 height 13
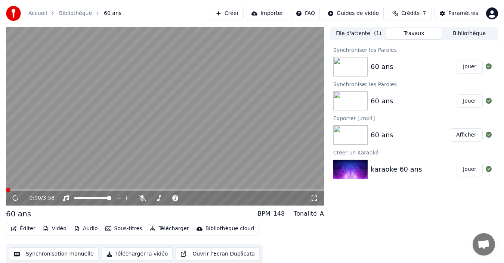
click at [20, 231] on button "Éditer" at bounding box center [23, 229] width 30 height 10
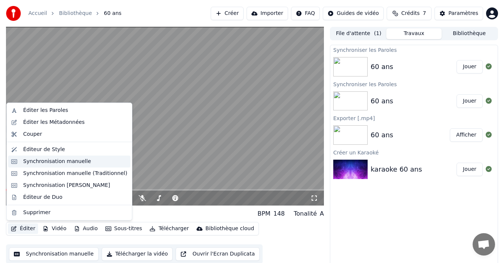
click at [67, 162] on div "Synchronisation manuelle" at bounding box center [57, 161] width 68 height 7
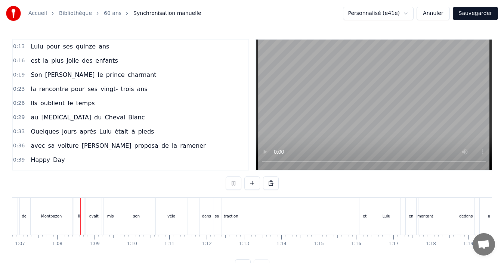
scroll to position [0, 2500]
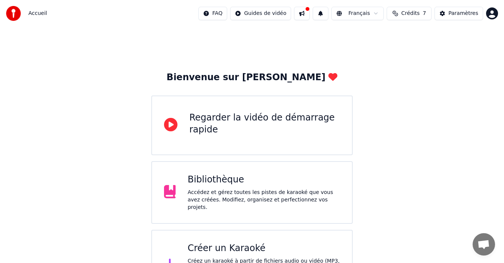
click at [244, 184] on div "Bibliothèque" at bounding box center [264, 180] width 152 height 12
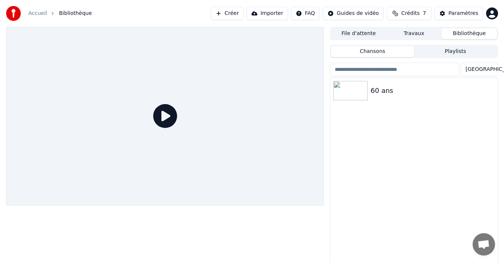
click at [407, 32] on button "Travaux" at bounding box center [413, 33] width 55 height 11
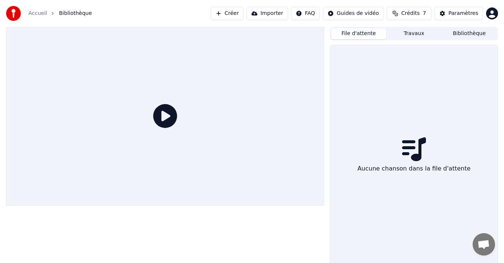
click at [369, 31] on button "File d'attente" at bounding box center [358, 33] width 55 height 11
click at [413, 38] on button "Travaux" at bounding box center [413, 33] width 55 height 11
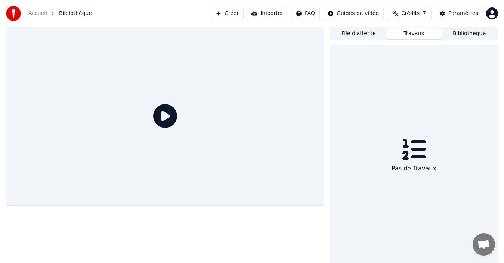
click at [460, 36] on button "Bibliothèque" at bounding box center [469, 33] width 55 height 11
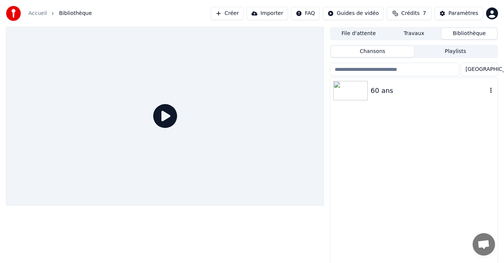
click at [489, 93] on icon "button" at bounding box center [490, 90] width 7 height 6
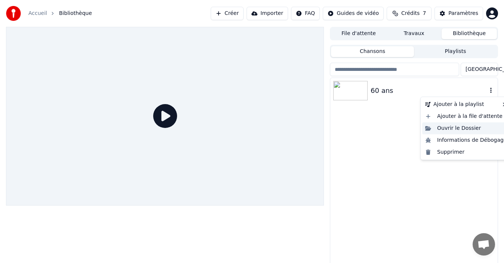
click at [442, 130] on div "Ouvrir le Dossier" at bounding box center [466, 129] width 88 height 12
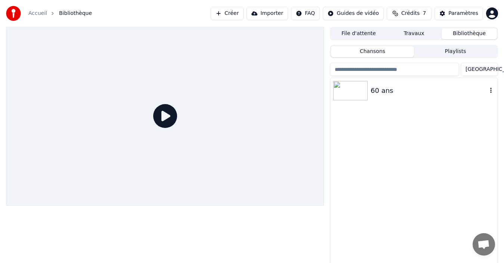
click at [373, 86] on div "60 ans" at bounding box center [429, 91] width 117 height 10
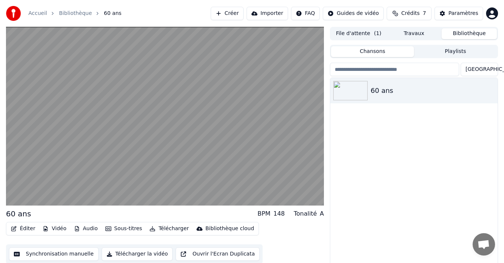
click at [437, 51] on button "Playlists" at bounding box center [455, 51] width 83 height 11
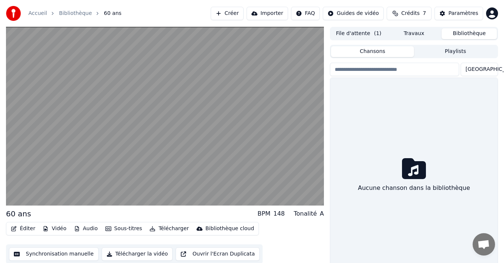
click at [389, 51] on button "Chansons" at bounding box center [372, 51] width 83 height 11
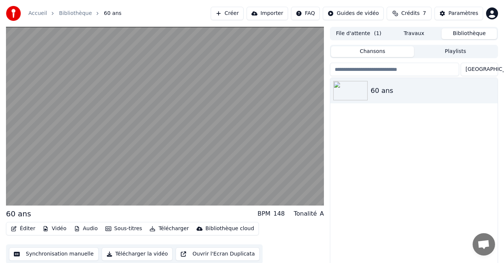
click at [22, 232] on button "Éditer" at bounding box center [23, 229] width 30 height 10
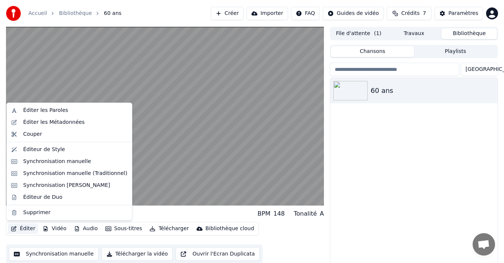
click at [16, 231] on icon "button" at bounding box center [14, 228] width 6 height 5
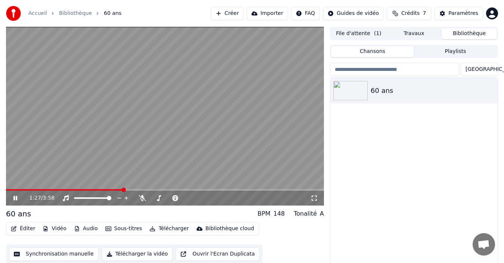
click at [79, 212] on div "60 ans BPM 148 Tonalité A" at bounding box center [165, 214] width 318 height 10
click at [16, 196] on icon at bounding box center [20, 198] width 17 height 6
click at [57, 213] on div "60 ans BPM 148 Tonalité A" at bounding box center [165, 214] width 318 height 10
click at [27, 229] on button "Éditer" at bounding box center [23, 229] width 30 height 10
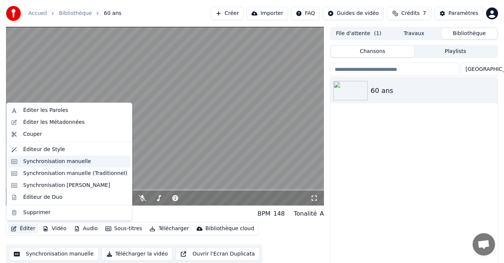
click at [70, 163] on div "Synchronisation manuelle" at bounding box center [57, 161] width 68 height 7
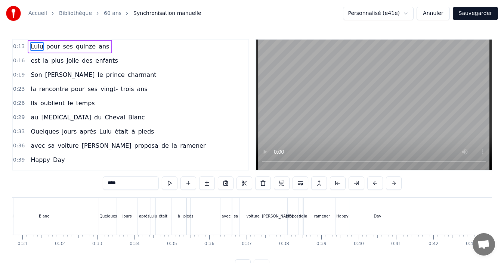
scroll to position [0, 1151]
click at [47, 215] on div "Blanc" at bounding box center [41, 216] width 62 height 37
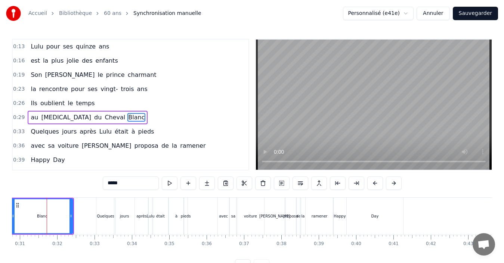
scroll to position [13, 0]
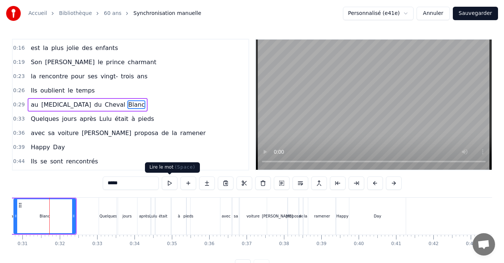
click at [169, 183] on button at bounding box center [170, 183] width 16 height 13
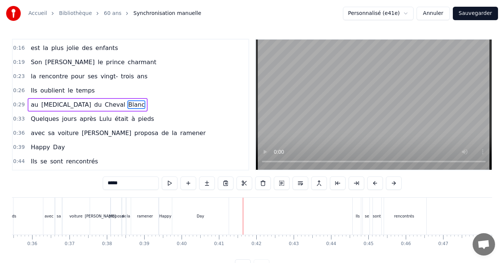
scroll to position [0, 1324]
click at [206, 215] on div "Day" at bounding box center [201, 216] width 56 height 37
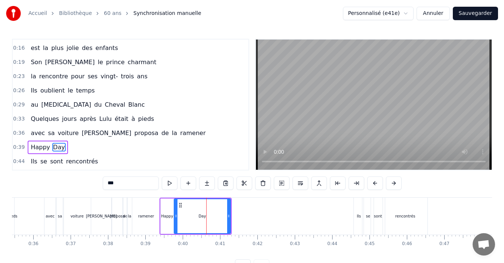
scroll to position [55, 0]
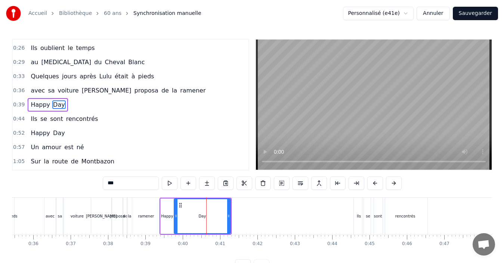
drag, startPoint x: 110, startPoint y: 183, endPoint x: 96, endPoint y: 183, distance: 14.2
click at [97, 183] on div "0:13 [PERSON_NAME] pour ses quinze ans 0:16 est la plus jolie des enfants 0:19 …" at bounding box center [252, 156] width 480 height 234
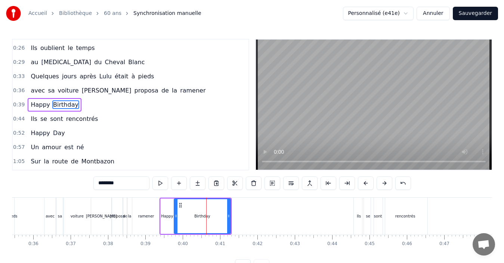
click at [73, 183] on div "0:13 [PERSON_NAME] pour ses quinze ans 0:16 est la plus jolie des enfants 0:19 …" at bounding box center [252, 156] width 480 height 234
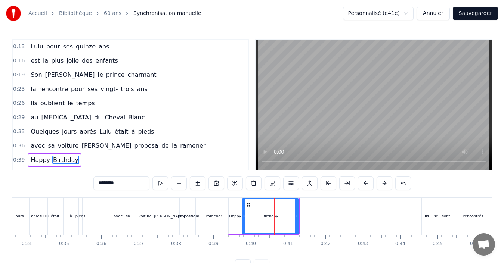
scroll to position [0, 1249]
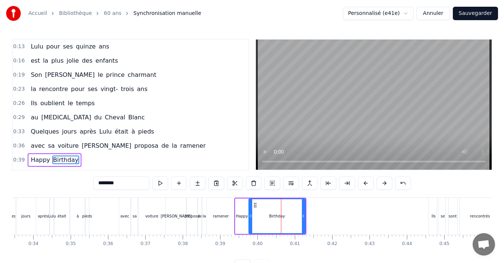
click at [14, 254] on div "[PERSON_NAME] pour ses quinze ans est la plus jolie des enfants Son [PERSON_NAM…" at bounding box center [252, 226] width 480 height 56
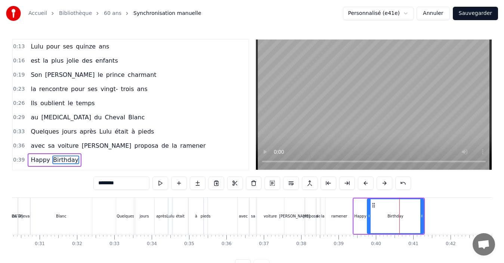
scroll to position [0, 1100]
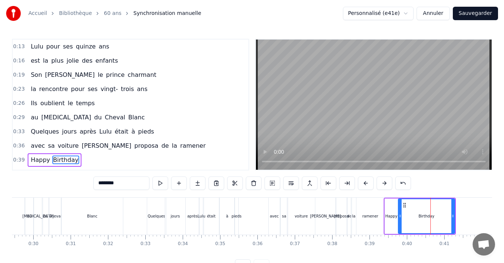
click at [90, 215] on div "Blanc" at bounding box center [92, 217] width 10 height 6
type input "*****"
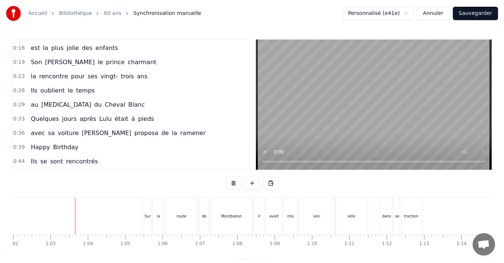
scroll to position [0, 2316]
click at [317, 215] on div "son" at bounding box center [316, 217] width 7 height 6
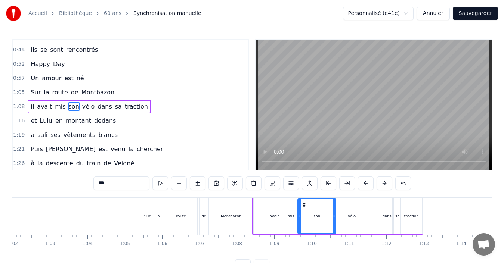
scroll to position [126, 0]
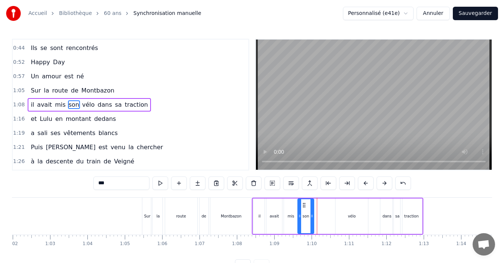
drag, startPoint x: 333, startPoint y: 219, endPoint x: 311, endPoint y: 223, distance: 22.4
click at [311, 223] on div at bounding box center [312, 217] width 3 height 34
click at [347, 219] on div "vélo" at bounding box center [352, 217] width 33 height 36
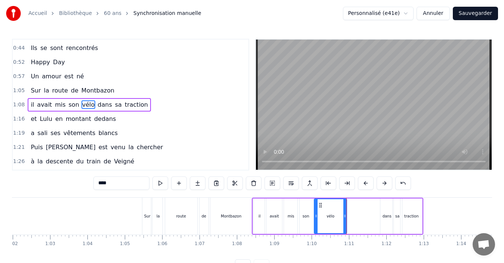
drag, startPoint x: 341, startPoint y: 206, endPoint x: 317, endPoint y: 208, distance: 23.6
click at [318, 210] on div "vélo" at bounding box center [331, 217] width 32 height 34
drag, startPoint x: 344, startPoint y: 217, endPoint x: 325, endPoint y: 222, distance: 19.6
click at [325, 222] on div at bounding box center [325, 217] width 3 height 34
click at [385, 218] on div "dans" at bounding box center [387, 217] width 9 height 6
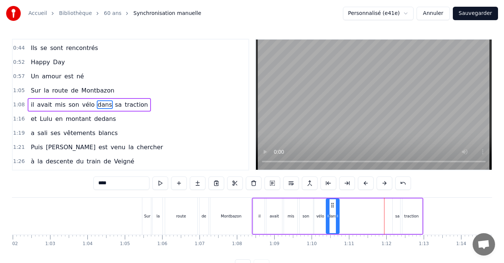
drag, startPoint x: 387, startPoint y: 205, endPoint x: 333, endPoint y: 210, distance: 54.4
click at [333, 210] on div "dans" at bounding box center [333, 217] width 12 height 34
click at [395, 220] on div "sa" at bounding box center [397, 217] width 9 height 36
drag, startPoint x: 398, startPoint y: 206, endPoint x: 343, endPoint y: 209, distance: 55.1
click at [343, 209] on div "sa" at bounding box center [342, 217] width 9 height 34
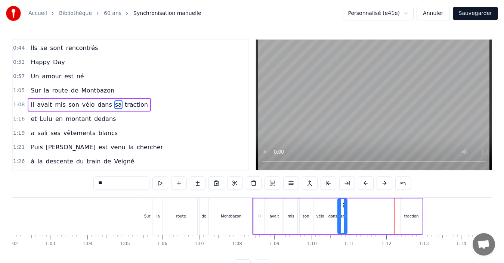
click at [409, 215] on div "traction" at bounding box center [411, 217] width 15 height 6
type input "********"
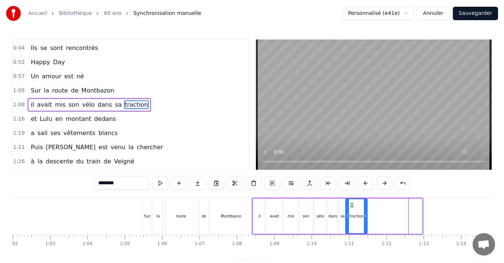
drag, startPoint x: 406, startPoint y: 205, endPoint x: 351, endPoint y: 210, distance: 55.2
click at [351, 210] on div "traction" at bounding box center [356, 217] width 21 height 34
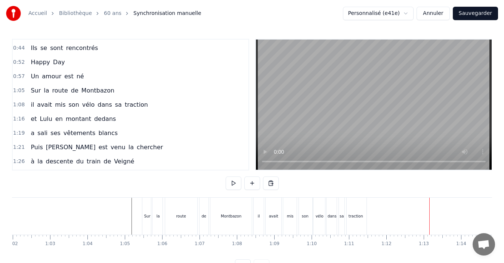
click at [258, 218] on div "il" at bounding box center [259, 217] width 2 height 6
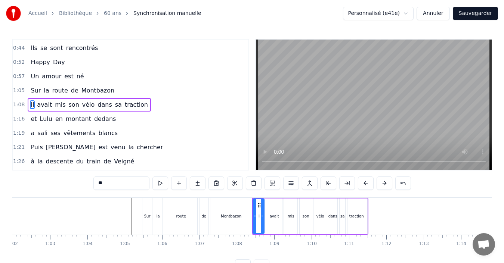
click at [262, 223] on div at bounding box center [262, 217] width 3 height 34
click at [274, 220] on div "avait" at bounding box center [274, 217] width 19 height 36
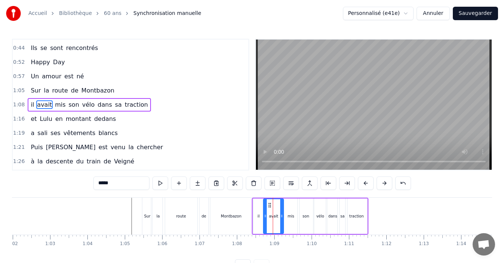
click at [265, 215] on div at bounding box center [265, 217] width 3 height 34
click at [279, 220] on div at bounding box center [278, 217] width 3 height 34
click at [286, 220] on div "mis" at bounding box center [291, 217] width 17 height 36
type input "***"
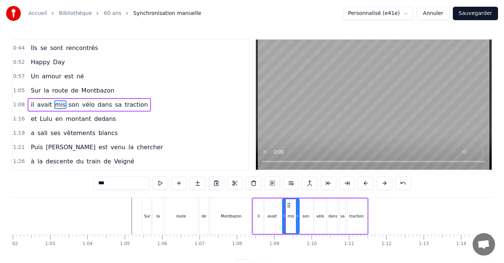
click at [280, 220] on div "il avait mis son vélo dans sa traction" at bounding box center [310, 216] width 117 height 37
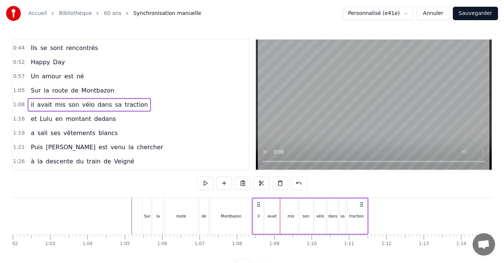
click at [286, 219] on div "mis" at bounding box center [291, 217] width 17 height 36
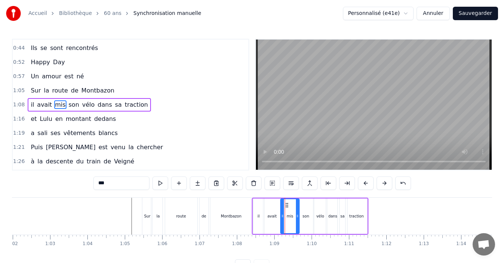
click at [282, 222] on div at bounding box center [282, 217] width 3 height 34
click at [294, 224] on div at bounding box center [294, 217] width 3 height 34
click at [302, 221] on div "son" at bounding box center [306, 217] width 16 height 36
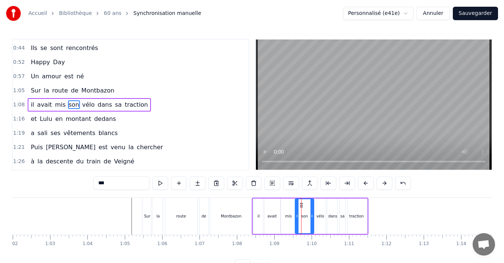
drag, startPoint x: 299, startPoint y: 219, endPoint x: 296, endPoint y: 222, distance: 4.0
click at [296, 222] on div at bounding box center [297, 217] width 3 height 34
drag, startPoint x: 311, startPoint y: 222, endPoint x: 307, endPoint y: 224, distance: 4.4
click at [307, 224] on div at bounding box center [308, 217] width 3 height 34
click at [316, 223] on div "vélo" at bounding box center [320, 217] width 13 height 36
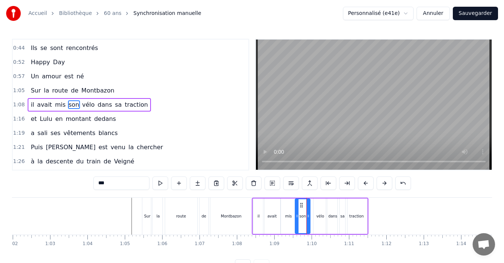
type input "****"
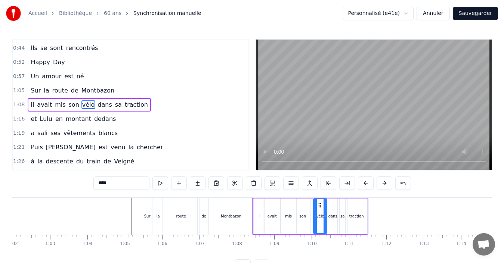
drag, startPoint x: 315, startPoint y: 219, endPoint x: 312, endPoint y: 221, distance: 4.0
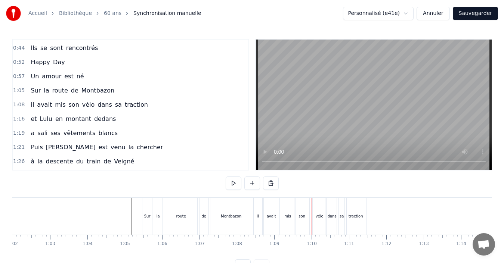
click at [316, 220] on div "vélo" at bounding box center [319, 216] width 13 height 37
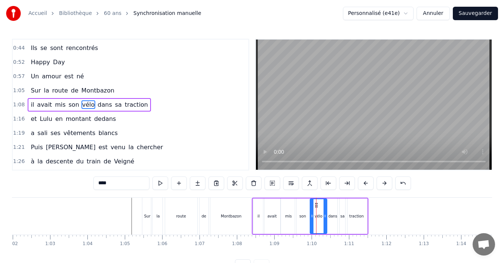
drag, startPoint x: 314, startPoint y: 219, endPoint x: 311, endPoint y: 221, distance: 4.0
click at [311, 221] on div at bounding box center [312, 217] width 3 height 34
click at [321, 223] on div at bounding box center [321, 217] width 3 height 34
click at [331, 221] on div "dans" at bounding box center [332, 217] width 13 height 36
drag, startPoint x: 327, startPoint y: 219, endPoint x: 323, endPoint y: 220, distance: 3.8
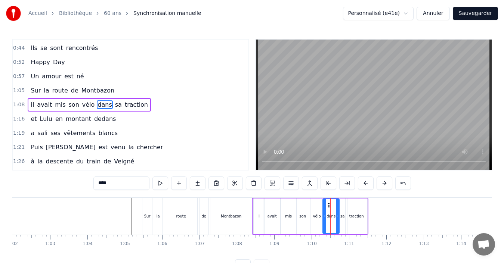
click at [323, 220] on div at bounding box center [324, 217] width 3 height 34
click at [334, 222] on div at bounding box center [334, 217] width 3 height 34
click at [343, 220] on div "sa" at bounding box center [342, 217] width 9 height 36
drag, startPoint x: 339, startPoint y: 217, endPoint x: 335, endPoint y: 218, distance: 3.8
click at [335, 218] on icon at bounding box center [336, 216] width 3 height 6
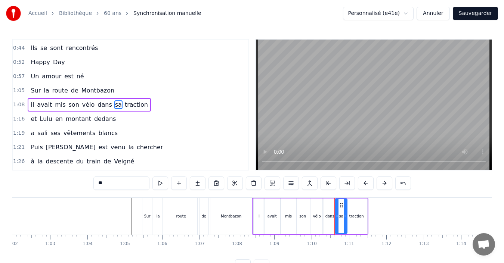
click at [337, 219] on icon at bounding box center [337, 216] width 3 height 6
click at [343, 221] on div at bounding box center [343, 217] width 3 height 34
click at [356, 220] on div "traction" at bounding box center [357, 217] width 22 height 36
type input "********"
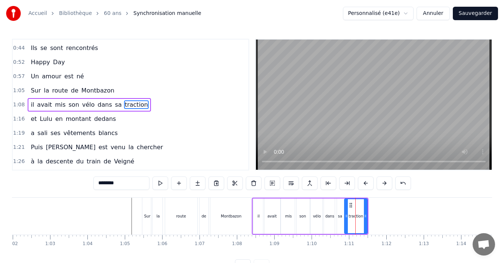
click at [346, 220] on div at bounding box center [346, 217] width 3 height 34
click at [362, 222] on div at bounding box center [362, 217] width 3 height 34
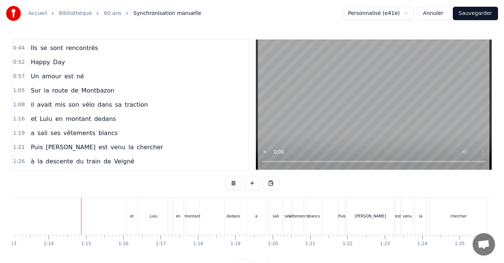
scroll to position [0, 2730]
click at [131, 220] on div "et" at bounding box center [131, 216] width 10 height 37
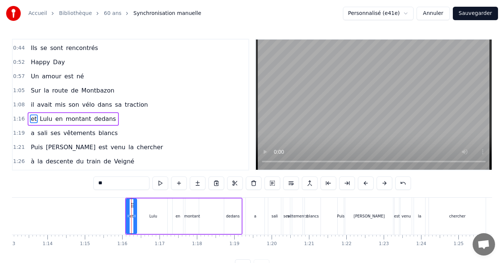
scroll to position [141, 0]
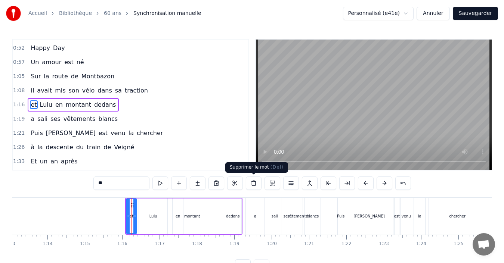
click at [252, 182] on button at bounding box center [254, 183] width 16 height 13
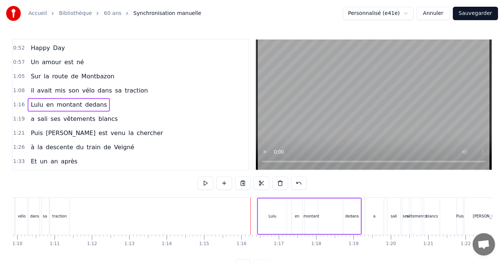
scroll to position [0, 2610]
click at [269, 213] on div "Lulu" at bounding box center [273, 217] width 28 height 36
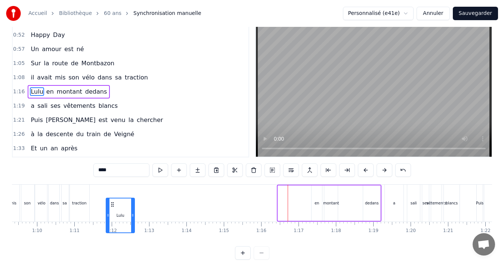
scroll to position [13, 0]
drag, startPoint x: 264, startPoint y: 206, endPoint x: 110, endPoint y: 207, distance: 154.4
click at [110, 207] on icon at bounding box center [111, 206] width 6 height 6
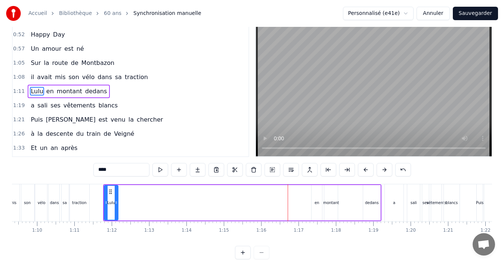
drag, startPoint x: 130, startPoint y: 210, endPoint x: 115, endPoint y: 217, distance: 15.9
click at [115, 217] on div at bounding box center [116, 203] width 3 height 34
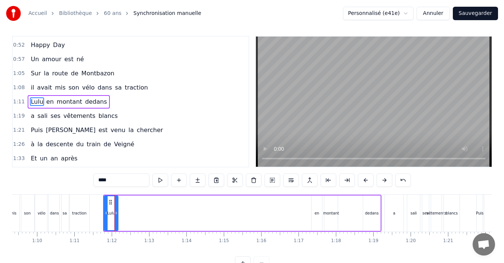
scroll to position [0, 0]
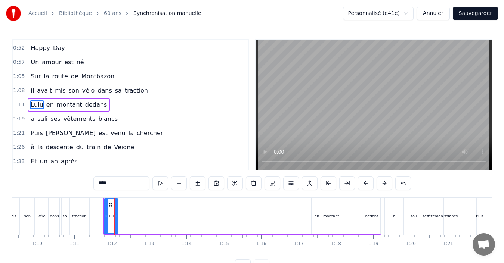
click at [317, 218] on div "en" at bounding box center [317, 217] width 5 height 6
drag, startPoint x: 318, startPoint y: 205, endPoint x: 124, endPoint y: 215, distance: 194.9
click at [124, 215] on div "en" at bounding box center [122, 217] width 10 height 34
click at [331, 216] on div "montant" at bounding box center [331, 217] width 16 height 6
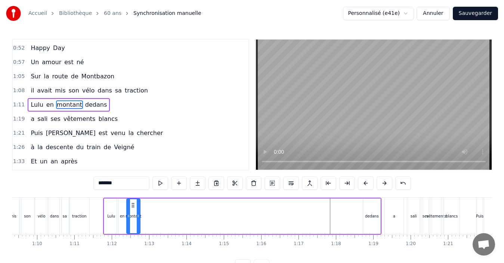
drag, startPoint x: 331, startPoint y: 204, endPoint x: 133, endPoint y: 212, distance: 197.9
click at [133, 212] on div "montant" at bounding box center [133, 217] width 13 height 34
click at [368, 214] on div "dedans" at bounding box center [372, 217] width 14 height 6
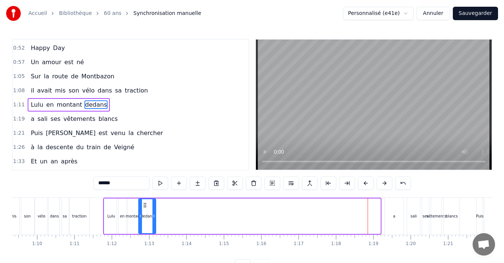
drag, startPoint x: 368, startPoint y: 204, endPoint x: 144, endPoint y: 212, distance: 224.8
click at [144, 212] on div "dedans" at bounding box center [147, 217] width 16 height 34
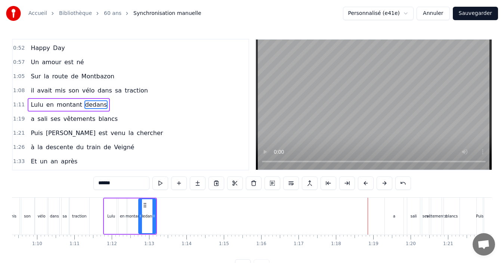
click at [27, 220] on div "son" at bounding box center [27, 216] width 15 height 37
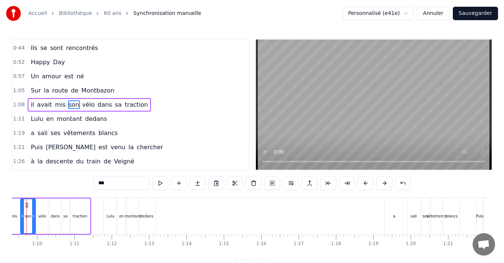
scroll to position [0, 2568]
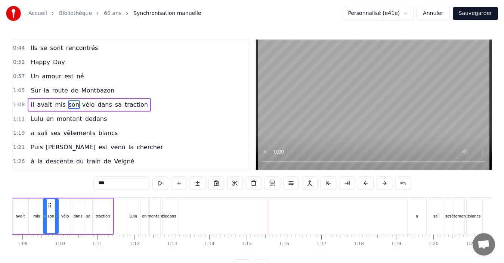
click at [175, 217] on div "dedans" at bounding box center [170, 217] width 14 height 6
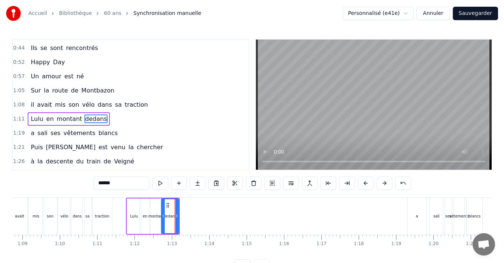
scroll to position [141, 0]
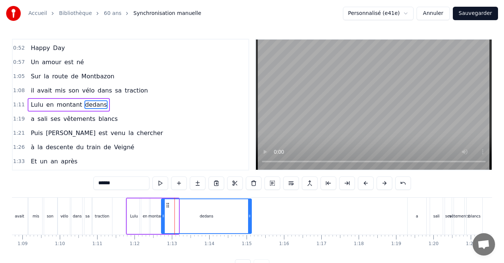
drag, startPoint x: 176, startPoint y: 216, endPoint x: 249, endPoint y: 225, distance: 73.4
click at [249, 225] on div at bounding box center [249, 217] width 3 height 34
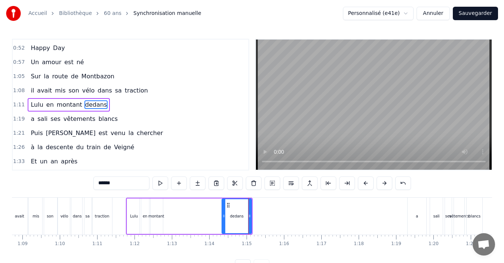
drag, startPoint x: 163, startPoint y: 219, endPoint x: 224, endPoint y: 220, distance: 60.5
click at [224, 220] on div at bounding box center [223, 217] width 3 height 34
click at [158, 216] on div "montant" at bounding box center [156, 217] width 16 height 6
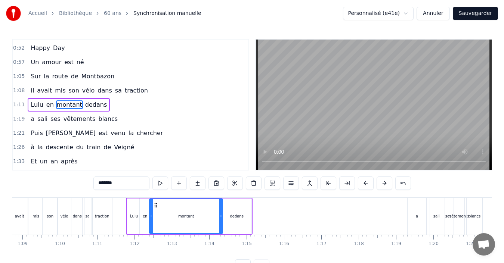
drag, startPoint x: 163, startPoint y: 220, endPoint x: 222, endPoint y: 220, distance: 59.8
click at [222, 220] on div at bounding box center [220, 217] width 3 height 34
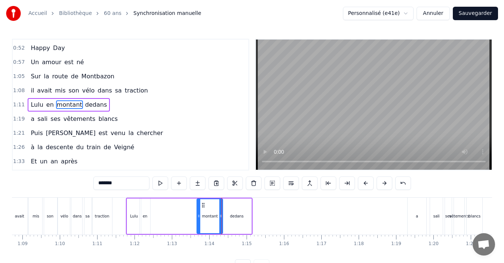
drag, startPoint x: 150, startPoint y: 220, endPoint x: 197, endPoint y: 222, distance: 47.5
click at [197, 222] on div at bounding box center [198, 217] width 3 height 34
click at [148, 219] on div "en" at bounding box center [145, 217] width 10 height 36
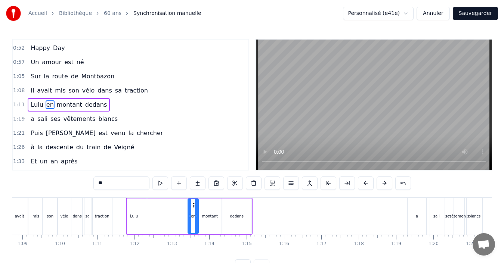
drag, startPoint x: 145, startPoint y: 205, endPoint x: 194, endPoint y: 199, distance: 48.6
click at [194, 199] on div "en" at bounding box center [193, 217] width 11 height 36
click at [138, 209] on div "Lulu" at bounding box center [134, 217] width 14 height 36
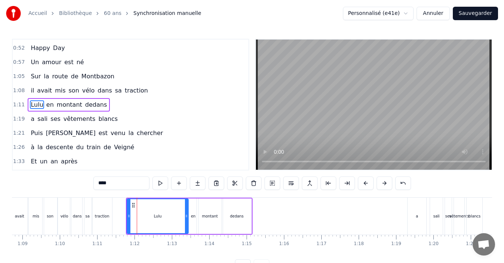
drag, startPoint x: 140, startPoint y: 213, endPoint x: 187, endPoint y: 212, distance: 47.5
click at [187, 212] on div at bounding box center [186, 217] width 3 height 34
click at [63, 212] on div "vélo" at bounding box center [64, 216] width 13 height 37
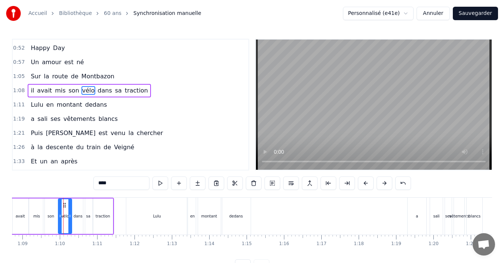
scroll to position [126, 0]
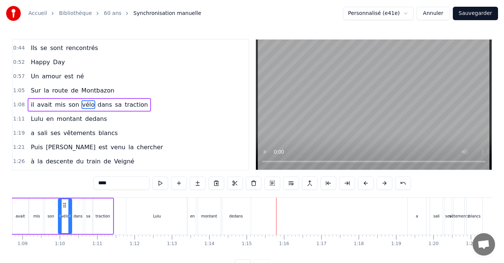
click at [246, 220] on div "dedans" at bounding box center [236, 216] width 30 height 37
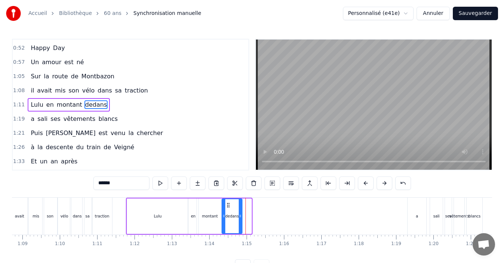
drag, startPoint x: 249, startPoint y: 218, endPoint x: 240, endPoint y: 223, distance: 10.7
click at [240, 223] on div at bounding box center [240, 217] width 3 height 34
click at [161, 216] on div "Lulu" at bounding box center [158, 217] width 8 height 6
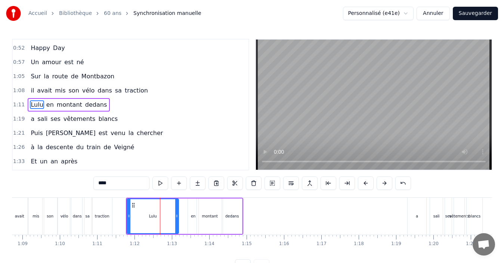
drag, startPoint x: 186, startPoint y: 220, endPoint x: 176, endPoint y: 223, distance: 10.2
click at [176, 223] on div at bounding box center [176, 217] width 3 height 34
click at [194, 220] on div "en" at bounding box center [193, 217] width 10 height 36
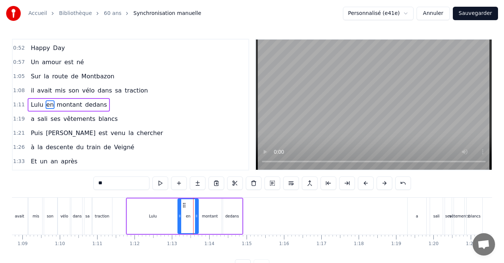
drag, startPoint x: 188, startPoint y: 218, endPoint x: 178, endPoint y: 222, distance: 10.9
click at [178, 222] on div at bounding box center [179, 217] width 3 height 34
drag, startPoint x: 195, startPoint y: 220, endPoint x: 189, endPoint y: 223, distance: 7.4
click at [189, 223] on div at bounding box center [189, 217] width 3 height 34
click at [203, 218] on div "montant" at bounding box center [210, 217] width 16 height 6
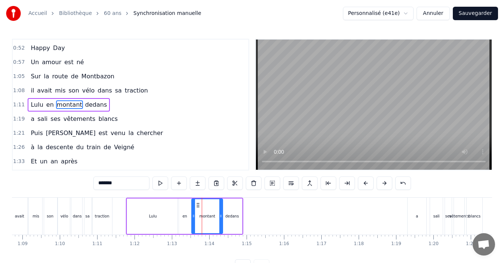
drag, startPoint x: 197, startPoint y: 219, endPoint x: 192, endPoint y: 223, distance: 6.4
click at [192, 223] on div at bounding box center [193, 217] width 3 height 34
drag, startPoint x: 220, startPoint y: 222, endPoint x: 213, endPoint y: 226, distance: 8.1
click at [213, 226] on div at bounding box center [214, 217] width 3 height 34
click at [224, 220] on div "dedans" at bounding box center [232, 217] width 20 height 36
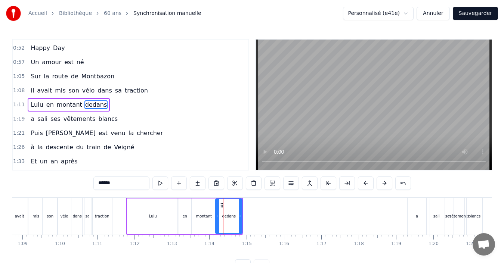
drag, startPoint x: 221, startPoint y: 223, endPoint x: 216, endPoint y: 225, distance: 5.1
click at [216, 225] on div at bounding box center [217, 217] width 3 height 34
click at [39, 216] on div "mis" at bounding box center [36, 216] width 16 height 37
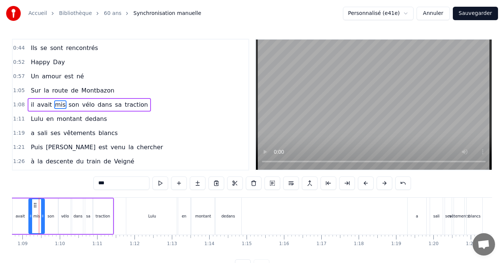
scroll to position [0, 2558]
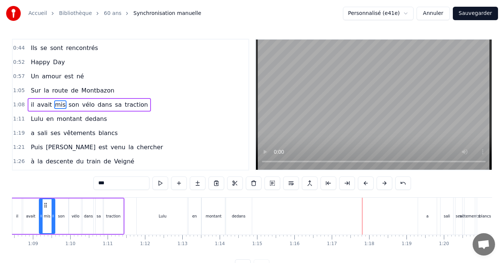
click at [150, 217] on div "Lulu" at bounding box center [163, 216] width 52 height 37
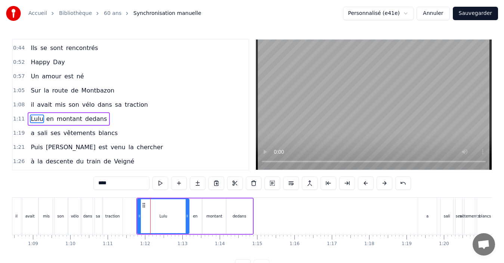
scroll to position [141, 0]
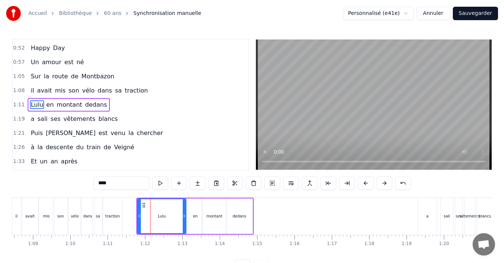
click at [184, 222] on div at bounding box center [184, 217] width 3 height 34
click at [425, 217] on div "a" at bounding box center [427, 216] width 19 height 37
type input "*"
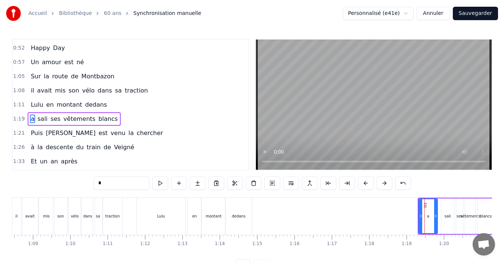
scroll to position [155, 0]
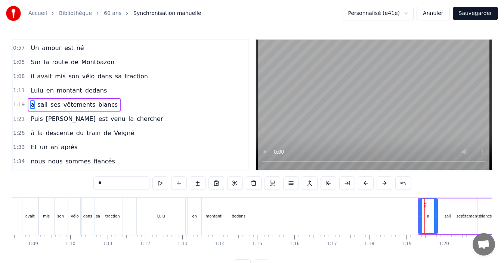
drag, startPoint x: 425, startPoint y: 205, endPoint x: 288, endPoint y: 195, distance: 137.2
click at [288, 195] on div "0:13 [PERSON_NAME] pour ses quinze ans 0:16 est la plus jolie des enfants 0:19 …" at bounding box center [252, 156] width 480 height 234
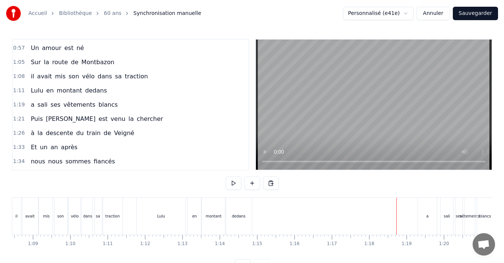
click at [433, 213] on div "a" at bounding box center [427, 216] width 19 height 37
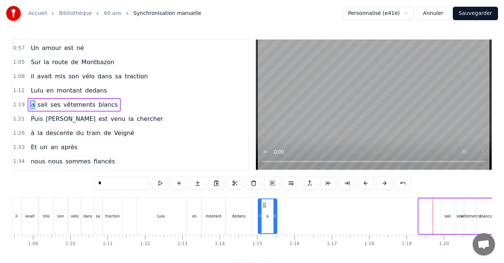
drag, startPoint x: 425, startPoint y: 204, endPoint x: 265, endPoint y: 212, distance: 160.9
click at [265, 212] on div "a" at bounding box center [268, 217] width 18 height 34
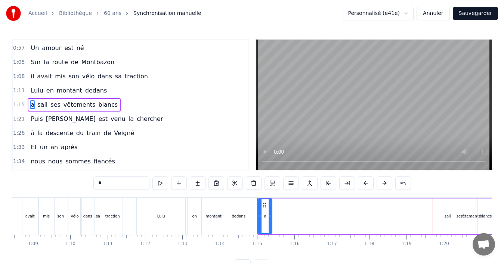
drag, startPoint x: 275, startPoint y: 218, endPoint x: 270, endPoint y: 220, distance: 5.1
click at [270, 220] on div at bounding box center [270, 217] width 3 height 34
drag, startPoint x: 265, startPoint y: 206, endPoint x: 257, endPoint y: 210, distance: 8.2
click at [257, 210] on div "a" at bounding box center [258, 217] width 13 height 34
click at [450, 221] on div "sali" at bounding box center [447, 217] width 13 height 36
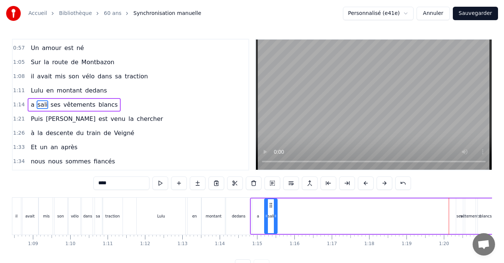
drag, startPoint x: 447, startPoint y: 205, endPoint x: 271, endPoint y: 205, distance: 176.8
click at [271, 205] on icon at bounding box center [271, 206] width 6 height 6
click at [460, 211] on div "ses" at bounding box center [459, 217] width 7 height 36
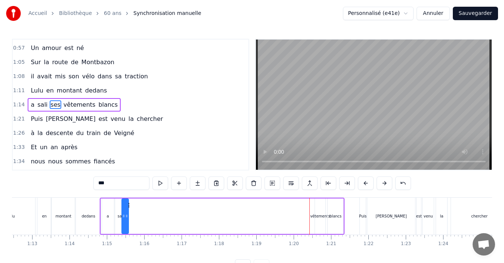
scroll to position [0, 2705]
drag, startPoint x: 53, startPoint y: 205, endPoint x: 136, endPoint y: 211, distance: 83.6
click at [136, 211] on div "ses" at bounding box center [132, 217] width 7 height 36
click at [322, 210] on div "vêtements" at bounding box center [323, 217] width 10 height 36
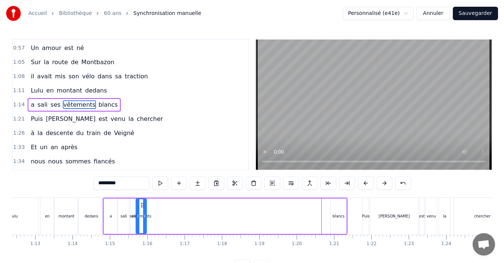
drag, startPoint x: 324, startPoint y: 205, endPoint x: 142, endPoint y: 200, distance: 182.1
click at [142, 200] on div "vêtements" at bounding box center [141, 217] width 10 height 34
click at [339, 212] on div "blancs" at bounding box center [339, 217] width 16 height 36
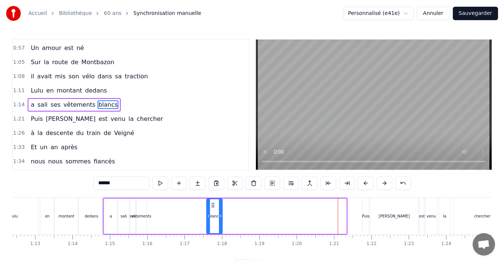
drag, startPoint x: 336, startPoint y: 206, endPoint x: 212, endPoint y: 208, distance: 124.1
click at [212, 208] on icon at bounding box center [213, 206] width 6 height 6
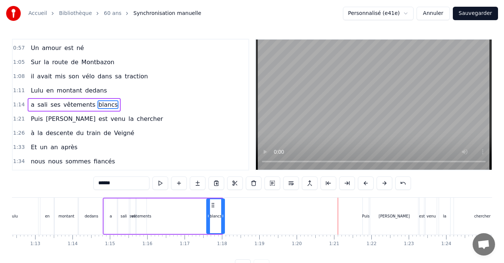
click at [223, 218] on icon at bounding box center [222, 216] width 3 height 6
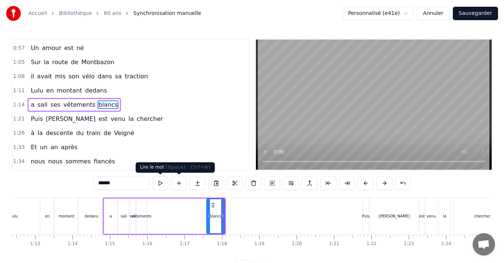
click at [159, 186] on button at bounding box center [160, 183] width 16 height 13
click at [146, 222] on div "vêtements" at bounding box center [141, 217] width 11 height 36
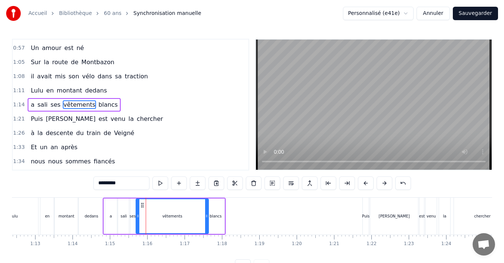
drag, startPoint x: 145, startPoint y: 219, endPoint x: 207, endPoint y: 224, distance: 62.2
click at [207, 224] on div at bounding box center [206, 217] width 3 height 34
drag, startPoint x: 138, startPoint y: 219, endPoint x: 146, endPoint y: 220, distance: 8.6
click at [146, 220] on div at bounding box center [146, 217] width 3 height 34
click at [132, 217] on div "ses" at bounding box center [133, 217] width 6 height 6
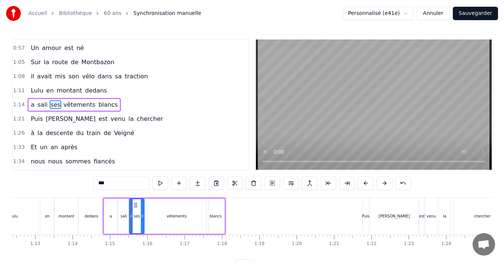
drag, startPoint x: 135, startPoint y: 217, endPoint x: 143, endPoint y: 217, distance: 8.2
click at [143, 217] on icon at bounding box center [142, 216] width 3 height 6
click at [135, 217] on icon at bounding box center [134, 216] width 3 height 6
click at [27, 210] on div "Lulu" at bounding box center [14, 216] width 49 height 37
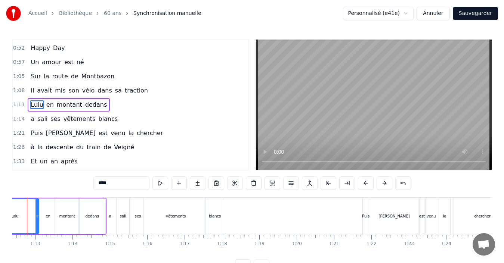
scroll to position [0, 2683]
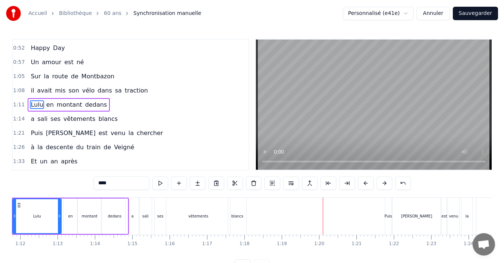
click at [389, 216] on div "Puis" at bounding box center [388, 217] width 7 height 6
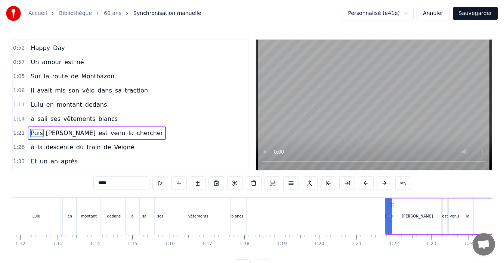
scroll to position [169, 0]
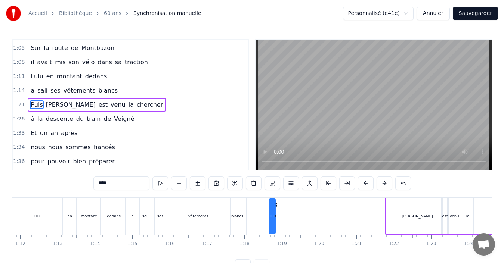
drag, startPoint x: 393, startPoint y: 204, endPoint x: 277, endPoint y: 197, distance: 116.8
click at [277, 197] on div "0:13 [PERSON_NAME] pour ses quinze ans 0:16 est la plus jolie des enfants 0:19 …" at bounding box center [252, 156] width 480 height 234
click at [423, 222] on div "[PERSON_NAME]" at bounding box center [418, 217] width 48 height 36
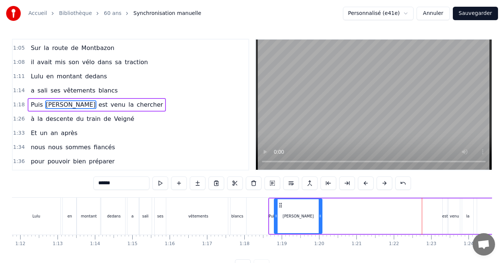
drag, startPoint x: 321, startPoint y: 218, endPoint x: 311, endPoint y: 220, distance: 9.8
click at [311, 220] on div at bounding box center [311, 217] width 3 height 34
click at [443, 212] on div "est" at bounding box center [444, 217] width 5 height 36
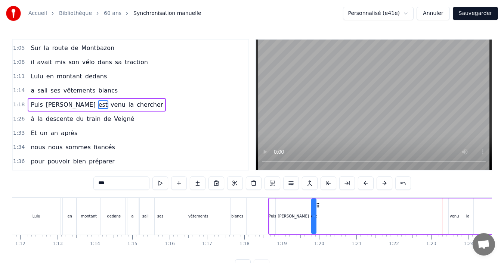
drag, startPoint x: 450, startPoint y: 207, endPoint x: 318, endPoint y: 206, distance: 131.2
click at [318, 206] on icon at bounding box center [318, 206] width 6 height 6
click at [457, 214] on div "venu" at bounding box center [454, 217] width 9 height 6
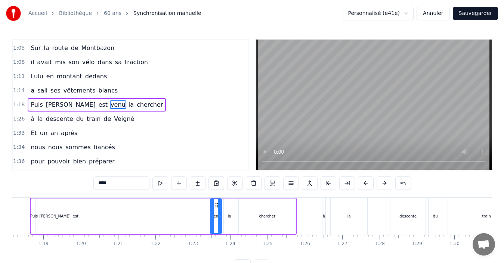
scroll to position [0, 2895]
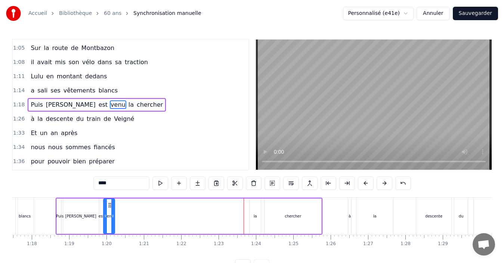
drag, startPoint x: 243, startPoint y: 204, endPoint x: 110, endPoint y: 214, distance: 133.4
click at [110, 214] on div "venu" at bounding box center [109, 217] width 10 height 34
click at [253, 211] on div "la" at bounding box center [255, 217] width 11 height 36
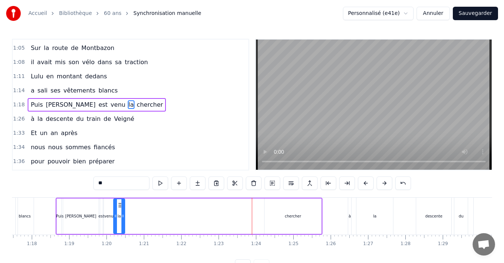
drag, startPoint x: 256, startPoint y: 205, endPoint x: 120, endPoint y: 206, distance: 136.0
click at [120, 206] on icon at bounding box center [120, 206] width 6 height 6
click at [287, 212] on div "chercher" at bounding box center [293, 217] width 57 height 36
type input "********"
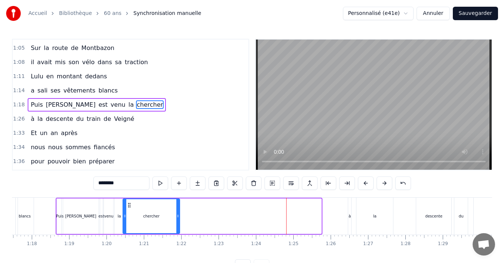
drag, startPoint x: 271, startPoint y: 207, endPoint x: 130, endPoint y: 209, distance: 141.7
click at [130, 209] on div "chercher" at bounding box center [151, 217] width 56 height 34
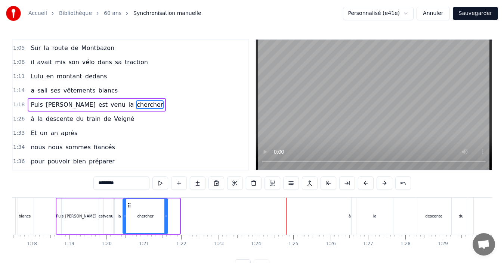
drag, startPoint x: 178, startPoint y: 221, endPoint x: 166, endPoint y: 224, distance: 12.3
click at [166, 224] on div at bounding box center [165, 217] width 3 height 34
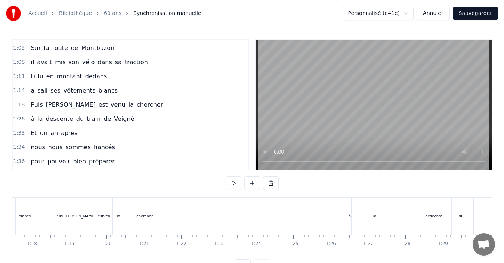
scroll to position [0, 2884]
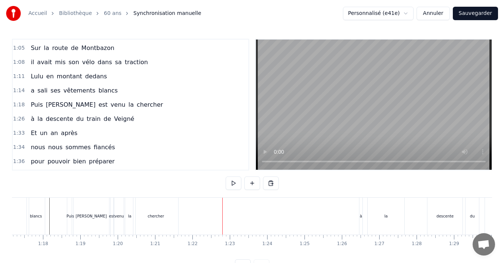
click at [167, 219] on div "chercher" at bounding box center [155, 216] width 45 height 37
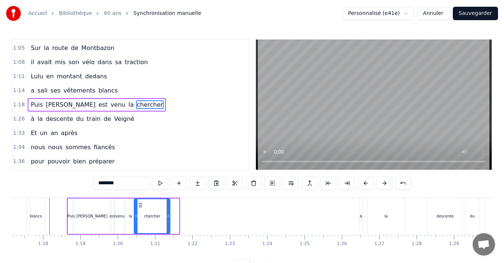
drag, startPoint x: 178, startPoint y: 220, endPoint x: 167, endPoint y: 224, distance: 11.4
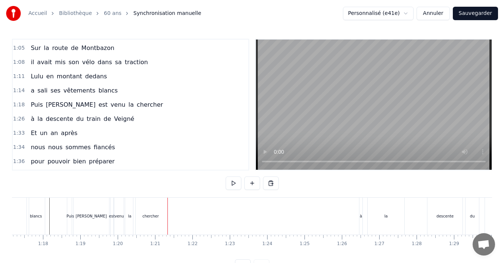
click at [81, 218] on div "[PERSON_NAME]" at bounding box center [91, 216] width 38 height 37
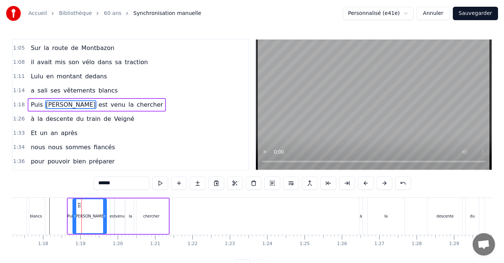
drag, startPoint x: 109, startPoint y: 222, endPoint x: 105, endPoint y: 224, distance: 5.0
click at [105, 224] on div at bounding box center [104, 217] width 3 height 34
click at [112, 221] on div "est" at bounding box center [112, 217] width 4 height 36
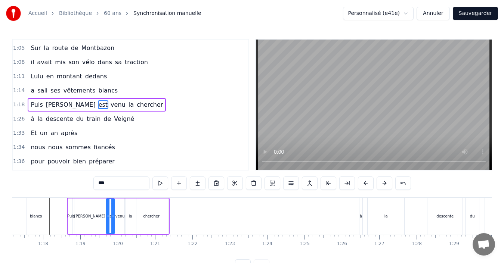
drag, startPoint x: 111, startPoint y: 218, endPoint x: 107, endPoint y: 220, distance: 4.7
click at [107, 220] on div at bounding box center [108, 217] width 3 height 34
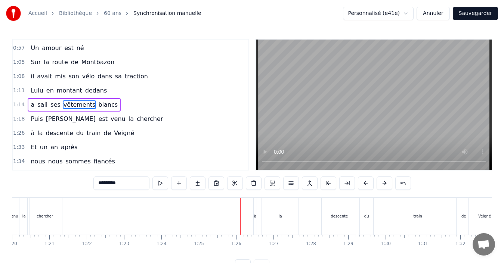
scroll to position [0, 2990]
click at [254, 214] on div "à" at bounding box center [255, 217] width 2 height 6
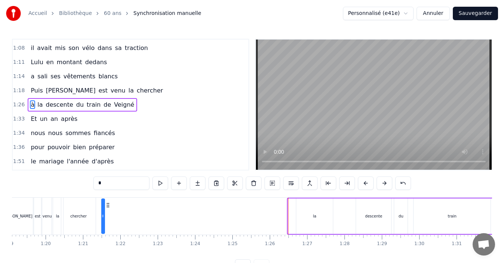
scroll to position [0, 2951]
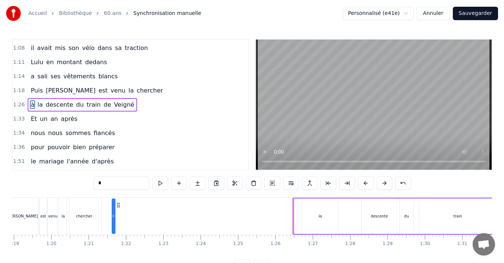
drag, startPoint x: 259, startPoint y: 206, endPoint x: 117, endPoint y: 207, distance: 142.0
click at [117, 207] on icon at bounding box center [118, 206] width 6 height 6
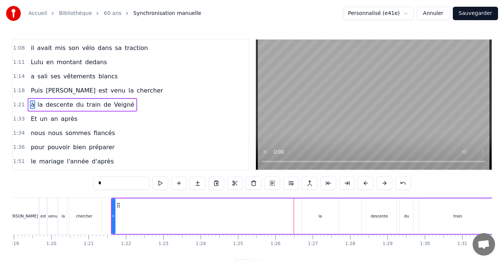
click at [321, 209] on div "la" at bounding box center [320, 217] width 37 height 36
drag, startPoint x: 307, startPoint y: 205, endPoint x: 118, endPoint y: 199, distance: 188.5
click at [118, 199] on div "la" at bounding box center [131, 217] width 37 height 36
drag, startPoint x: 148, startPoint y: 223, endPoint x: 124, endPoint y: 224, distance: 23.9
click at [124, 224] on div at bounding box center [124, 217] width 3 height 34
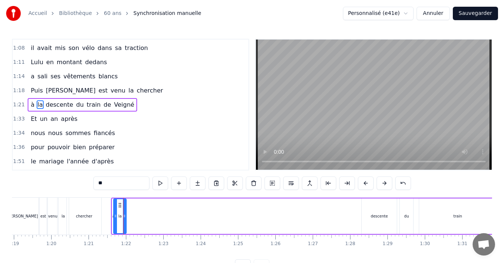
click at [384, 212] on div "descente" at bounding box center [379, 217] width 35 height 36
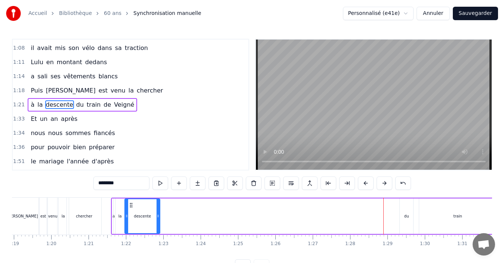
drag, startPoint x: 368, startPoint y: 206, endPoint x: 131, endPoint y: 197, distance: 237.1
click at [131, 197] on div "0:13 [PERSON_NAME] pour ses quinze ans 0:16 est la plus jolie des enfants 0:19 …" at bounding box center [252, 156] width 480 height 234
drag, startPoint x: 158, startPoint y: 215, endPoint x: 152, endPoint y: 215, distance: 6.4
click at [152, 215] on icon at bounding box center [153, 216] width 3 height 6
click at [410, 217] on div "du" at bounding box center [406, 217] width 13 height 36
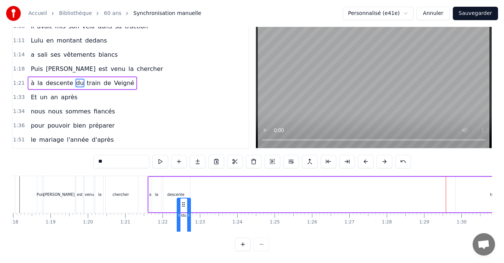
scroll to position [0, 2906]
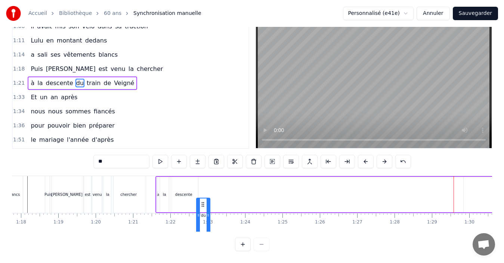
drag, startPoint x: 406, startPoint y: 205, endPoint x: 108, endPoint y: 197, distance: 298.0
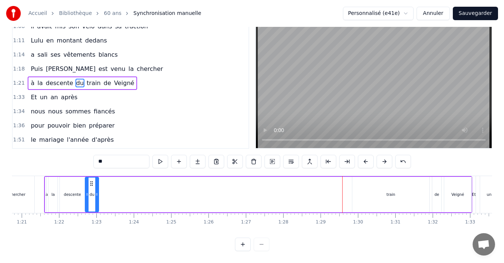
scroll to position [0, 3026]
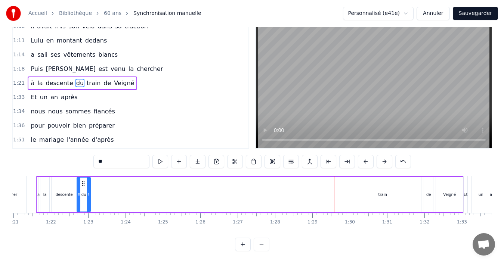
click at [385, 193] on div "train" at bounding box center [383, 195] width 9 height 6
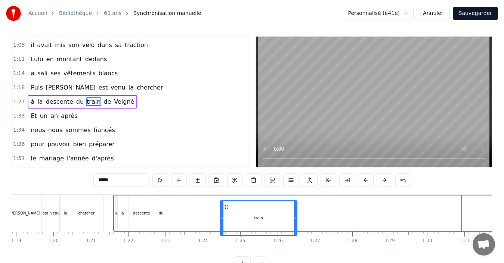
scroll to position [10, 0]
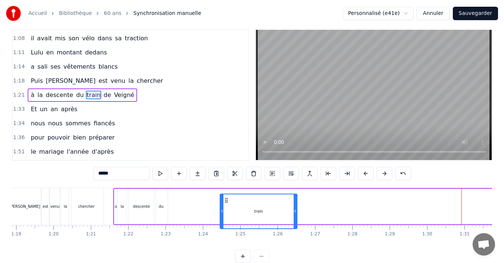
drag, startPoint x: 351, startPoint y: 206, endPoint x: 124, endPoint y: 219, distance: 226.5
click at [124, 219] on div "à la descente du train de [GEOGRAPHIC_DATA]" at bounding box center [327, 206] width 428 height 37
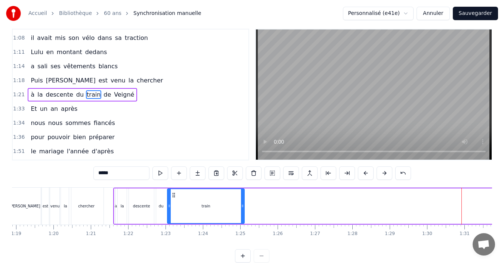
drag, startPoint x: 226, startPoint y: 195, endPoint x: 174, endPoint y: 197, distance: 52.0
click at [174, 197] on icon at bounding box center [174, 195] width 6 height 6
drag, startPoint x: 243, startPoint y: 209, endPoint x: 177, endPoint y: 213, distance: 65.9
click at [177, 213] on div at bounding box center [176, 206] width 3 height 34
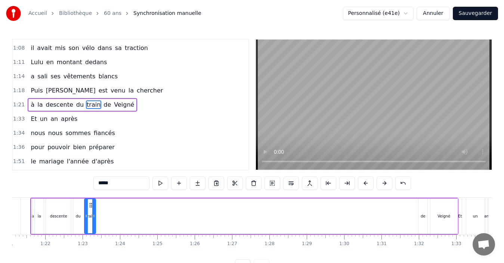
scroll to position [0, 3038]
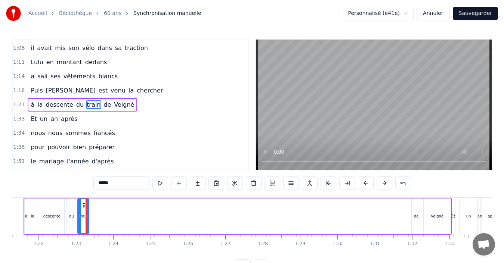
click at [417, 211] on div "de" at bounding box center [416, 217] width 9 height 36
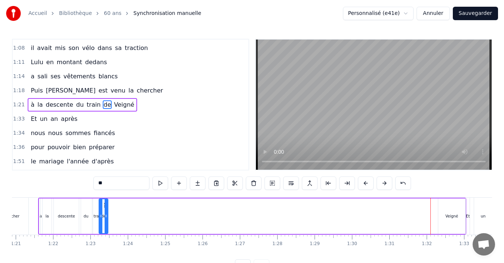
scroll to position [0, 3022]
drag, startPoint x: 417, startPoint y: 205, endPoint x: 111, endPoint y: 193, distance: 306.7
click at [111, 193] on div "0:13 [PERSON_NAME] pour ses quinze ans 0:16 est la plus jolie des enfants 0:19 …" at bounding box center [252, 156] width 480 height 234
click at [441, 214] on div "Veigné" at bounding box center [453, 217] width 27 height 36
type input "******"
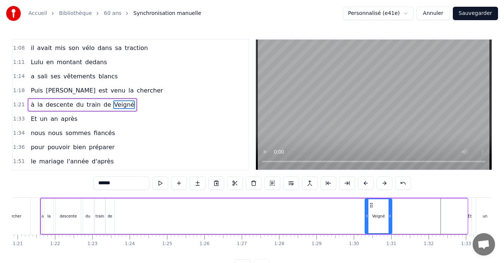
drag, startPoint x: 447, startPoint y: 204, endPoint x: 115, endPoint y: 200, distance: 332.6
click at [115, 200] on div "à la descente du train de [GEOGRAPHIC_DATA]" at bounding box center [254, 216] width 428 height 37
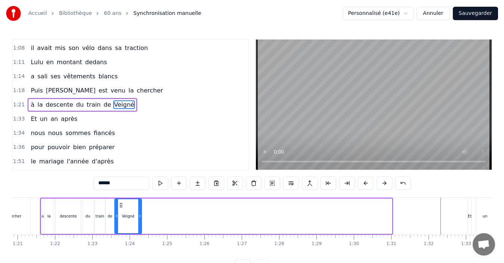
drag, startPoint x: 372, startPoint y: 205, endPoint x: 122, endPoint y: 210, distance: 250.4
click at [122, 210] on div "Veigné" at bounding box center [128, 217] width 26 height 34
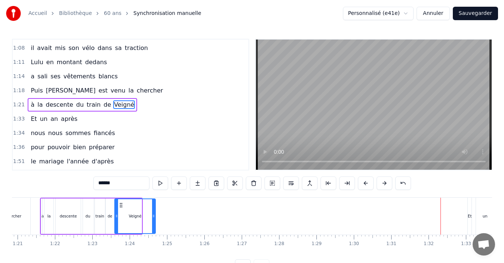
drag, startPoint x: 144, startPoint y: 219, endPoint x: 155, endPoint y: 223, distance: 11.3
click at [155, 223] on div at bounding box center [153, 217] width 3 height 34
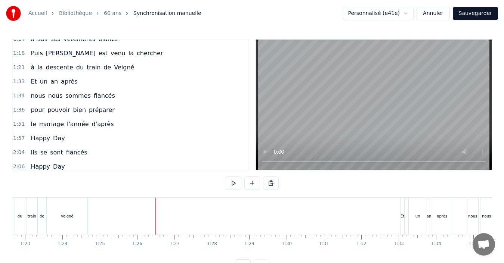
scroll to position [0, 3104]
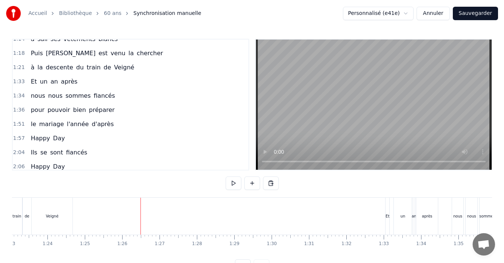
click at [387, 212] on div "Et" at bounding box center [388, 216] width 4 height 37
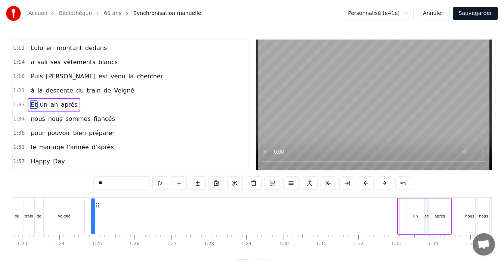
scroll to position [0, 3088]
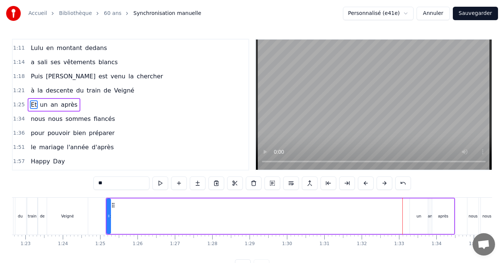
click at [422, 214] on div "un" at bounding box center [419, 217] width 18 height 36
drag, startPoint x: 415, startPoint y: 207, endPoint x: 115, endPoint y: 194, distance: 300.0
click at [114, 195] on div "0:13 [PERSON_NAME] pour ses quinze ans 0:16 est la plus jolie des enfants 0:19 …" at bounding box center [252, 156] width 480 height 234
click at [431, 209] on div "an" at bounding box center [430, 217] width 2 height 36
drag, startPoint x: 437, startPoint y: 206, endPoint x: 126, endPoint y: 206, distance: 310.9
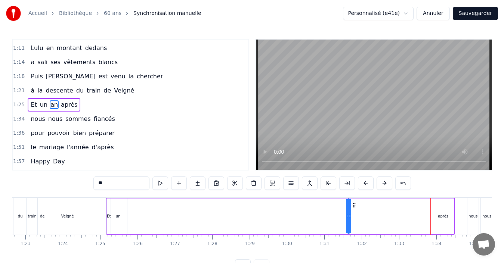
click at [126, 206] on div "Et un an après" at bounding box center [280, 216] width 349 height 37
drag, startPoint x: 334, startPoint y: 206, endPoint x: 135, endPoint y: 206, distance: 199.2
click at [135, 206] on icon at bounding box center [134, 206] width 6 height 6
click at [448, 212] on div "après" at bounding box center [443, 217] width 22 height 36
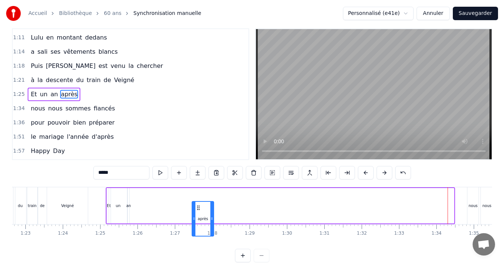
scroll to position [15, 0]
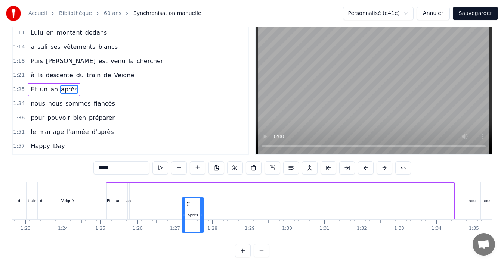
drag, startPoint x: 439, startPoint y: 205, endPoint x: 126, endPoint y: 206, distance: 313.2
click at [126, 206] on div "Et un an après" at bounding box center [280, 201] width 349 height 37
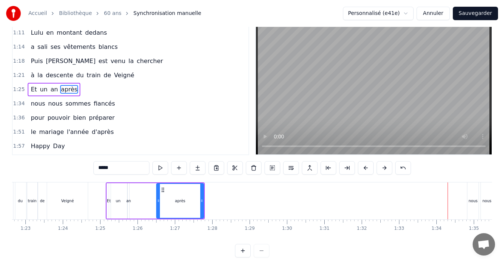
drag, startPoint x: 183, startPoint y: 207, endPoint x: 158, endPoint y: 216, distance: 26.9
click at [158, 216] on div at bounding box center [158, 201] width 3 height 34
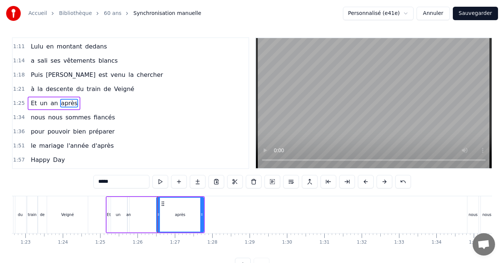
scroll to position [0, 0]
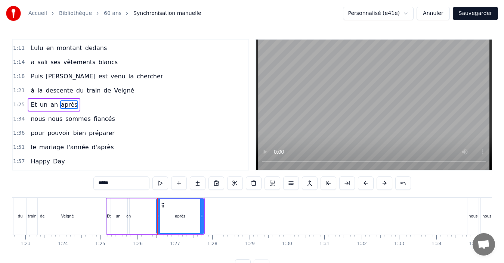
click at [76, 218] on div "Veigné" at bounding box center [67, 216] width 41 height 37
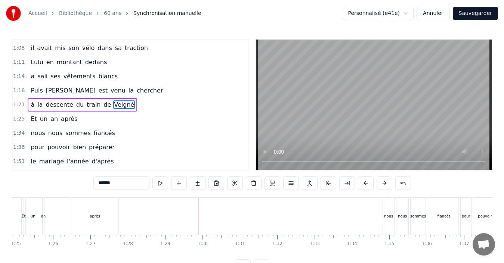
scroll to position [0, 3178]
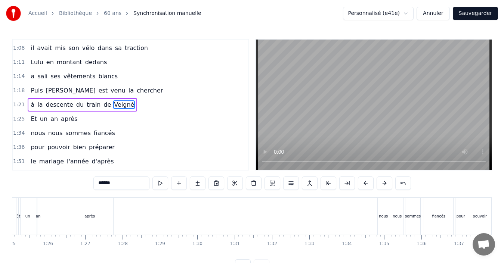
click at [385, 218] on div "nous" at bounding box center [383, 217] width 9 height 6
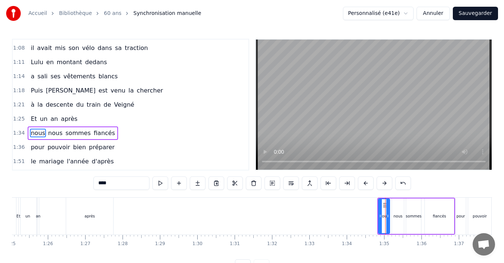
scroll to position [212, 0]
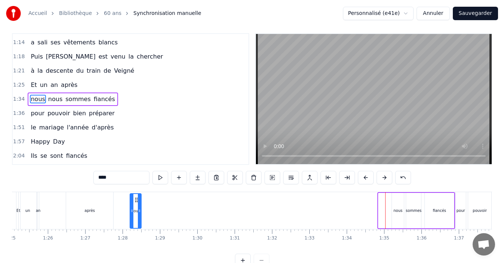
drag, startPoint x: 385, startPoint y: 206, endPoint x: 136, endPoint y: 216, distance: 248.8
click at [136, 216] on div "nous" at bounding box center [135, 211] width 10 height 34
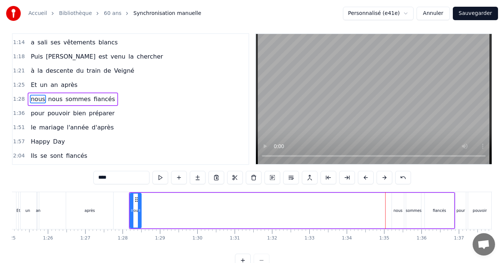
scroll to position [6, 0]
click at [394, 203] on div "nous" at bounding box center [398, 211] width 12 height 36
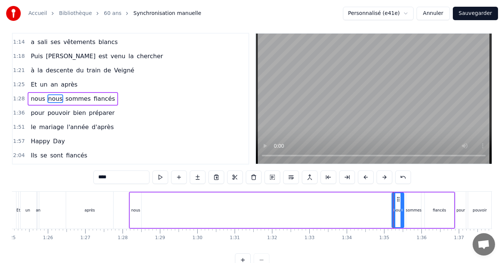
scroll to position [0, 0]
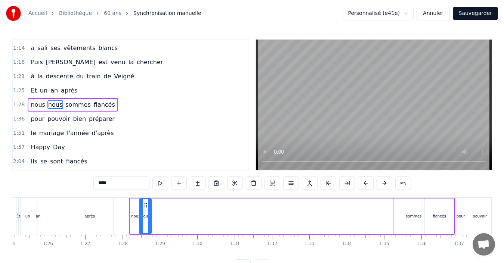
drag, startPoint x: 398, startPoint y: 207, endPoint x: 145, endPoint y: 213, distance: 252.7
click at [145, 213] on div "nous" at bounding box center [145, 217] width 11 height 34
click at [413, 210] on div "sommes" at bounding box center [413, 217] width 15 height 36
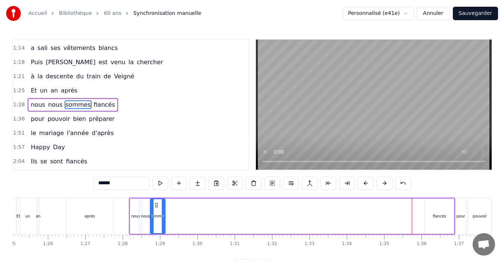
drag, startPoint x: 413, startPoint y: 203, endPoint x: 157, endPoint y: 208, distance: 256.0
click at [157, 208] on icon at bounding box center [157, 206] width 6 height 6
click at [439, 213] on div "fiancés" at bounding box center [439, 217] width 29 height 36
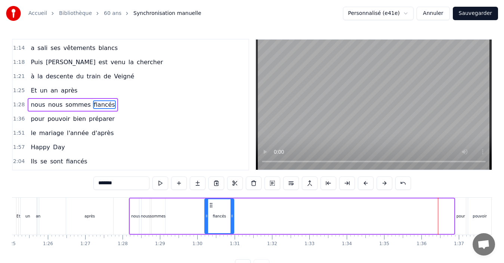
drag, startPoint x: 431, startPoint y: 206, endPoint x: 210, endPoint y: 208, distance: 220.1
click at [210, 208] on icon at bounding box center [211, 206] width 6 height 6
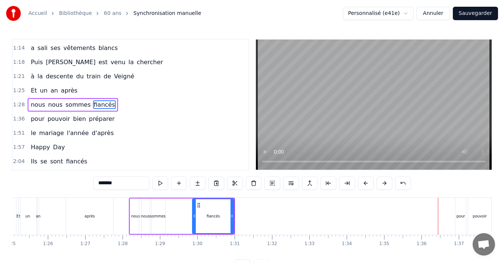
drag, startPoint x: 207, startPoint y: 217, endPoint x: 195, endPoint y: 220, distance: 12.8
click at [195, 220] on div at bounding box center [194, 217] width 3 height 34
click at [163, 206] on div "sommes" at bounding box center [157, 217] width 15 height 36
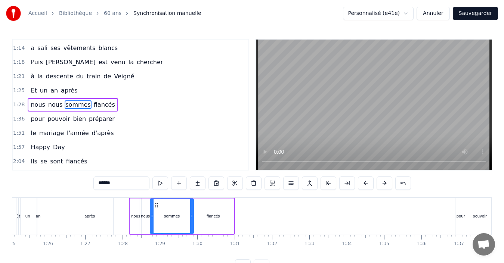
drag, startPoint x: 163, startPoint y: 217, endPoint x: 191, endPoint y: 222, distance: 28.8
click at [191, 222] on div at bounding box center [191, 217] width 3 height 34
drag, startPoint x: 152, startPoint y: 219, endPoint x: 166, endPoint y: 220, distance: 13.5
click at [166, 220] on div at bounding box center [165, 217] width 3 height 34
click at [151, 210] on div "nous" at bounding box center [145, 217] width 13 height 36
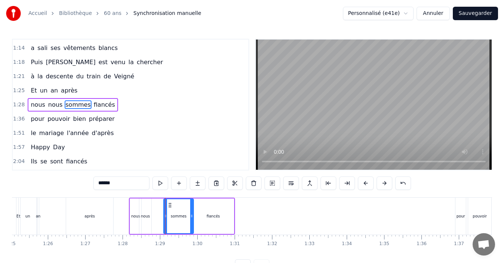
type input "****"
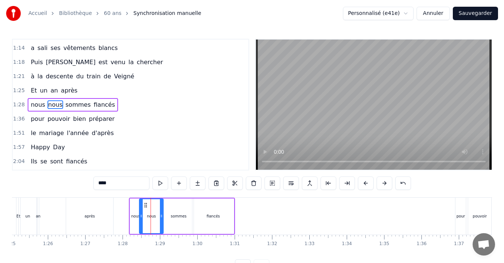
drag, startPoint x: 150, startPoint y: 213, endPoint x: 162, endPoint y: 215, distance: 12.1
click at [162, 215] on div at bounding box center [161, 217] width 3 height 34
click at [68, 186] on div "0:13 [PERSON_NAME] pour ses quinze ans 0:16 est la plus jolie des enfants 0:19 …" at bounding box center [252, 156] width 480 height 234
click at [46, 215] on div "Et un an après" at bounding box center [65, 216] width 99 height 37
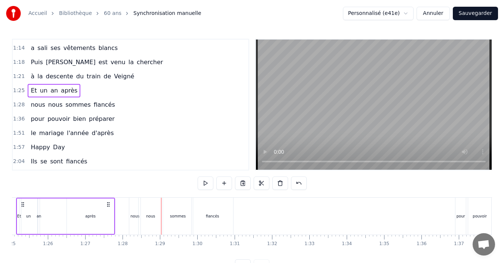
scroll to position [0, 3175]
click at [229, 219] on div "fiancés" at bounding box center [215, 216] width 41 height 37
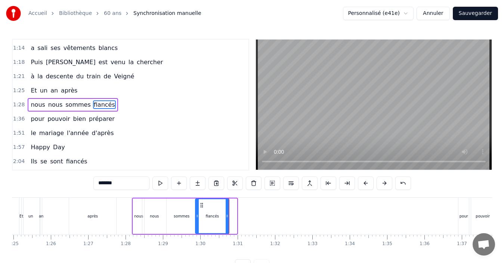
drag, startPoint x: 235, startPoint y: 218, endPoint x: 225, endPoint y: 226, distance: 13.1
click at [226, 226] on div at bounding box center [227, 217] width 3 height 34
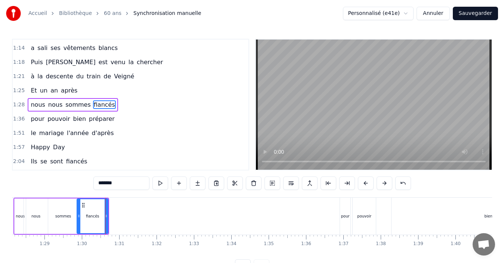
scroll to position [0, 3310]
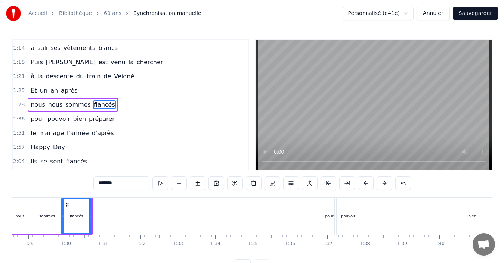
click at [331, 219] on div "pour" at bounding box center [329, 217] width 9 height 6
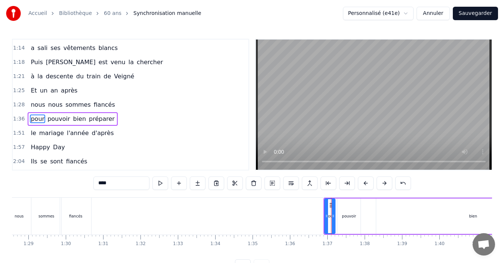
scroll to position [226, 0]
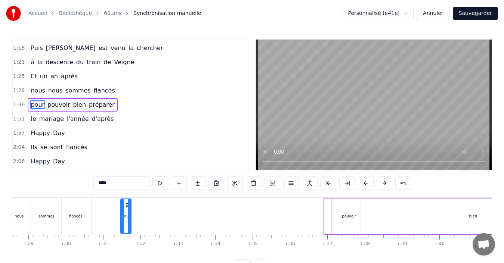
drag, startPoint x: 329, startPoint y: 206, endPoint x: 125, endPoint y: 212, distance: 204.1
click at [125, 212] on div "pour" at bounding box center [126, 217] width 10 height 34
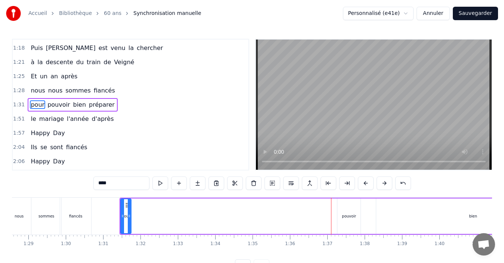
click at [352, 216] on div "pouvoir" at bounding box center [349, 217] width 14 height 6
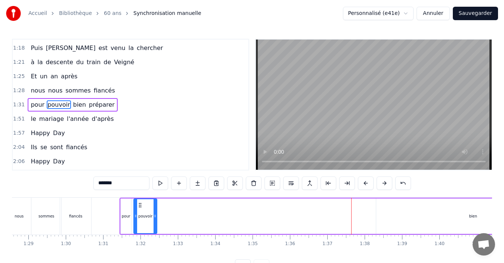
drag, startPoint x: 345, startPoint y: 206, endPoint x: 141, endPoint y: 208, distance: 203.7
click at [141, 208] on icon at bounding box center [140, 206] width 6 height 6
click at [131, 208] on div "pour" at bounding box center [125, 217] width 11 height 36
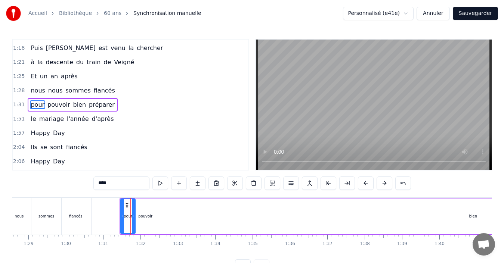
drag, startPoint x: 130, startPoint y: 215, endPoint x: 134, endPoint y: 218, distance: 5.1
click at [134, 218] on icon at bounding box center [133, 216] width 3 height 6
click at [476, 222] on div "bien" at bounding box center [473, 217] width 194 height 36
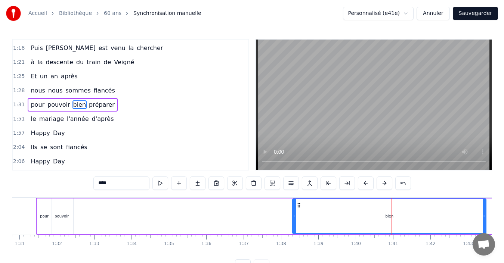
scroll to position [0, 3362]
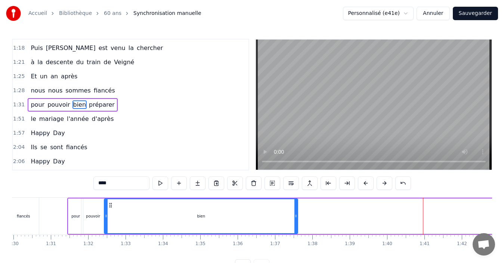
drag, startPoint x: 332, startPoint y: 206, endPoint x: 112, endPoint y: 209, distance: 219.8
click at [112, 209] on div "bien" at bounding box center [201, 217] width 193 height 34
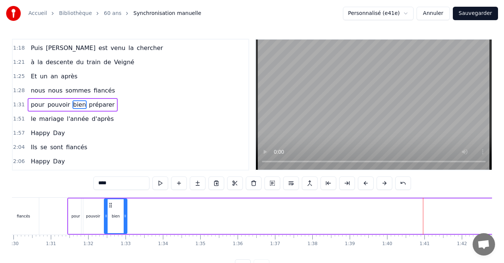
drag, startPoint x: 296, startPoint y: 217, endPoint x: 125, endPoint y: 223, distance: 170.9
click at [125, 223] on div at bounding box center [125, 217] width 3 height 34
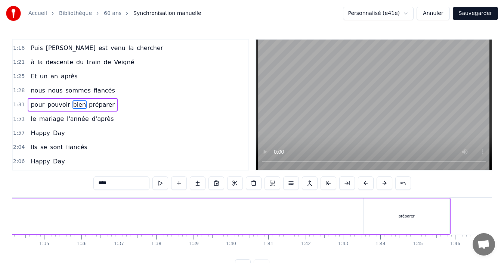
scroll to position [0, 3526]
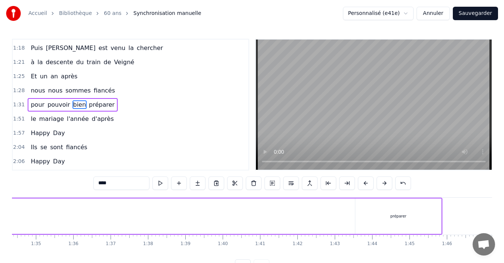
click at [402, 210] on div "préparer" at bounding box center [398, 217] width 86 height 36
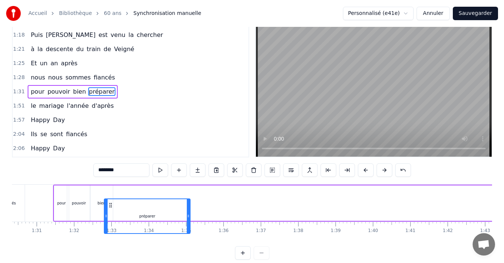
scroll to position [0, 3375]
drag, startPoint x: 360, startPoint y: 206, endPoint x: 118, endPoint y: 215, distance: 241.6
click at [118, 215] on div "préparer" at bounding box center [156, 217] width 85 height 34
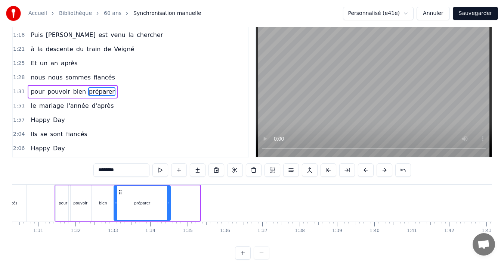
drag, startPoint x: 198, startPoint y: 207, endPoint x: 168, endPoint y: 214, distance: 31.0
click at [168, 214] on div at bounding box center [168, 203] width 3 height 34
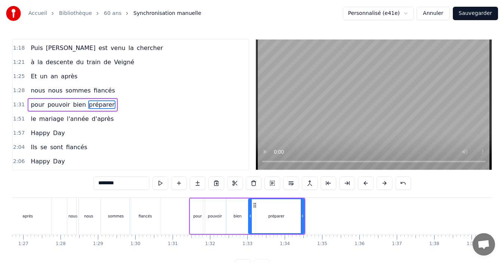
scroll to position [0, 3225]
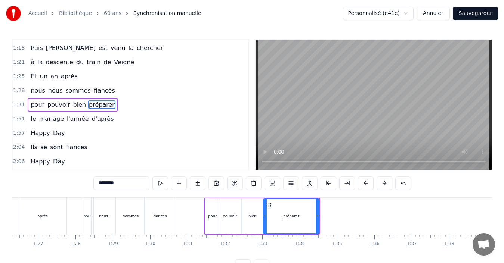
click at [40, 210] on div "après" at bounding box center [42, 216] width 47 height 37
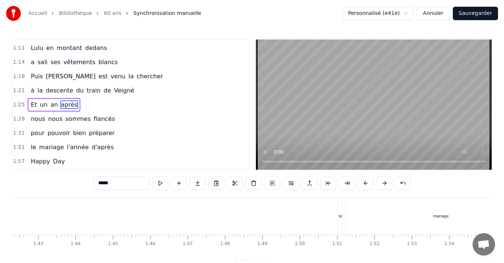
scroll to position [0, 3829]
click at [334, 219] on div "le" at bounding box center [335, 216] width 4 height 37
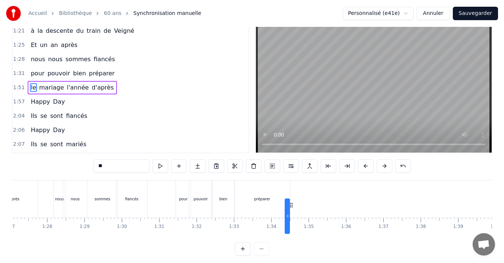
scroll to position [0, 3249]
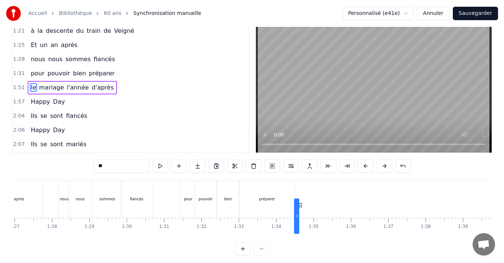
drag, startPoint x: 340, startPoint y: 206, endPoint x: 113, endPoint y: 190, distance: 227.4
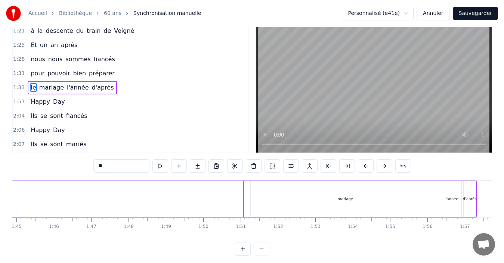
scroll to position [0, 4034]
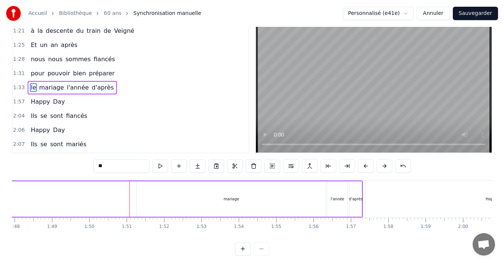
click at [257, 198] on div "mariage" at bounding box center [231, 200] width 189 height 36
type input "*******"
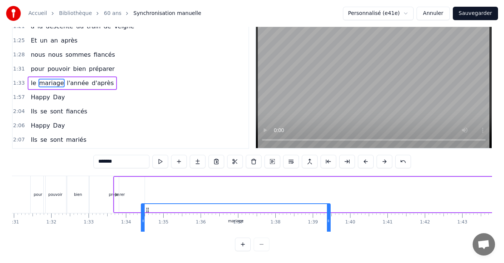
scroll to position [28, 0]
drag, startPoint x: 143, startPoint y: 208, endPoint x: 154, endPoint y: 206, distance: 11.4
click at [154, 209] on icon at bounding box center [154, 212] width 6 height 6
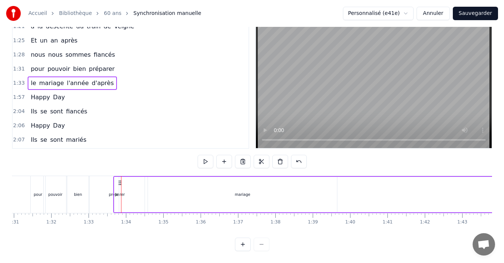
click at [117, 192] on div "le" at bounding box center [116, 195] width 3 height 6
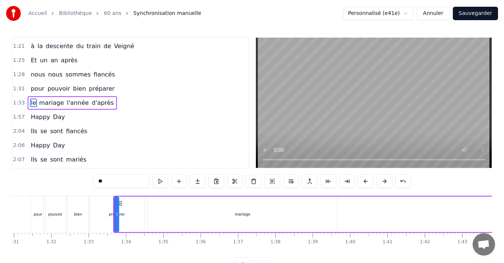
scroll to position [0, 0]
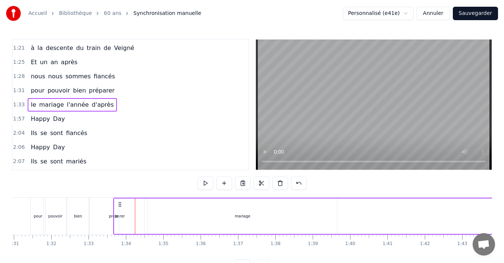
click at [192, 222] on div "mariage" at bounding box center [242, 217] width 189 height 36
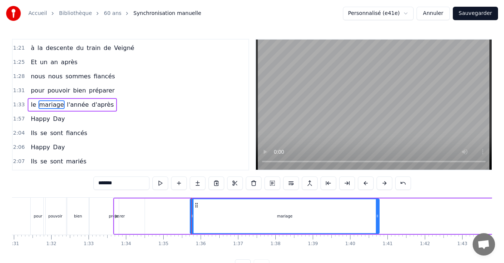
drag, startPoint x: 154, startPoint y: 204, endPoint x: 228, endPoint y: 211, distance: 74.3
click at [228, 211] on div "mariage" at bounding box center [285, 217] width 188 height 34
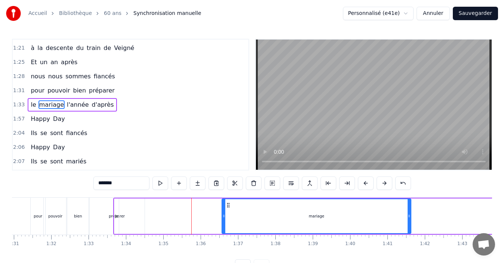
click at [115, 216] on div "le" at bounding box center [116, 217] width 4 height 36
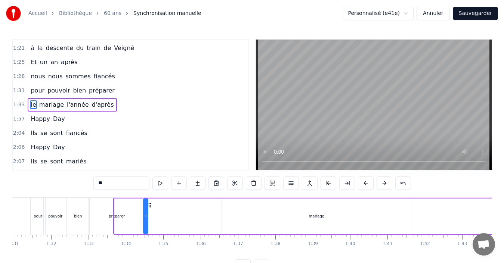
drag, startPoint x: 121, startPoint y: 206, endPoint x: 150, endPoint y: 212, distance: 29.7
click at [296, 219] on div "mariage" at bounding box center [316, 217] width 189 height 36
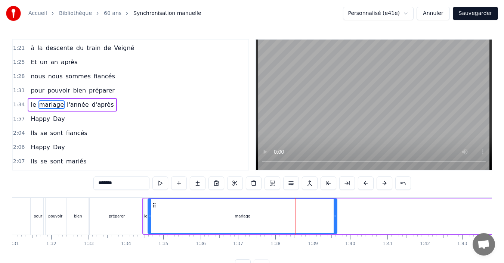
drag, startPoint x: 228, startPoint y: 205, endPoint x: 154, endPoint y: 209, distance: 74.1
click at [154, 209] on div "mariage" at bounding box center [242, 217] width 188 height 34
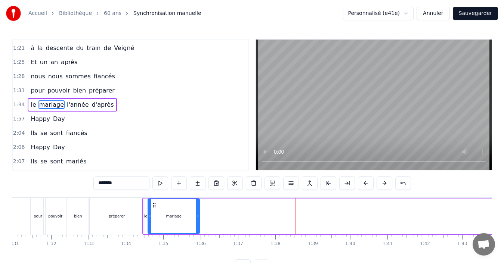
drag, startPoint x: 336, startPoint y: 222, endPoint x: 195, endPoint y: 226, distance: 140.2
click at [196, 226] on div at bounding box center [197, 217] width 3 height 34
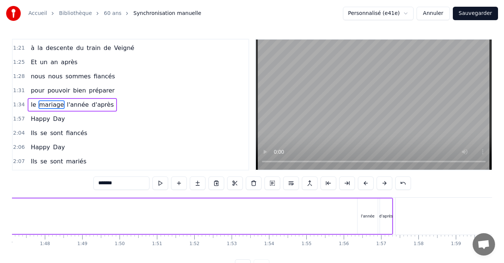
scroll to position [0, 4012]
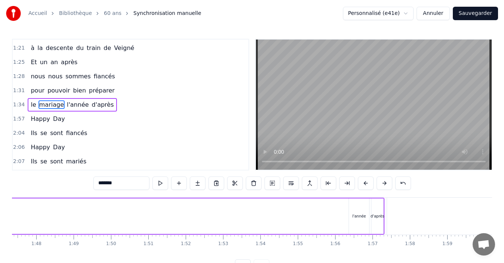
click at [353, 220] on div "l'année" at bounding box center [359, 217] width 20 height 36
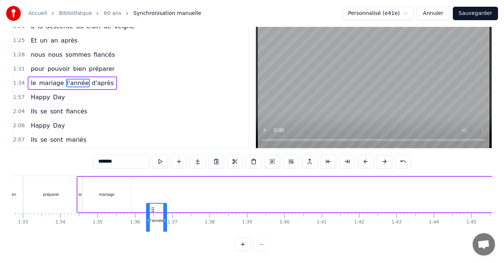
scroll to position [26, 0]
drag, startPoint x: 356, startPoint y: 203, endPoint x: 136, endPoint y: 212, distance: 219.6
click at [136, 212] on div "l'année" at bounding box center [139, 221] width 19 height 34
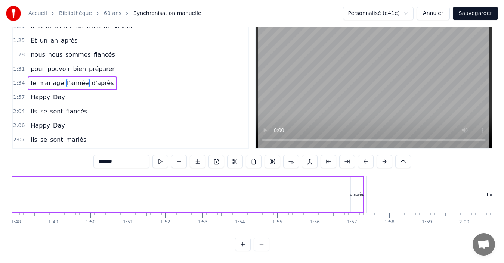
scroll to position [0, 4033]
click at [353, 192] on div "d'après" at bounding box center [357, 195] width 14 height 6
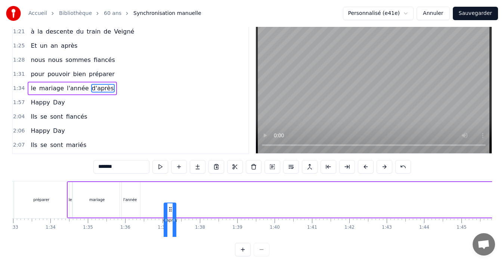
scroll to position [21, 0]
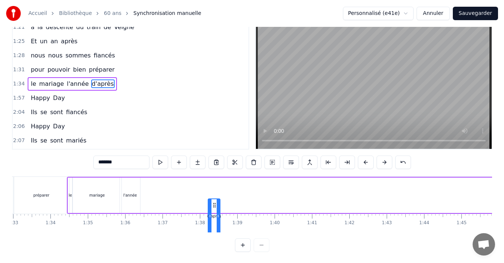
drag, startPoint x: 357, startPoint y: 207, endPoint x: 215, endPoint y: 216, distance: 142.6
click at [215, 216] on div "d'après" at bounding box center [214, 217] width 11 height 34
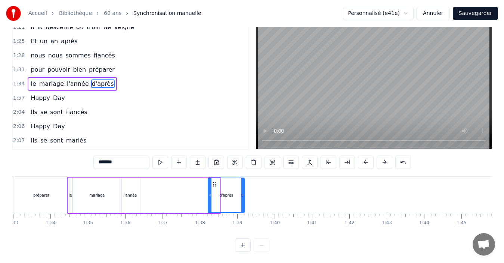
drag, startPoint x: 219, startPoint y: 199, endPoint x: 244, endPoint y: 209, distance: 26.2
click at [244, 209] on div at bounding box center [242, 196] width 3 height 34
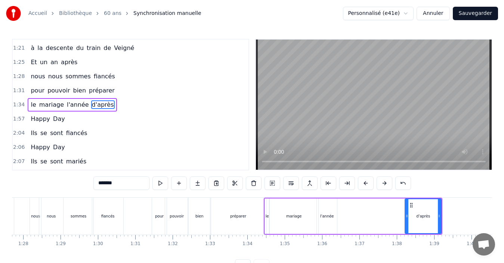
scroll to position [0, 3250]
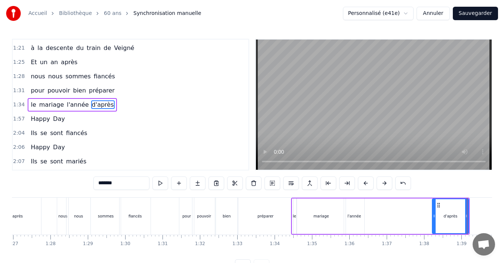
click at [134, 215] on div "fiancés" at bounding box center [135, 217] width 13 height 6
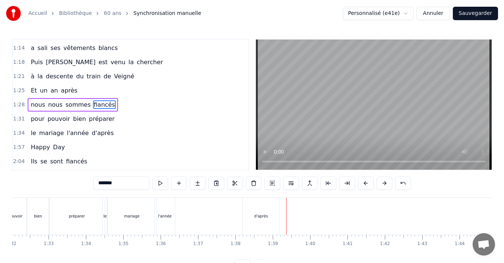
scroll to position [0, 3434]
click at [258, 213] on div "d'après" at bounding box center [266, 216] width 36 height 37
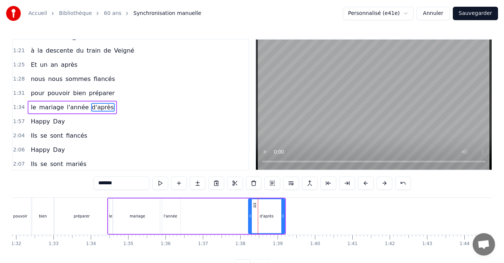
scroll to position [240, 0]
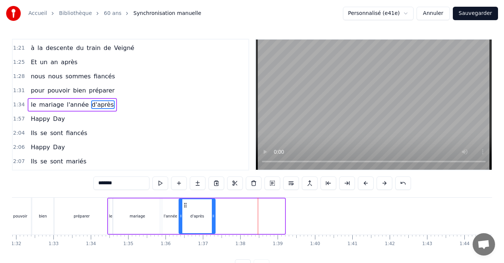
drag, startPoint x: 254, startPoint y: 204, endPoint x: 185, endPoint y: 214, distance: 70.2
click at [185, 214] on div "d'après" at bounding box center [197, 217] width 36 height 34
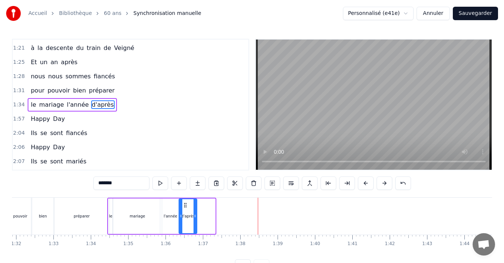
drag, startPoint x: 214, startPoint y: 221, endPoint x: 196, endPoint y: 225, distance: 18.8
click at [196, 225] on div at bounding box center [195, 217] width 3 height 34
click at [145, 225] on div "mariage" at bounding box center [137, 217] width 49 height 36
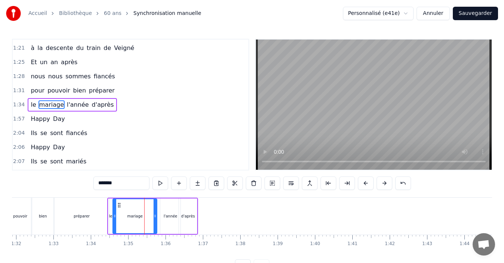
click at [154, 220] on div at bounding box center [155, 217] width 3 height 34
click at [118, 218] on icon at bounding box center [118, 216] width 3 height 6
click at [110, 219] on div "le" at bounding box center [110, 217] width 3 height 6
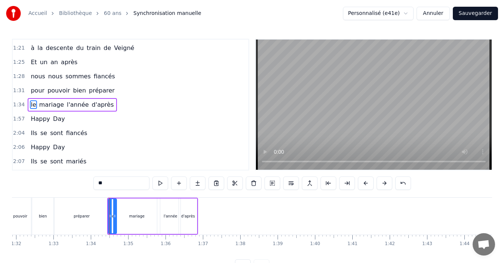
click at [116, 219] on icon at bounding box center [114, 216] width 3 height 6
click at [16, 219] on div "pouvoir" at bounding box center [20, 217] width 14 height 6
type input "*******"
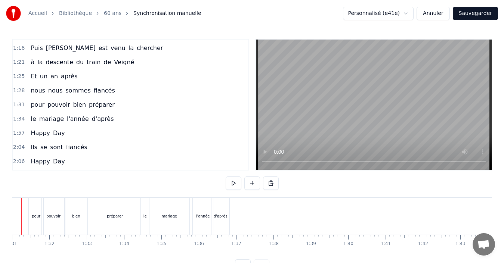
scroll to position [0, 3373]
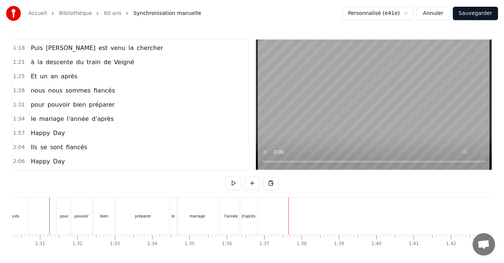
click at [190, 219] on div "mariage" at bounding box center [197, 216] width 40 height 37
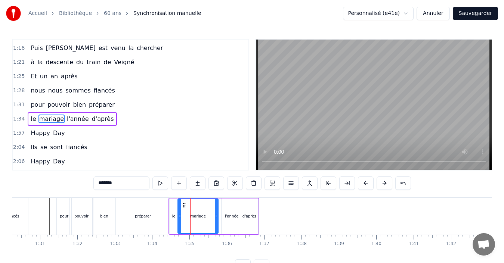
scroll to position [240, 0]
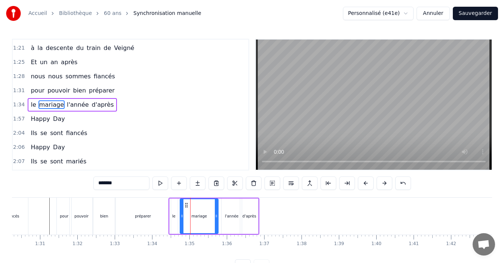
click at [181, 219] on icon at bounding box center [182, 216] width 3 height 6
click at [175, 220] on div "le" at bounding box center [174, 217] width 8 height 36
type input "**"
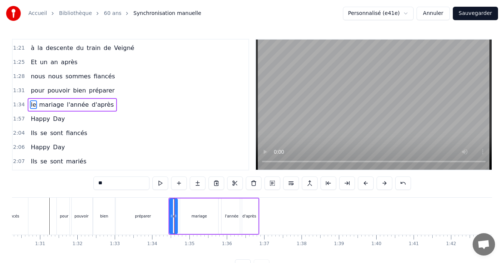
click at [176, 223] on div at bounding box center [175, 217] width 3 height 34
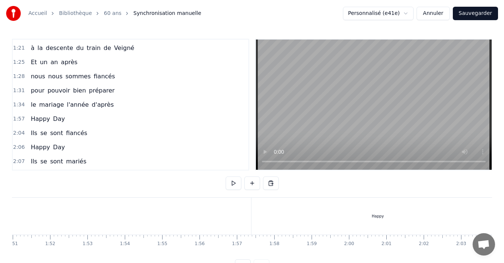
scroll to position [0, 4171]
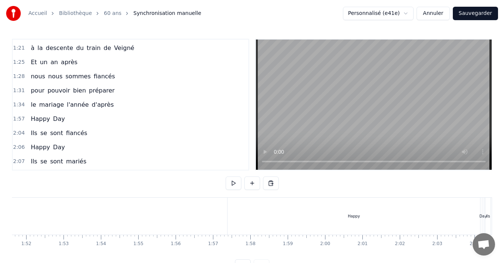
click at [371, 216] on div "Happy" at bounding box center [354, 216] width 253 height 37
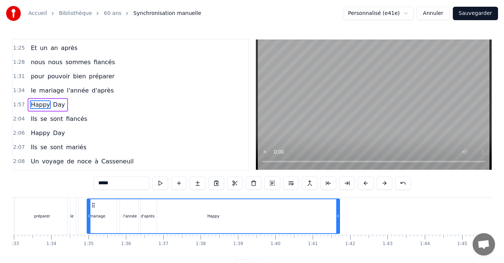
scroll to position [0, 3472]
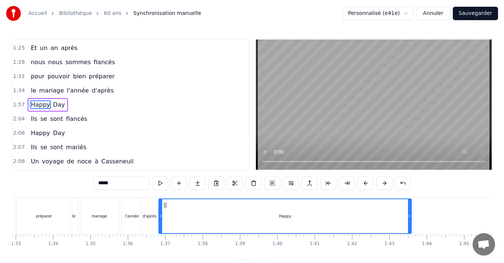
drag, startPoint x: 236, startPoint y: 205, endPoint x: 167, endPoint y: 210, distance: 69.7
click at [167, 210] on div "Happy" at bounding box center [285, 217] width 252 height 34
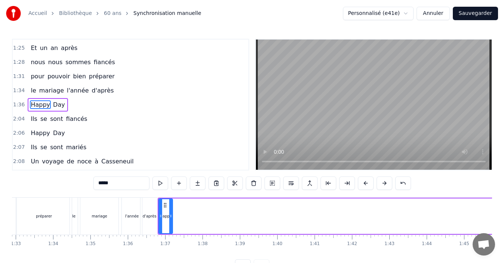
drag, startPoint x: 410, startPoint y: 223, endPoint x: 172, endPoint y: 218, distance: 238.9
click at [172, 218] on div at bounding box center [170, 217] width 3 height 34
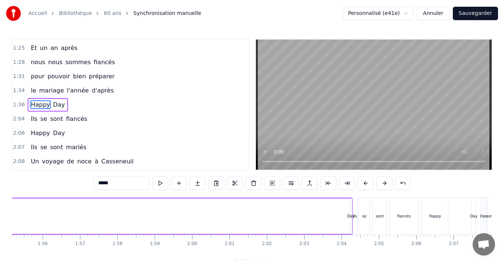
scroll to position [0, 4324]
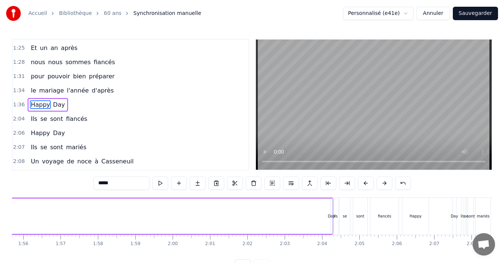
click at [330, 219] on div "Day" at bounding box center [331, 217] width 7 height 6
type input "***"
drag, startPoint x: 330, startPoint y: 213, endPoint x: 312, endPoint y: 213, distance: 17.6
click at [312, 213] on div "[PERSON_NAME] pour ses quinze ans est la plus jolie des enfants Son [PERSON_NAM…" at bounding box center [147, 216] width 8918 height 37
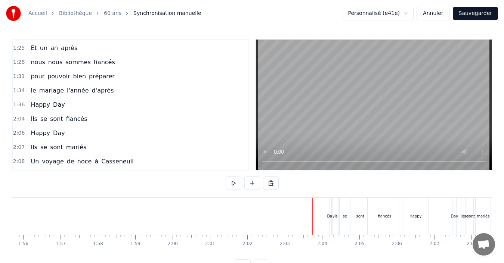
click at [329, 219] on div "Day" at bounding box center [330, 217] width 7 height 6
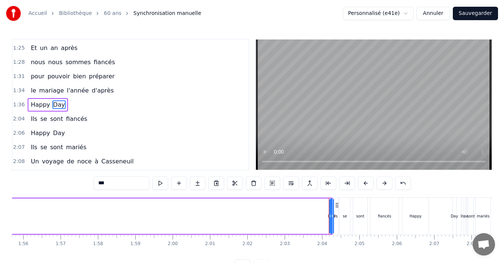
click at [343, 214] on div "se" at bounding box center [345, 217] width 4 height 6
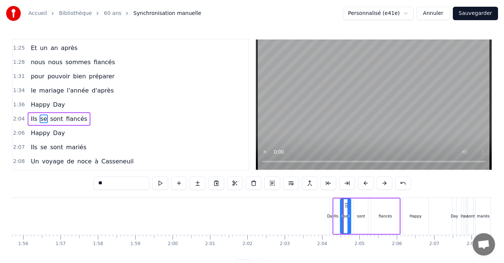
scroll to position [268, 0]
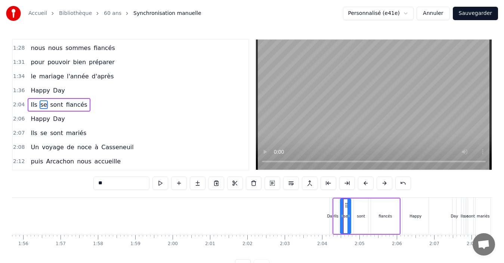
click at [329, 214] on div "Day" at bounding box center [330, 217] width 7 height 6
type input "***"
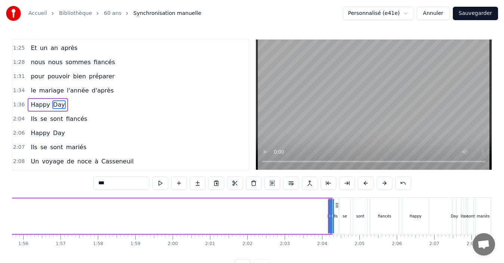
drag, startPoint x: 331, startPoint y: 209, endPoint x: 312, endPoint y: 207, distance: 19.5
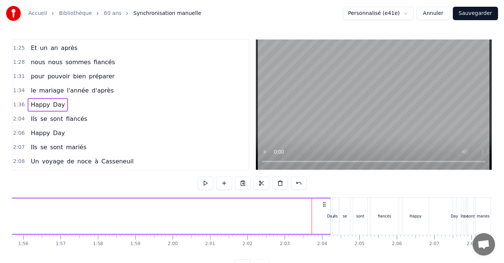
click at [329, 218] on div "Day" at bounding box center [330, 217] width 7 height 6
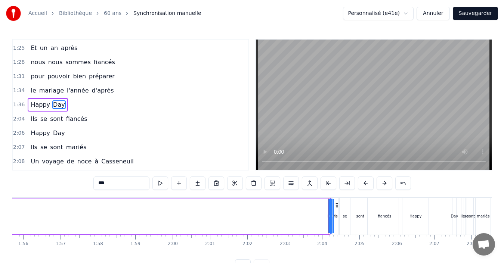
drag, startPoint x: 330, startPoint y: 213, endPoint x: 282, endPoint y: 214, distance: 47.8
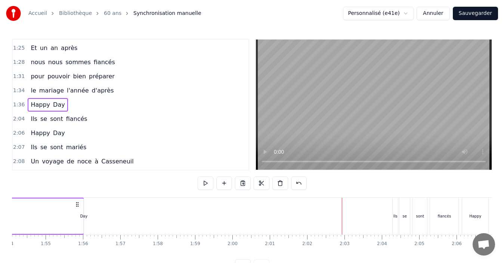
drag, startPoint x: 323, startPoint y: 204, endPoint x: 42, endPoint y: 203, distance: 281.0
click at [74, 203] on icon at bounding box center [77, 205] width 6 height 6
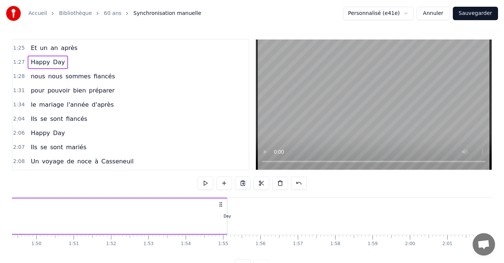
scroll to position [0, 4070]
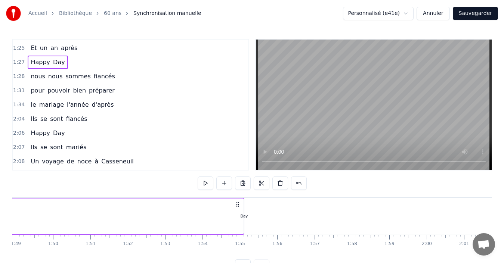
click at [244, 222] on div "Day" at bounding box center [244, 217] width 1 height 36
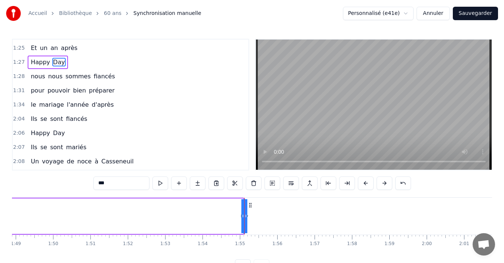
scroll to position [212, 0]
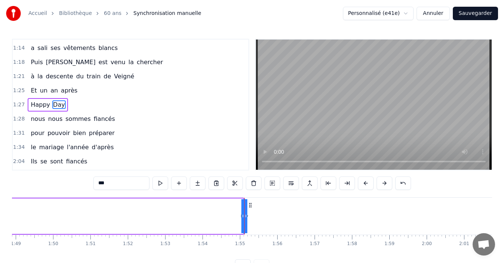
click at [256, 221] on div "[PERSON_NAME] pour ses quinze ans est la plus jolie des enfants Son [PERSON_NAM…" at bounding box center [401, 216] width 8918 height 37
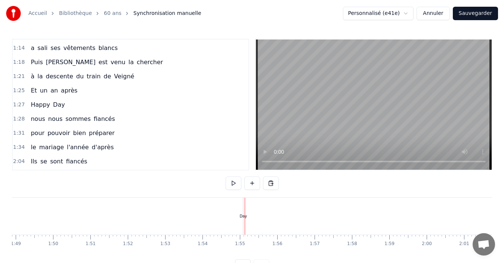
click at [243, 222] on div "Day" at bounding box center [243, 216] width 1 height 37
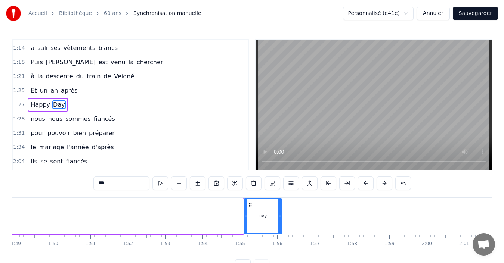
click at [283, 221] on div "[PERSON_NAME] pour ses quinze ans est la plus jolie des enfants Son [PERSON_NAM…" at bounding box center [401, 216] width 8918 height 37
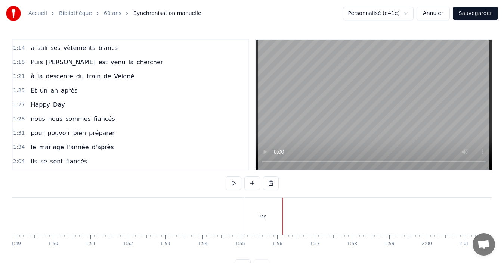
click at [250, 209] on div "Day" at bounding box center [262, 216] width 38 height 37
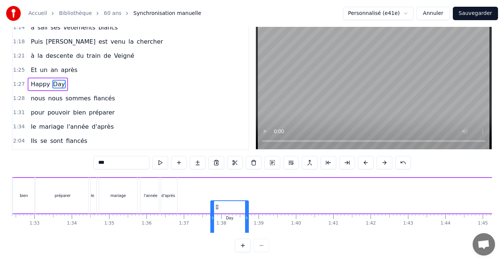
scroll to position [22, 0]
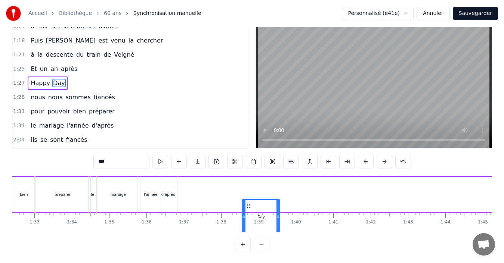
click at [249, 206] on icon at bounding box center [249, 206] width 6 height 6
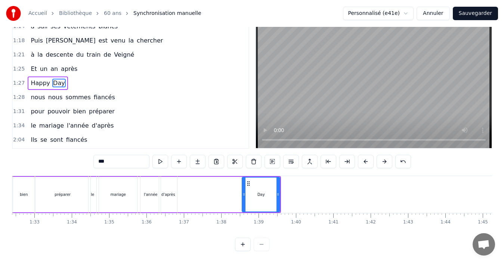
click at [228, 201] on div "Happy Day" at bounding box center [58, 194] width 445 height 37
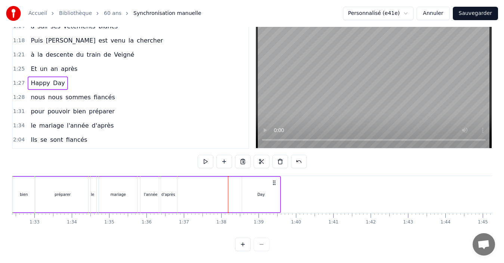
click at [231, 205] on div "Happy Day" at bounding box center [58, 194] width 445 height 37
click at [208, 204] on div "Happy Day" at bounding box center [58, 194] width 445 height 37
click at [33, 80] on span "Happy" at bounding box center [40, 83] width 21 height 9
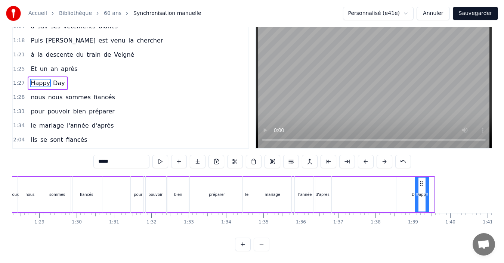
scroll to position [0, 3301]
drag, startPoint x: 57, startPoint y: 183, endPoint x: 334, endPoint y: 194, distance: 277.1
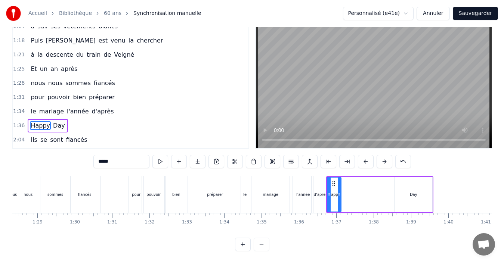
click at [404, 189] on div "Day" at bounding box center [414, 195] width 38 height 36
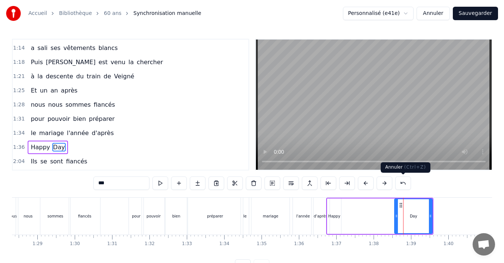
scroll to position [254, 0]
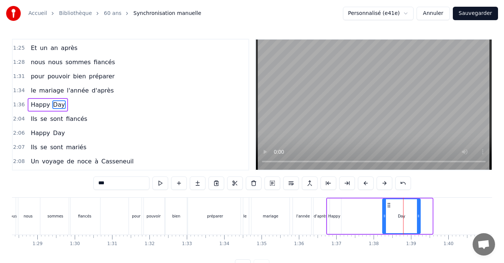
drag, startPoint x: 400, startPoint y: 204, endPoint x: 388, endPoint y: 206, distance: 12.2
click at [388, 206] on icon at bounding box center [389, 206] width 6 height 6
click at [275, 215] on div "mariage" at bounding box center [270, 217] width 15 height 6
type input "*******"
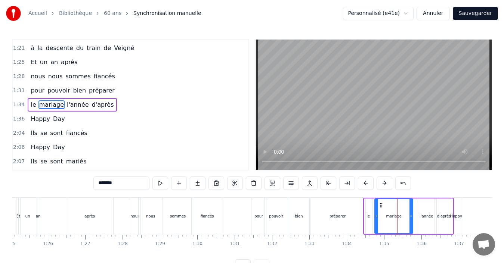
scroll to position [0, 3136]
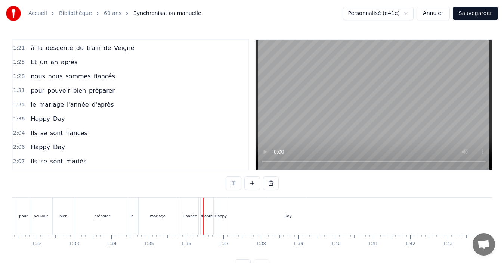
scroll to position [0, 3551]
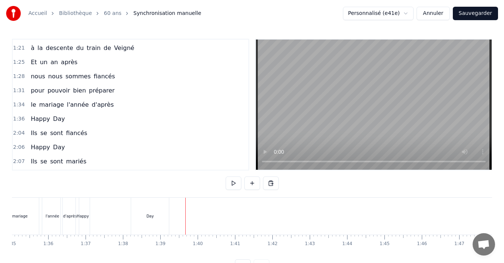
click at [84, 216] on div "Happy" at bounding box center [83, 217] width 12 height 6
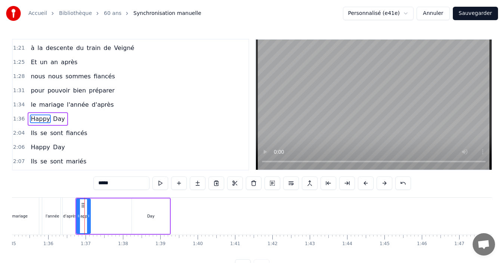
scroll to position [254, 0]
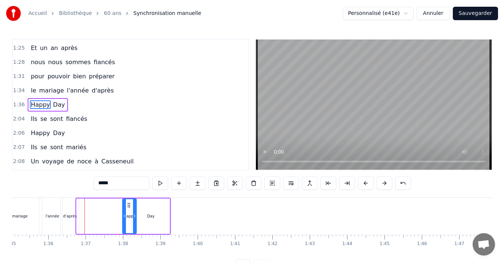
drag, startPoint x: 84, startPoint y: 205, endPoint x: 130, endPoint y: 201, distance: 46.1
click at [130, 201] on div "Happy" at bounding box center [129, 217] width 13 height 34
drag, startPoint x: 134, startPoint y: 220, endPoint x: 130, endPoint y: 222, distance: 5.0
click at [130, 222] on div at bounding box center [130, 217] width 3 height 34
click at [145, 216] on div "Day" at bounding box center [151, 217] width 38 height 36
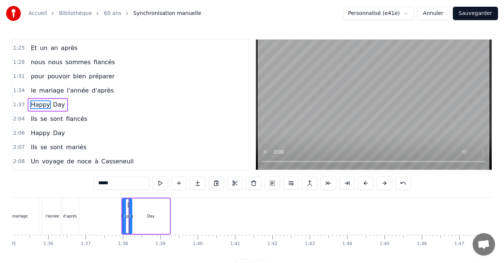
type input "***"
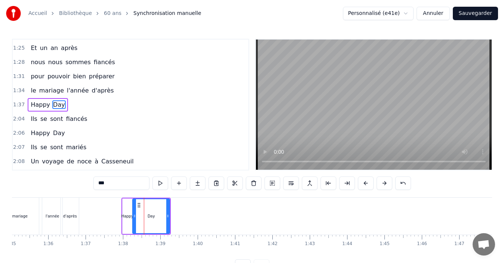
click at [133, 218] on icon at bounding box center [134, 216] width 3 height 6
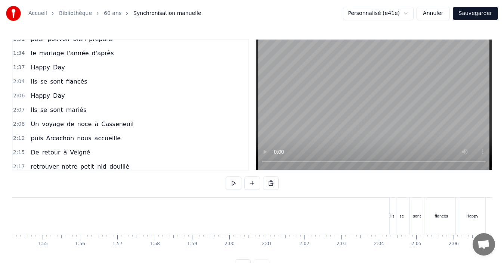
scroll to position [0, 4312]
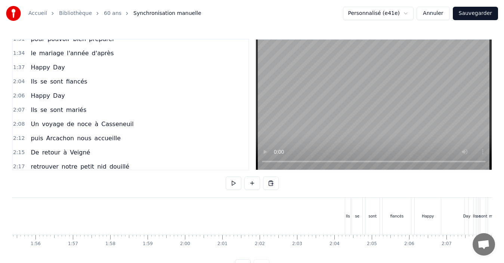
click at [346, 218] on div "Ils" at bounding box center [348, 217] width 4 height 6
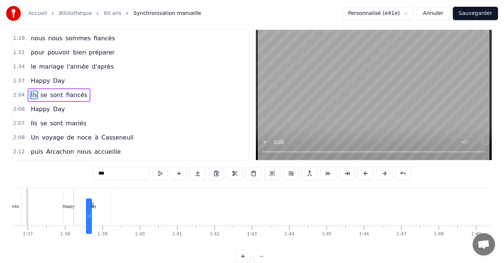
scroll to position [0, 3596]
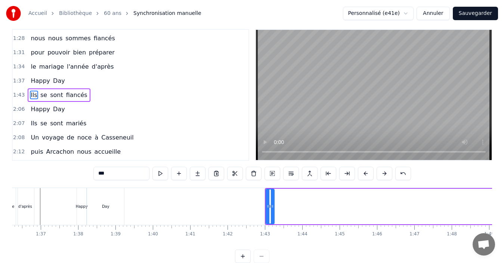
click at [274, 207] on div at bounding box center [272, 207] width 3 height 34
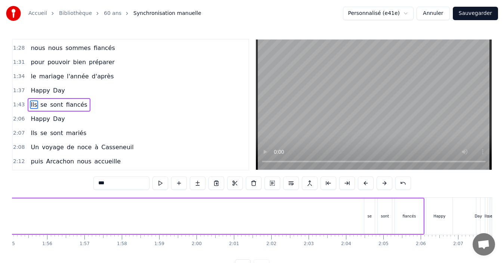
scroll to position [0, 4314]
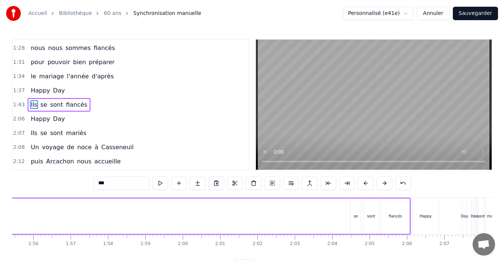
click at [355, 213] on div "se" at bounding box center [356, 217] width 10 height 36
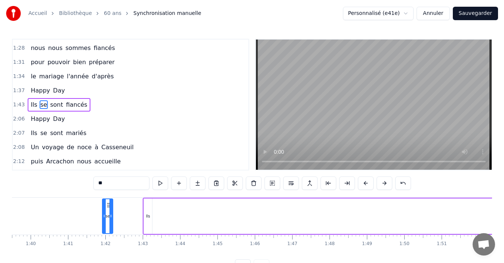
scroll to position [0, 3713]
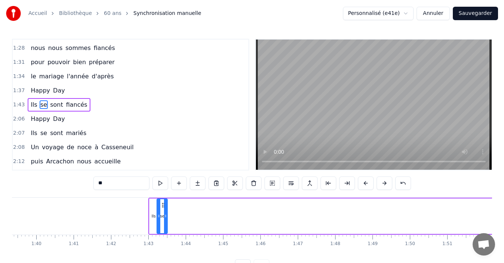
drag, startPoint x: 356, startPoint y: 205, endPoint x: 162, endPoint y: 210, distance: 193.7
click at [162, 210] on div "se" at bounding box center [162, 217] width 10 height 34
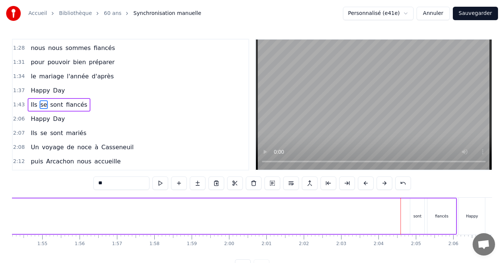
scroll to position [0, 4281]
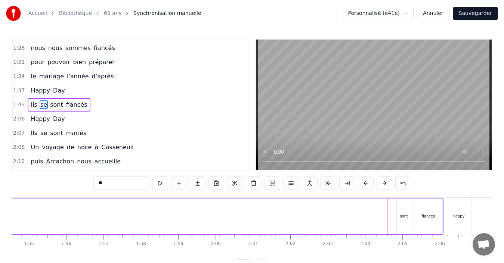
click at [399, 219] on div "sont" at bounding box center [404, 217] width 14 height 36
type input "****"
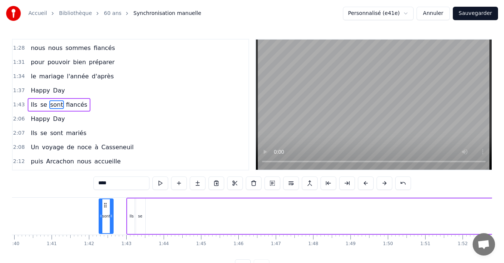
scroll to position [0, 3731]
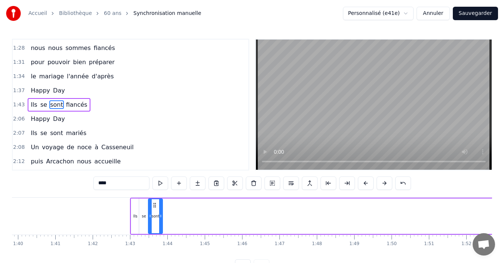
drag, startPoint x: 402, startPoint y: 206, endPoint x: 154, endPoint y: 203, distance: 248.5
click at [154, 203] on icon at bounding box center [155, 206] width 6 height 6
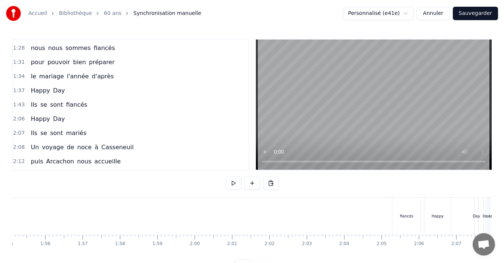
scroll to position [0, 4314]
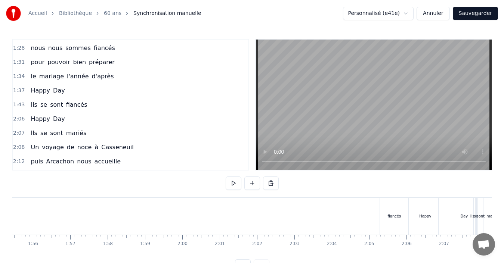
click at [396, 214] on div "fiancés" at bounding box center [394, 217] width 13 height 6
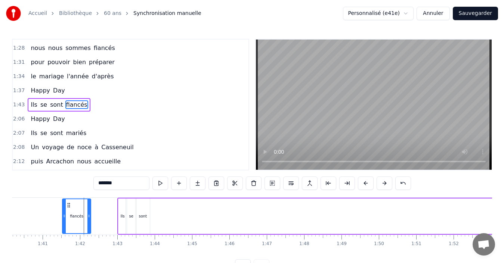
scroll to position [0, 3738]
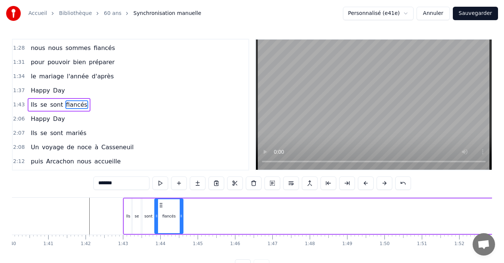
drag, startPoint x: 388, startPoint y: 204, endPoint x: 161, endPoint y: 209, distance: 226.2
click at [161, 209] on div "fiancés" at bounding box center [169, 217] width 28 height 34
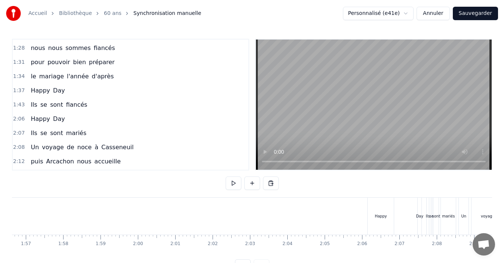
scroll to position [0, 4360]
click at [382, 217] on div "Happy" at bounding box center [379, 217] width 12 height 6
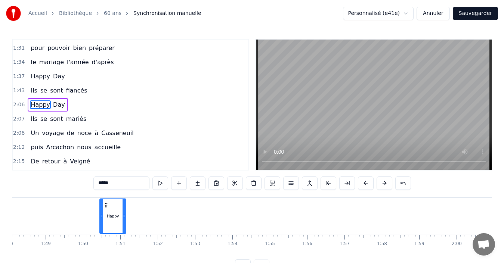
scroll to position [0, 4039]
drag, startPoint x: 374, startPoint y: 207, endPoint x: 117, endPoint y: 206, distance: 257.1
click at [117, 206] on icon at bounding box center [116, 206] width 6 height 6
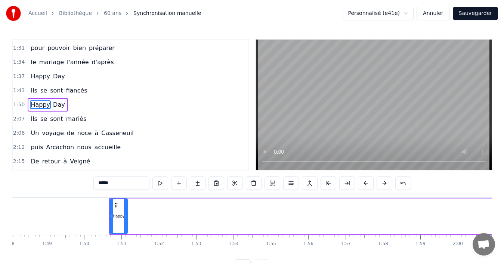
drag, startPoint x: 134, startPoint y: 218, endPoint x: 126, endPoint y: 220, distance: 8.8
click at [126, 220] on div at bounding box center [125, 217] width 3 height 34
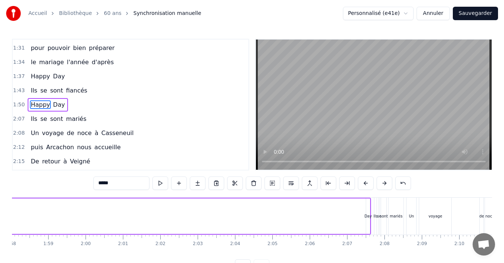
scroll to position [0, 4413]
click at [367, 222] on div "Day" at bounding box center [367, 217] width 4 height 36
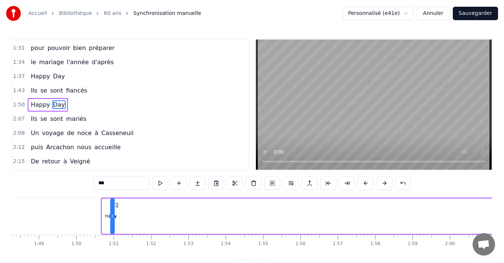
scroll to position [0, 4045]
drag, startPoint x: 369, startPoint y: 205, endPoint x: 125, endPoint y: 212, distance: 244.1
click at [125, 212] on div "Happy Day" at bounding box center [419, 216] width 635 height 37
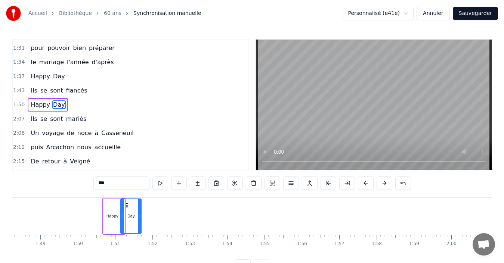
drag, startPoint x: 123, startPoint y: 218, endPoint x: 140, endPoint y: 219, distance: 16.9
click at [140, 219] on icon at bounding box center [139, 216] width 3 height 6
drag, startPoint x: 100, startPoint y: 183, endPoint x: 92, endPoint y: 185, distance: 8.6
click at [92, 185] on div "0:13 [PERSON_NAME] pour ses quinze ans 0:16 est la plus jolie des enfants 0:19 …" at bounding box center [252, 156] width 480 height 234
click at [77, 183] on div "0:13 [PERSON_NAME] pour ses quinze ans 0:16 est la plus jolie des enfants 0:19 …" at bounding box center [252, 156] width 480 height 234
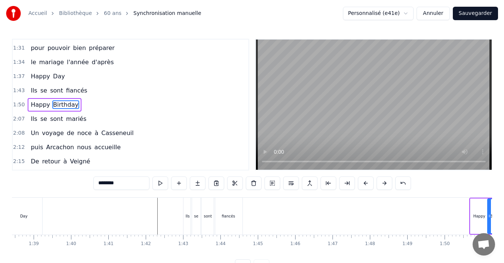
scroll to position [0, 3627]
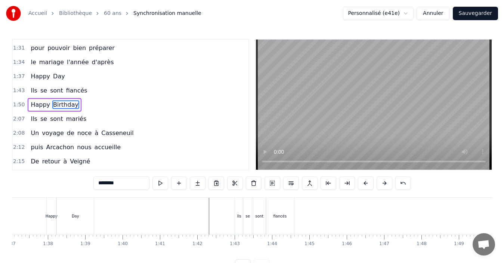
click at [75, 224] on div "Day" at bounding box center [75, 216] width 37 height 37
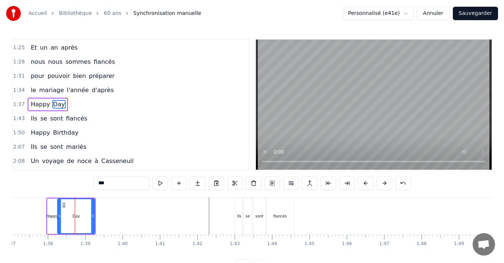
scroll to position [254, 0]
drag, startPoint x: 99, startPoint y: 185, endPoint x: 87, endPoint y: 185, distance: 11.2
click at [87, 185] on div "0:13 [PERSON_NAME] pour ses quinze ans 0:16 est la plus jolie des enfants 0:19 …" at bounding box center [252, 156] width 480 height 234
type input "*"
type input "********"
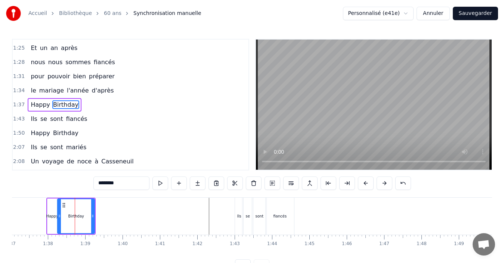
click at [56, 183] on div "0:13 [PERSON_NAME] pour ses quinze ans 0:16 est la plus jolie des enfants 0:19 …" at bounding box center [252, 156] width 480 height 234
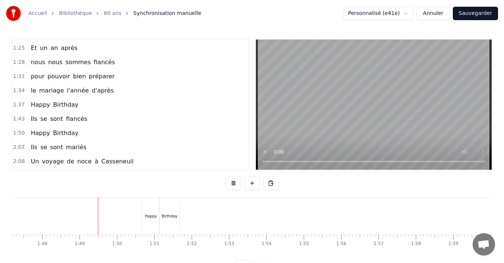
scroll to position [0, 4007]
click at [152, 209] on div "Happy" at bounding box center [150, 216] width 18 height 37
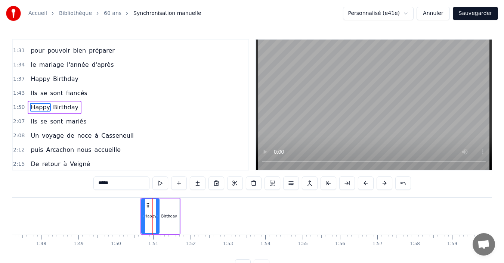
scroll to position [283, 0]
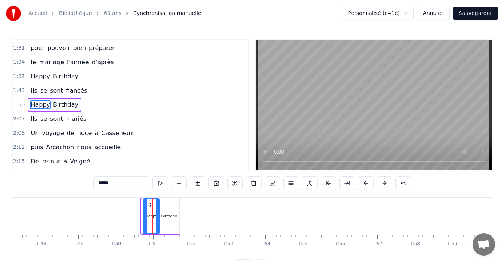
click at [145, 218] on icon at bounding box center [145, 216] width 3 height 6
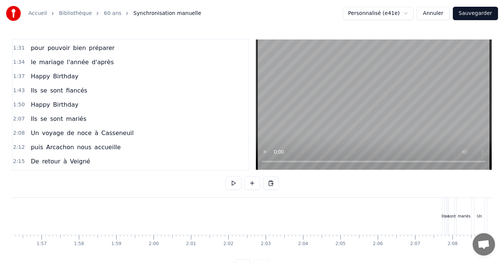
scroll to position [0, 4381]
click at [404, 218] on div "Ils" at bounding box center [406, 217] width 4 height 6
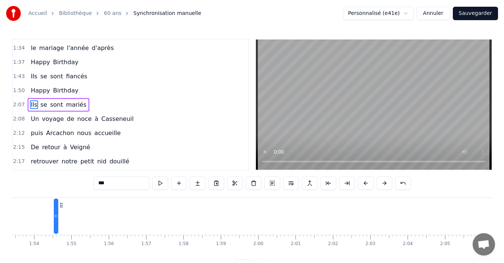
scroll to position [0, 4222]
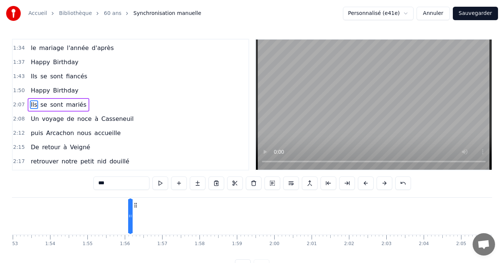
drag, startPoint x: 410, startPoint y: 205, endPoint x: 134, endPoint y: 204, distance: 276.2
click at [134, 204] on icon at bounding box center [136, 206] width 6 height 6
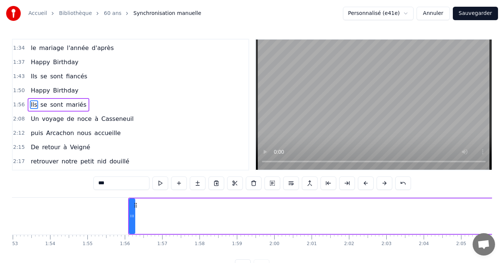
click at [134, 216] on icon at bounding box center [133, 216] width 3 height 6
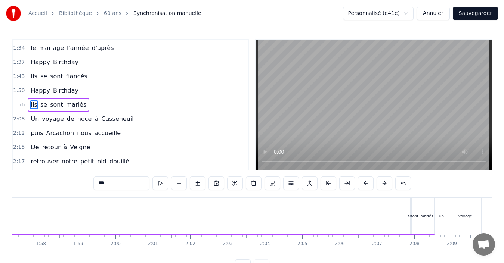
scroll to position [0, 4387]
click at [404, 211] on div "se" at bounding box center [404, 217] width 1 height 36
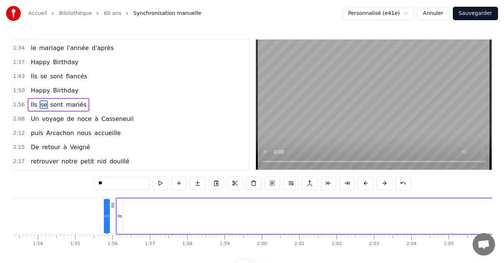
scroll to position [0, 4233]
drag, startPoint x: 409, startPoint y: 205, endPoint x: 132, endPoint y: 207, distance: 277.7
click at [132, 207] on icon at bounding box center [133, 206] width 6 height 6
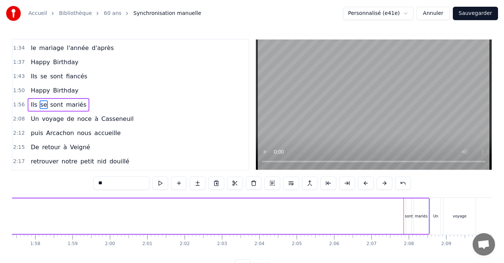
scroll to position [0, 4397]
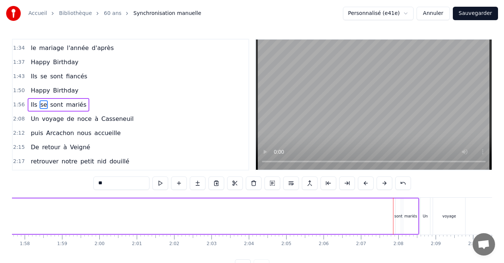
click at [399, 218] on div "sont" at bounding box center [399, 217] width 8 height 6
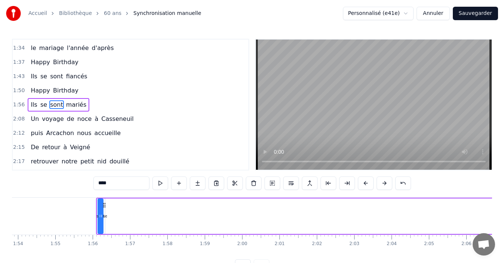
scroll to position [0, 4251]
drag, startPoint x: 371, startPoint y: 207, endPoint x: 120, endPoint y: 210, distance: 250.4
click at [120, 210] on div "Ils se sont mariés" at bounding box center [332, 216] width 466 height 37
click at [108, 211] on div "se" at bounding box center [107, 217] width 1 height 36
type input "**"
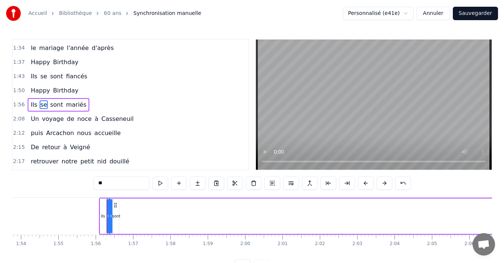
click at [112, 212] on div at bounding box center [110, 217] width 3 height 34
click at [114, 215] on div "Ils se sont mariés" at bounding box center [332, 216] width 466 height 37
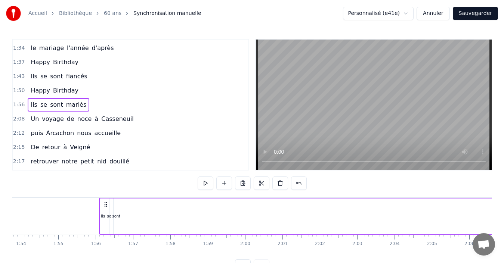
click at [108, 214] on div "se" at bounding box center [109, 217] width 4 height 6
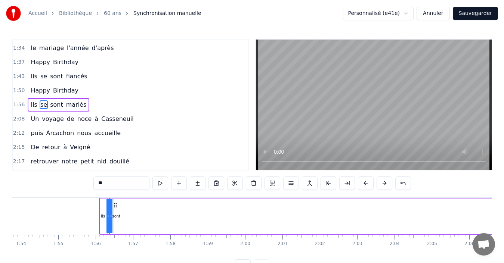
click at [113, 215] on div "Ils se sont mariés" at bounding box center [332, 216] width 466 height 37
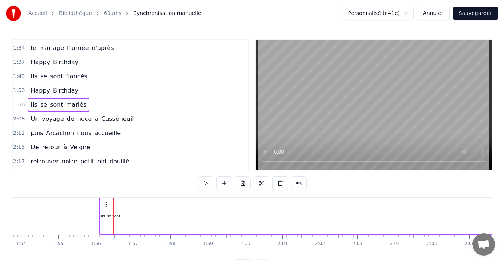
click at [109, 215] on div "se" at bounding box center [109, 217] width 4 height 6
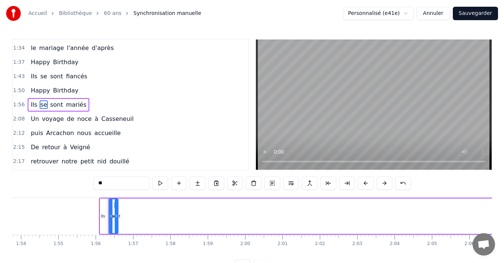
drag, startPoint x: 109, startPoint y: 215, endPoint x: 118, endPoint y: 219, distance: 10.7
click at [118, 219] on div "se" at bounding box center [114, 217] width 10 height 36
drag, startPoint x: 114, startPoint y: 206, endPoint x: 111, endPoint y: 209, distance: 4.0
click at [111, 209] on div "se" at bounding box center [111, 217] width 8 height 34
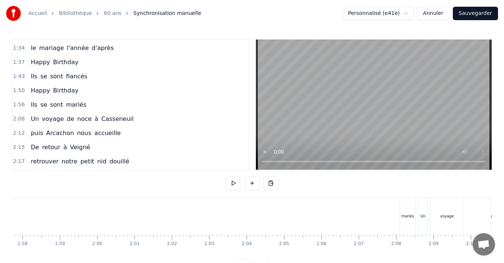
scroll to position [0, 4401]
click at [404, 212] on div "mariés" at bounding box center [406, 216] width 15 height 37
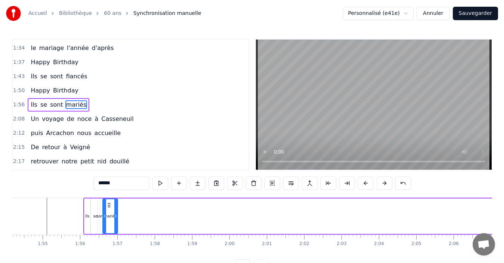
scroll to position [0, 4267]
drag, startPoint x: 402, startPoint y: 205, endPoint x: 110, endPoint y: 209, distance: 291.5
click at [110, 209] on div "mariés" at bounding box center [111, 217] width 14 height 34
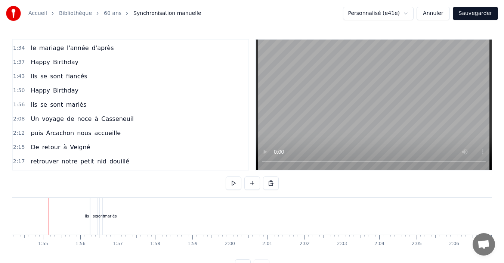
scroll to position [0, 4266]
click at [112, 211] on div "mariés" at bounding box center [111, 216] width 15 height 37
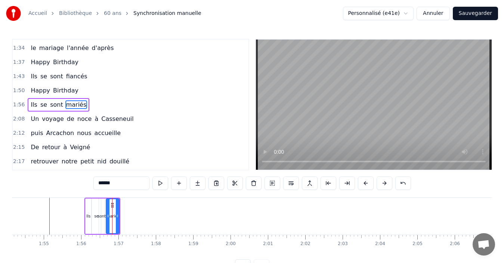
click at [108, 216] on circle at bounding box center [108, 216] width 0 height 0
drag, startPoint x: 118, startPoint y: 219, endPoint x: 125, endPoint y: 223, distance: 8.7
click at [124, 223] on div at bounding box center [122, 217] width 3 height 34
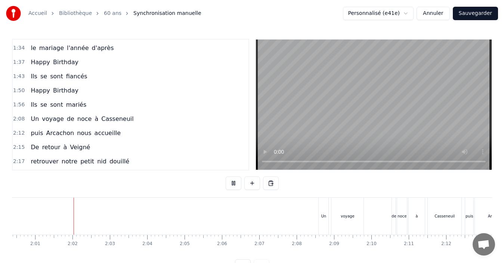
scroll to position [0, 4499]
click at [322, 219] on div "Un" at bounding box center [323, 216] width 10 height 37
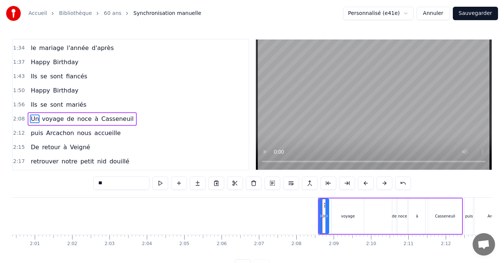
scroll to position [311, 0]
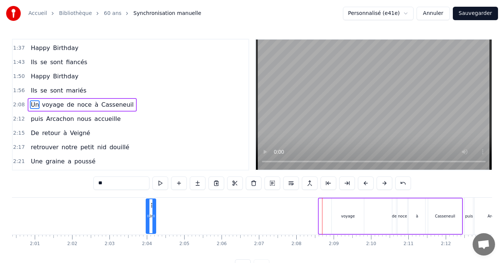
drag, startPoint x: 324, startPoint y: 206, endPoint x: 151, endPoint y: 214, distance: 173.2
click at [151, 214] on div "Un" at bounding box center [150, 217] width 9 height 34
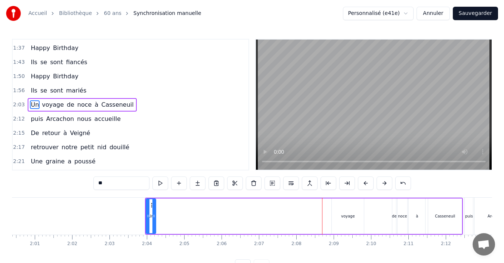
click at [359, 214] on div "voyage" at bounding box center [348, 217] width 32 height 36
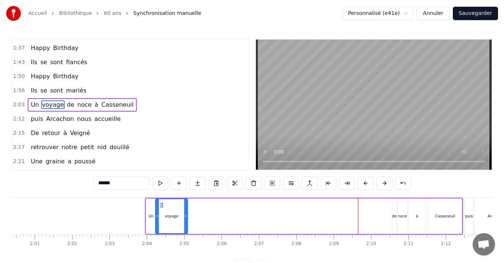
drag, startPoint x: 339, startPoint y: 205, endPoint x: 163, endPoint y: 216, distance: 176.7
click at [163, 216] on div "voyage" at bounding box center [171, 217] width 31 height 34
click at [395, 216] on div "de" at bounding box center [394, 217] width 5 height 6
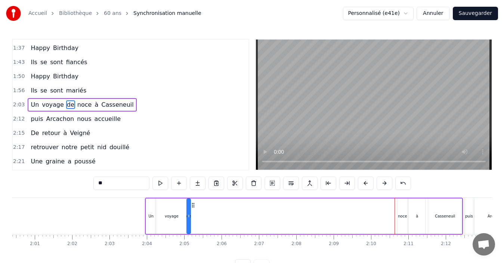
drag, startPoint x: 400, startPoint y: 203, endPoint x: 194, endPoint y: 211, distance: 205.7
click at [194, 211] on div "Un voyage [PERSON_NAME] à [GEOGRAPHIC_DATA]" at bounding box center [304, 216] width 318 height 37
click at [406, 217] on div "noce" at bounding box center [402, 217] width 9 height 6
drag, startPoint x: 403, startPoint y: 205, endPoint x: 195, endPoint y: 210, distance: 207.8
click at [195, 210] on div "noce" at bounding box center [194, 217] width 9 height 34
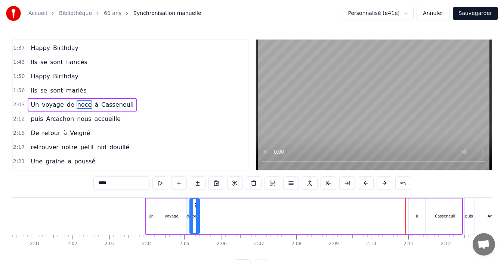
click at [421, 214] on div "à" at bounding box center [417, 217] width 16 height 36
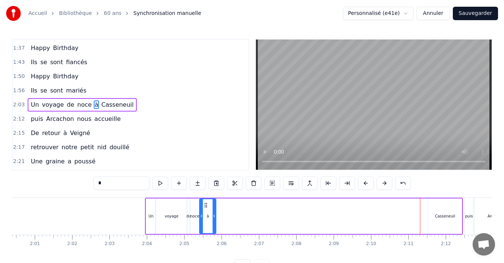
drag, startPoint x: 415, startPoint y: 206, endPoint x: 206, endPoint y: 212, distance: 209.4
click at [206, 212] on div "à" at bounding box center [208, 217] width 16 height 34
drag, startPoint x: 214, startPoint y: 216, endPoint x: 209, endPoint y: 218, distance: 5.8
click at [209, 218] on icon at bounding box center [208, 216] width 3 height 6
click at [442, 216] on div "Casseneuil" at bounding box center [445, 217] width 20 height 6
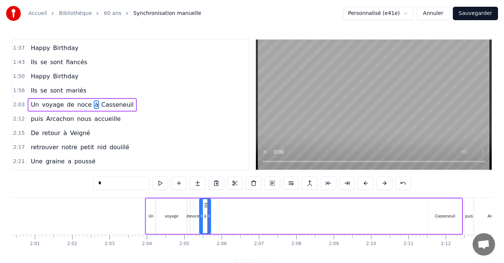
type input "**********"
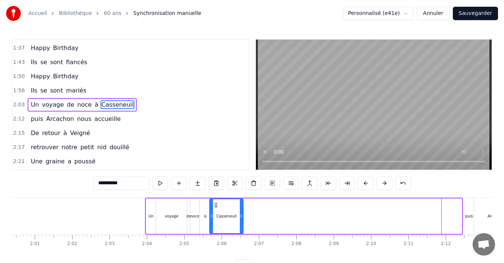
drag, startPoint x: 436, startPoint y: 205, endPoint x: 218, endPoint y: 211, distance: 218.7
click at [218, 211] on div "Casseneuil" at bounding box center [226, 217] width 33 height 34
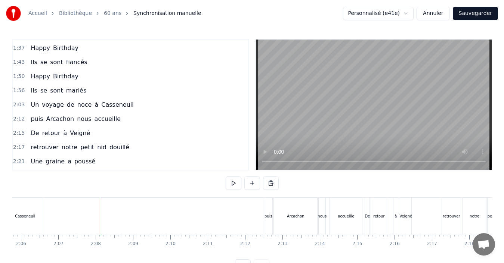
scroll to position [0, 4708]
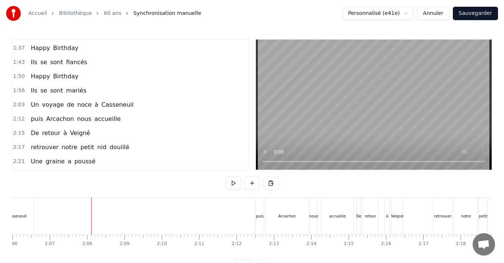
click at [259, 219] on div "puis" at bounding box center [260, 217] width 8 height 6
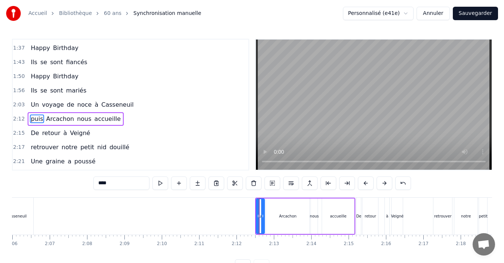
scroll to position [325, 0]
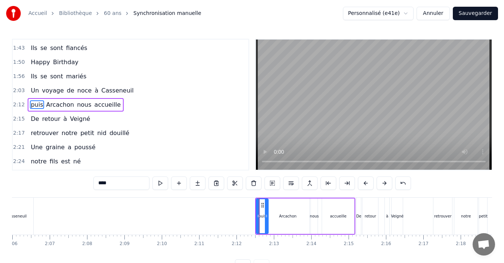
drag, startPoint x: 263, startPoint y: 208, endPoint x: 266, endPoint y: 209, distance: 3.8
click at [266, 209] on div at bounding box center [266, 217] width 3 height 34
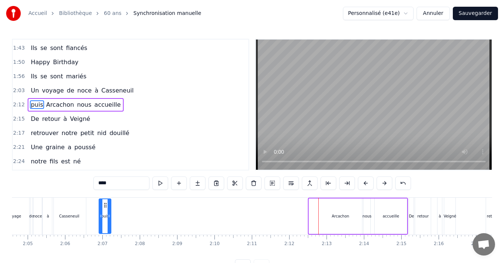
scroll to position [0, 4653]
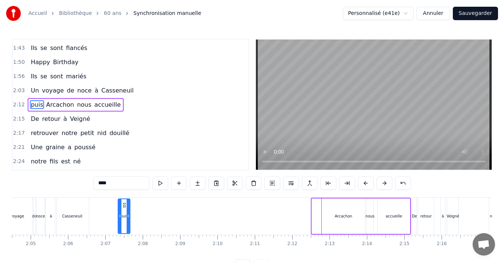
drag, startPoint x: 262, startPoint y: 206, endPoint x: 124, endPoint y: 215, distance: 138.6
click at [124, 215] on div "puis" at bounding box center [123, 217] width 11 height 34
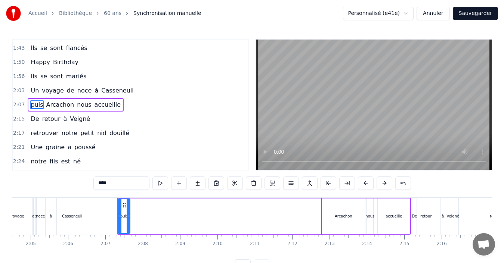
click at [345, 208] on div "Arcachon" at bounding box center [343, 217] width 43 height 36
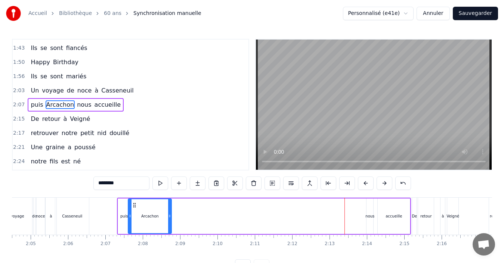
drag, startPoint x: 329, startPoint y: 207, endPoint x: 136, endPoint y: 210, distance: 193.6
click at [136, 210] on div "Arcachon" at bounding box center [150, 217] width 43 height 34
click at [369, 214] on div "nous" at bounding box center [369, 217] width 9 height 6
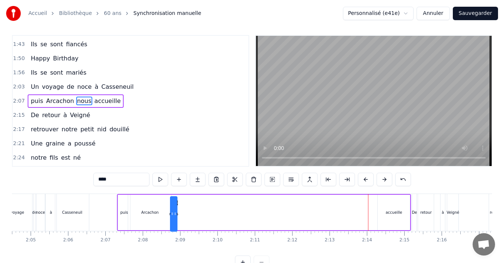
drag, startPoint x: 374, startPoint y: 204, endPoint x: 178, endPoint y: 217, distance: 196.6
click at [177, 217] on div "nous" at bounding box center [174, 214] width 6 height 34
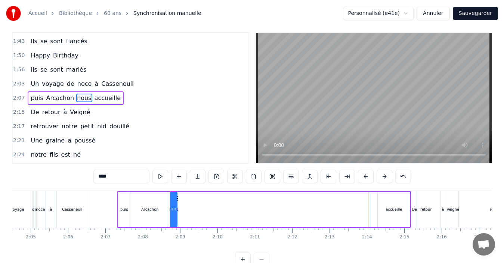
click at [393, 208] on div "accueille" at bounding box center [394, 210] width 16 height 6
type input "*********"
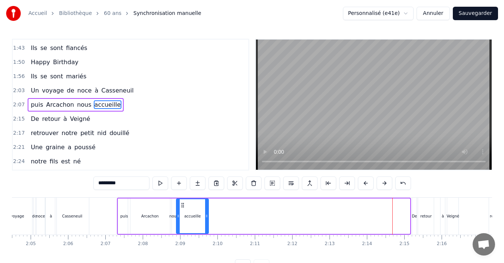
drag, startPoint x: 384, startPoint y: 204, endPoint x: 182, endPoint y: 211, distance: 201.5
click at [182, 211] on div "accueille" at bounding box center [192, 217] width 31 height 34
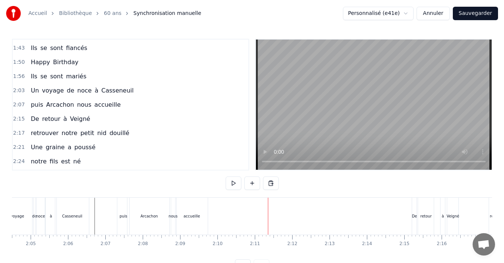
click at [414, 223] on div "De" at bounding box center [414, 216] width 4 height 37
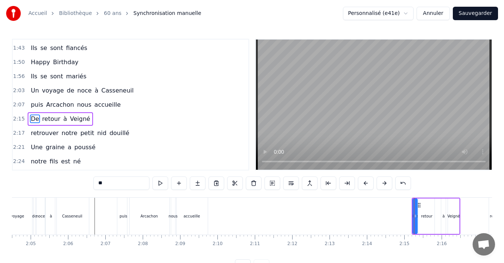
scroll to position [339, 0]
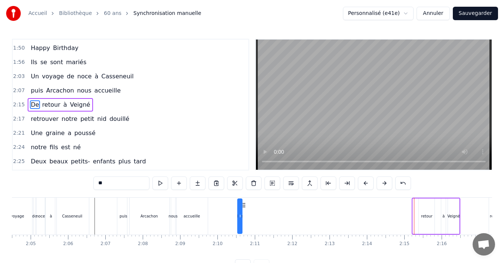
drag, startPoint x: 419, startPoint y: 207, endPoint x: 243, endPoint y: 196, distance: 175.6
click at [243, 196] on div "0:13 [PERSON_NAME] pour ses quinze ans 0:16 est la plus jolie des enfants 0:19 …" at bounding box center [252, 156] width 480 height 234
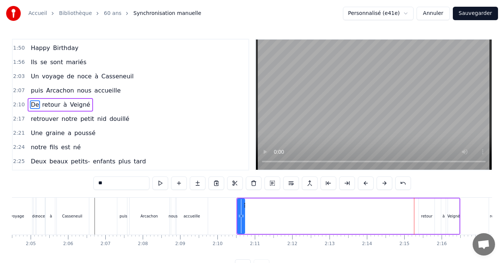
drag, startPoint x: 240, startPoint y: 212, endPoint x: 243, endPoint y: 215, distance: 4.6
click at [243, 215] on div at bounding box center [242, 217] width 3 height 34
click at [431, 214] on div "retour" at bounding box center [427, 217] width 12 height 6
drag, startPoint x: 425, startPoint y: 205, endPoint x: 249, endPoint y: 201, distance: 176.1
click at [249, 201] on div "retour" at bounding box center [250, 217] width 15 height 34
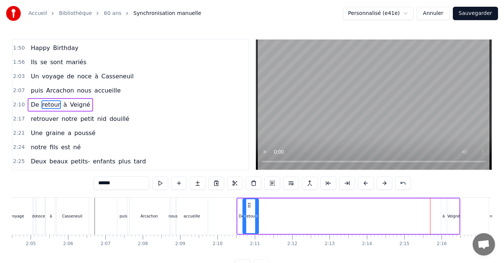
click at [444, 214] on div "à" at bounding box center [443, 217] width 2 height 6
drag, startPoint x: 448, startPoint y: 205, endPoint x: 265, endPoint y: 206, distance: 183.1
click at [265, 206] on icon at bounding box center [265, 206] width 6 height 6
click at [453, 216] on div "Veigné" at bounding box center [453, 217] width 13 height 6
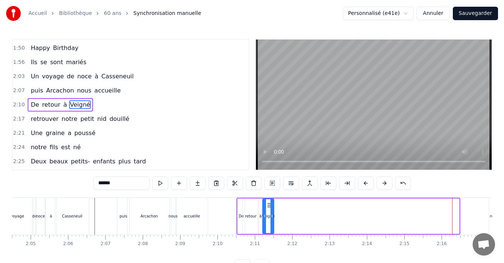
drag, startPoint x: 455, startPoint y: 204, endPoint x: 270, endPoint y: 206, distance: 185.4
click at [270, 206] on icon at bounding box center [269, 206] width 6 height 6
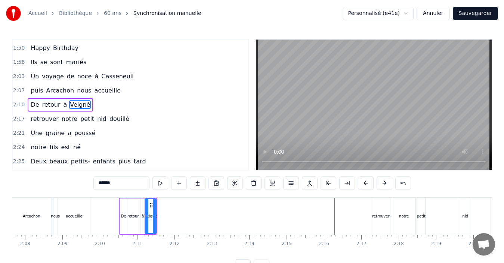
scroll to position [0, 4772]
click at [376, 218] on div "retrouver" at bounding box center [379, 217] width 18 height 6
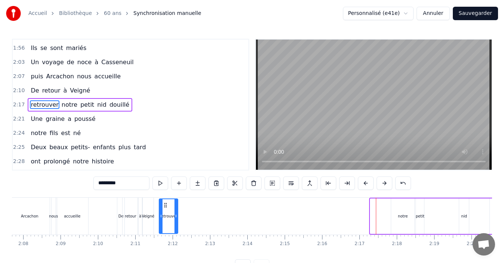
drag, startPoint x: 377, startPoint y: 205, endPoint x: 166, endPoint y: 206, distance: 211.2
click at [166, 206] on icon at bounding box center [166, 206] width 6 height 6
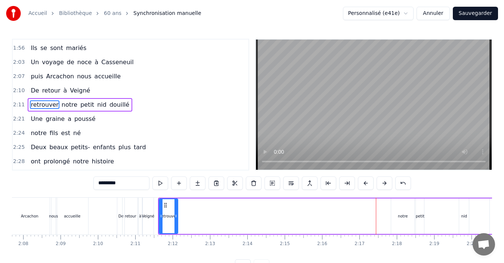
click at [397, 211] on div "notre" at bounding box center [402, 217] width 23 height 36
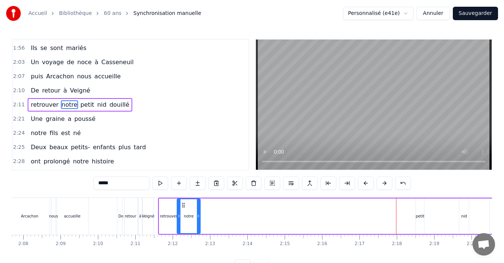
drag, startPoint x: 398, startPoint y: 204, endPoint x: 161, endPoint y: 212, distance: 237.4
click at [161, 212] on div "retrouver notre petit nid douillé" at bounding box center [341, 216] width 367 height 37
drag, startPoint x: 198, startPoint y: 222, endPoint x: 193, endPoint y: 223, distance: 5.3
click at [193, 223] on div at bounding box center [193, 217] width 3 height 34
click at [418, 214] on div "petit" at bounding box center [420, 217] width 9 height 6
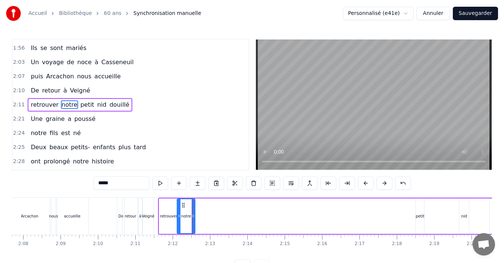
type input "*****"
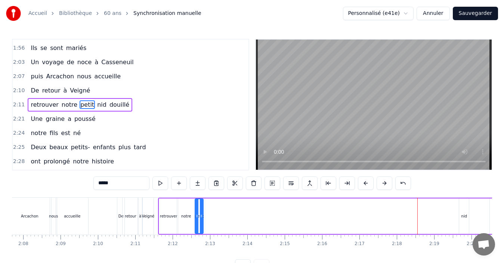
drag, startPoint x: 420, startPoint y: 203, endPoint x: 199, endPoint y: 204, distance: 220.9
click at [199, 204] on icon at bounding box center [201, 206] width 6 height 6
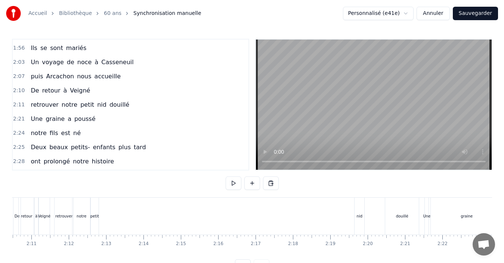
scroll to position [0, 4849]
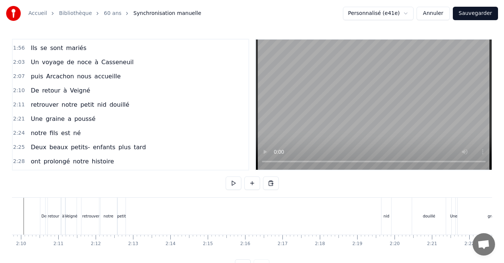
click at [387, 214] on div "nid" at bounding box center [387, 217] width 6 height 6
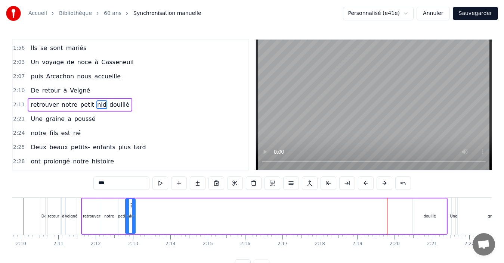
drag, startPoint x: 388, startPoint y: 204, endPoint x: 131, endPoint y: 215, distance: 257.0
click at [131, 215] on div "nid" at bounding box center [130, 217] width 9 height 34
click at [435, 217] on div "douillé" at bounding box center [430, 217] width 12 height 6
type input "*******"
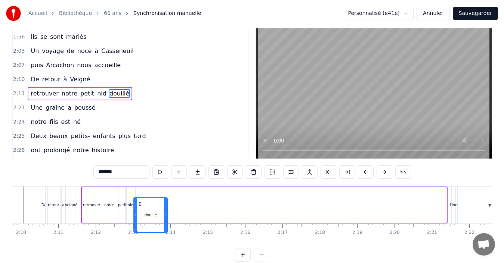
scroll to position [13, 0]
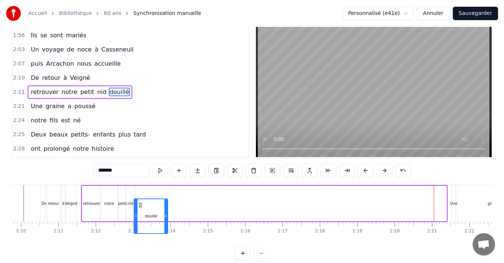
drag, startPoint x: 418, startPoint y: 204, endPoint x: 139, endPoint y: 203, distance: 278.8
click at [139, 203] on icon at bounding box center [141, 206] width 6 height 6
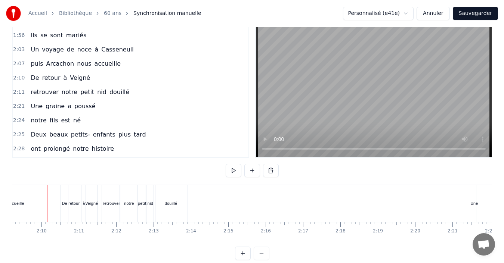
scroll to position [0, 4827]
click at [177, 207] on div "douillé" at bounding box center [173, 203] width 34 height 37
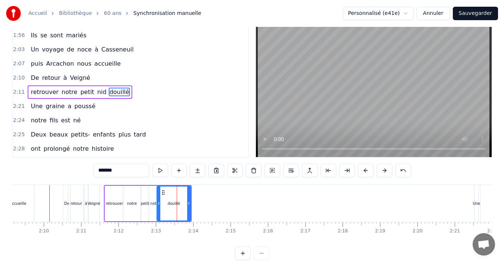
scroll to position [0, 0]
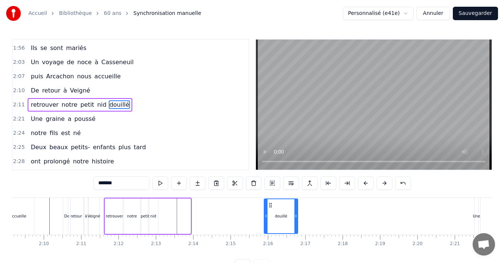
drag, startPoint x: 164, startPoint y: 205, endPoint x: 271, endPoint y: 208, distance: 107.3
click at [271, 208] on icon at bounding box center [271, 206] width 6 height 6
click at [154, 209] on div "nid" at bounding box center [153, 217] width 10 height 36
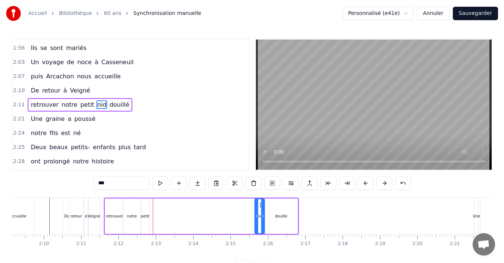
drag, startPoint x: 154, startPoint y: 205, endPoint x: 260, endPoint y: 206, distance: 106.5
click at [260, 206] on icon at bounding box center [261, 206] width 6 height 6
click at [143, 212] on div "petit" at bounding box center [145, 217] width 8 height 36
drag, startPoint x: 145, startPoint y: 207, endPoint x: 251, endPoint y: 204, distance: 105.4
click at [251, 204] on icon at bounding box center [253, 206] width 6 height 6
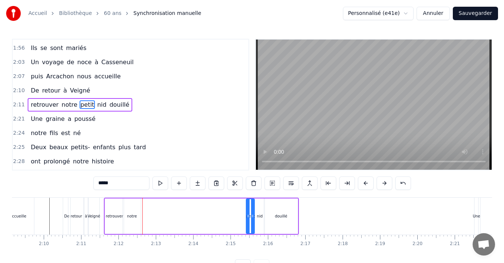
click at [131, 214] on div "notre" at bounding box center [132, 217] width 10 height 6
type input "*****"
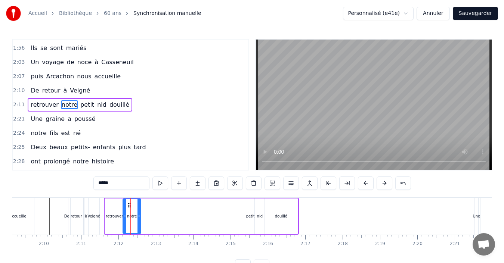
drag, startPoint x: 130, startPoint y: 207, endPoint x: 204, endPoint y: 204, distance: 73.7
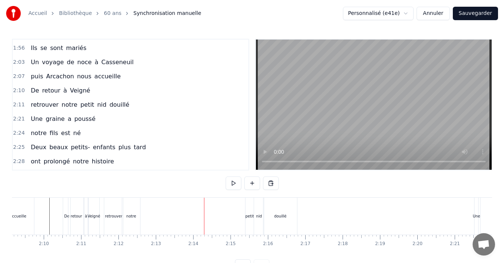
click at [126, 207] on div "notre" at bounding box center [131, 216] width 18 height 37
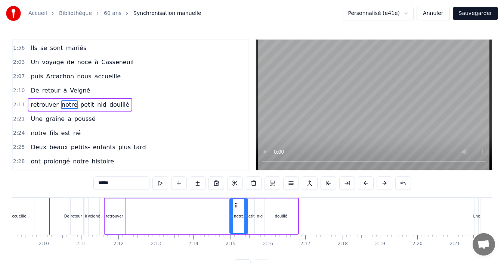
drag, startPoint x: 129, startPoint y: 205, endPoint x: 235, endPoint y: 205, distance: 106.9
click at [235, 205] on icon at bounding box center [236, 206] width 6 height 6
click at [111, 212] on div "retrouver" at bounding box center [114, 217] width 19 height 36
type input "*********"
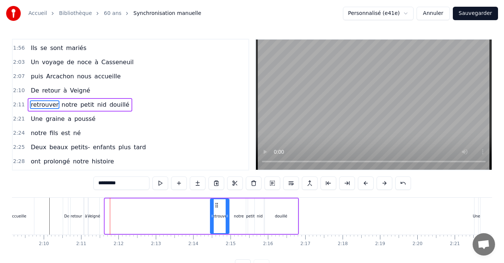
drag, startPoint x: 111, startPoint y: 207, endPoint x: 217, endPoint y: 205, distance: 105.4
click at [217, 205] on icon at bounding box center [217, 206] width 6 height 6
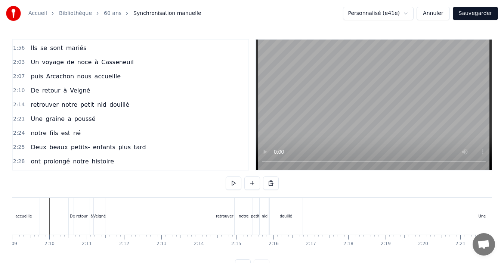
click at [226, 215] on div "retrouver" at bounding box center [225, 217] width 18 height 6
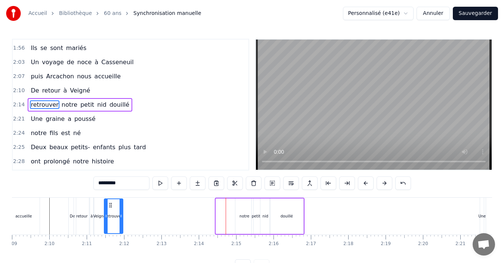
drag, startPoint x: 222, startPoint y: 207, endPoint x: 110, endPoint y: 212, distance: 111.8
click at [110, 212] on div "retrouver" at bounding box center [114, 217] width 18 height 34
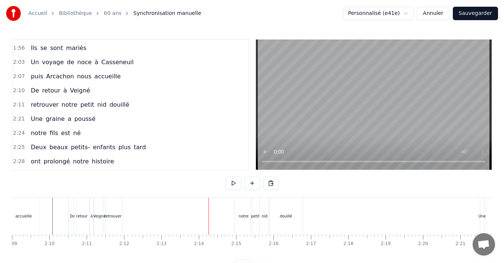
click at [118, 219] on div "retrouver" at bounding box center [113, 217] width 18 height 6
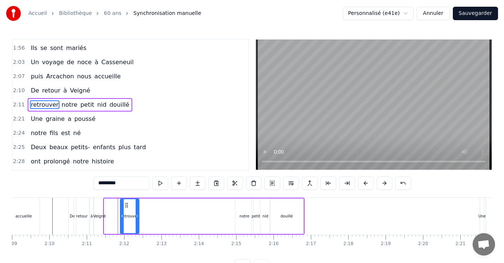
drag, startPoint x: 118, startPoint y: 206, endPoint x: 124, endPoint y: 207, distance: 6.9
click at [124, 207] on icon at bounding box center [127, 206] width 6 height 6
drag, startPoint x: 135, startPoint y: 218, endPoint x: 144, endPoint y: 219, distance: 9.0
click at [142, 219] on icon at bounding box center [140, 216] width 3 height 6
click at [98, 217] on div "Veigné" at bounding box center [99, 217] width 13 height 6
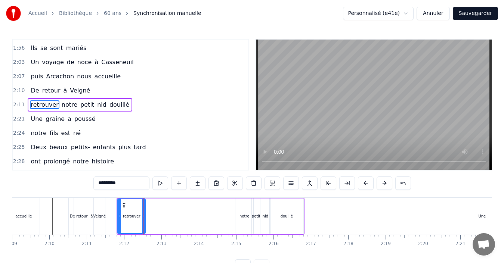
type input "******"
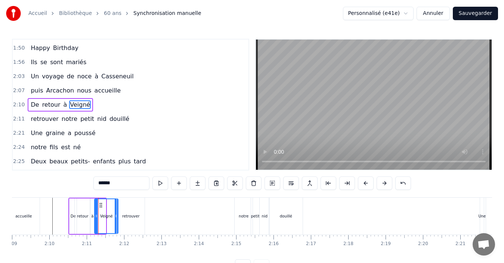
drag, startPoint x: 105, startPoint y: 217, endPoint x: 117, endPoint y: 217, distance: 12.3
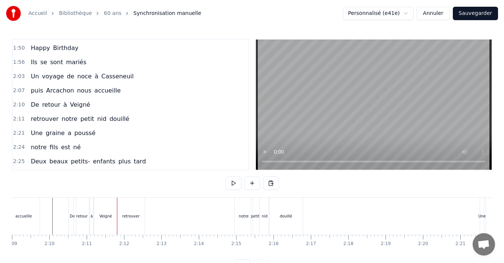
click at [101, 214] on div "Veigné" at bounding box center [105, 217] width 13 height 6
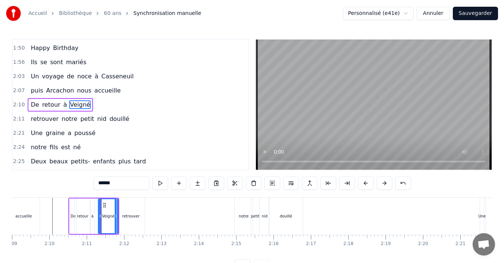
drag, startPoint x: 95, startPoint y: 216, endPoint x: 99, endPoint y: 218, distance: 4.0
click at [99, 218] on icon at bounding box center [100, 216] width 3 height 6
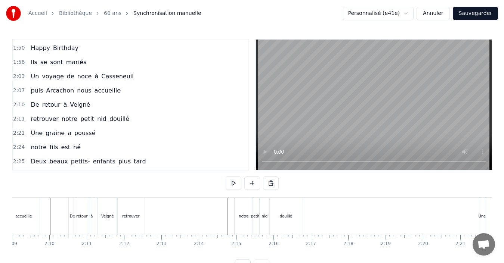
click at [247, 221] on div "notre" at bounding box center [244, 216] width 18 height 37
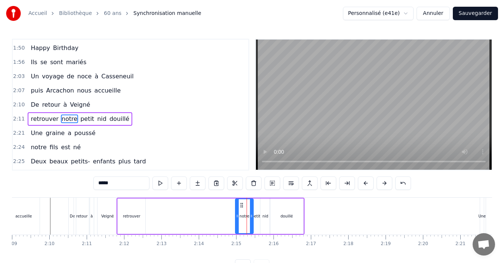
scroll to position [354, 0]
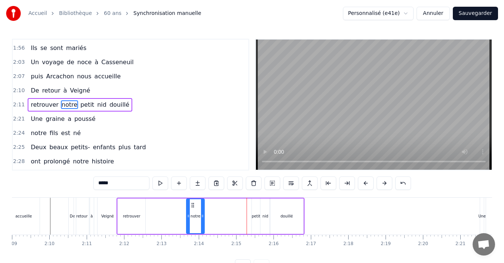
drag, startPoint x: 241, startPoint y: 206, endPoint x: 192, endPoint y: 213, distance: 49.4
click at [192, 213] on div "notre" at bounding box center [195, 217] width 17 height 34
click at [254, 213] on div "petit" at bounding box center [256, 217] width 8 height 36
drag, startPoint x: 256, startPoint y: 205, endPoint x: 208, endPoint y: 216, distance: 49.8
click at [208, 216] on div "petit" at bounding box center [207, 217] width 7 height 34
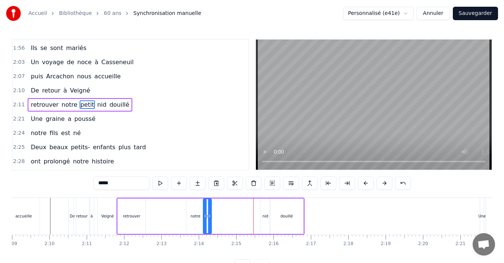
click at [264, 211] on div "nid" at bounding box center [265, 217] width 10 height 36
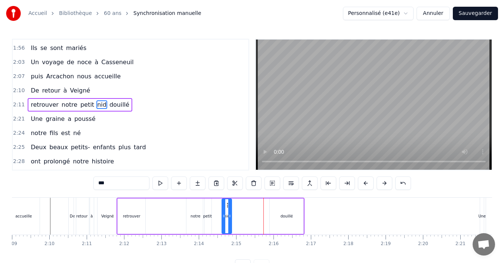
drag, startPoint x: 265, startPoint y: 204, endPoint x: 227, endPoint y: 213, distance: 39.4
click at [227, 213] on div "nid" at bounding box center [226, 217] width 9 height 34
click at [283, 206] on div "douillé" at bounding box center [287, 217] width 34 height 36
type input "*******"
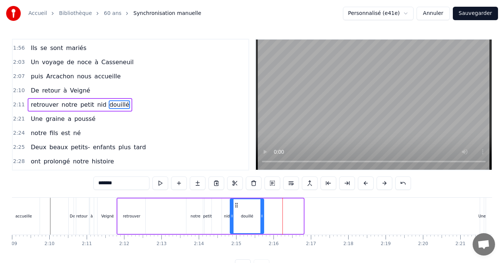
drag, startPoint x: 276, startPoint y: 205, endPoint x: 236, endPoint y: 208, distance: 39.7
click at [236, 208] on icon at bounding box center [237, 206] width 6 height 6
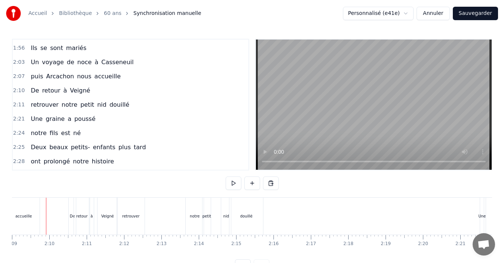
scroll to position [0, 4818]
click at [133, 221] on div "retrouver" at bounding box center [134, 216] width 28 height 37
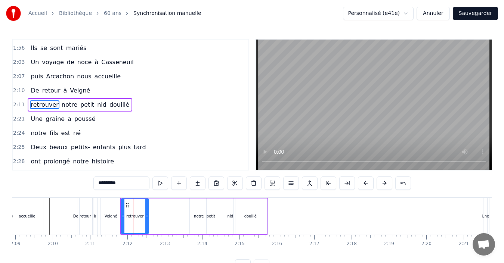
click at [109, 221] on div "Veigné" at bounding box center [111, 216] width 20 height 37
type input "******"
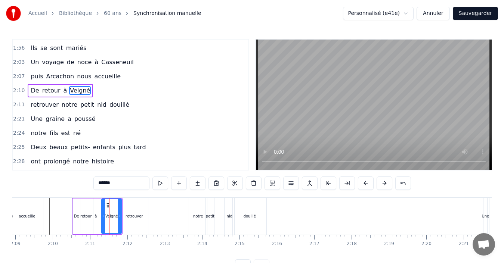
scroll to position [339, 0]
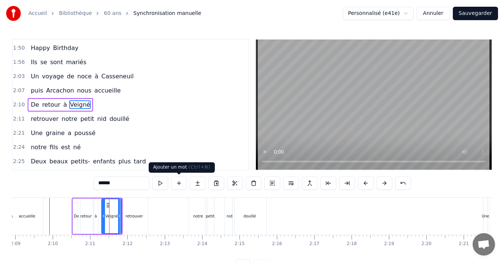
click at [182, 189] on button at bounding box center [179, 183] width 16 height 13
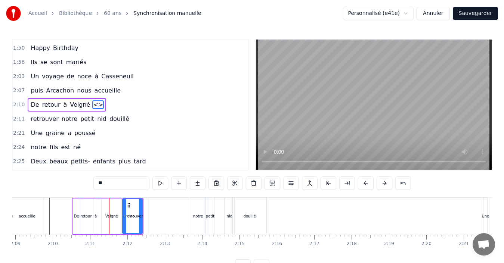
drag, startPoint x: 105, startPoint y: 185, endPoint x: 52, endPoint y: 175, distance: 54.5
click at [52, 175] on div "0:13 [PERSON_NAME] pour ses quinze ans 0:16 est la plus jolie des enfants 0:19 …" at bounding box center [252, 156] width 480 height 234
type input "*********"
click at [65, 194] on div "0:13 [PERSON_NAME] pour ses quinze ans 0:16 est la plus jolie des enfants 0:19 …" at bounding box center [252, 156] width 480 height 234
click at [171, 218] on div "retrouver notre petit nid douillé" at bounding box center [194, 216] width 148 height 37
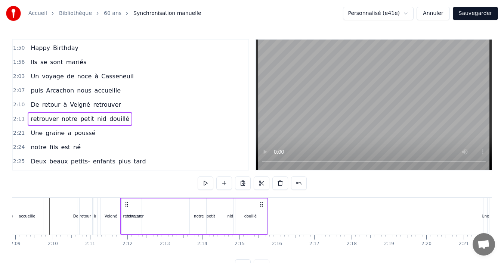
click at [134, 218] on div "retrouver" at bounding box center [135, 217] width 18 height 6
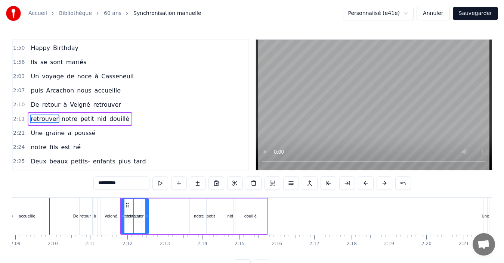
scroll to position [354, 0]
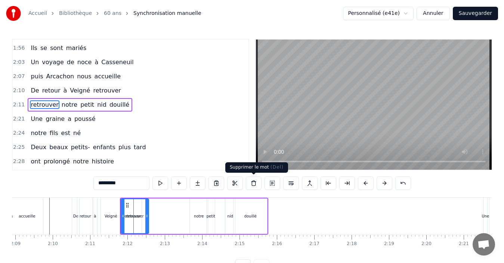
click at [250, 185] on button at bounding box center [254, 183] width 16 height 13
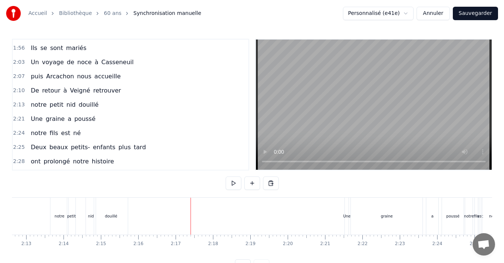
scroll to position [0, 4967]
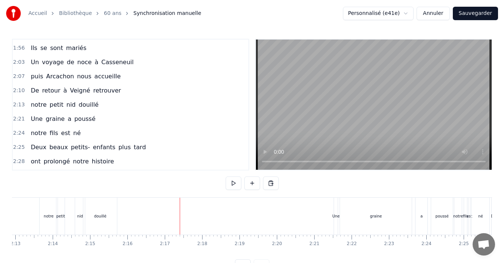
click at [336, 214] on div "Une" at bounding box center [335, 217] width 7 height 6
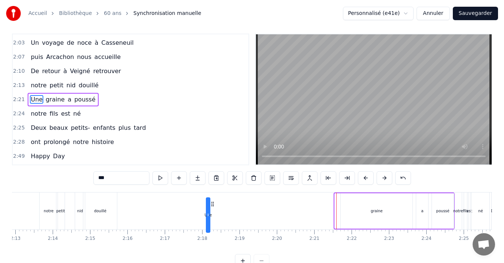
scroll to position [6, 0]
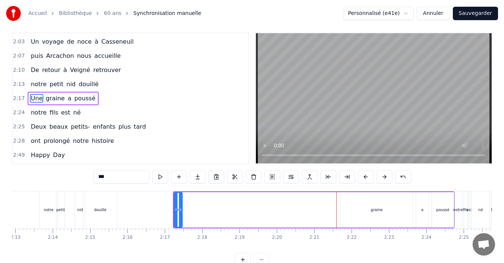
drag, startPoint x: 176, startPoint y: 213, endPoint x: 181, endPoint y: 218, distance: 6.1
click at [181, 218] on div at bounding box center [180, 210] width 3 height 34
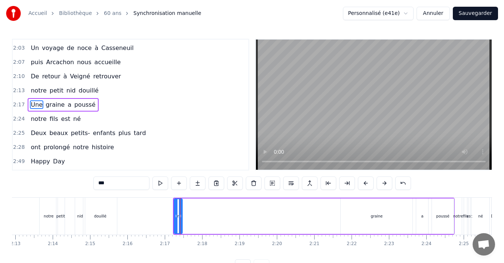
click at [381, 206] on div "graine" at bounding box center [377, 217] width 72 height 36
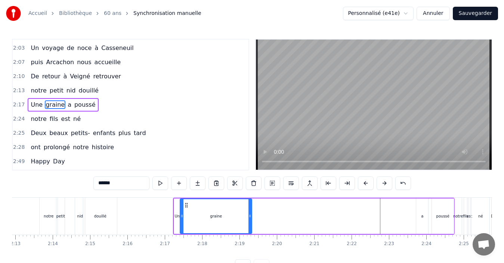
drag, startPoint x: 344, startPoint y: 207, endPoint x: 186, endPoint y: 215, distance: 158.3
click at [186, 215] on div "graine" at bounding box center [216, 217] width 71 height 34
drag, startPoint x: 250, startPoint y: 216, endPoint x: 205, endPoint y: 221, distance: 45.9
click at [205, 221] on div at bounding box center [204, 217] width 3 height 34
click at [420, 215] on div "a" at bounding box center [422, 217] width 12 height 36
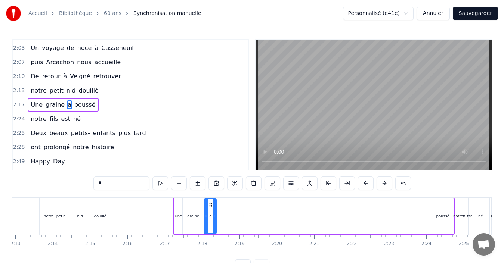
drag, startPoint x: 422, startPoint y: 204, endPoint x: 210, endPoint y: 210, distance: 212.0
click at [210, 210] on div "a" at bounding box center [210, 217] width 11 height 34
click at [438, 210] on div "poussé" at bounding box center [443, 217] width 22 height 36
type input "******"
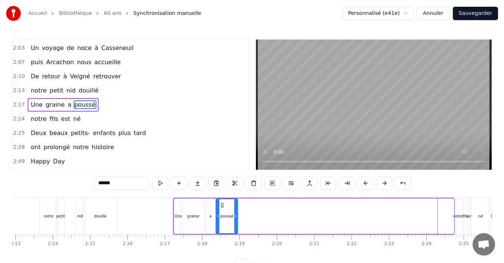
drag, startPoint x: 439, startPoint y: 204, endPoint x: 223, endPoint y: 212, distance: 216.2
click at [223, 212] on div "poussé" at bounding box center [226, 217] width 21 height 34
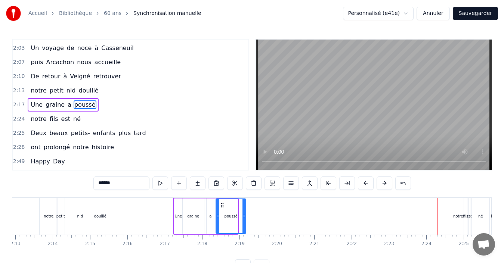
drag, startPoint x: 236, startPoint y: 223, endPoint x: 244, endPoint y: 224, distance: 8.3
click at [244, 224] on div at bounding box center [244, 217] width 3 height 34
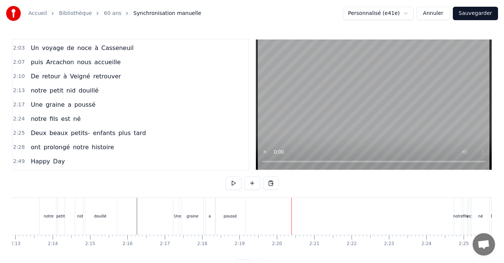
click at [456, 219] on div "notre" at bounding box center [457, 216] width 7 height 37
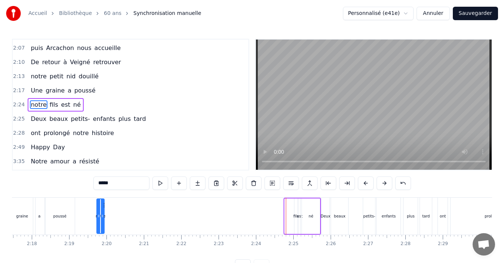
scroll to position [0, 5135]
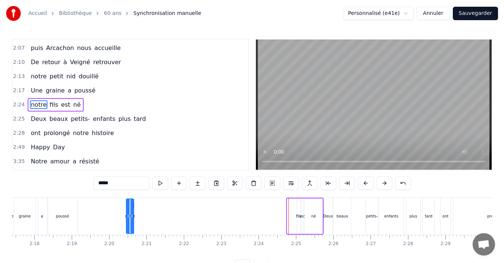
drag, startPoint x: 52, startPoint y: 207, endPoint x: 130, endPoint y: 210, distance: 78.2
click at [130, 210] on div "notre" at bounding box center [130, 217] width 7 height 34
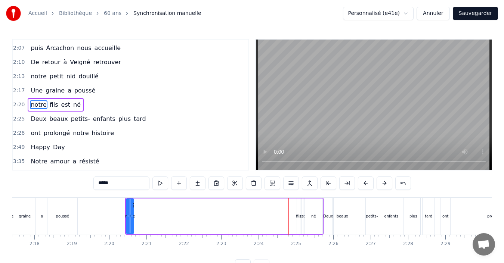
click at [299, 212] on div "fils" at bounding box center [298, 217] width 3 height 36
drag, startPoint x: 272, startPoint y: 207, endPoint x: 139, endPoint y: 216, distance: 133.0
click at [139, 216] on div "notre fils est né" at bounding box center [224, 216] width 198 height 37
drag, startPoint x: 136, startPoint y: 219, endPoint x: 146, endPoint y: 222, distance: 11.3
click at [146, 222] on div at bounding box center [145, 217] width 3 height 34
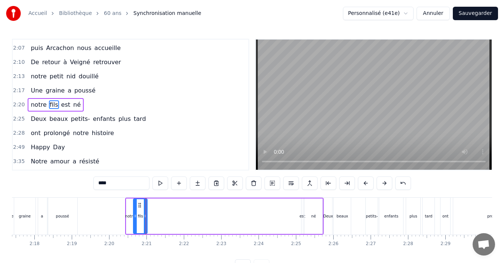
click at [303, 219] on div "est" at bounding box center [303, 217] width 6 height 6
type input "***"
drag, startPoint x: 304, startPoint y: 213, endPoint x: 309, endPoint y: 213, distance: 5.2
click at [309, 213] on div "notre fils est né" at bounding box center [224, 216] width 198 height 37
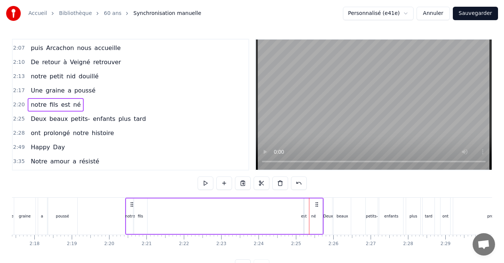
click at [302, 215] on div "est" at bounding box center [304, 217] width 6 height 6
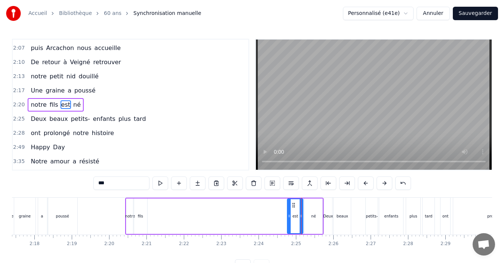
drag, startPoint x: 305, startPoint y: 215, endPoint x: 291, endPoint y: 216, distance: 13.9
click at [289, 220] on div at bounding box center [289, 217] width 3 height 34
drag, startPoint x: 294, startPoint y: 204, endPoint x: 153, endPoint y: 212, distance: 141.1
click at [153, 212] on div "est" at bounding box center [154, 217] width 15 height 34
click at [318, 219] on div "né" at bounding box center [314, 217] width 18 height 36
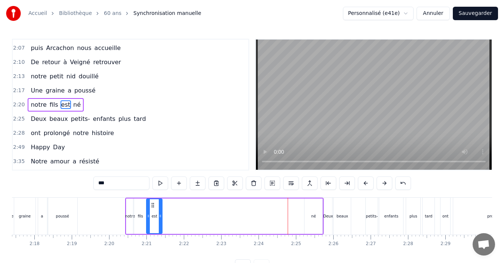
type input "**"
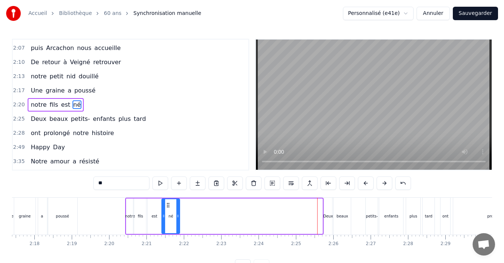
drag, startPoint x: 312, startPoint y: 206, endPoint x: 170, endPoint y: 212, distance: 142.9
click at [170, 212] on div "né" at bounding box center [170, 217] width 17 height 34
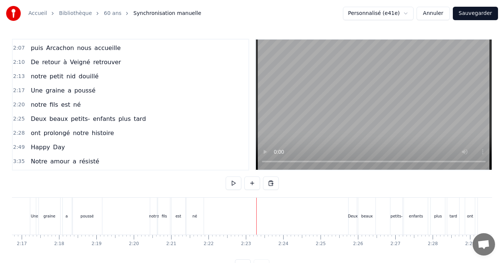
scroll to position [0, 5105]
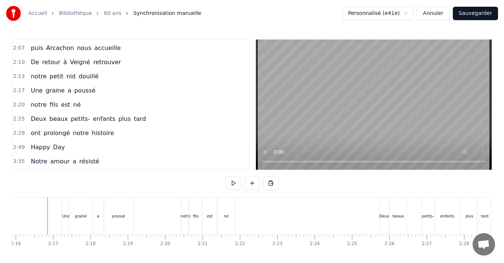
scroll to position [0, 5077]
click at [199, 219] on div "fils" at bounding box center [197, 217] width 5 height 6
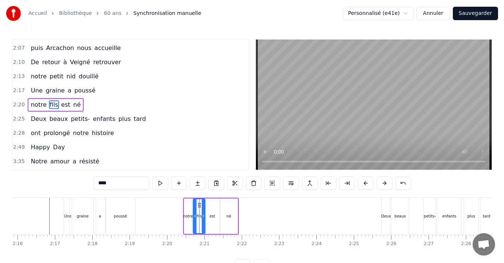
click at [194, 219] on icon at bounding box center [195, 216] width 3 height 6
click at [213, 217] on div "est" at bounding box center [213, 217] width 6 height 6
click at [208, 217] on icon at bounding box center [208, 216] width 3 height 6
click at [203, 217] on div "fils" at bounding box center [199, 217] width 12 height 36
type input "****"
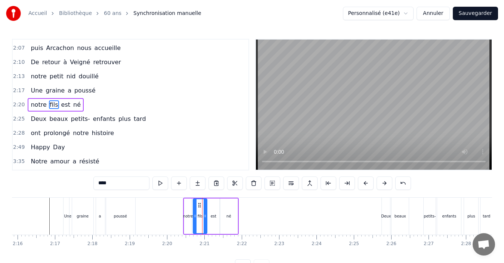
click at [206, 219] on icon at bounding box center [205, 216] width 3 height 6
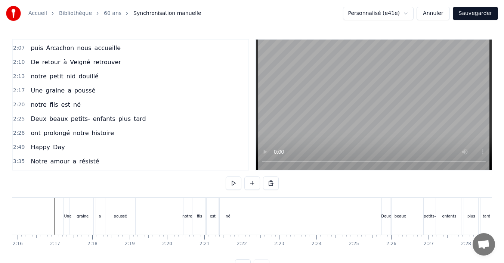
click at [387, 221] on div "Deux" at bounding box center [386, 216] width 8 height 37
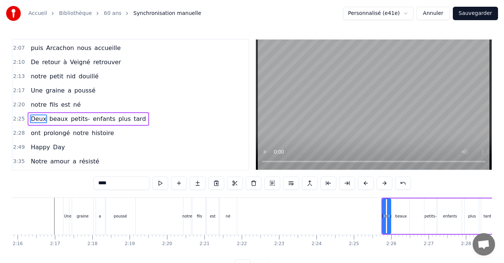
scroll to position [396, 0]
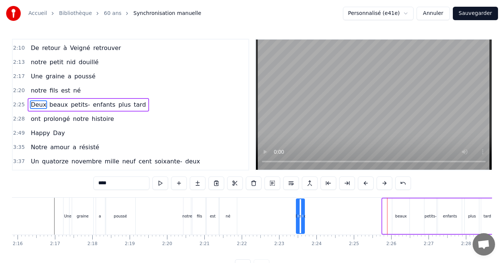
drag, startPoint x: 387, startPoint y: 204, endPoint x: 300, endPoint y: 207, distance: 86.4
click at [300, 207] on icon at bounding box center [303, 206] width 6 height 6
click at [396, 211] on div "beaux" at bounding box center [400, 217] width 17 height 36
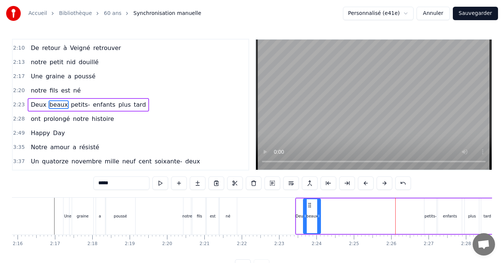
drag, startPoint x: 398, startPoint y: 204, endPoint x: 309, endPoint y: 206, distance: 89.0
click at [309, 206] on icon at bounding box center [310, 206] width 6 height 6
click at [432, 209] on div "petits-" at bounding box center [431, 217] width 12 height 36
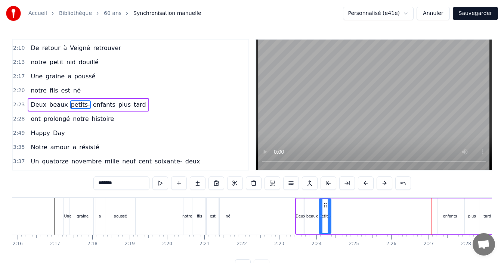
drag, startPoint x: 430, startPoint y: 206, endPoint x: 325, endPoint y: 210, distance: 105.5
click at [325, 210] on div "petits-" at bounding box center [325, 217] width 11 height 34
click at [446, 215] on div "enfants" at bounding box center [450, 217] width 14 height 6
type input "*******"
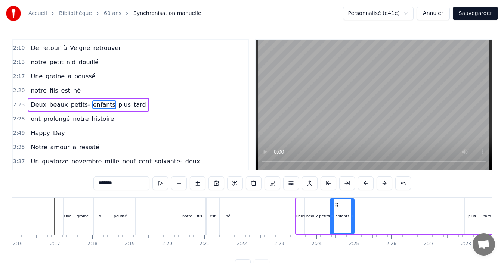
drag, startPoint x: 444, startPoint y: 207, endPoint x: 336, endPoint y: 207, distance: 107.6
click at [336, 207] on circle at bounding box center [336, 207] width 0 height 0
click at [253, 182] on button at bounding box center [254, 183] width 16 height 13
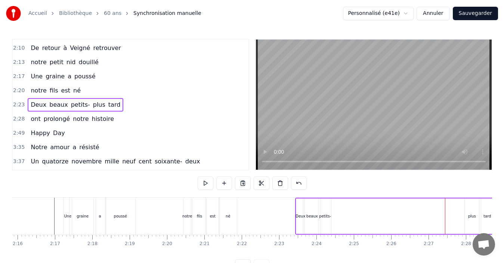
click at [326, 215] on div "petits-" at bounding box center [325, 217] width 12 height 6
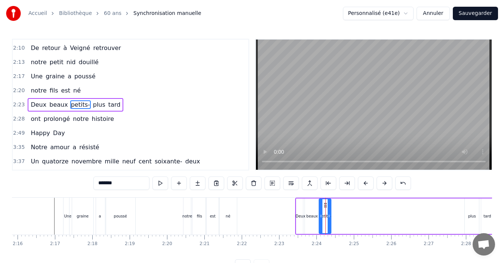
click at [126, 184] on input "*******" at bounding box center [121, 183] width 56 height 13
type input "**********"
click at [63, 186] on div "0:13 [PERSON_NAME] pour ses quinze ans 0:16 est la plus jolie des enfants 0:19 …" at bounding box center [252, 156] width 480 height 234
drag, startPoint x: 329, startPoint y: 218, endPoint x: 340, endPoint y: 218, distance: 11.2
click at [340, 218] on icon at bounding box center [340, 216] width 3 height 6
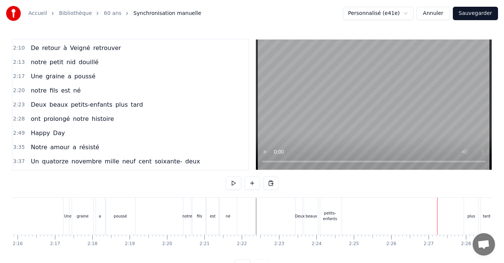
click at [472, 216] on div "plus" at bounding box center [472, 217] width 8 height 6
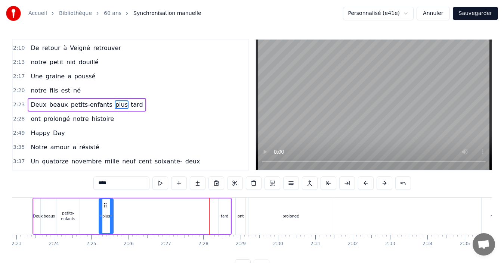
scroll to position [0, 5339]
drag, startPoint x: 39, startPoint y: 205, endPoint x: 130, endPoint y: 207, distance: 90.5
click at [130, 207] on icon at bounding box center [130, 206] width 6 height 6
click at [224, 208] on div "tard" at bounding box center [225, 217] width 12 height 36
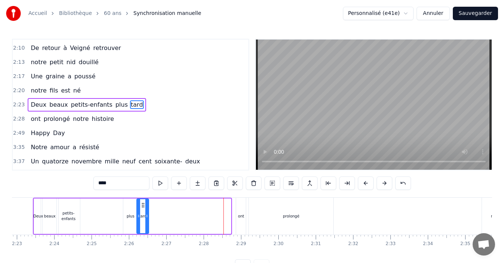
drag, startPoint x: 225, startPoint y: 204, endPoint x: 143, endPoint y: 210, distance: 82.4
click at [143, 210] on div "tard" at bounding box center [142, 217] width 11 height 34
click at [238, 216] on div "ont" at bounding box center [241, 217] width 6 height 6
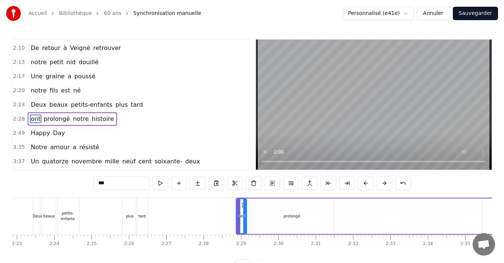
scroll to position [410, 0]
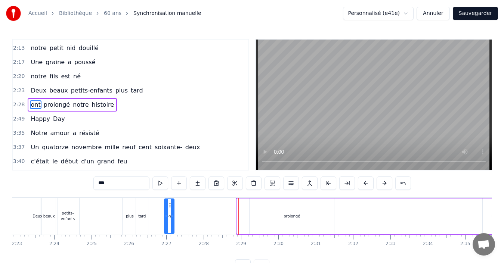
drag, startPoint x: 243, startPoint y: 205, endPoint x: 170, endPoint y: 210, distance: 72.6
click at [170, 210] on div "ont" at bounding box center [169, 217] width 9 height 34
click at [298, 212] on div "prolongé" at bounding box center [292, 217] width 84 height 36
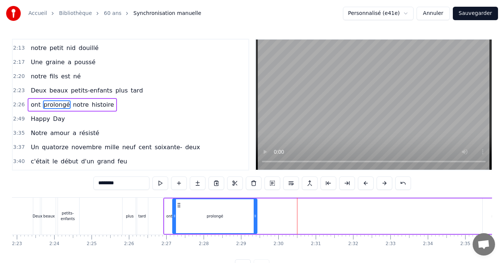
drag, startPoint x: 256, startPoint y: 206, endPoint x: 179, endPoint y: 208, distance: 77.0
click at [179, 208] on icon at bounding box center [179, 206] width 6 height 6
drag, startPoint x: 255, startPoint y: 214, endPoint x: 198, endPoint y: 219, distance: 57.0
click at [198, 219] on icon at bounding box center [198, 216] width 3 height 6
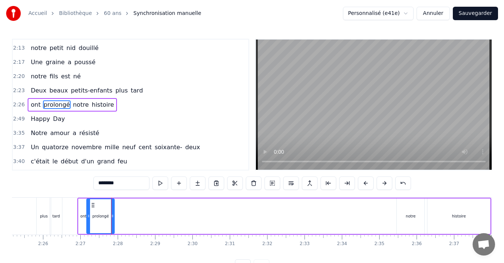
scroll to position [0, 5429]
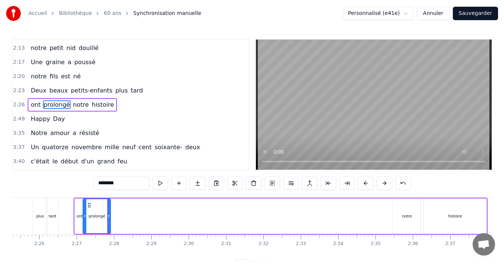
click at [410, 222] on div "notre" at bounding box center [407, 217] width 28 height 36
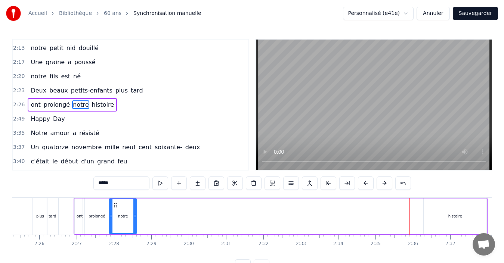
drag, startPoint x: 398, startPoint y: 205, endPoint x: 114, endPoint y: 209, distance: 284.1
click at [114, 209] on div "notre" at bounding box center [122, 217] width 27 height 34
click at [468, 212] on div "histoire" at bounding box center [455, 217] width 63 height 36
type input "********"
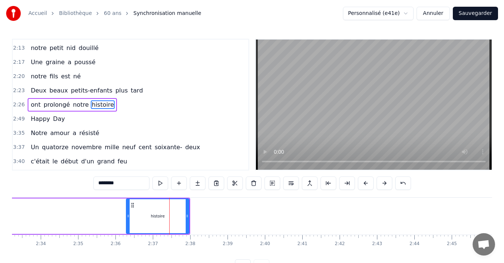
scroll to position [0, 5846]
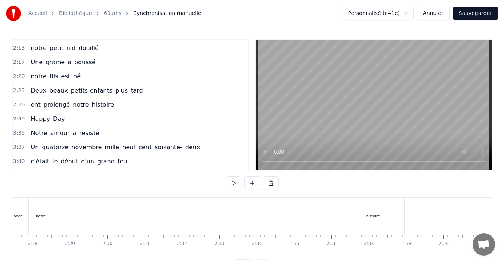
scroll to position [0, 5503]
click at [373, 208] on div "histoire" at bounding box center [380, 216] width 63 height 37
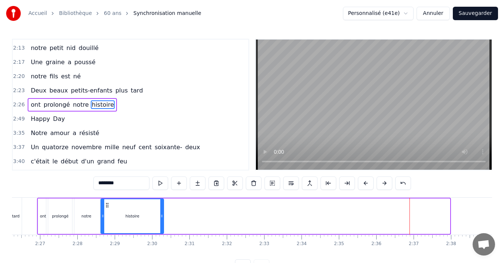
scroll to position [0, 5464]
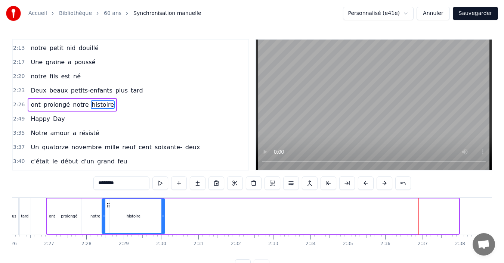
drag, startPoint x: 357, startPoint y: 206, endPoint x: 108, endPoint y: 204, distance: 249.3
click at [108, 204] on icon at bounding box center [108, 206] width 6 height 6
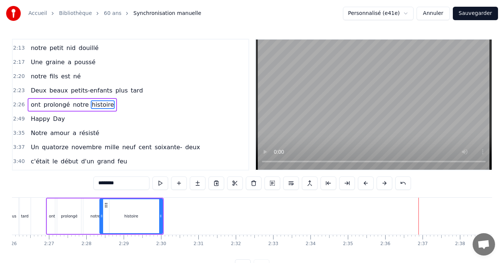
scroll to position [0, 5456]
drag, startPoint x: 108, startPoint y: 206, endPoint x: 115, endPoint y: 206, distance: 7.1
click at [115, 206] on icon at bounding box center [114, 206] width 6 height 6
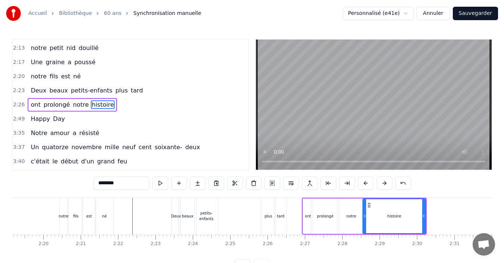
scroll to position [0, 5186]
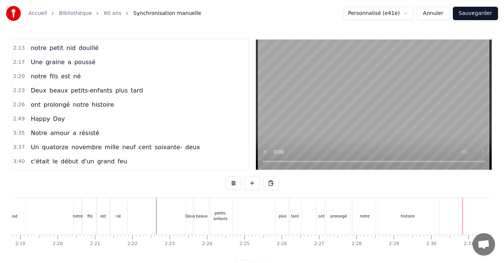
click at [402, 219] on div "histoire" at bounding box center [407, 216] width 63 height 37
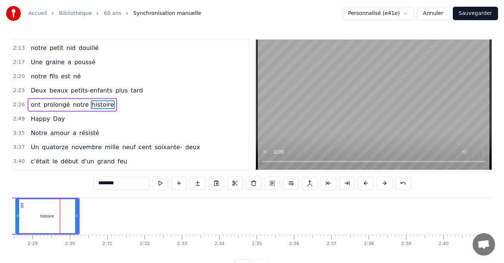
scroll to position [0, 5601]
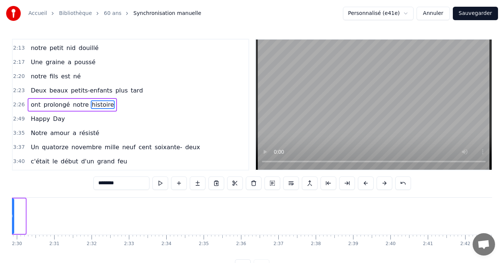
drag, startPoint x: 22, startPoint y: 222, endPoint x: 11, endPoint y: 221, distance: 11.7
click at [11, 221] on div "Accueil Bibliothèque 60 ans Synchronisation manuelle Personnalisé (e41e) Annule…" at bounding box center [252, 136] width 504 height 273
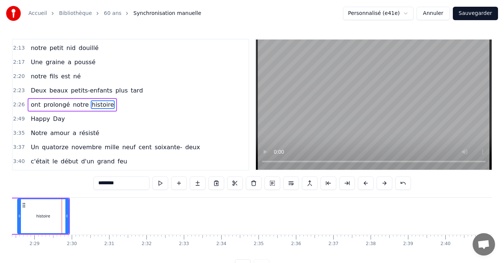
scroll to position [0, 5496]
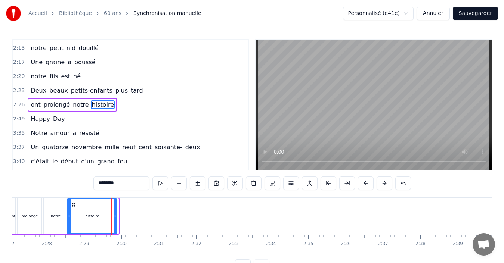
click at [114, 224] on div at bounding box center [115, 217] width 3 height 34
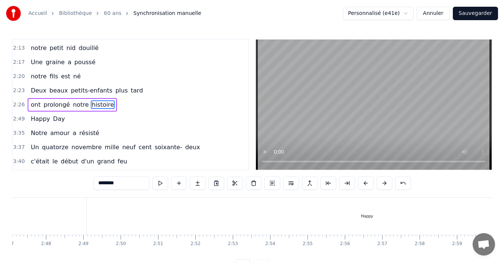
scroll to position [0, 6259]
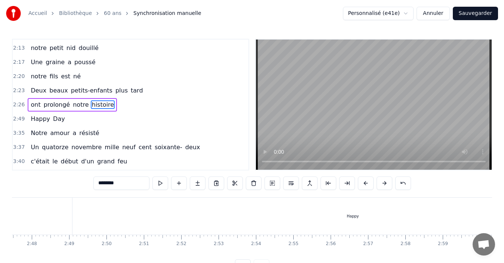
click at [351, 219] on div "Happy" at bounding box center [353, 217] width 12 height 6
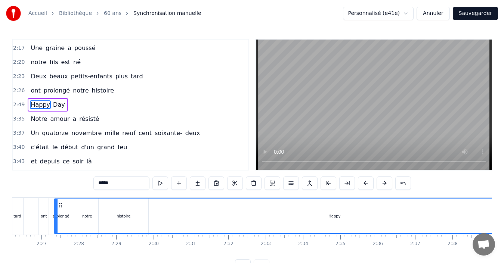
scroll to position [0, 5458]
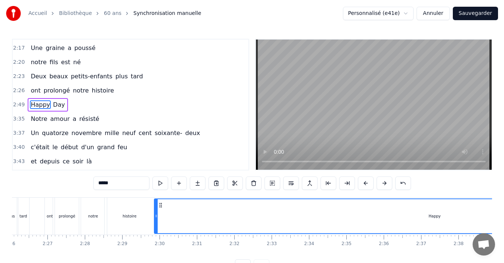
drag, startPoint x: 79, startPoint y: 208, endPoint x: 160, endPoint y: 208, distance: 81.1
click at [160, 208] on icon at bounding box center [161, 206] width 6 height 6
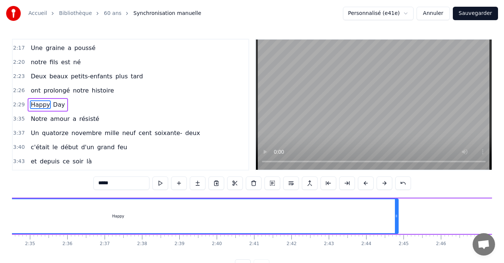
scroll to position [0, 5787]
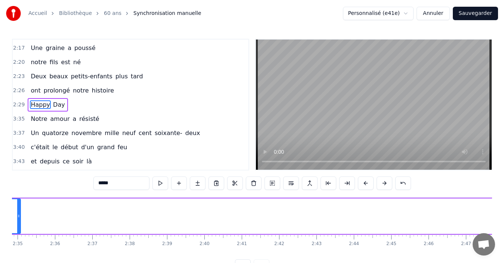
drag, startPoint x: 382, startPoint y: 222, endPoint x: 18, endPoint y: 201, distance: 364.6
click at [18, 201] on div at bounding box center [18, 217] width 3 height 34
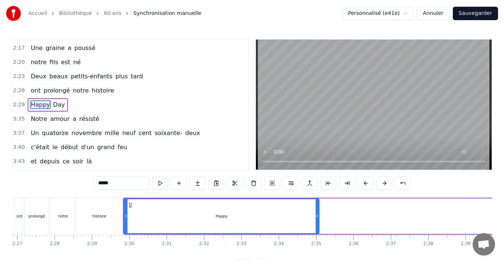
scroll to position [0, 5486]
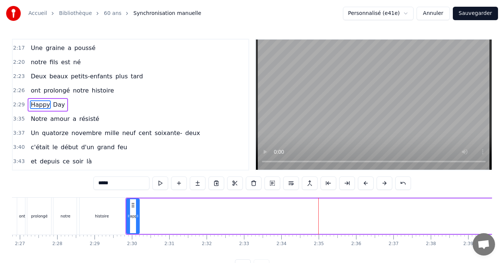
drag, startPoint x: 321, startPoint y: 220, endPoint x: 138, endPoint y: 217, distance: 182.4
click at [138, 217] on div at bounding box center [137, 217] width 3 height 34
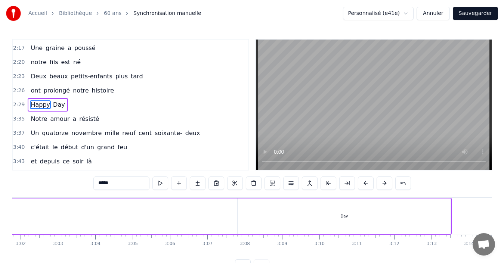
scroll to position [0, 6801]
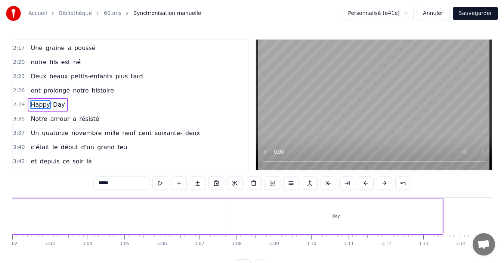
click at [329, 209] on div "Day" at bounding box center [335, 217] width 213 height 36
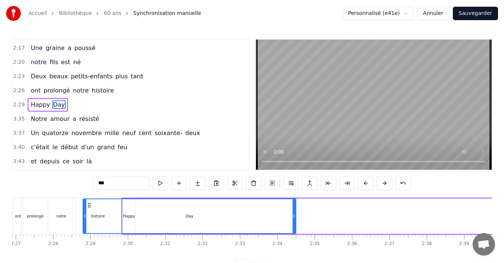
scroll to position [1, 0]
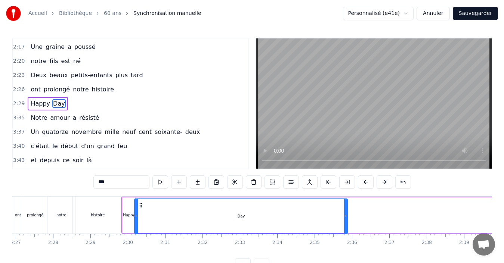
drag, startPoint x: 235, startPoint y: 206, endPoint x: 140, endPoint y: 212, distance: 95.1
click at [140, 212] on div "Day" at bounding box center [241, 217] width 212 height 34
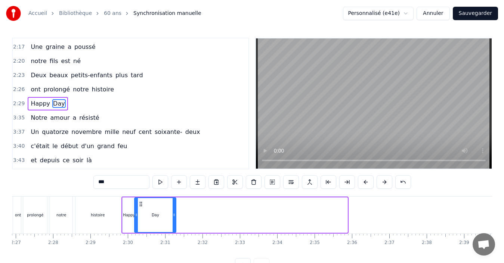
drag, startPoint x: 346, startPoint y: 218, endPoint x: 174, endPoint y: 223, distance: 171.6
click at [174, 223] on div at bounding box center [174, 215] width 3 height 34
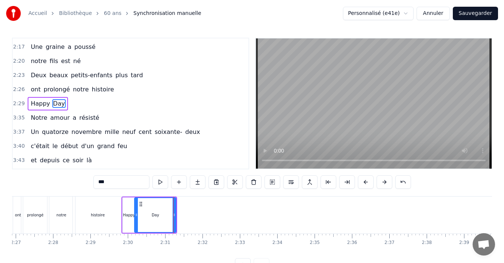
scroll to position [0, 0]
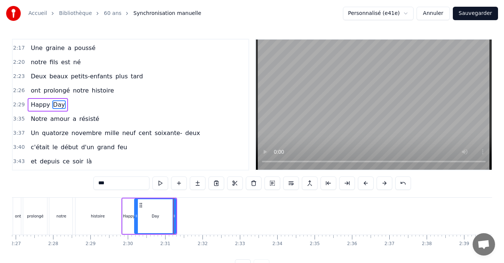
drag, startPoint x: 108, startPoint y: 185, endPoint x: 80, endPoint y: 186, distance: 28.1
click at [80, 186] on div "0:13 [PERSON_NAME] pour ses quinze ans 0:16 est la plus jolie des enfants 0:19 …" at bounding box center [252, 156] width 480 height 234
click at [66, 180] on div "0:13 [PERSON_NAME] pour ses quinze ans 0:16 est la plus jolie des enfants 0:19 …" at bounding box center [252, 156] width 480 height 234
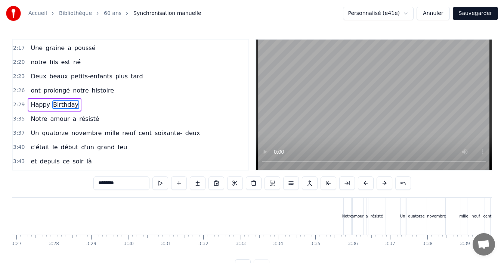
scroll to position [0, 7732]
click at [344, 215] on div "Notre" at bounding box center [347, 217] width 10 height 6
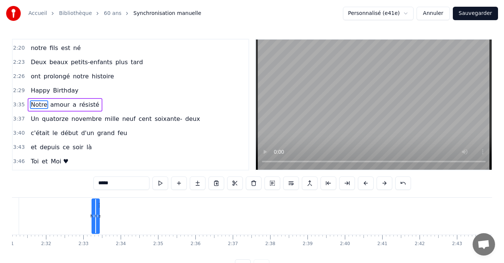
scroll to position [0, 5626]
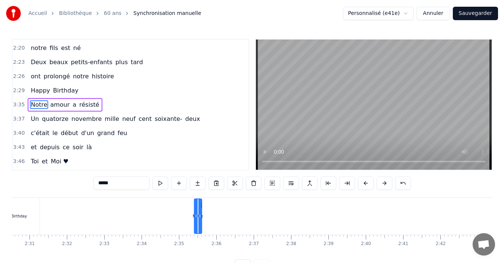
drag, startPoint x: 351, startPoint y: 204, endPoint x: 19, endPoint y: 210, distance: 332.3
click at [202, 212] on div "Notre" at bounding box center [198, 217] width 8 height 36
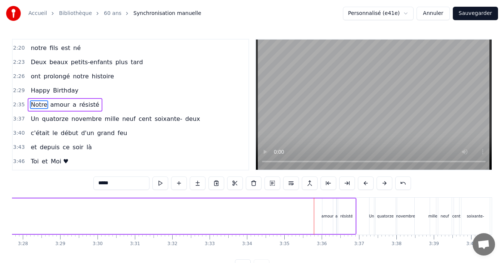
scroll to position [0, 7763]
click at [327, 216] on div "amour" at bounding box center [327, 217] width 12 height 6
type input "*****"
drag, startPoint x: 326, startPoint y: 205, endPoint x: 247, endPoint y: 206, distance: 79.2
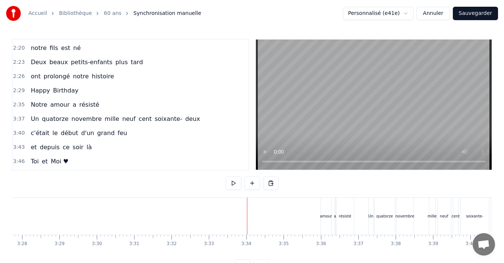
click at [325, 220] on div "amour" at bounding box center [326, 216] width 10 height 37
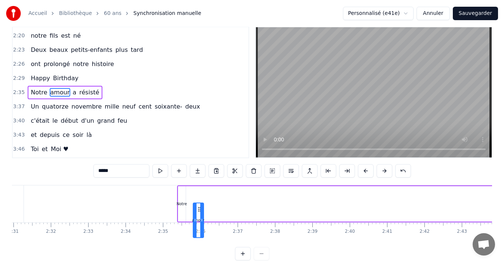
scroll to position [16, 0]
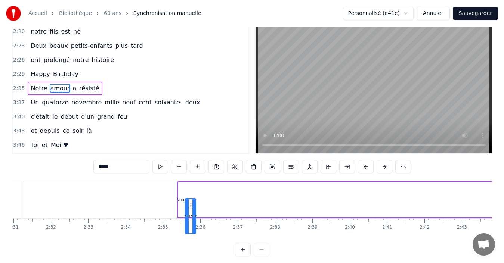
drag, startPoint x: 327, startPoint y: 205, endPoint x: 190, endPoint y: 204, distance: 136.4
click at [190, 204] on icon at bounding box center [192, 206] width 6 height 6
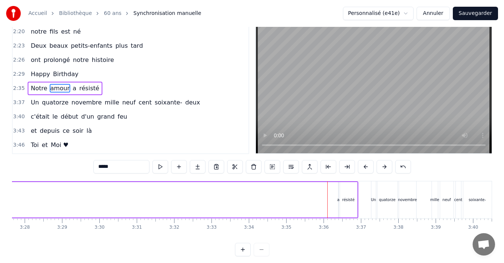
scroll to position [0, 7861]
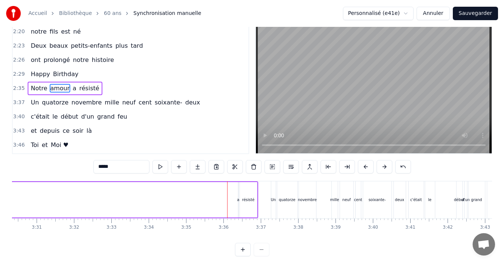
click at [238, 203] on div "a" at bounding box center [238, 200] width 2 height 6
type input "*"
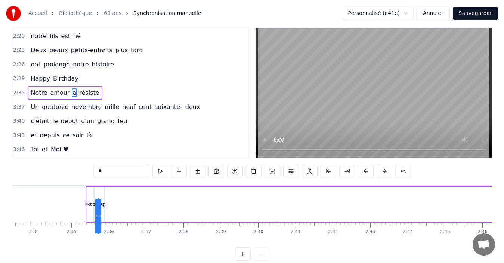
scroll to position [0, 5732]
drag, startPoint x: 244, startPoint y: 205, endPoint x: 114, endPoint y: 213, distance: 130.3
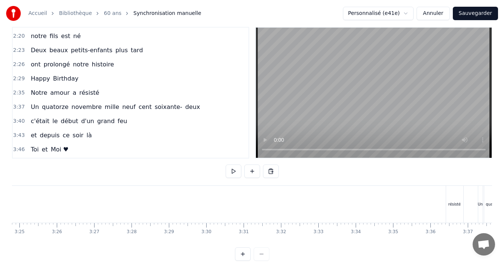
scroll to position [0, 7690]
click at [416, 209] on div "résisté" at bounding box center [418, 204] width 17 height 37
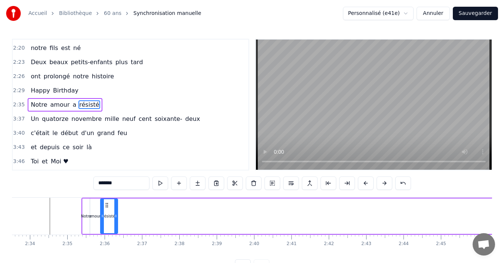
scroll to position [0, 5736]
drag, startPoint x: 417, startPoint y: 206, endPoint x: 111, endPoint y: 212, distance: 305.8
click at [111, 212] on div "résisté" at bounding box center [114, 217] width 16 height 34
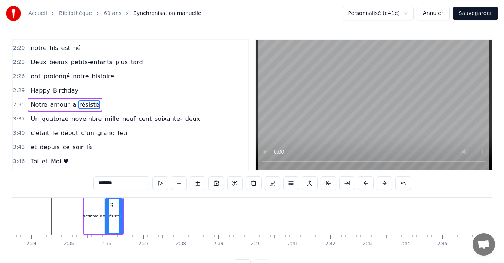
click at [104, 207] on div "a" at bounding box center [104, 217] width 1 height 36
type input "*"
drag, startPoint x: 105, startPoint y: 212, endPoint x: 110, endPoint y: 213, distance: 4.5
click at [110, 213] on div "Notre amour a résisté" at bounding box center [103, 216] width 41 height 37
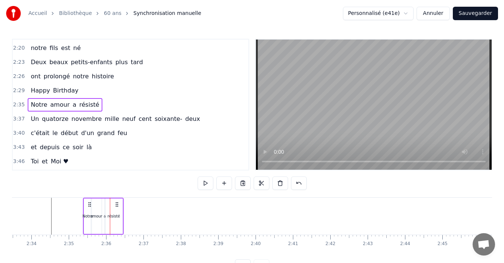
click at [104, 214] on div "a" at bounding box center [105, 217] width 2 height 6
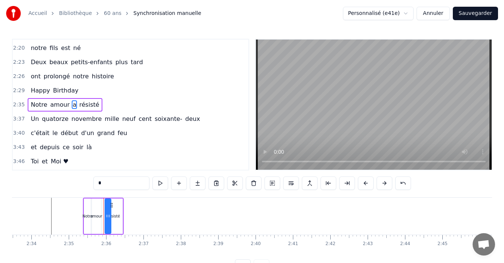
drag, startPoint x: 102, startPoint y: 215, endPoint x: 109, endPoint y: 217, distance: 7.0
click at [109, 217] on icon at bounding box center [109, 216] width 3 height 6
click at [110, 205] on icon at bounding box center [111, 206] width 6 height 6
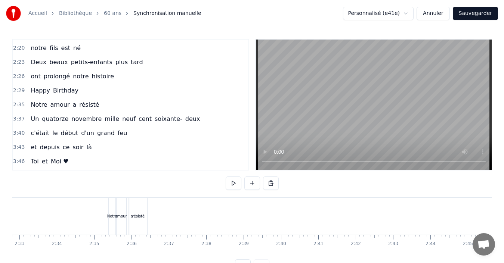
scroll to position [0, 5709]
click at [112, 222] on div "Notre" at bounding box center [113, 216] width 7 height 37
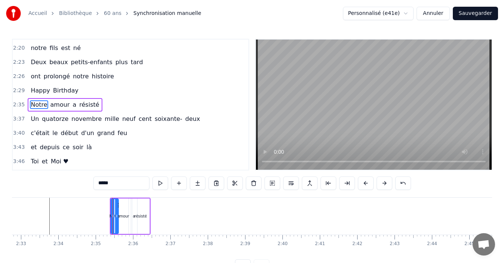
click at [122, 220] on div "amour" at bounding box center [123, 217] width 10 height 36
click at [124, 223] on div at bounding box center [124, 217] width 3 height 34
click at [127, 221] on div at bounding box center [126, 217] width 3 height 34
click at [111, 219] on div "Notre" at bounding box center [114, 217] width 10 height 6
click at [113, 221] on div at bounding box center [113, 217] width 3 height 34
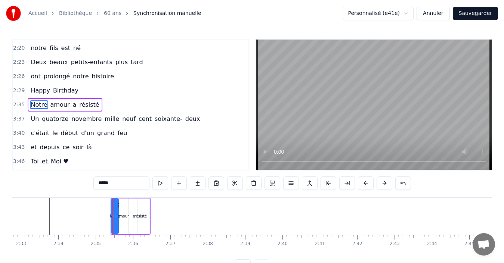
click at [124, 220] on div "amour" at bounding box center [123, 217] width 10 height 36
click at [131, 220] on div "a" at bounding box center [134, 217] width 6 height 36
drag, startPoint x: 138, startPoint y: 206, endPoint x: 134, endPoint y: 208, distance: 4.0
click at [134, 208] on icon at bounding box center [134, 206] width 6 height 6
click at [145, 213] on div "résisté" at bounding box center [140, 217] width 17 height 36
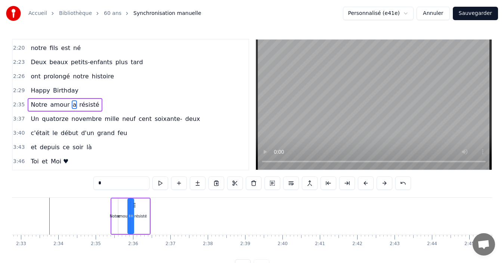
type input "*******"
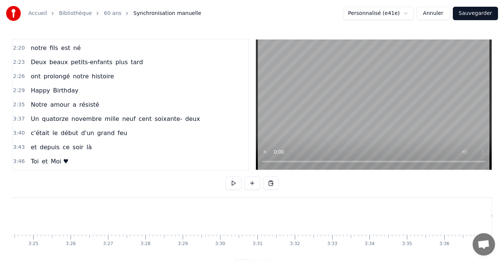
scroll to position [0, 7725]
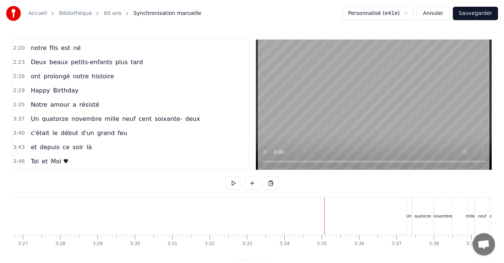
click at [407, 217] on div "Un" at bounding box center [409, 217] width 5 height 6
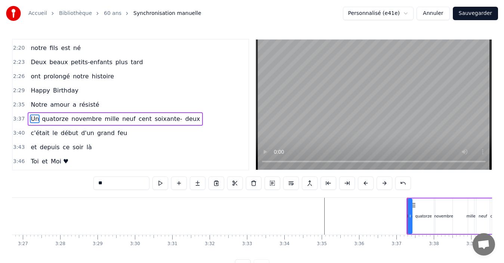
scroll to position [452, 0]
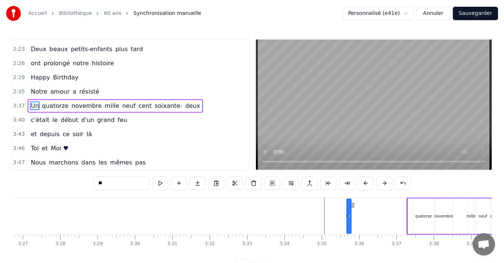
click at [427, 216] on div "quatorze" at bounding box center [423, 217] width 16 height 6
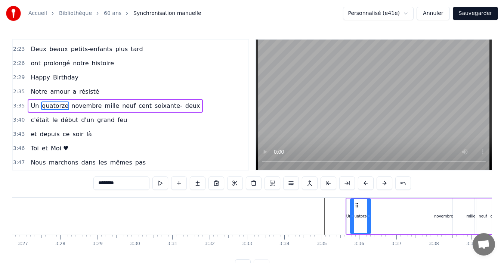
drag, startPoint x: 419, startPoint y: 205, endPoint x: 356, endPoint y: 210, distance: 63.4
click at [356, 210] on div "quatorze" at bounding box center [360, 217] width 19 height 34
click at [447, 216] on div "novembre" at bounding box center [443, 217] width 19 height 6
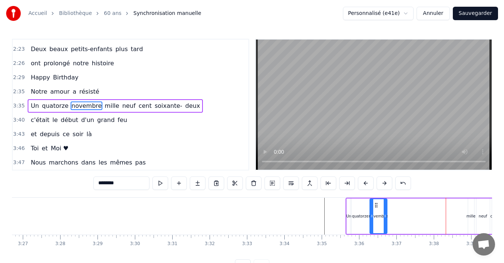
drag, startPoint x: 441, startPoint y: 206, endPoint x: 376, endPoint y: 209, distance: 65.5
click at [376, 209] on div "novembre" at bounding box center [378, 217] width 16 height 34
click at [470, 218] on div "mille" at bounding box center [470, 217] width 9 height 6
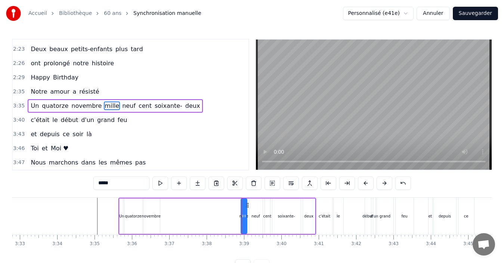
scroll to position [0, 7936]
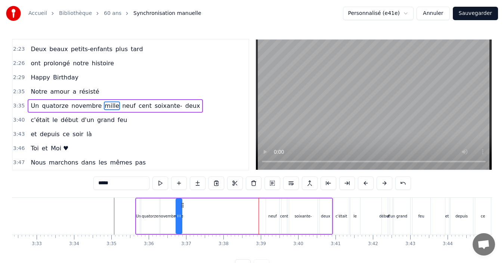
drag, startPoint x: 265, startPoint y: 205, endPoint x: 183, endPoint y: 209, distance: 81.9
click at [183, 209] on div "Un quatorze novembre mille neuf cent soixante- deux" at bounding box center [234, 216] width 198 height 37
click at [275, 213] on div "neuf" at bounding box center [272, 217] width 13 height 36
drag, startPoint x: 273, startPoint y: 206, endPoint x: 189, endPoint y: 209, distance: 83.8
click at [189, 209] on div "neuf" at bounding box center [189, 217] width 13 height 34
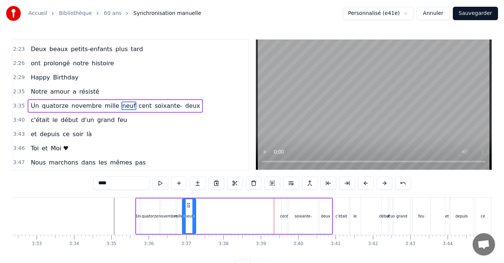
click at [283, 212] on div "cent" at bounding box center [284, 217] width 5 height 36
drag, startPoint x: 288, startPoint y: 204, endPoint x: 202, endPoint y: 213, distance: 86.4
click at [202, 213] on div "Un quatorze novembre mille neuf cent soixante- deux" at bounding box center [234, 216] width 198 height 37
click at [310, 217] on div "soixante-" at bounding box center [302, 217] width 17 height 6
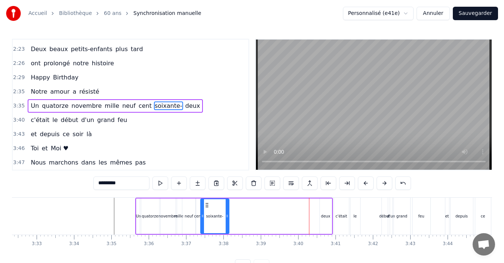
drag, startPoint x: 295, startPoint y: 206, endPoint x: 206, endPoint y: 211, distance: 88.7
click at [206, 211] on div "soixante-" at bounding box center [215, 217] width 28 height 34
click at [328, 218] on div "deux" at bounding box center [325, 217] width 9 height 6
type input "****"
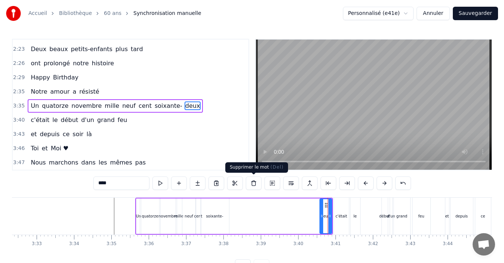
click at [251, 182] on button at bounding box center [254, 183] width 16 height 13
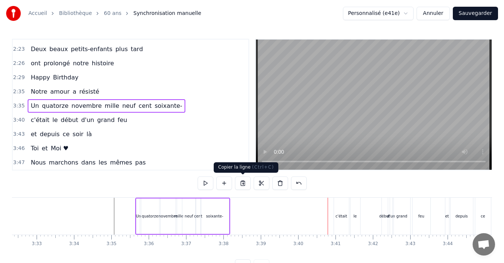
click at [220, 219] on div "soixante-" at bounding box center [214, 217] width 17 height 6
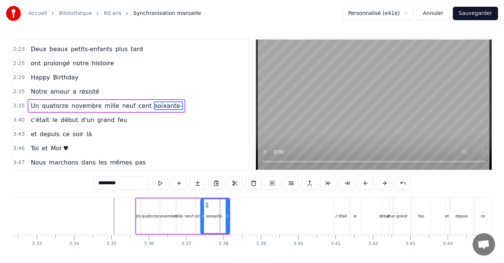
click at [133, 180] on input "*********" at bounding box center [121, 183] width 56 height 13
type input "**********"
click at [56, 183] on div "0:13 [PERSON_NAME] pour ses quinze ans 0:16 est la plus jolie des enfants 0:19 …" at bounding box center [252, 156] width 480 height 234
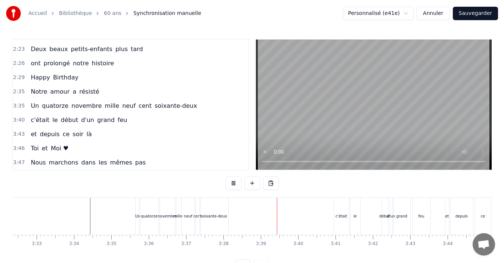
click at [230, 133] on div "3:43 et depuis ce soir là" at bounding box center [131, 134] width 236 height 14
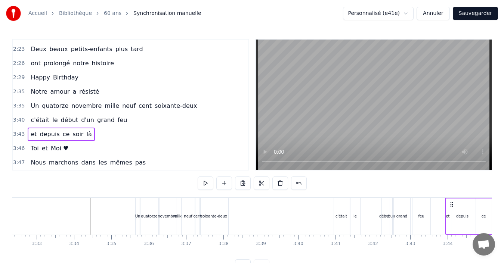
click at [342, 214] on div "c'était" at bounding box center [342, 217] width 12 height 6
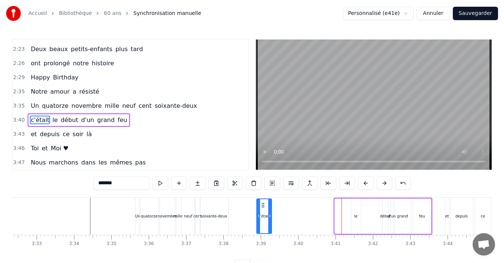
drag, startPoint x: 339, startPoint y: 207, endPoint x: 263, endPoint y: 207, distance: 76.2
click at [263, 207] on icon at bounding box center [263, 206] width 6 height 6
click at [357, 217] on div "le" at bounding box center [355, 217] width 3 height 6
type input "**"
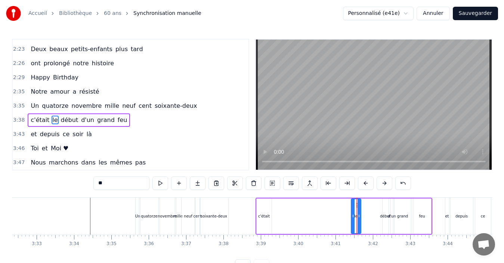
drag, startPoint x: 357, startPoint y: 205, endPoint x: 297, endPoint y: 207, distance: 59.5
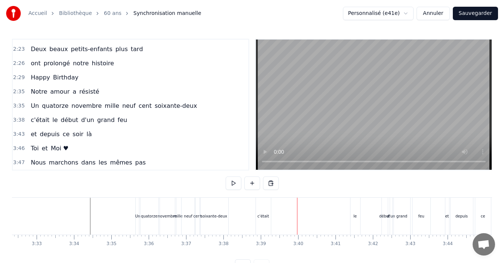
click at [357, 219] on div "le" at bounding box center [355, 217] width 3 height 6
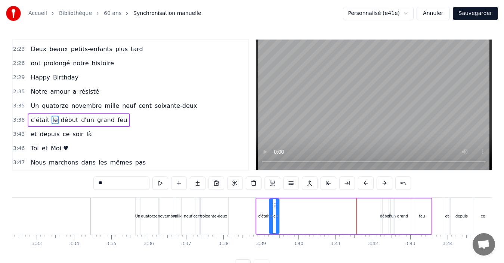
drag, startPoint x: 356, startPoint y: 204, endPoint x: 274, endPoint y: 209, distance: 82.0
click at [274, 209] on div "le" at bounding box center [274, 217] width 9 height 34
click at [385, 215] on div "début" at bounding box center [385, 217] width 11 height 6
click at [389, 207] on div at bounding box center [387, 217] width 3 height 34
drag, startPoint x: 391, startPoint y: 206, endPoint x: 287, endPoint y: 204, distance: 103.9
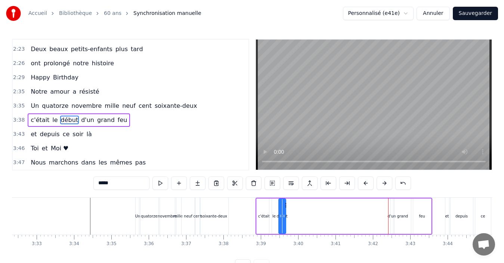
click at [287, 204] on icon at bounding box center [285, 206] width 6 height 6
click at [391, 218] on div "d'un" at bounding box center [392, 217] width 8 height 6
drag, startPoint x: 397, startPoint y: 205, endPoint x: 293, endPoint y: 203, distance: 104.3
click at [293, 203] on icon at bounding box center [293, 206] width 6 height 6
click at [406, 221] on div "grand" at bounding box center [403, 217] width 16 height 36
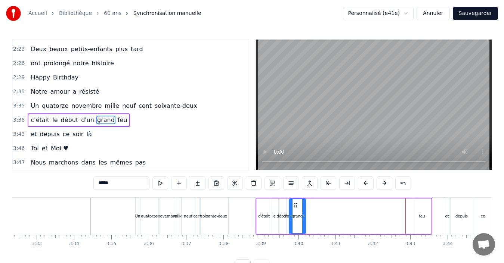
drag, startPoint x: 402, startPoint y: 205, endPoint x: 296, endPoint y: 201, distance: 105.5
click at [296, 201] on div "grand" at bounding box center [298, 217] width 16 height 34
click at [417, 222] on div "feu" at bounding box center [422, 217] width 18 height 36
type input "***"
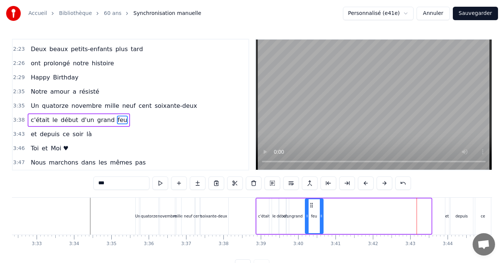
drag, startPoint x: 419, startPoint y: 206, endPoint x: 311, endPoint y: 201, distance: 108.1
click at [311, 201] on div "feu" at bounding box center [314, 217] width 17 height 34
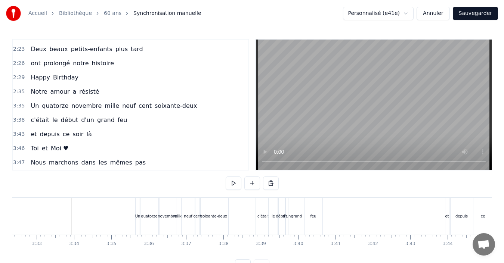
click at [314, 223] on div "feu" at bounding box center [314, 216] width 18 height 37
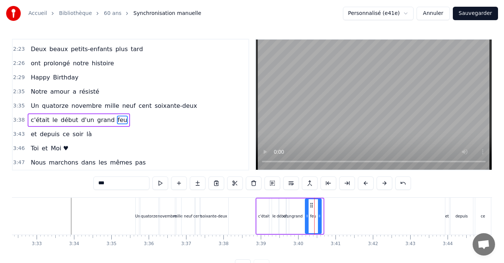
click at [319, 221] on div at bounding box center [319, 217] width 3 height 34
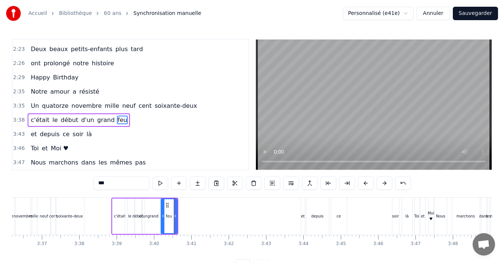
scroll to position [0, 8085]
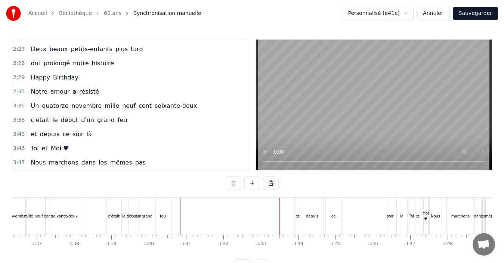
click at [164, 214] on div "feu" at bounding box center [163, 217] width 6 height 6
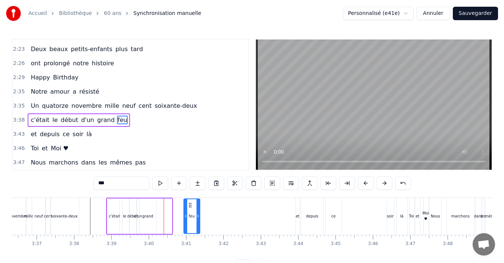
drag, startPoint x: 163, startPoint y: 205, endPoint x: 191, endPoint y: 209, distance: 28.3
click at [191, 209] on div "feu" at bounding box center [191, 217] width 15 height 34
click at [151, 211] on div "grand" at bounding box center [148, 217] width 16 height 36
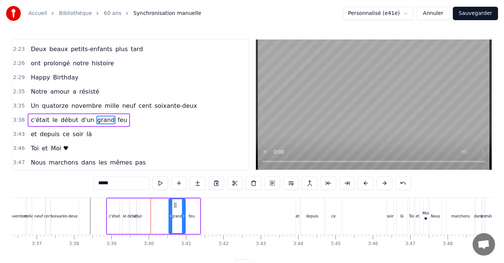
drag, startPoint x: 145, startPoint y: 206, endPoint x: 174, endPoint y: 206, distance: 29.2
click at [174, 206] on icon at bounding box center [175, 206] width 6 height 6
click at [181, 223] on div at bounding box center [181, 217] width 3 height 34
click at [138, 215] on div "d'un" at bounding box center [138, 217] width 8 height 6
type input "****"
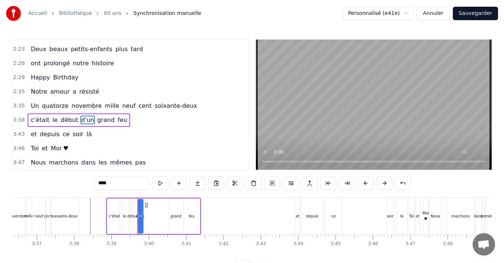
drag, startPoint x: 139, startPoint y: 221, endPoint x: 144, endPoint y: 222, distance: 4.5
click at [144, 222] on div "c'était le début d'un grand feu" at bounding box center [153, 216] width 95 height 37
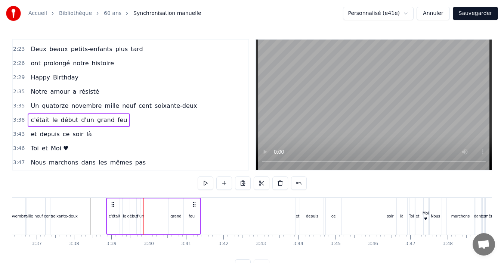
click at [142, 219] on div "d'un" at bounding box center [140, 217] width 8 height 6
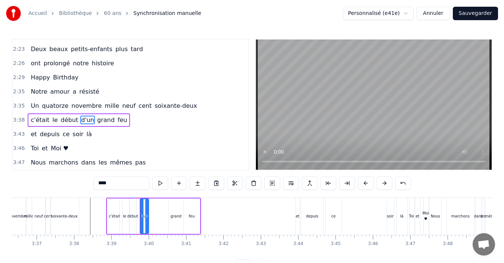
drag, startPoint x: 139, startPoint y: 217, endPoint x: 148, endPoint y: 221, distance: 10.1
click at [148, 221] on div "d'un" at bounding box center [144, 217] width 9 height 36
drag, startPoint x: 144, startPoint y: 206, endPoint x: 164, endPoint y: 207, distance: 20.2
click at [164, 207] on icon at bounding box center [167, 206] width 6 height 6
click at [133, 215] on div "début" at bounding box center [132, 217] width 11 height 6
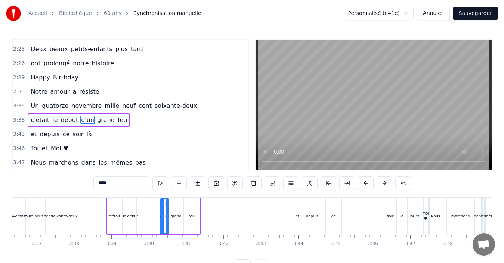
type input "*****"
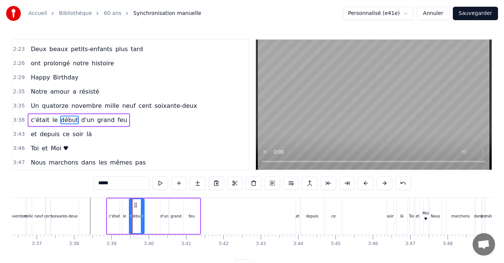
drag, startPoint x: 134, startPoint y: 217, endPoint x: 142, endPoint y: 217, distance: 7.8
click at [142, 217] on icon at bounding box center [142, 216] width 3 height 6
click at [138, 204] on icon at bounding box center [138, 206] width 6 height 6
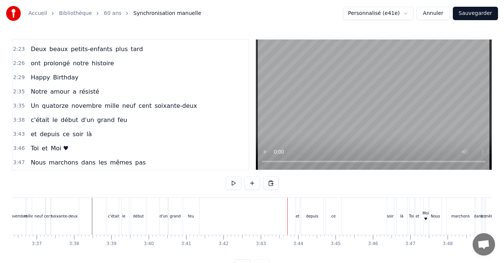
click at [297, 219] on div "et" at bounding box center [298, 217] width 4 height 6
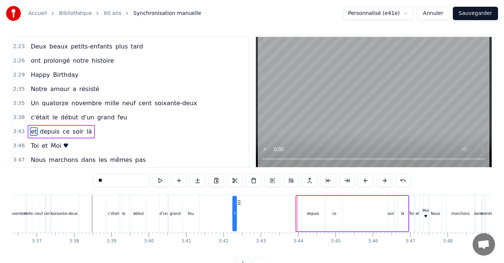
click at [316, 215] on div "depuis" at bounding box center [313, 214] width 12 height 6
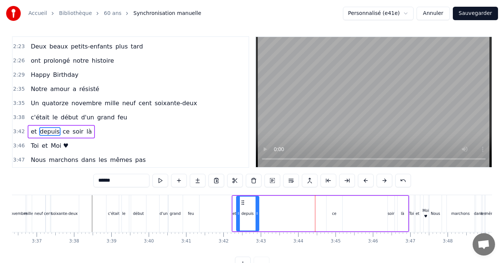
drag, startPoint x: 308, startPoint y: 203, endPoint x: 242, endPoint y: 204, distance: 65.4
click at [242, 204] on icon at bounding box center [243, 203] width 6 height 6
click at [340, 212] on div "ce" at bounding box center [335, 214] width 16 height 36
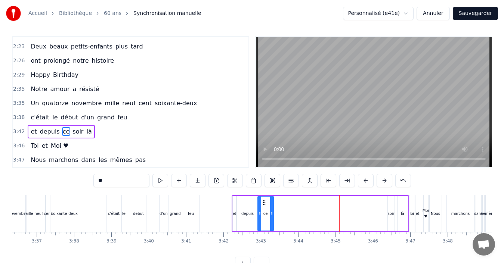
drag, startPoint x: 331, startPoint y: 201, endPoint x: 262, endPoint y: 202, distance: 68.8
click at [262, 202] on icon at bounding box center [264, 203] width 6 height 6
click at [392, 213] on div "soir" at bounding box center [391, 214] width 7 height 6
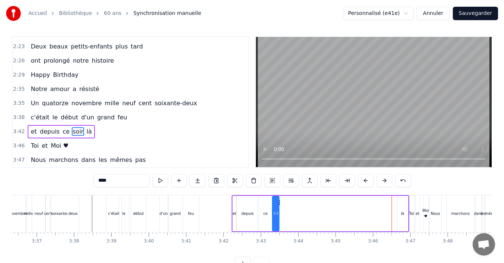
drag, startPoint x: 395, startPoint y: 205, endPoint x: 283, endPoint y: 206, distance: 112.1
click at [279, 206] on div "et depuis ce soir là" at bounding box center [321, 213] width 178 height 37
click at [401, 214] on div "là" at bounding box center [403, 214] width 10 height 36
type input "**"
drag, startPoint x: 404, startPoint y: 202, endPoint x: 284, endPoint y: 209, distance: 120.2
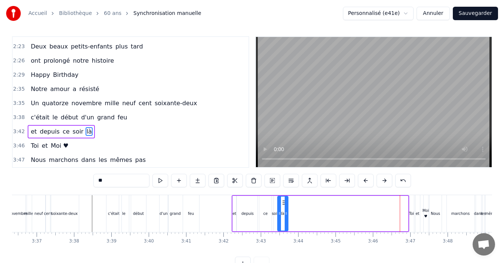
click at [284, 209] on div "là" at bounding box center [283, 214] width 10 height 34
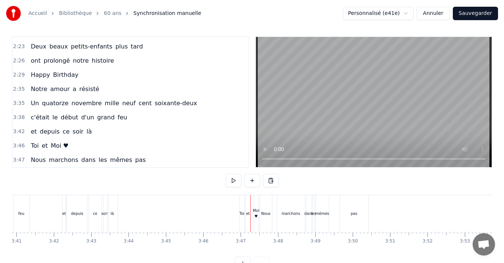
scroll to position [0, 8279]
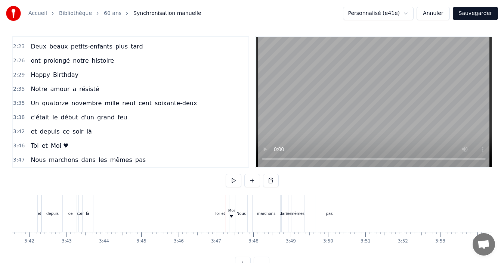
click at [217, 219] on div "Toi" at bounding box center [217, 213] width 4 height 37
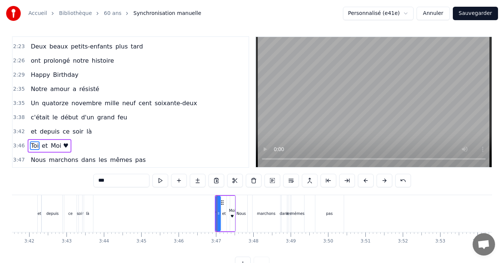
scroll to position [17, 0]
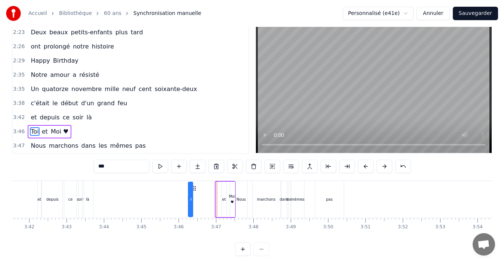
drag, startPoint x: 191, startPoint y: 201, endPoint x: 210, endPoint y: 202, distance: 19.4
click at [210, 202] on icon at bounding box center [210, 200] width 3 height 6
click at [222, 196] on div "et" at bounding box center [224, 200] width 4 height 36
drag, startPoint x: 227, startPoint y: 188, endPoint x: 217, endPoint y: 195, distance: 11.8
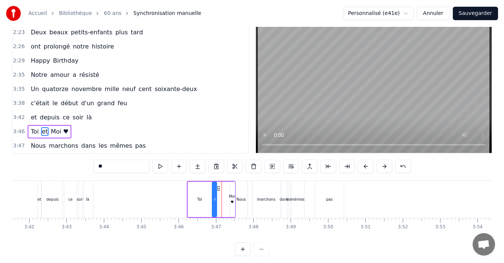
click at [217, 195] on div "Toi et Moi ♥" at bounding box center [211, 199] width 49 height 37
drag, startPoint x: 214, startPoint y: 201, endPoint x: 220, endPoint y: 202, distance: 6.1
click at [220, 202] on icon at bounding box center [220, 200] width 3 height 6
click at [240, 202] on div "Nous" at bounding box center [241, 200] width 9 height 6
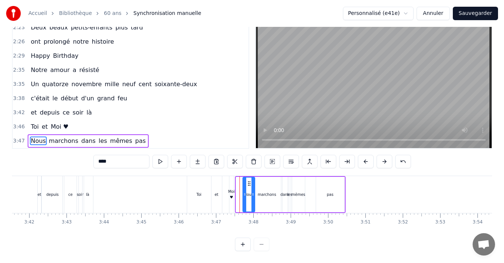
drag, startPoint x: 241, startPoint y: 177, endPoint x: 248, endPoint y: 178, distance: 6.7
click at [248, 183] on circle at bounding box center [248, 183] width 0 height 0
click at [231, 190] on div "Moi ♥" at bounding box center [231, 194] width 7 height 11
type input "*****"
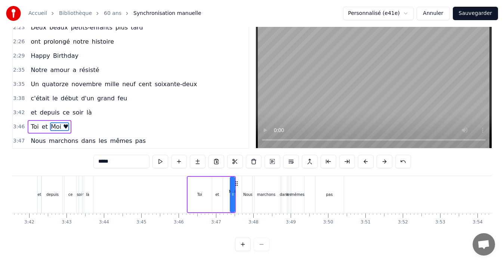
scroll to position [17, 0]
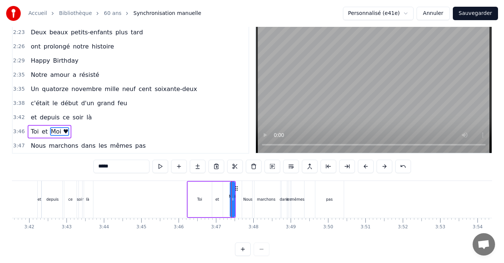
drag, startPoint x: 236, startPoint y: 187, endPoint x: 236, endPoint y: 191, distance: 4.5
click at [236, 191] on icon at bounding box center [237, 189] width 6 height 6
drag, startPoint x: 232, startPoint y: 204, endPoint x: 241, endPoint y: 203, distance: 9.0
click at [241, 203] on div at bounding box center [241, 200] width 3 height 34
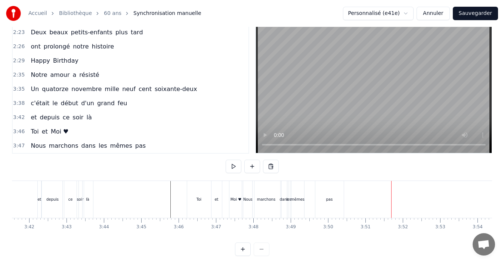
click at [334, 205] on div "pas" at bounding box center [329, 199] width 28 height 37
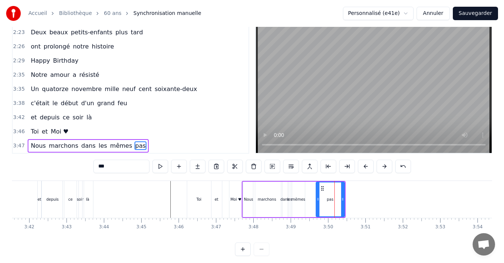
scroll to position [28, 0]
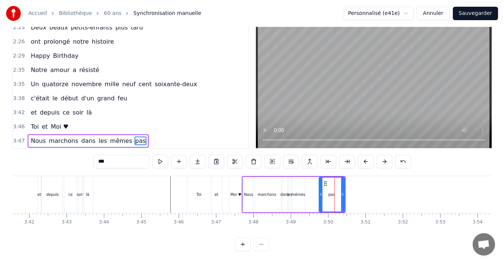
click at [320, 193] on div at bounding box center [321, 195] width 3 height 34
click at [200, 184] on div "Toi" at bounding box center [199, 194] width 24 height 37
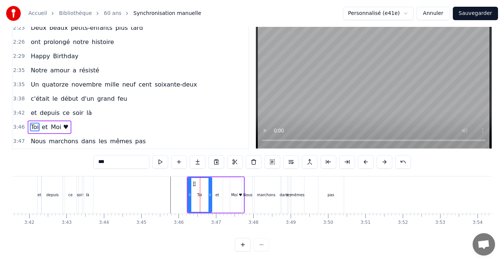
scroll to position [17, 0]
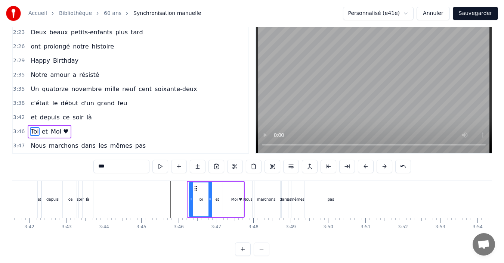
click at [190, 204] on div at bounding box center [191, 200] width 3 height 34
click at [208, 204] on div at bounding box center [207, 200] width 3 height 34
drag, startPoint x: 208, startPoint y: 201, endPoint x: 216, endPoint y: 202, distance: 8.3
click at [216, 202] on icon at bounding box center [215, 200] width 3 height 6
click at [220, 201] on div "et" at bounding box center [217, 200] width 10 height 36
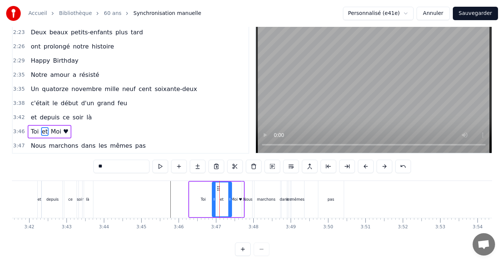
drag, startPoint x: 220, startPoint y: 201, endPoint x: 230, endPoint y: 203, distance: 9.8
click at [230, 203] on div at bounding box center [229, 200] width 3 height 34
drag, startPoint x: 213, startPoint y: 202, endPoint x: 218, endPoint y: 203, distance: 4.5
click at [218, 203] on div at bounding box center [218, 200] width 3 height 34
click at [236, 203] on div "Moi ♥" at bounding box center [236, 200] width 13 height 36
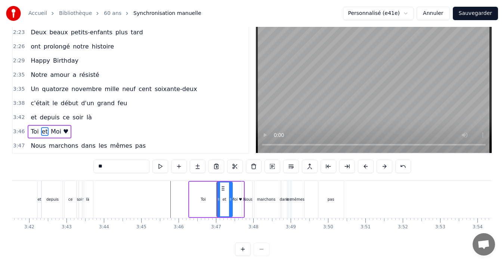
type input "*****"
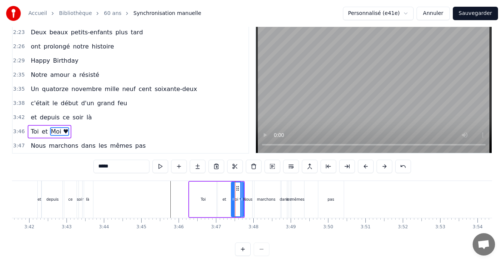
click at [233, 203] on div at bounding box center [233, 200] width 3 height 34
drag, startPoint x: 241, startPoint y: 203, endPoint x: 246, endPoint y: 203, distance: 5.2
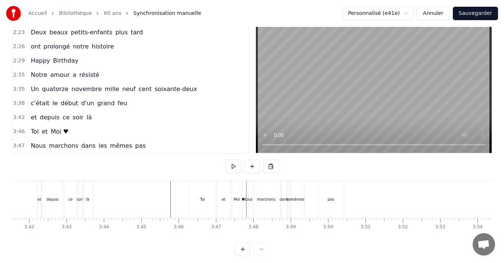
click at [300, 201] on div "mêmes" at bounding box center [298, 200] width 14 height 6
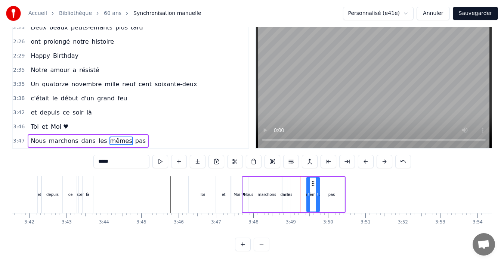
drag, startPoint x: 299, startPoint y: 179, endPoint x: 313, endPoint y: 178, distance: 14.7
click at [313, 181] on icon at bounding box center [313, 184] width 6 height 6
click at [290, 192] on div "les" at bounding box center [289, 195] width 5 height 6
drag, startPoint x: 294, startPoint y: 179, endPoint x: 309, endPoint y: 179, distance: 14.6
click at [309, 181] on icon at bounding box center [310, 184] width 6 height 6
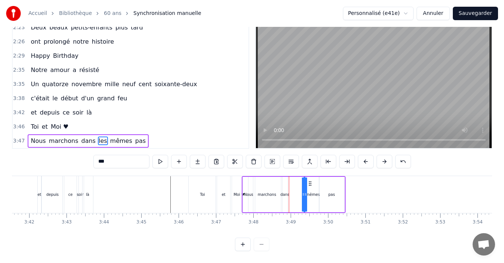
click at [286, 183] on div "dans" at bounding box center [285, 195] width 5 height 36
drag, startPoint x: 287, startPoint y: 181, endPoint x: 303, endPoint y: 177, distance: 16.6
click at [303, 181] on icon at bounding box center [302, 184] width 6 height 6
click at [269, 192] on div "marchons" at bounding box center [267, 195] width 18 height 6
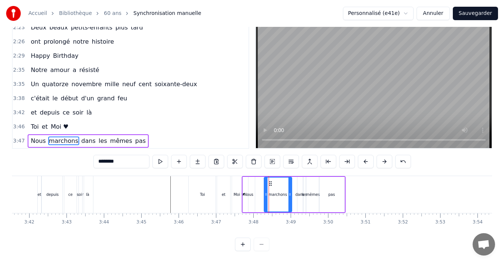
drag, startPoint x: 259, startPoint y: 177, endPoint x: 270, endPoint y: 178, distance: 10.8
click at [270, 181] on icon at bounding box center [271, 184] width 6 height 6
click at [250, 192] on div "Nous" at bounding box center [248, 195] width 9 height 6
type input "****"
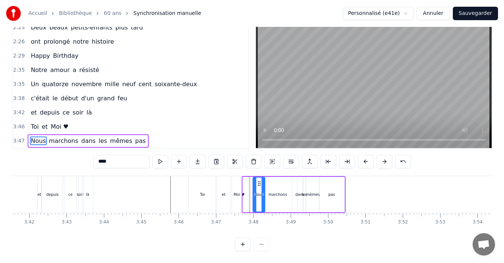
drag, startPoint x: 250, startPoint y: 179, endPoint x: 260, endPoint y: 181, distance: 10.2
click at [260, 181] on div "Nous" at bounding box center [258, 195] width 11 height 34
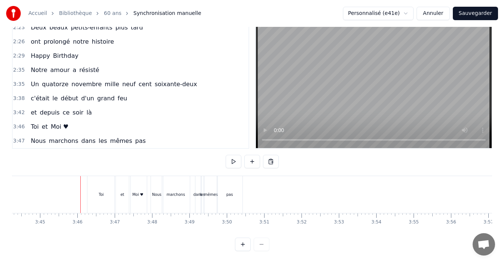
scroll to position [0, 8438]
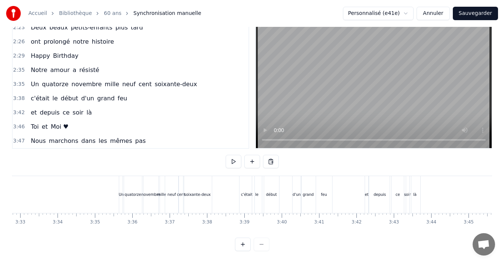
scroll to position [0, 7940]
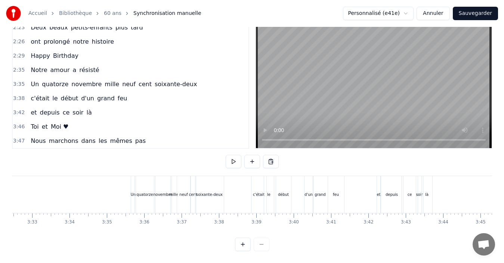
click at [132, 192] on div "Un" at bounding box center [133, 195] width 5 height 6
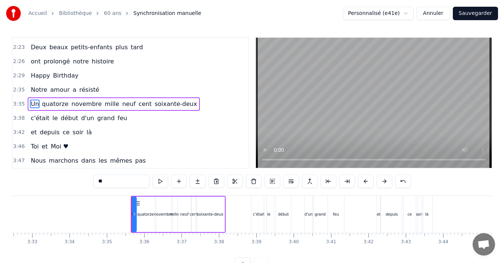
scroll to position [0, 0]
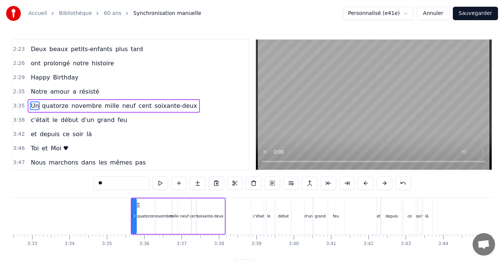
drag, startPoint x: 118, startPoint y: 183, endPoint x: 80, endPoint y: 186, distance: 37.9
click at [83, 186] on div "0:13 [PERSON_NAME] pour ses quinze ans 0:16 est la plus jolie des enfants 0:19 …" at bounding box center [252, 156] width 480 height 234
type input "**"
click at [64, 186] on div "0:13 [PERSON_NAME] pour ses quinze ans 0:16 est la plus jolie des enfants 0:19 …" at bounding box center [252, 156] width 480 height 234
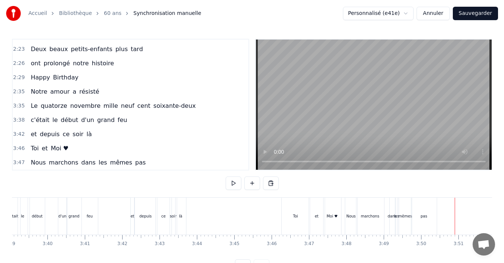
scroll to position [0, 8173]
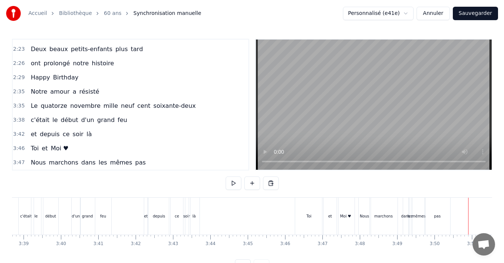
click at [305, 212] on div "Toi" at bounding box center [309, 216] width 28 height 37
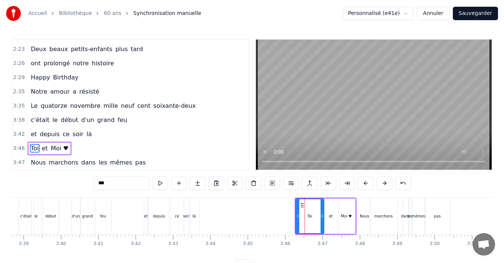
scroll to position [17, 0]
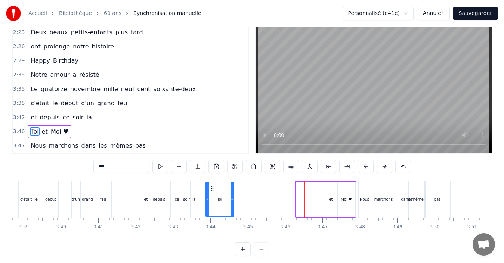
drag, startPoint x: 303, startPoint y: 188, endPoint x: 213, endPoint y: 193, distance: 90.2
click at [213, 193] on div "Toi" at bounding box center [219, 200] width 27 height 34
click at [333, 197] on div "et" at bounding box center [331, 200] width 16 height 36
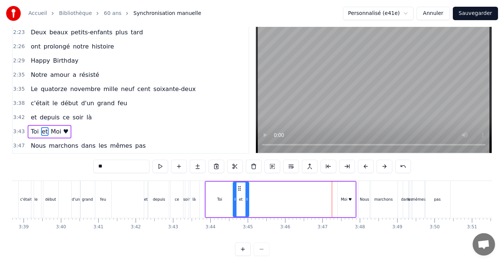
drag, startPoint x: 328, startPoint y: 188, endPoint x: 238, endPoint y: 198, distance: 90.5
click at [238, 198] on div "et" at bounding box center [241, 200] width 15 height 34
click at [216, 201] on div "Toi" at bounding box center [220, 200] width 28 height 36
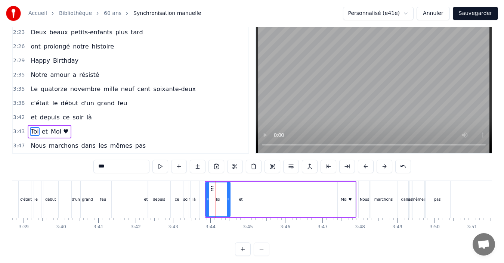
drag, startPoint x: 231, startPoint y: 201, endPoint x: 227, endPoint y: 205, distance: 5.3
click at [227, 205] on div at bounding box center [228, 200] width 3 height 34
click at [235, 201] on div "et" at bounding box center [241, 200] width 16 height 36
type input "**"
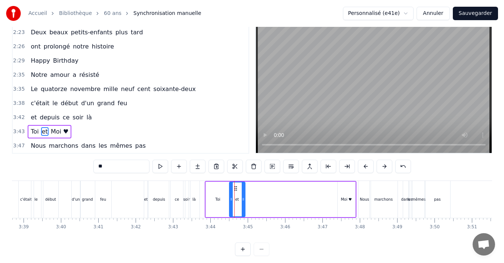
drag, startPoint x: 240, startPoint y: 186, endPoint x: 236, endPoint y: 190, distance: 5.0
click at [236, 190] on icon at bounding box center [236, 189] width 6 height 6
drag, startPoint x: 243, startPoint y: 201, endPoint x: 237, endPoint y: 207, distance: 8.5
click at [237, 207] on div at bounding box center [236, 200] width 3 height 34
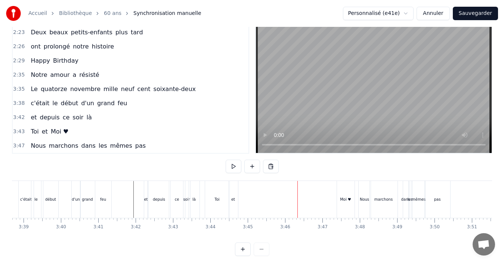
click at [346, 201] on div "Moi ♥" at bounding box center [345, 200] width 11 height 6
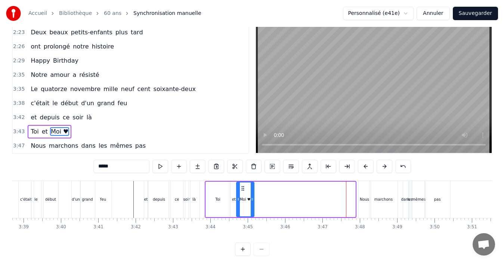
drag, startPoint x: 344, startPoint y: 190, endPoint x: 243, endPoint y: 196, distance: 101.5
click at [243, 196] on div "Moi ♥" at bounding box center [245, 200] width 17 height 34
click at [363, 193] on div "Nous" at bounding box center [365, 199] width 12 height 37
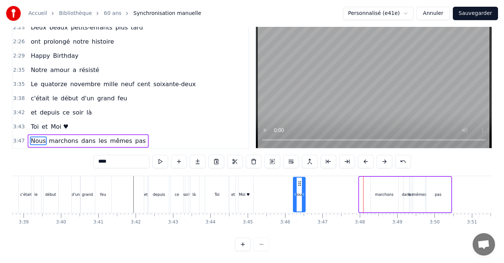
drag, startPoint x: 365, startPoint y: 176, endPoint x: 299, endPoint y: 184, distance: 66.6
click at [299, 184] on div "Nous" at bounding box center [299, 195] width 11 height 34
drag, startPoint x: 304, startPoint y: 194, endPoint x: 309, endPoint y: 194, distance: 4.9
click at [309, 194] on div at bounding box center [308, 195] width 3 height 34
click at [381, 192] on div "marchons" at bounding box center [384, 195] width 18 height 6
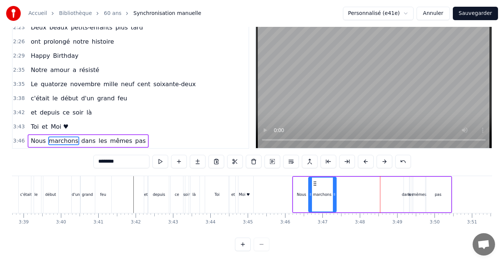
drag, startPoint x: 377, startPoint y: 177, endPoint x: 315, endPoint y: 186, distance: 62.6
click at [315, 186] on div "marchons" at bounding box center [322, 195] width 27 height 34
drag, startPoint x: 335, startPoint y: 191, endPoint x: 326, endPoint y: 196, distance: 10.1
click at [326, 196] on div at bounding box center [325, 195] width 3 height 34
click at [403, 192] on div "dans" at bounding box center [406, 195] width 9 height 6
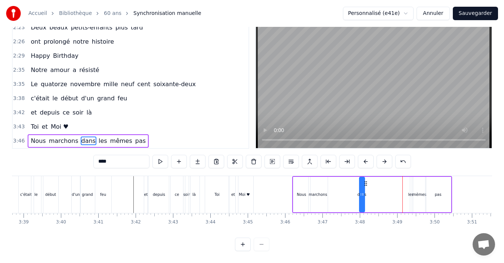
drag, startPoint x: 410, startPoint y: 177, endPoint x: 365, endPoint y: 189, distance: 46.2
click at [364, 189] on div "dans" at bounding box center [362, 195] width 4 height 34
drag, startPoint x: 363, startPoint y: 192, endPoint x: 372, endPoint y: 193, distance: 9.0
click at [372, 193] on div at bounding box center [371, 195] width 3 height 34
click at [410, 192] on div "les" at bounding box center [410, 195] width 5 height 6
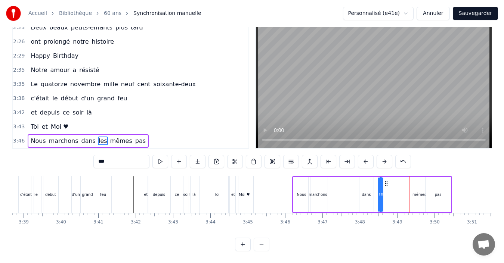
drag, startPoint x: 416, startPoint y: 179, endPoint x: 386, endPoint y: 185, distance: 30.9
click at [386, 185] on div "Nous marchons dans les mêmes pas" at bounding box center [372, 194] width 160 height 37
click at [416, 184] on div "mêmes" at bounding box center [419, 195] width 13 height 36
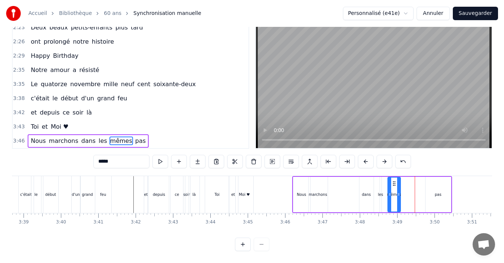
drag, startPoint x: 419, startPoint y: 176, endPoint x: 392, endPoint y: 182, distance: 27.3
click at [392, 182] on div "mêmes" at bounding box center [394, 195] width 12 height 34
drag, startPoint x: 397, startPoint y: 191, endPoint x: 410, endPoint y: 192, distance: 12.4
click at [410, 192] on div at bounding box center [409, 195] width 3 height 34
click at [431, 189] on div "pas" at bounding box center [438, 195] width 25 height 36
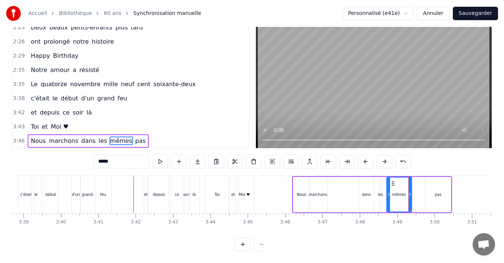
type input "***"
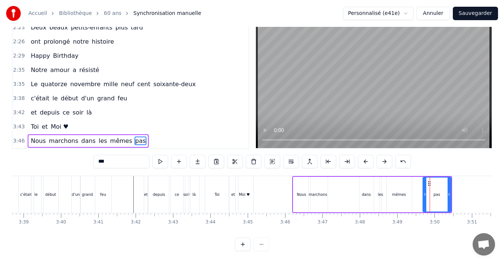
click at [423, 194] on div at bounding box center [424, 195] width 3 height 34
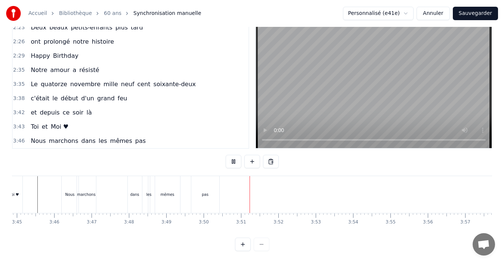
scroll to position [0, 8438]
click at [56, 192] on div "marchons" at bounding box center [52, 195] width 18 height 6
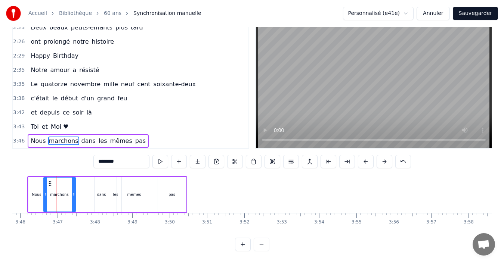
drag, startPoint x: 62, startPoint y: 193, endPoint x: 75, endPoint y: 191, distance: 12.8
click at [75, 191] on div at bounding box center [73, 195] width 3 height 34
click at [49, 194] on div at bounding box center [49, 195] width 3 height 34
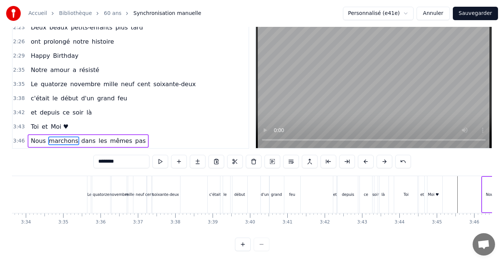
scroll to position [0, 7944]
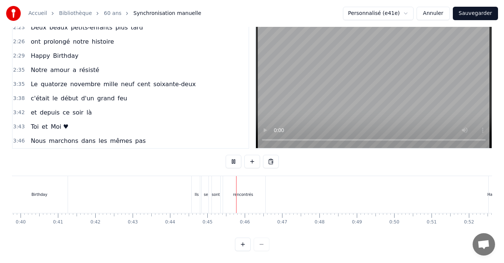
scroll to position [0, 1657]
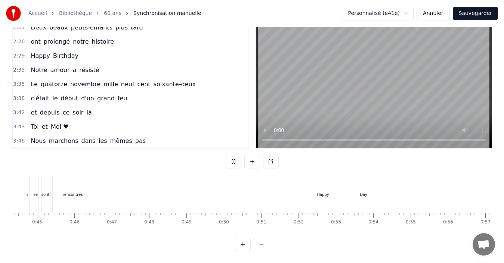
click at [198, 152] on div "0:13 [PERSON_NAME] pour ses quinze ans 0:16 est la plus jolie des enfants 0:19 …" at bounding box center [252, 134] width 480 height 234
click at [120, 195] on div "Day" at bounding box center [104, 194] width 73 height 37
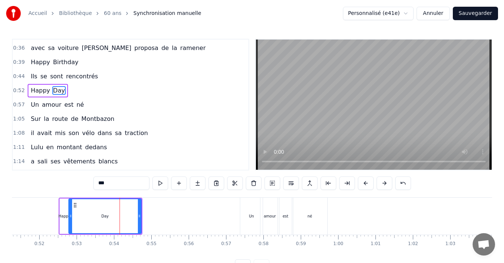
scroll to position [84, 0]
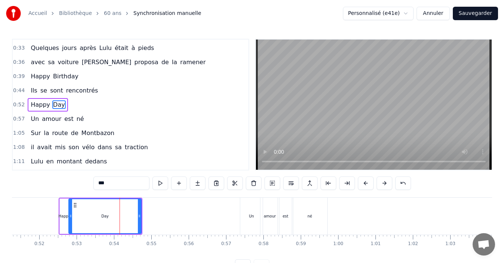
drag, startPoint x: 114, startPoint y: 183, endPoint x: 75, endPoint y: 182, distance: 38.9
click at [75, 182] on div "0:13 [PERSON_NAME] pour ses quinze ans 0:16 est la plus jolie des enfants 0:19 …" at bounding box center [252, 156] width 480 height 234
type input "********"
click at [63, 177] on div "0:13 [PERSON_NAME] pour ses quinze ans 0:16 est la plus jolie des enfants 0:19 …" at bounding box center [252, 156] width 480 height 234
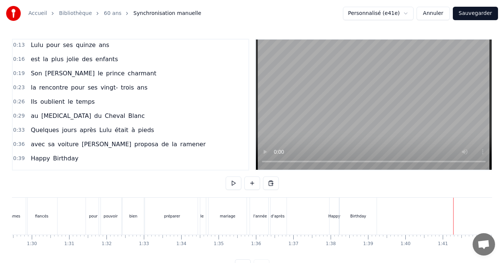
scroll to position [0, 0]
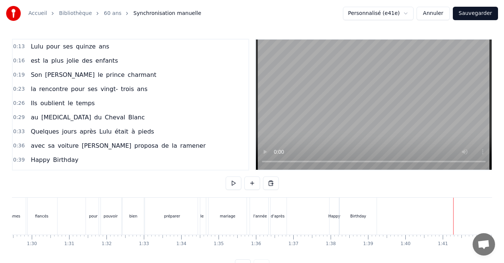
click at [37, 46] on span "Lulu" at bounding box center [37, 46] width 14 height 9
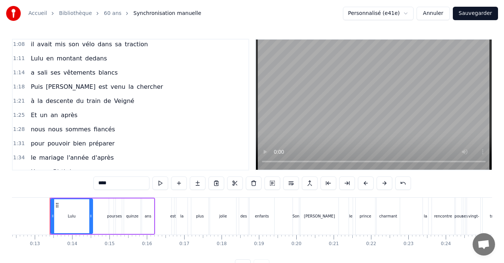
scroll to position [224, 0]
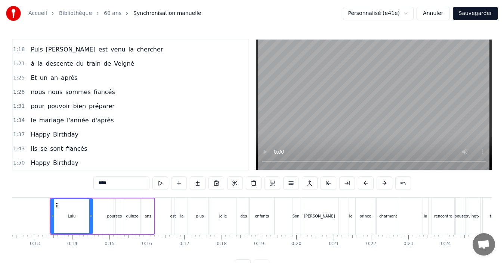
click at [38, 93] on span "nous" at bounding box center [38, 92] width 16 height 9
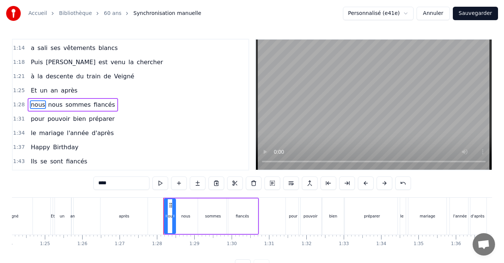
scroll to position [0, 3258]
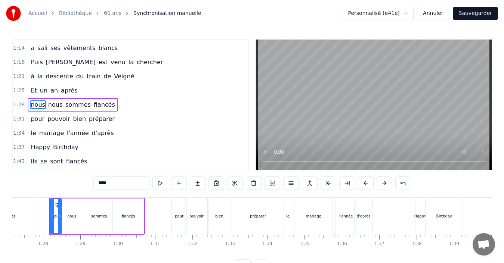
drag, startPoint x: 115, startPoint y: 186, endPoint x: 73, endPoint y: 186, distance: 42.2
click at [75, 185] on div "0:13 [PERSON_NAME] pour ses quinze ans 0:16 est la plus jolie des enfants 0:19 …" at bounding box center [252, 156] width 480 height 234
click at [71, 186] on div "0:13 [PERSON_NAME] pour ses quinze ans 0:16 est la plus jolie des enfants 0:19 …" at bounding box center [252, 156] width 480 height 234
click at [72, 210] on div "nous" at bounding box center [72, 217] width 24 height 36
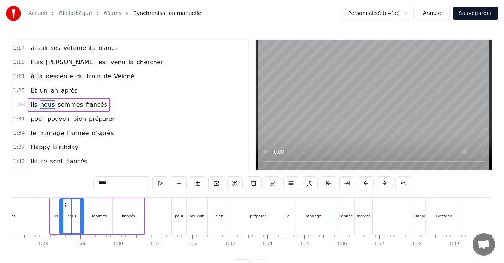
drag, startPoint x: 118, startPoint y: 189, endPoint x: 31, endPoint y: 175, distance: 88.5
click at [39, 174] on div "0:13 [PERSON_NAME] pour ses quinze ans 0:16 est la plus jolie des enfants 0:19 …" at bounding box center [252, 156] width 480 height 234
click at [52, 180] on div "0:13 [PERSON_NAME] pour ses quinze ans 0:16 est la plus jolie des enfants 0:19 …" at bounding box center [252, 156] width 480 height 234
click at [101, 218] on div "sommes" at bounding box center [99, 217] width 16 height 6
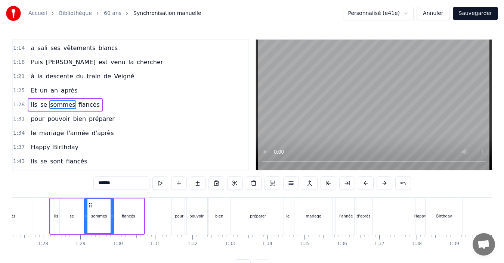
drag, startPoint x: 123, startPoint y: 181, endPoint x: 103, endPoint y: 184, distance: 20.1
click at [103, 184] on input "******" at bounding box center [121, 183] width 56 height 13
click at [70, 185] on div "0:13 [PERSON_NAME] pour ses quinze ans 0:16 est la plus jolie des enfants 0:19 …" at bounding box center [252, 156] width 480 height 234
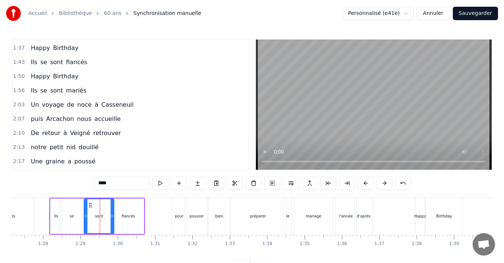
scroll to position [324, 0]
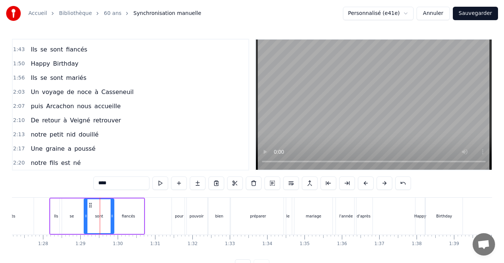
click at [78, 106] on span "nous" at bounding box center [84, 106] width 16 height 9
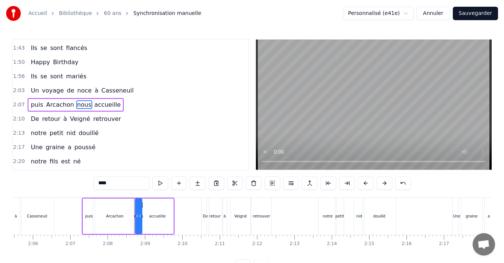
scroll to position [0, 4773]
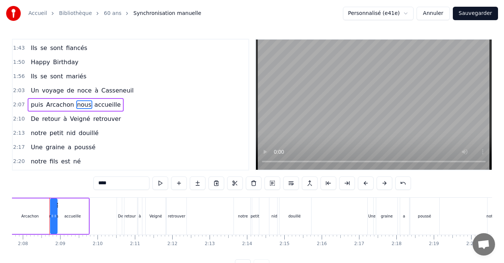
drag, startPoint x: 116, startPoint y: 184, endPoint x: 38, endPoint y: 185, distance: 78.5
click at [59, 185] on div "0:13 [PERSON_NAME] pour ses quinze ans 0:16 est la plus jolie des enfants 0:19 …" at bounding box center [252, 156] width 480 height 234
click at [38, 185] on div "0:13 [PERSON_NAME] pour ses quinze ans 0:16 est la plus jolie des enfants 0:19 …" at bounding box center [252, 156] width 480 height 234
click at [41, 135] on span "notre" at bounding box center [38, 133] width 17 height 9
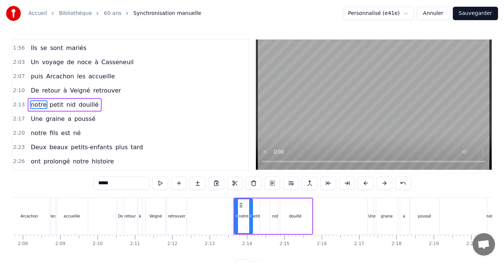
drag, startPoint x: 98, startPoint y: 185, endPoint x: 16, endPoint y: 178, distance: 82.5
click at [22, 178] on div "0:13 [PERSON_NAME] pour ses quinze ans 0:16 est la plus jolie des enfants 0:19 …" at bounding box center [252, 156] width 480 height 234
click at [56, 182] on div "0:13 [PERSON_NAME] pour ses quinze ans 0:16 est la plus jolie des enfants 0:19 …" at bounding box center [252, 156] width 480 height 234
click at [35, 136] on span "notre" at bounding box center [38, 133] width 17 height 9
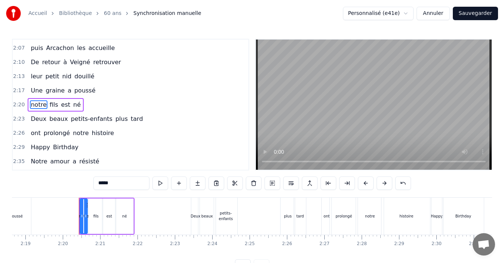
scroll to position [0, 5211]
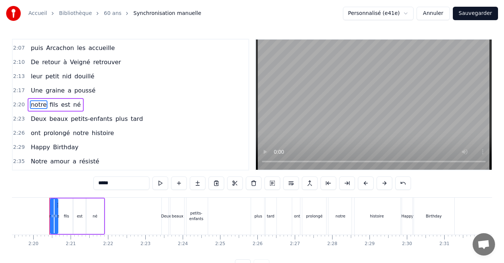
drag, startPoint x: 119, startPoint y: 184, endPoint x: 31, endPoint y: 167, distance: 89.5
click at [32, 167] on div "0:13 [PERSON_NAME] pour ses quinze ans 0:16 est la plus jolie des enfants 0:19 …" at bounding box center [252, 156] width 480 height 234
click at [45, 191] on div "0:13 [PERSON_NAME] pour ses quinze ans 0:16 est la plus jolie des enfants 0:19 …" at bounding box center [252, 156] width 480 height 234
click at [60, 182] on div "0:13 [PERSON_NAME] pour ses quinze ans 0:16 est la plus jolie des enfants 0:19 …" at bounding box center [252, 156] width 480 height 234
click at [68, 213] on div "fils" at bounding box center [66, 217] width 14 height 36
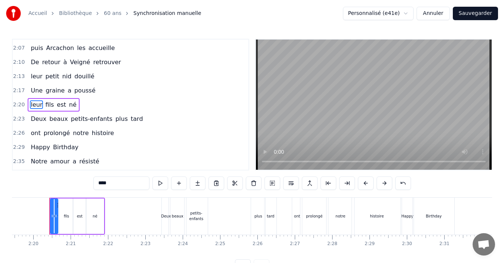
type input "****"
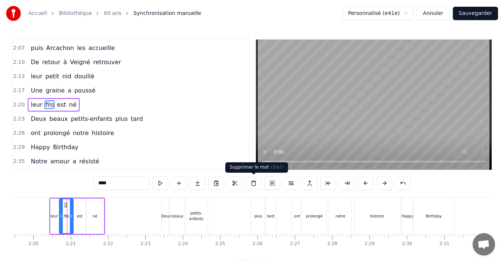
click at [251, 185] on button at bounding box center [254, 183] width 16 height 13
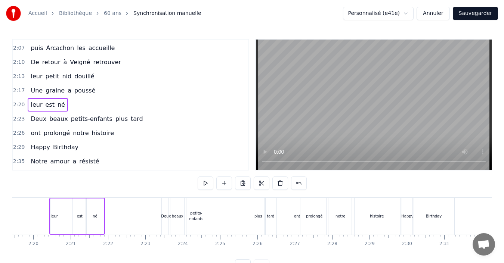
click at [55, 218] on div "leur" at bounding box center [54, 217] width 7 height 6
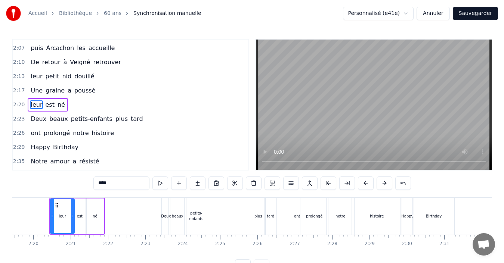
drag, startPoint x: 56, startPoint y: 225, endPoint x: 73, endPoint y: 223, distance: 16.5
click at [73, 223] on div at bounding box center [72, 217] width 3 height 34
click at [61, 181] on div "0:13 [PERSON_NAME] pour ses quinze ans 0:16 est la plus jolie des enfants 0:19 …" at bounding box center [252, 156] width 480 height 234
click at [40, 174] on div "0:13 [PERSON_NAME] pour ses quinze ans 0:16 est la plus jolie des enfants 0:19 …" at bounding box center [252, 156] width 480 height 234
click at [30, 176] on div "0:13 [PERSON_NAME] pour ses quinze ans 0:16 est la plus jolie des enfants 0:19 …" at bounding box center [252, 156] width 480 height 234
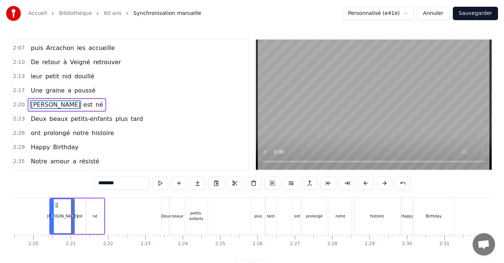
click at [27, 185] on div "0:13 [PERSON_NAME] pour ses quinze ans 0:16 est la plus jolie des enfants 0:19 …" at bounding box center [252, 156] width 480 height 234
click at [77, 133] on span "notre" at bounding box center [80, 133] width 17 height 9
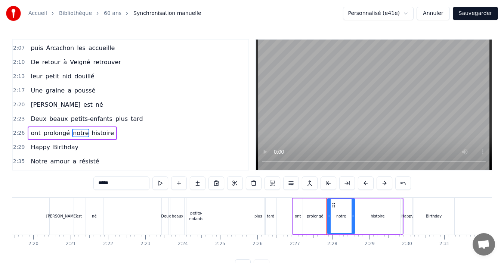
scroll to position [410, 0]
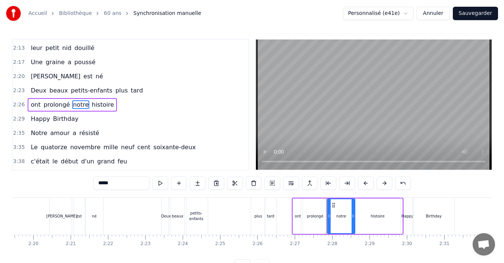
drag, startPoint x: 113, startPoint y: 182, endPoint x: 42, endPoint y: 168, distance: 72.4
click at [46, 168] on div "0:13 [PERSON_NAME] pour ses quinze ans 0:16 est la plus jolie des enfants 0:19 …" at bounding box center [252, 156] width 480 height 234
click at [48, 177] on div "0:13 [PERSON_NAME] pour ses quinze ans 0:16 est la plus jolie des enfants 0:19 …" at bounding box center [252, 156] width 480 height 234
click at [37, 132] on span "Notre" at bounding box center [39, 133] width 18 height 9
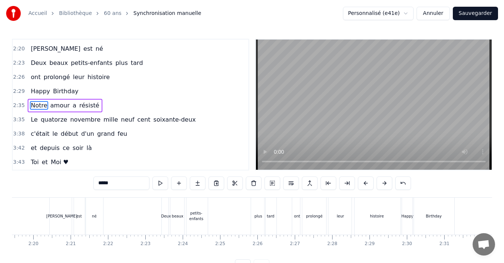
scroll to position [439, 0]
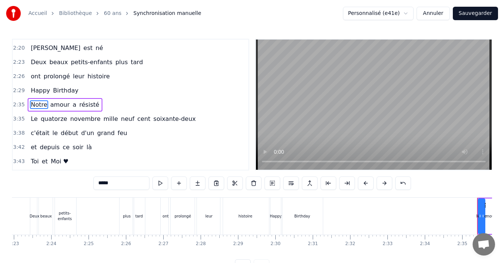
drag, startPoint x: 107, startPoint y: 182, endPoint x: 30, endPoint y: 166, distance: 78.3
click at [37, 167] on div "0:13 [PERSON_NAME] pour ses quinze ans 0:16 est la plus jolie des enfants 0:19 …" at bounding box center [252, 156] width 480 height 234
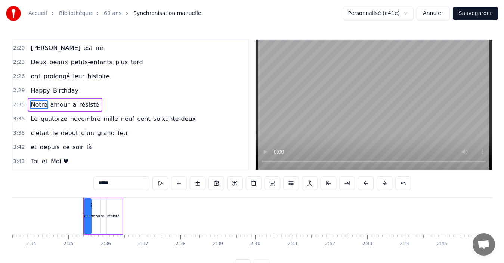
scroll to position [0, 5770]
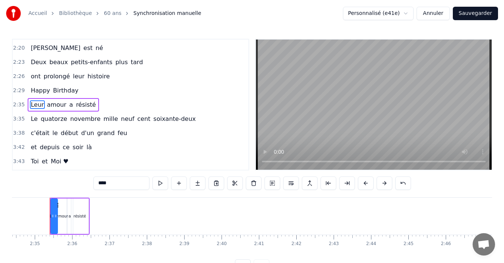
click at [61, 187] on div "0:13 [PERSON_NAME] pour ses quinze ans 0:16 est la plus jolie des enfants 0:19 …" at bounding box center [252, 156] width 480 height 234
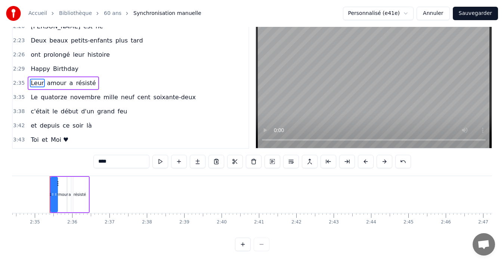
scroll to position [452, 0]
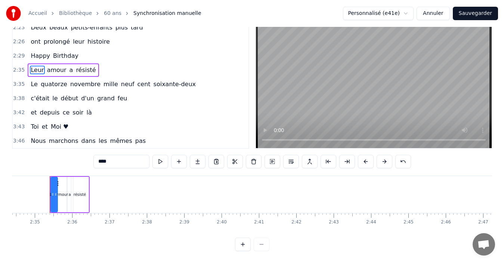
click at [51, 151] on div "0:13 [PERSON_NAME] pour ses quinze ans 0:16 est la plus jolie des enfants 0:19 …" at bounding box center [252, 134] width 480 height 234
click at [56, 157] on div "0:13 [PERSON_NAME] pour ses quinze ans 0:16 est la plus jolie des enfants 0:19 …" at bounding box center [252, 134] width 480 height 234
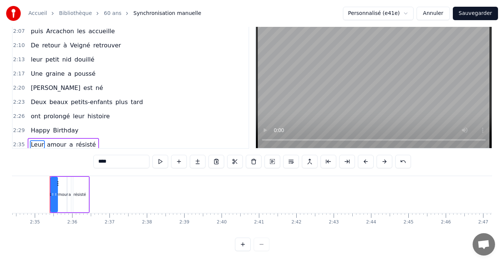
click at [33, 84] on span "[PERSON_NAME]" at bounding box center [55, 88] width 51 height 9
type input "********"
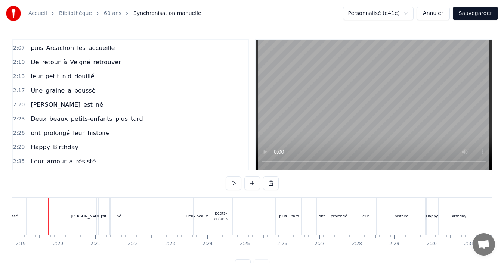
scroll to position [0, 5185]
click at [120, 181] on div "0:13 [PERSON_NAME] pour ses quinze ans 0:16 est la plus jolie des enfants 0:19 …" at bounding box center [252, 156] width 480 height 234
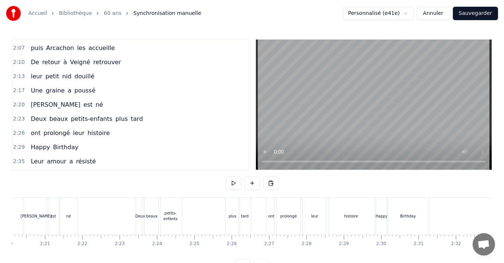
scroll to position [0, 5222]
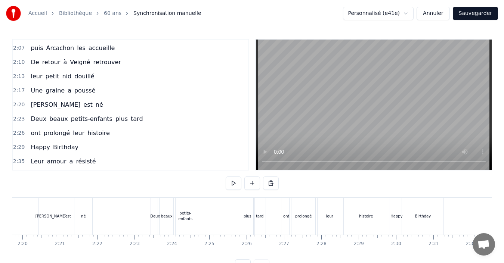
click at [35, 119] on span "Deux" at bounding box center [38, 119] width 17 height 9
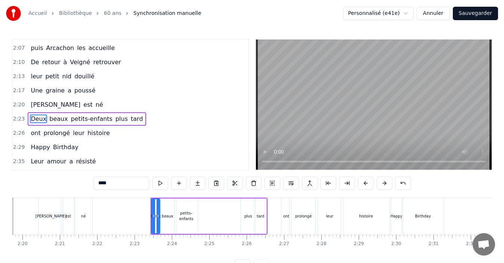
scroll to position [396, 0]
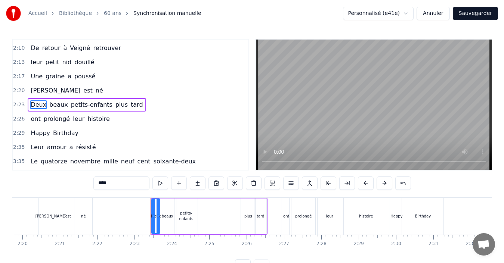
click at [164, 223] on div "beaux" at bounding box center [167, 217] width 17 height 36
type input "*****"
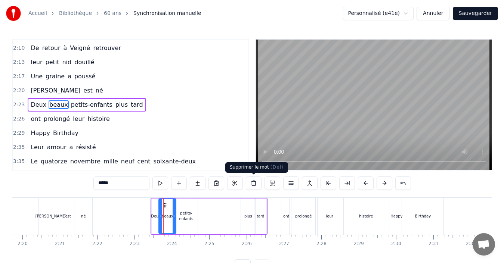
click at [257, 184] on button at bounding box center [254, 183] width 16 height 13
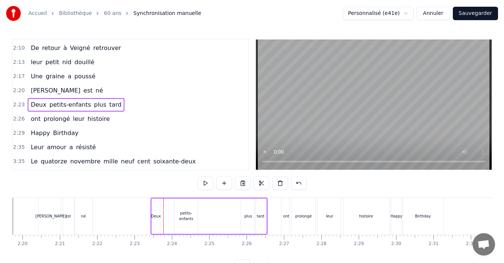
click at [158, 219] on div "Deux" at bounding box center [156, 217] width 8 height 36
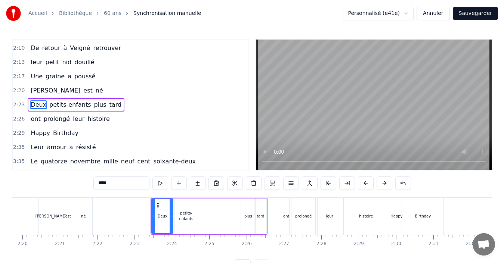
drag, startPoint x: 159, startPoint y: 220, endPoint x: 172, endPoint y: 224, distance: 13.8
click at [172, 224] on div at bounding box center [171, 217] width 3 height 34
drag, startPoint x: 134, startPoint y: 189, endPoint x: 74, endPoint y: 184, distance: 59.7
click at [74, 184] on div "0:13 [PERSON_NAME] pour ses quinze ans 0:16 est la plus jolie des enfants 0:19 …" at bounding box center [252, 156] width 480 height 234
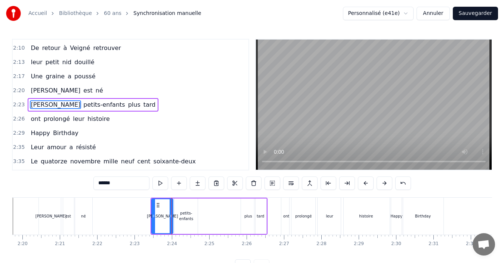
click at [72, 185] on div "0:13 [PERSON_NAME] pour ses quinze ans 0:16 est la plus jolie des enfants 0:19 …" at bounding box center [252, 156] width 480 height 234
click at [196, 223] on div "petits-enfants" at bounding box center [186, 217] width 23 height 36
type input "**********"
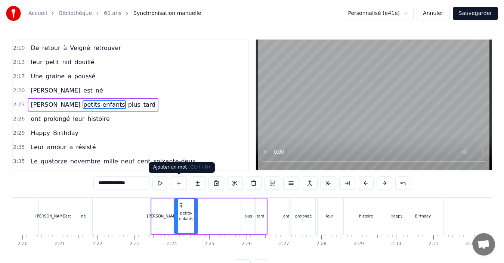
click at [181, 183] on button at bounding box center [179, 183] width 16 height 13
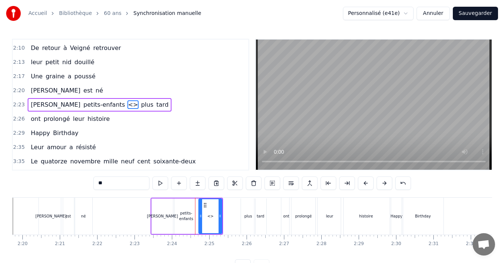
click at [186, 210] on div "petits-enfants" at bounding box center [186, 217] width 23 height 36
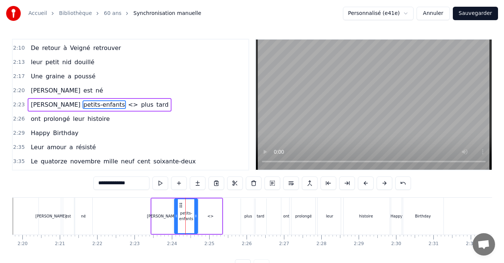
drag, startPoint x: 132, startPoint y: 186, endPoint x: 48, endPoint y: 181, distance: 83.9
click at [56, 179] on div "0:13 [PERSON_NAME] pour ses quinze ans 0:16 est la plus jolie des enfants 0:19 …" at bounding box center [252, 156] width 480 height 234
click at [48, 181] on div "0:13 [PERSON_NAME] pour ses quinze ans 0:16 est la plus jolie des enfants 0:19 …" at bounding box center [252, 156] width 480 height 234
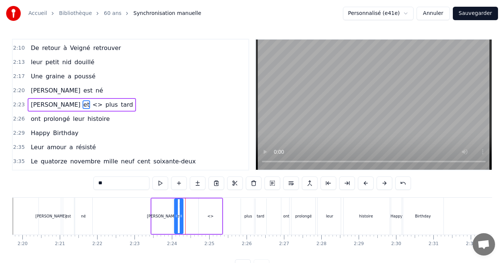
drag, startPoint x: 196, startPoint y: 225, endPoint x: 182, endPoint y: 226, distance: 14.7
click at [182, 226] on div at bounding box center [181, 217] width 3 height 34
click at [205, 217] on div "<>" at bounding box center [210, 217] width 23 height 36
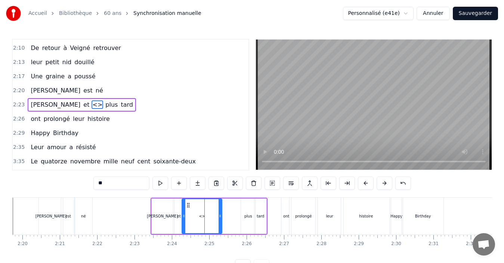
drag, startPoint x: 200, startPoint y: 218, endPoint x: 183, endPoint y: 219, distance: 16.8
click at [183, 219] on icon at bounding box center [183, 216] width 3 height 6
drag, startPoint x: 219, startPoint y: 222, endPoint x: 207, endPoint y: 223, distance: 12.0
click at [207, 223] on div at bounding box center [208, 217] width 3 height 34
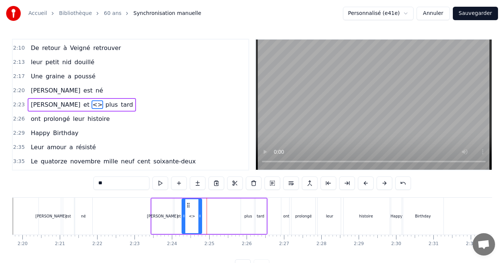
drag, startPoint x: 209, startPoint y: 225, endPoint x: 201, endPoint y: 227, distance: 8.5
click at [201, 227] on div at bounding box center [199, 217] width 3 height 34
drag, startPoint x: 114, startPoint y: 187, endPoint x: 40, endPoint y: 176, distance: 75.6
click at [40, 176] on div "0:13 [PERSON_NAME] pour ses quinze ans 0:16 est la plus jolie des enfants 0:19 …" at bounding box center [252, 156] width 480 height 234
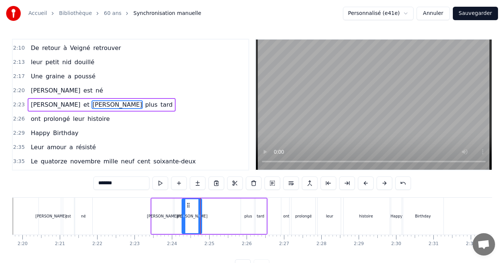
type input "*******"
click at [52, 183] on div "0:13 [PERSON_NAME] pour ses quinze ans 0:16 est la plus jolie des enfants 0:19 …" at bounding box center [252, 156] width 480 height 234
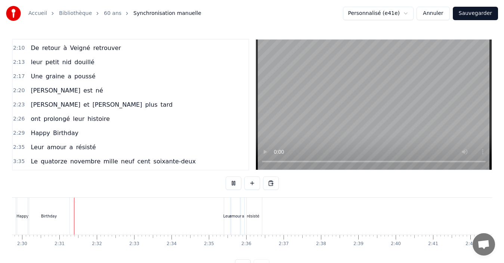
scroll to position [0, 5604]
click at [82, 182] on div "0:13 [PERSON_NAME] pour ses quinze ans 0:16 est la plus jolie des enfants 0:19 …" at bounding box center [252, 156] width 480 height 234
click at [482, 13] on button "Sauvegarder" at bounding box center [475, 13] width 45 height 13
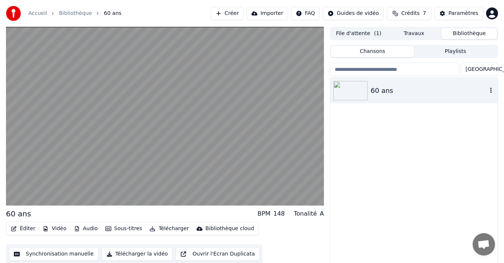
click at [491, 92] on icon "button" at bounding box center [490, 90] width 7 height 6
click at [354, 143] on div "60 ans" at bounding box center [413, 176] width 167 height 197
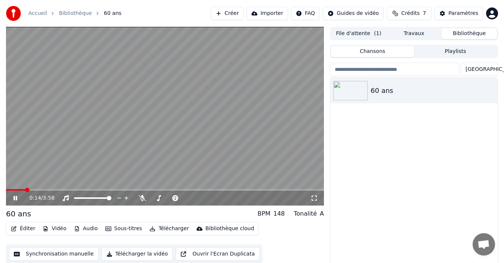
click at [74, 13] on link "Bibliothèque" at bounding box center [75, 13] width 33 height 7
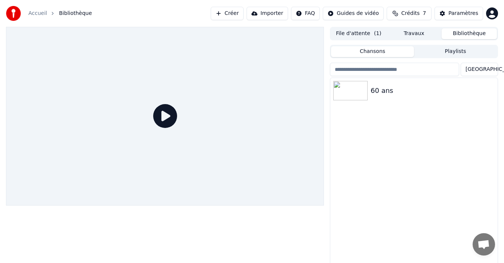
click at [34, 13] on link "Accueil" at bounding box center [37, 13] width 19 height 7
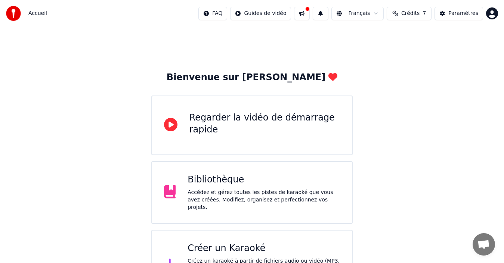
click at [233, 191] on div "Bibliothèque Accédez et gérez toutes les pistes de karaoké que vous avez créées…" at bounding box center [264, 192] width 152 height 37
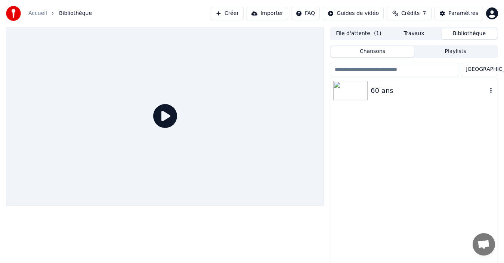
click at [492, 93] on icon "button" at bounding box center [490, 90] width 7 height 6
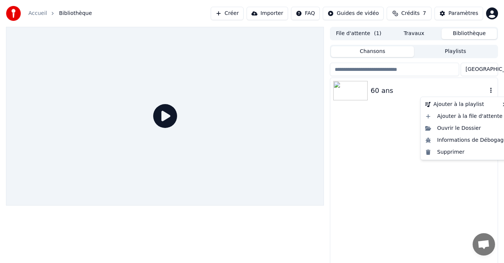
click at [492, 93] on icon "button" at bounding box center [490, 90] width 7 height 6
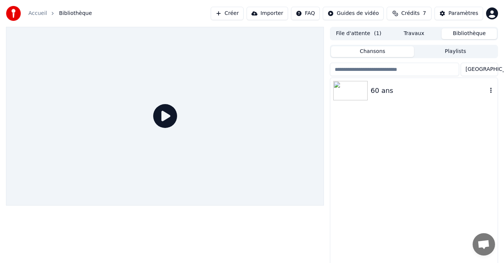
click at [360, 90] on img at bounding box center [350, 90] width 34 height 19
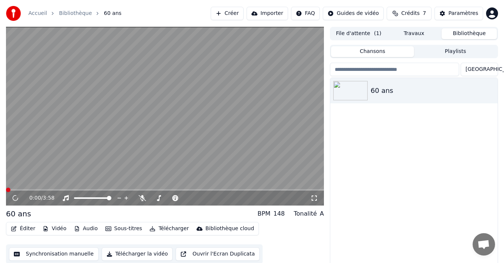
click at [19, 212] on div "60 ans" at bounding box center [18, 214] width 25 height 10
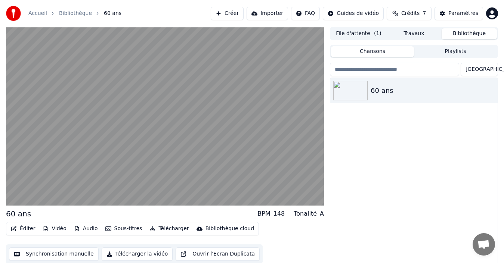
drag, startPoint x: 26, startPoint y: 215, endPoint x: 7, endPoint y: 216, distance: 19.5
click at [7, 216] on div "60 ans" at bounding box center [18, 214] width 25 height 10
click at [488, 89] on icon "button" at bounding box center [490, 90] width 7 height 6
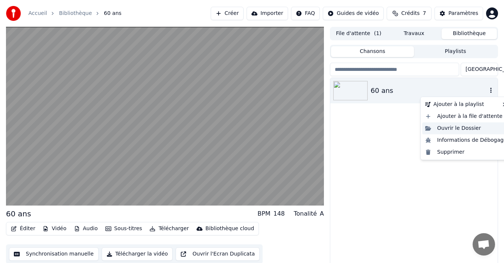
click at [474, 128] on div "Ouvrir le Dossier" at bounding box center [466, 129] width 88 height 12
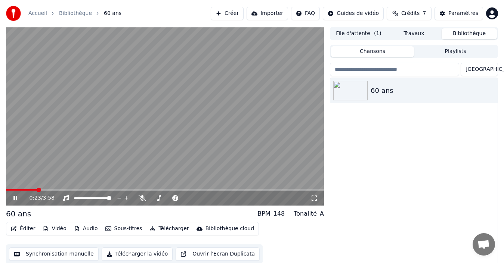
click at [14, 197] on icon at bounding box center [15, 198] width 4 height 4
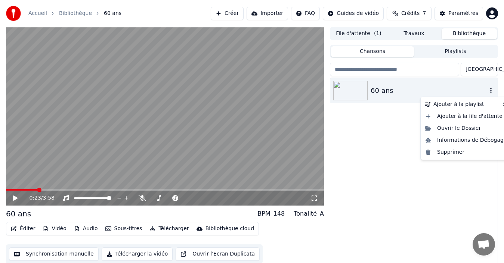
click at [488, 92] on icon "button" at bounding box center [490, 90] width 7 height 6
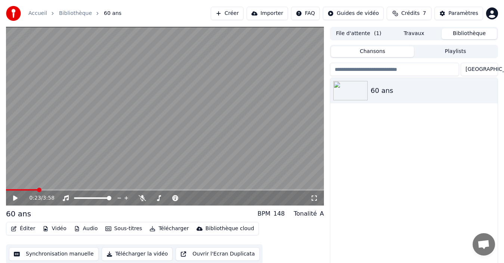
click at [402, 121] on div "60 ans" at bounding box center [413, 176] width 167 height 197
click at [61, 231] on button "Vidéo" at bounding box center [55, 229] width 30 height 10
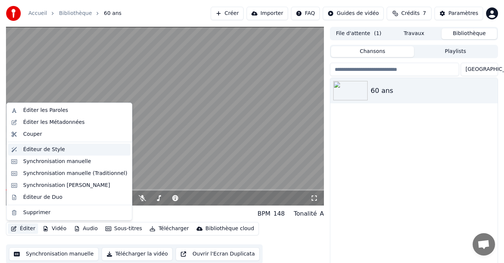
click at [53, 149] on div "Éditeur de Style" at bounding box center [44, 149] width 42 height 7
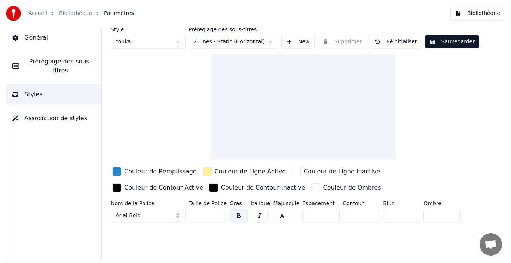
click at [203, 170] on div "button" at bounding box center [207, 171] width 9 height 9
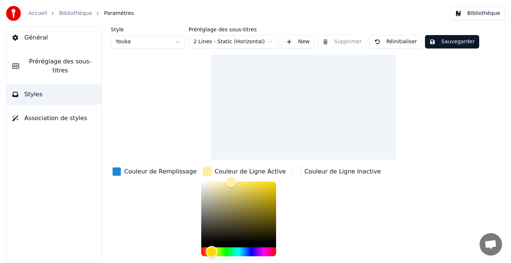
click at [206, 252] on div "Hue" at bounding box center [212, 253] width 12 height 12
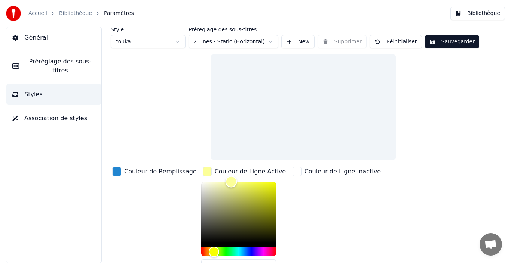
type input "*******"
click at [253, 183] on div "Color" at bounding box center [238, 212] width 75 height 61
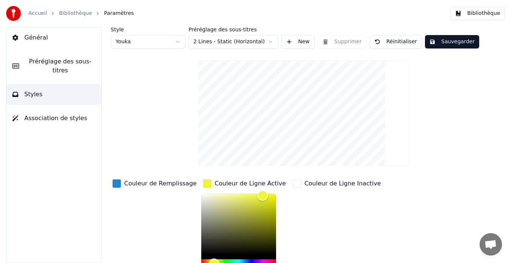
click at [438, 38] on button "Sauvegarder" at bounding box center [452, 41] width 54 height 13
click at [438, 37] on button "Terminé" at bounding box center [445, 41] width 41 height 13
click at [463, 42] on button "Sauvegarder" at bounding box center [452, 41] width 54 height 13
click at [69, 12] on link "Bibliothèque" at bounding box center [75, 13] width 33 height 7
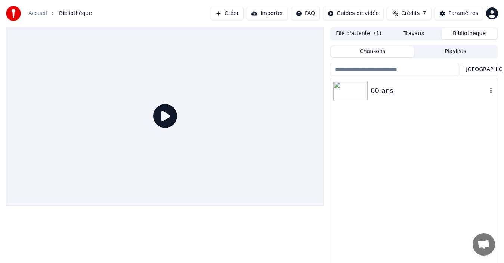
click at [401, 89] on div "60 ans" at bounding box center [429, 91] width 117 height 10
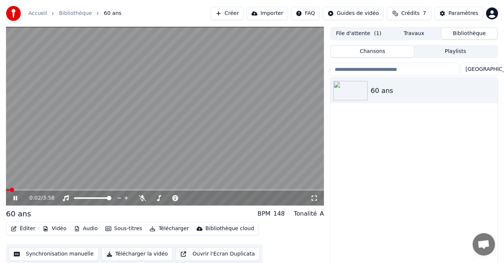
click at [19, 191] on span at bounding box center [165, 189] width 318 height 1
click at [6, 190] on span at bounding box center [8, 189] width 5 height 1
click at [313, 199] on icon at bounding box center [314, 198] width 7 height 6
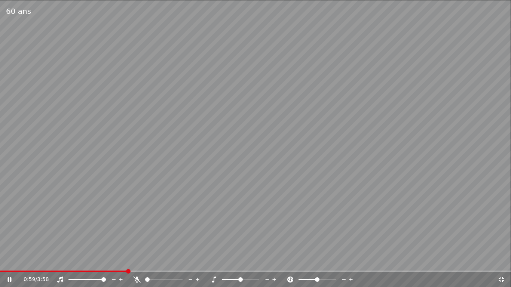
click at [499, 263] on icon at bounding box center [500, 280] width 7 height 6
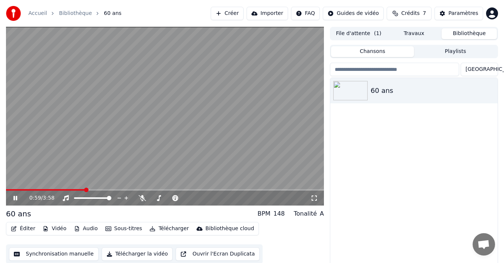
click at [12, 196] on div "0:59 / 3:58" at bounding box center [165, 198] width 312 height 7
click at [15, 197] on icon at bounding box center [20, 198] width 17 height 6
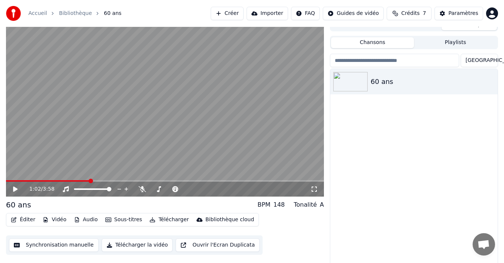
scroll to position [12, 0]
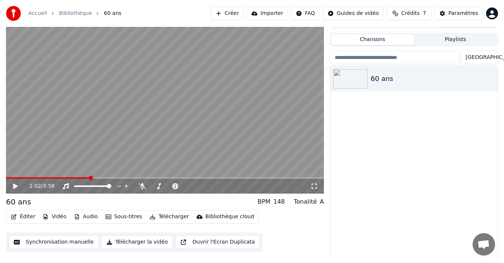
click at [133, 242] on button "Télécharger la vidéo" at bounding box center [137, 242] width 71 height 13
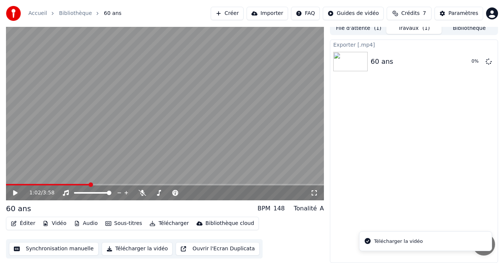
scroll to position [5, 0]
click at [459, 59] on button "Afficher" at bounding box center [466, 61] width 33 height 13
